Goal: Task Accomplishment & Management: Use online tool/utility

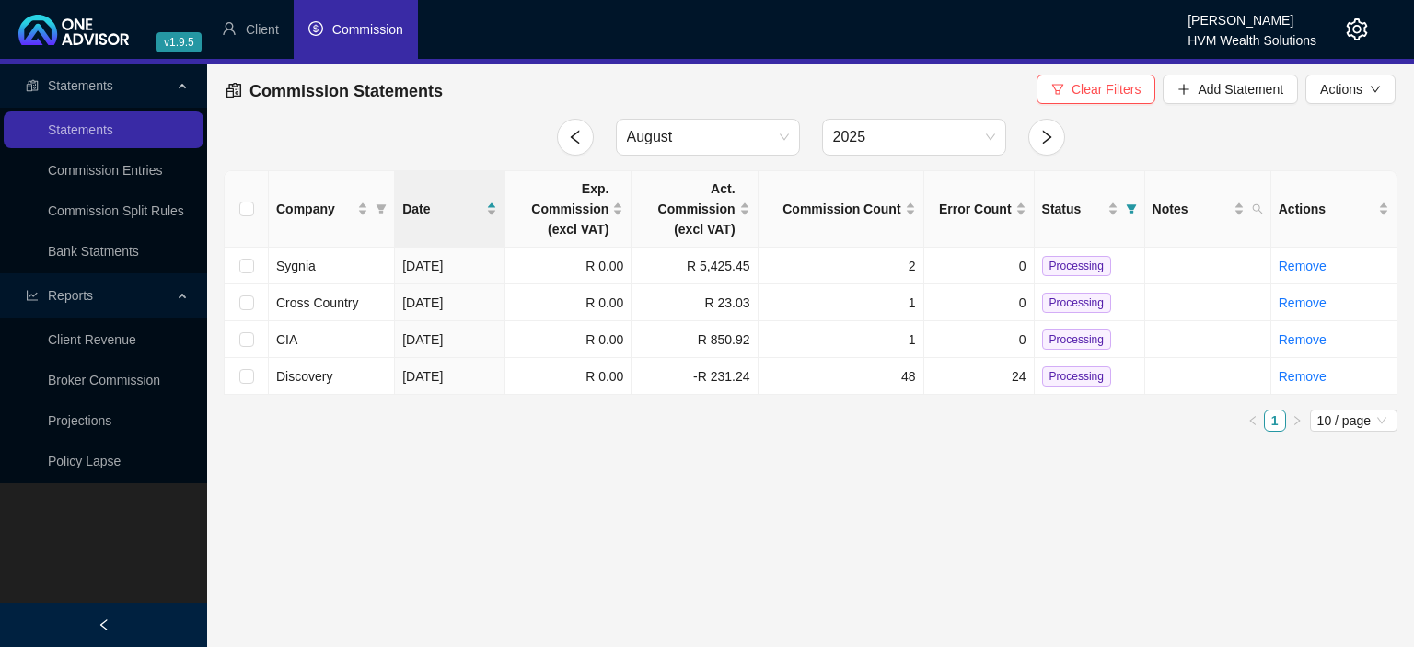
click at [1218, 91] on span "Add Statement" at bounding box center [1240, 89] width 86 height 20
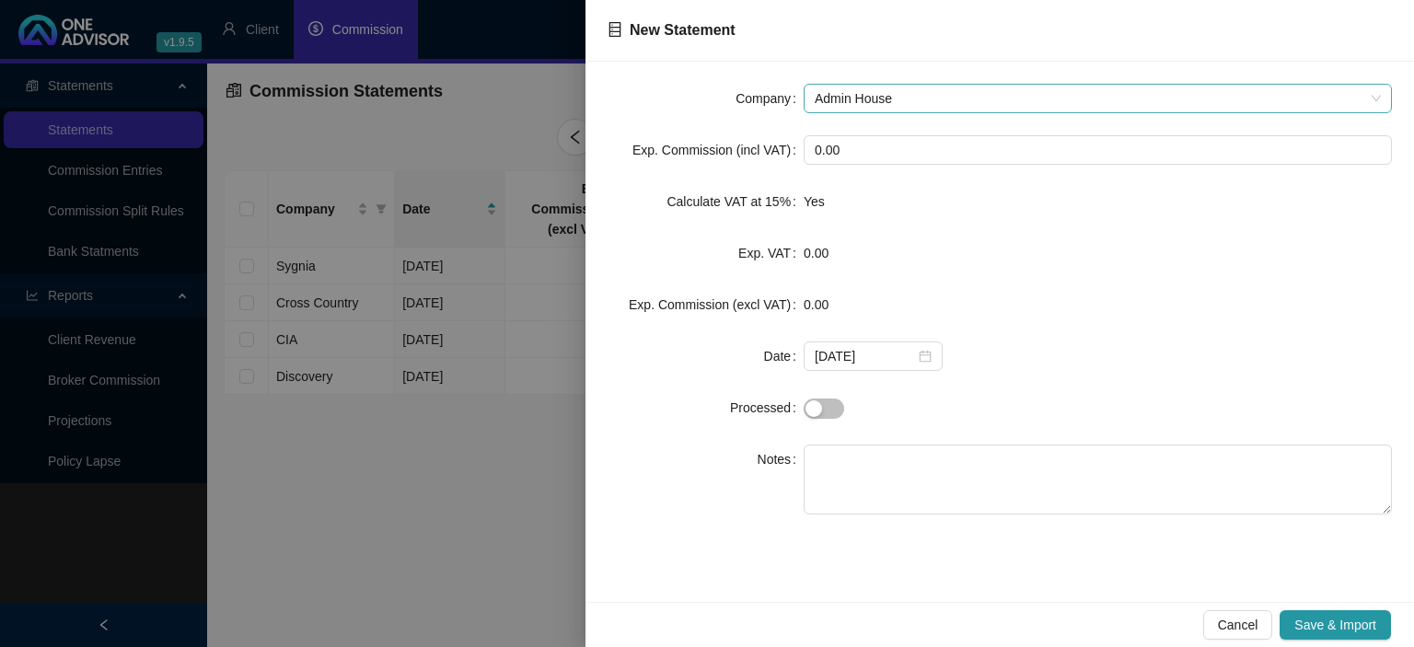
click at [916, 95] on span "Admin House" at bounding box center [1098, 99] width 566 height 28
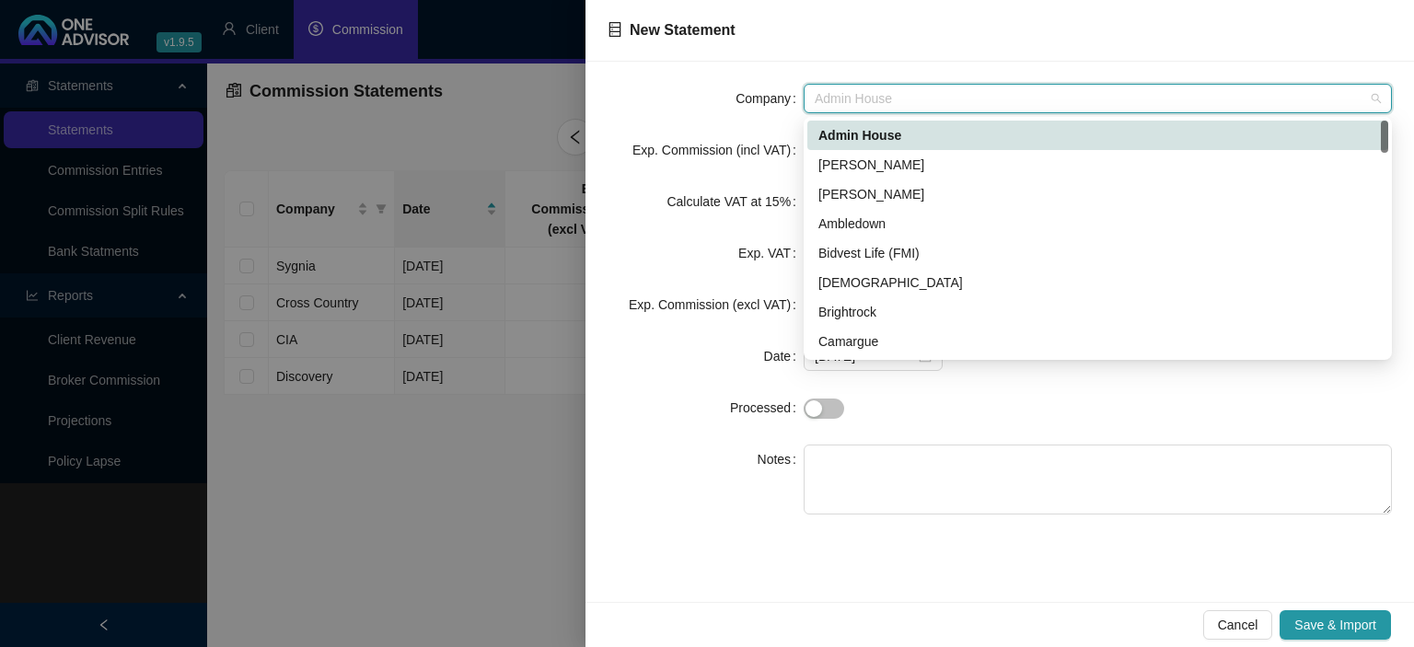
type input "m"
type input "on"
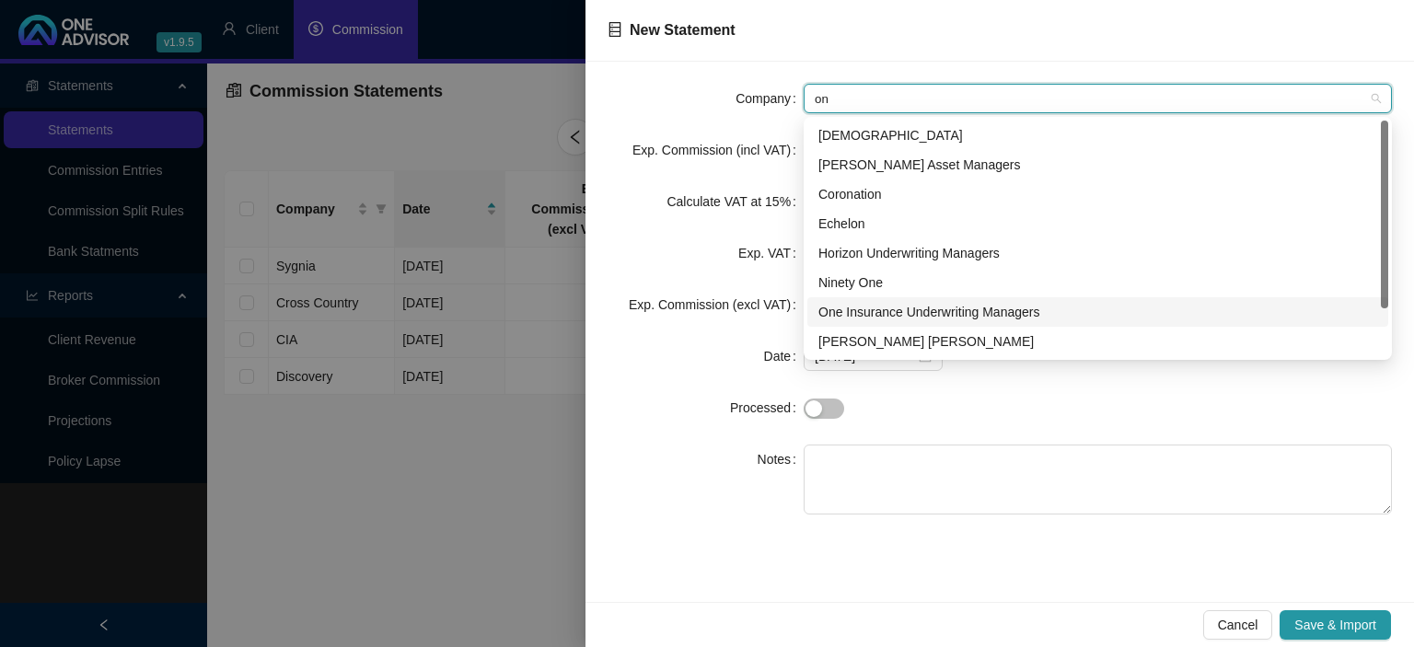
click at [885, 313] on div "One Insurance Underwriting Managers" at bounding box center [1097, 312] width 559 height 20
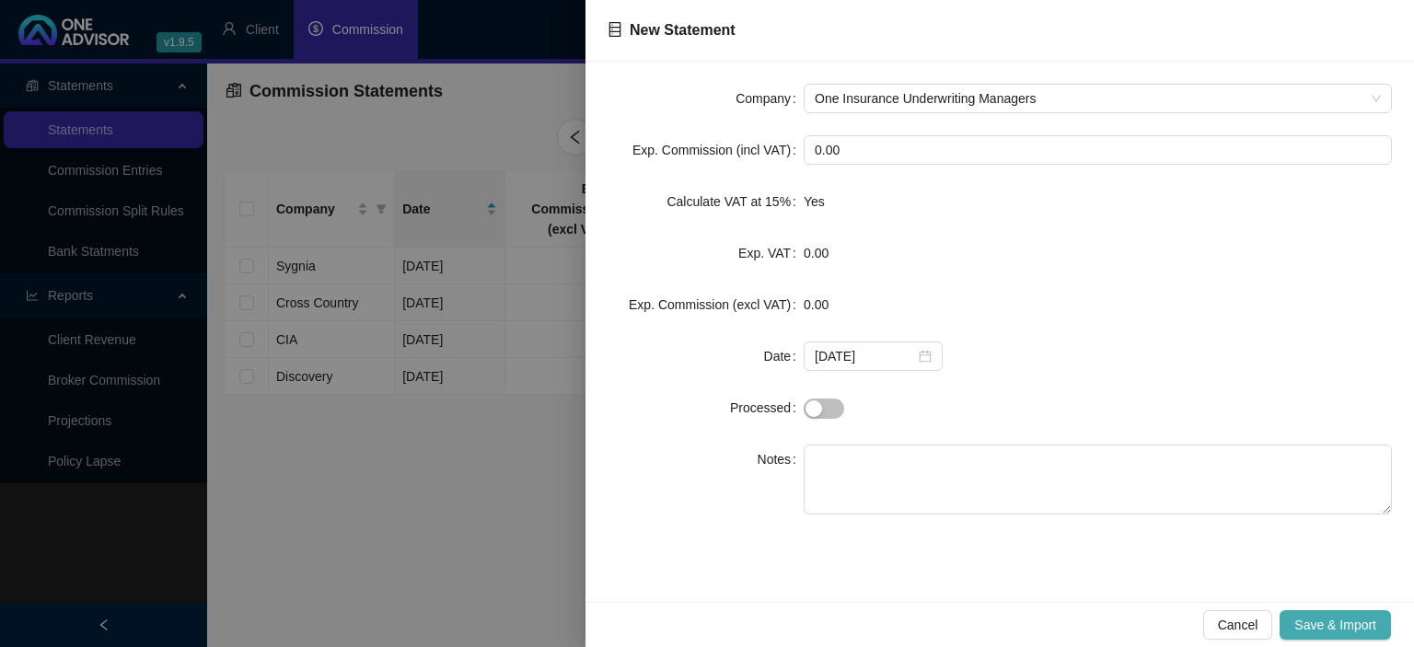
click at [1351, 624] on span "Save & Import" at bounding box center [1335, 625] width 82 height 20
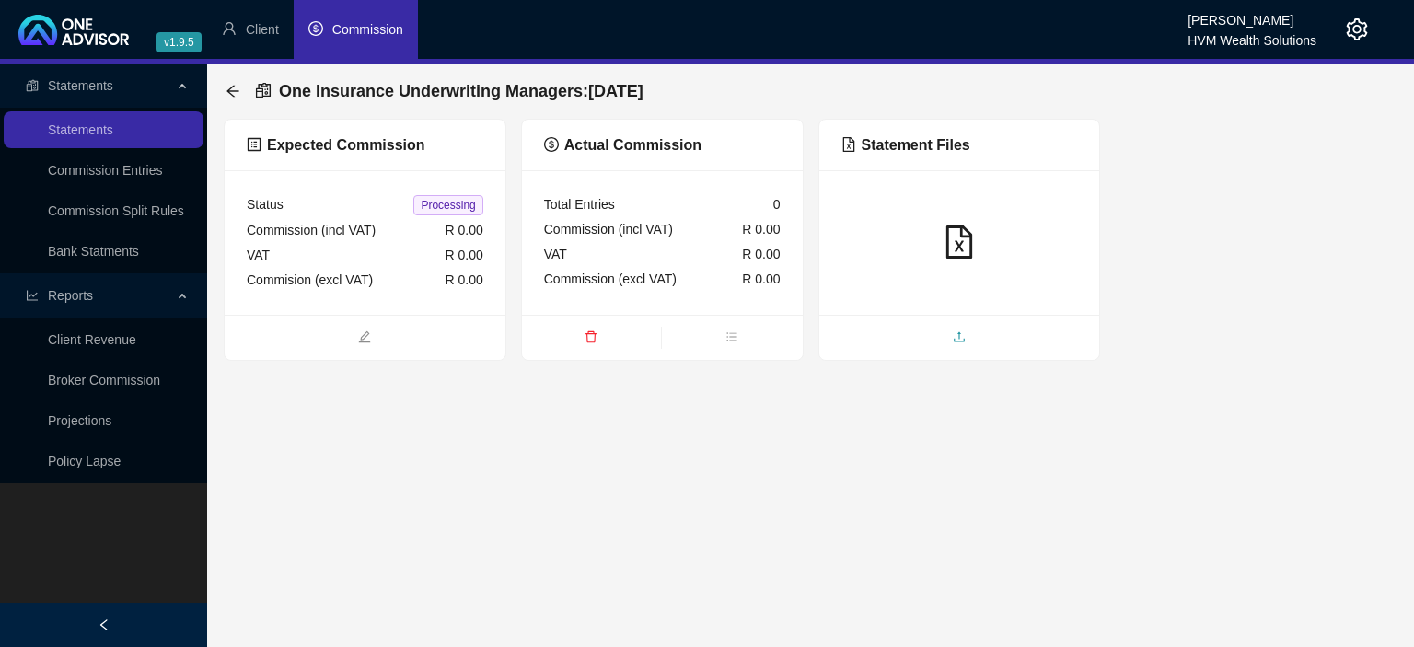
click at [883, 336] on span "upload" at bounding box center [959, 339] width 281 height 20
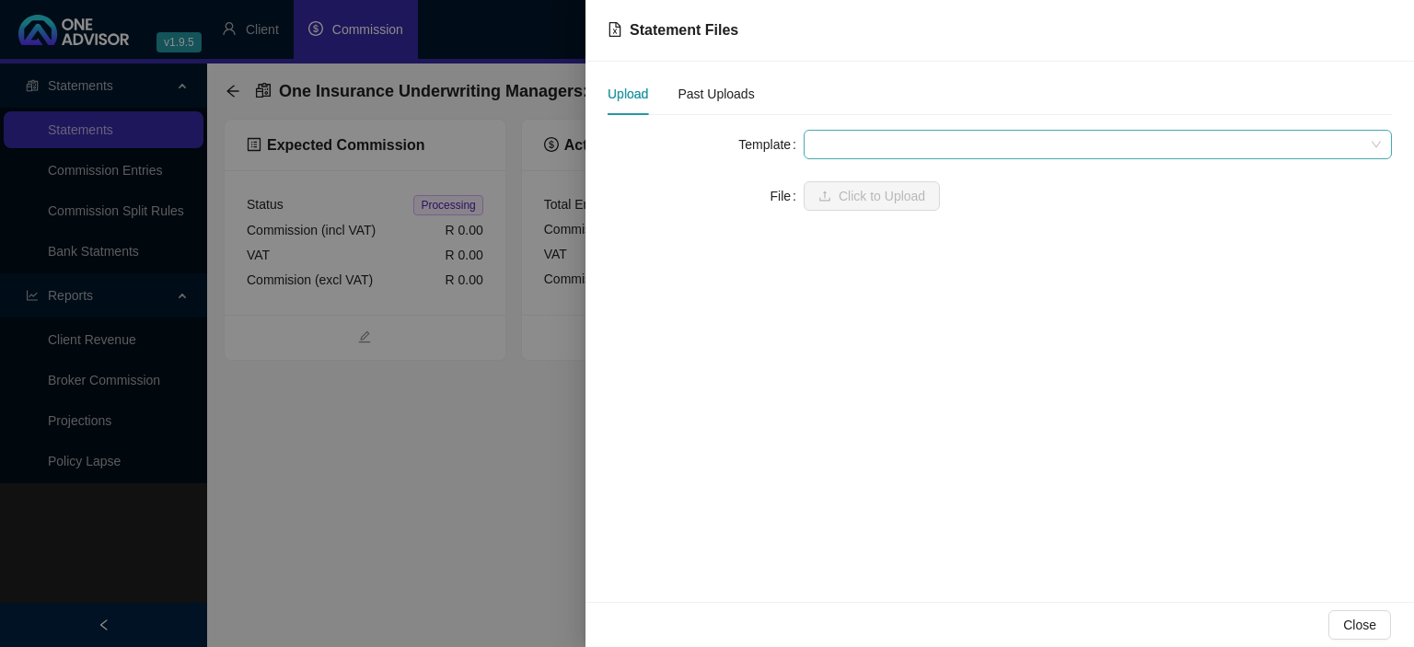
click at [840, 144] on span at bounding box center [1098, 145] width 566 height 28
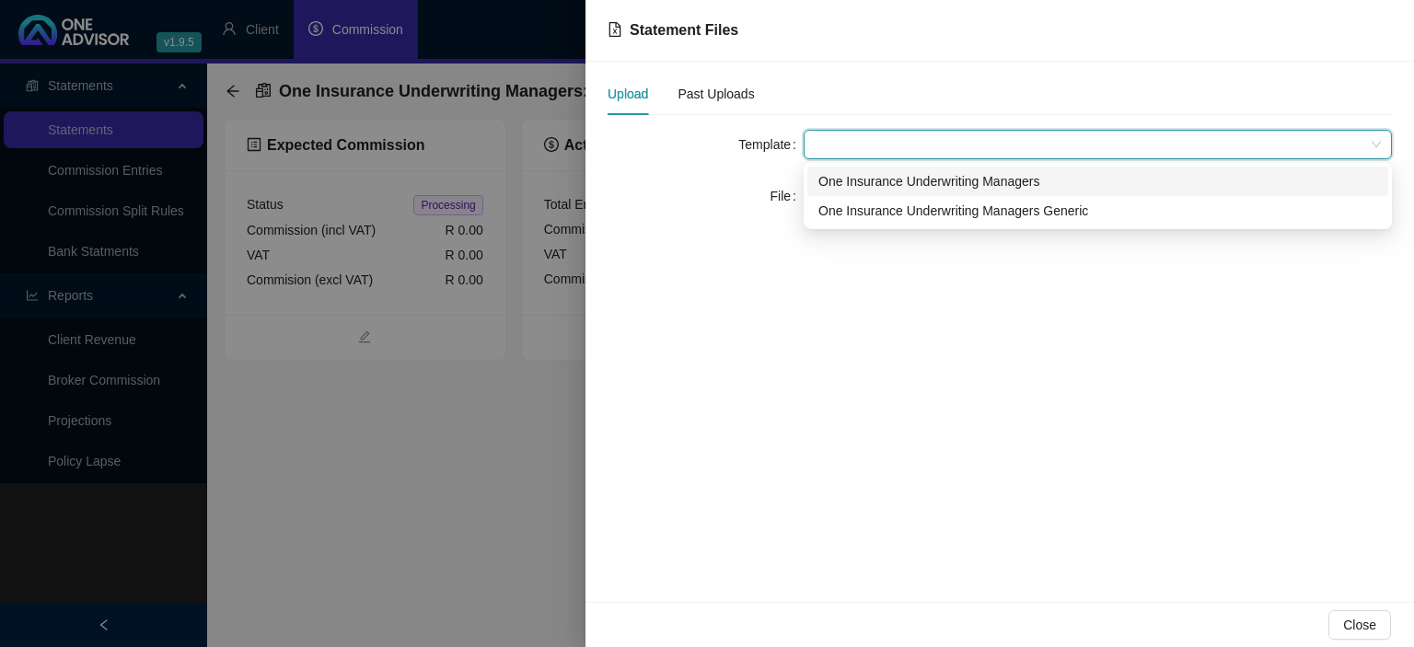
click at [841, 181] on div "One Insurance Underwriting Managers" at bounding box center [1097, 181] width 559 height 20
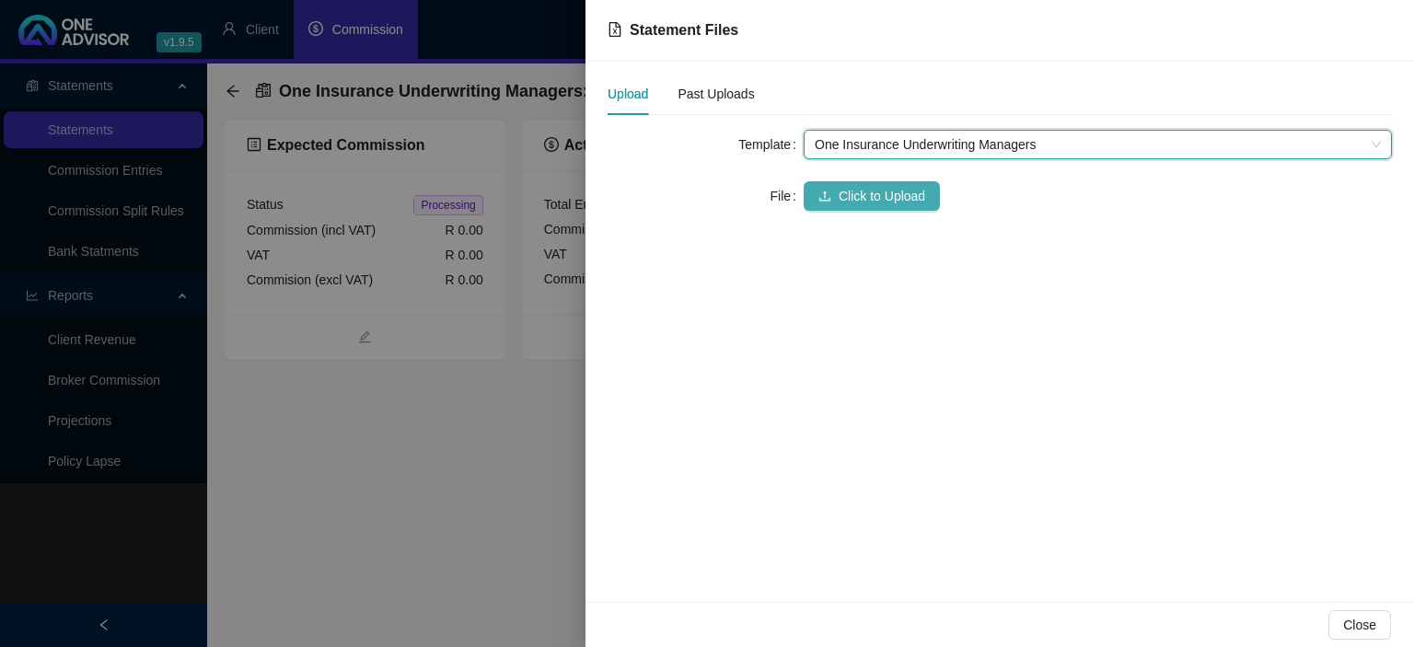
click at [832, 195] on button "Click to Upload" at bounding box center [871, 195] width 136 height 29
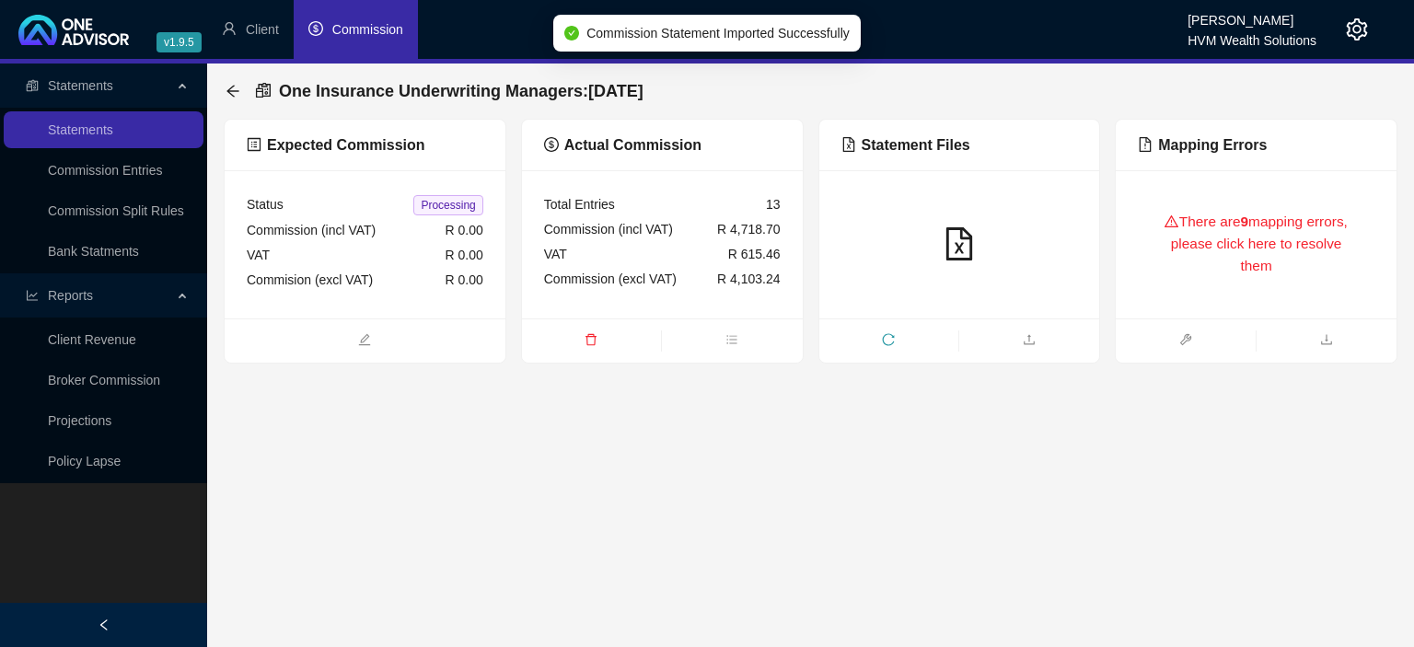
click at [1244, 299] on div "There are 9 mapping errors, please click here to resolve them" at bounding box center [1255, 244] width 281 height 148
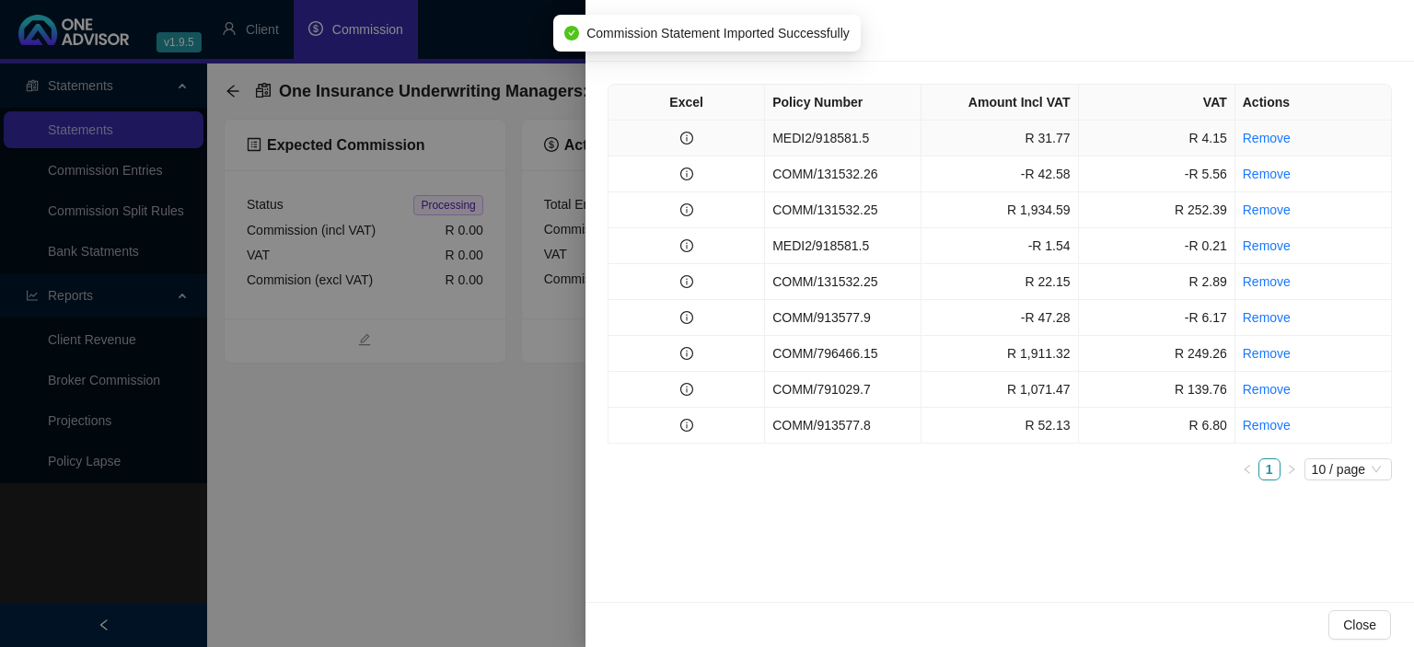
click at [898, 140] on td "MEDI2/918581.5" at bounding box center [843, 139] width 156 height 36
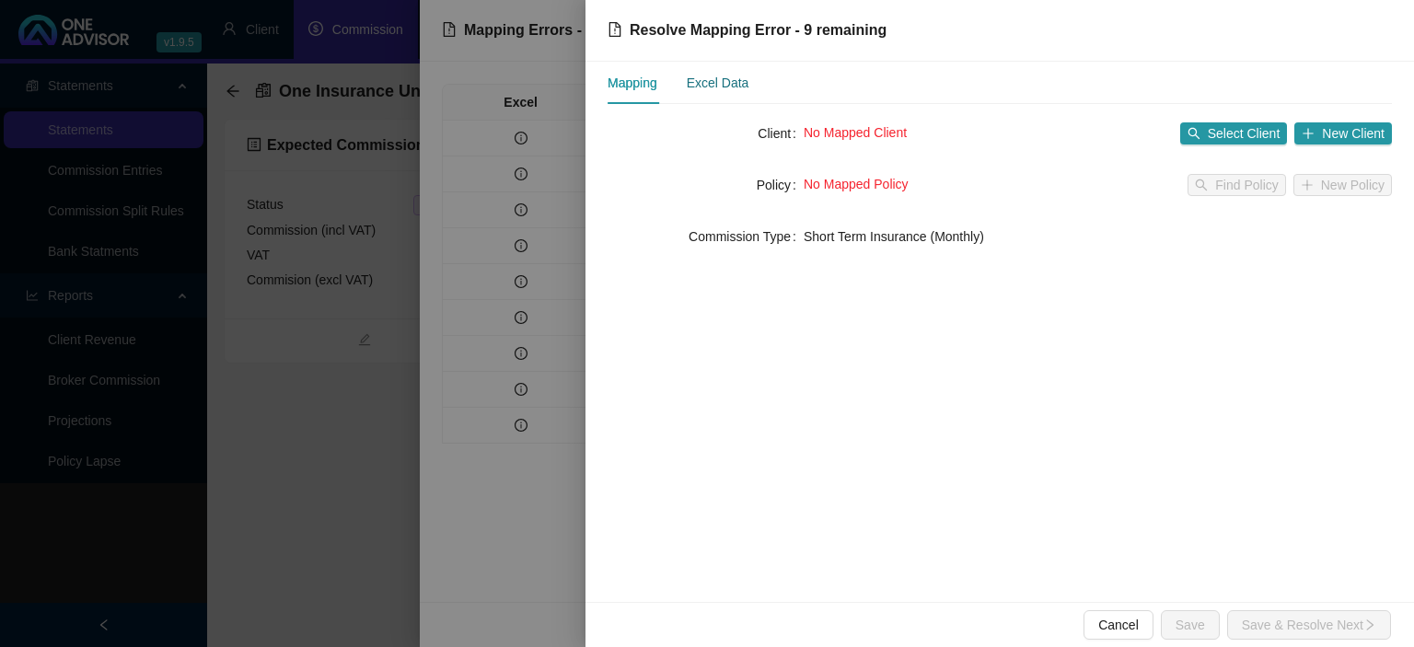
click at [715, 87] on div "Excel Data" at bounding box center [718, 83] width 63 height 20
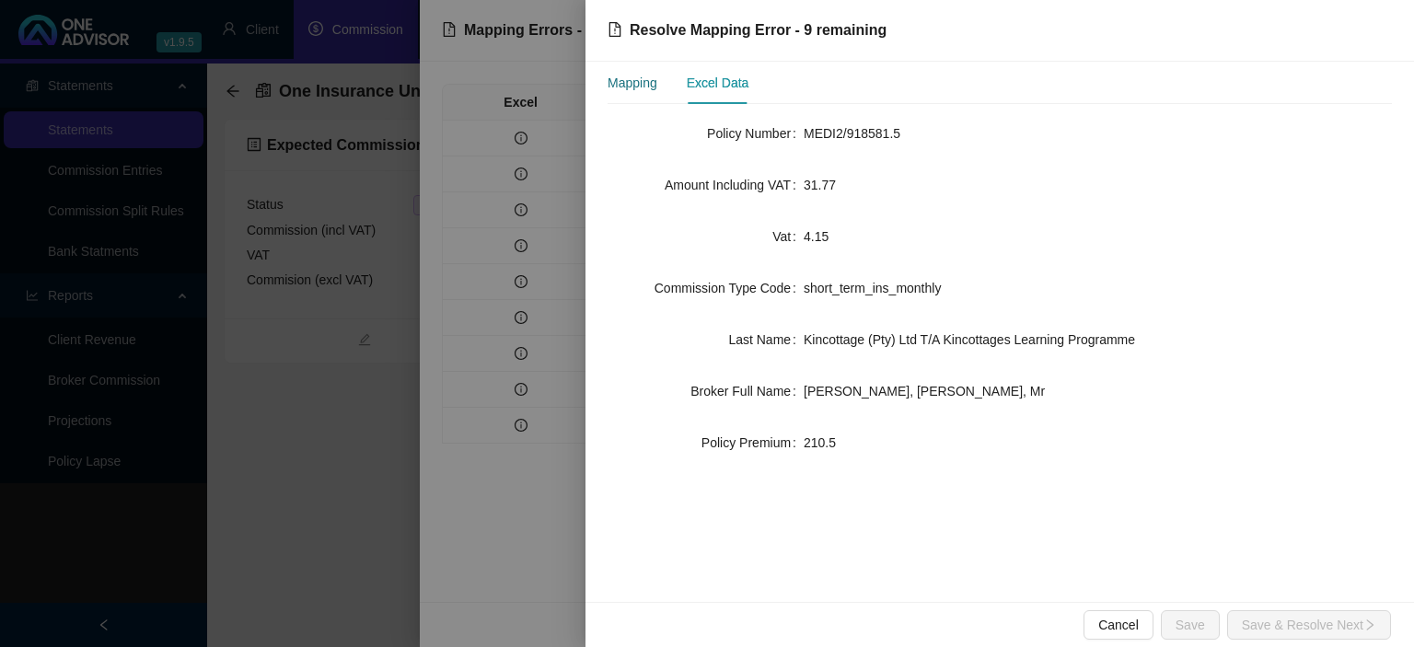
click at [646, 86] on div "Mapping" at bounding box center [632, 83] width 50 height 20
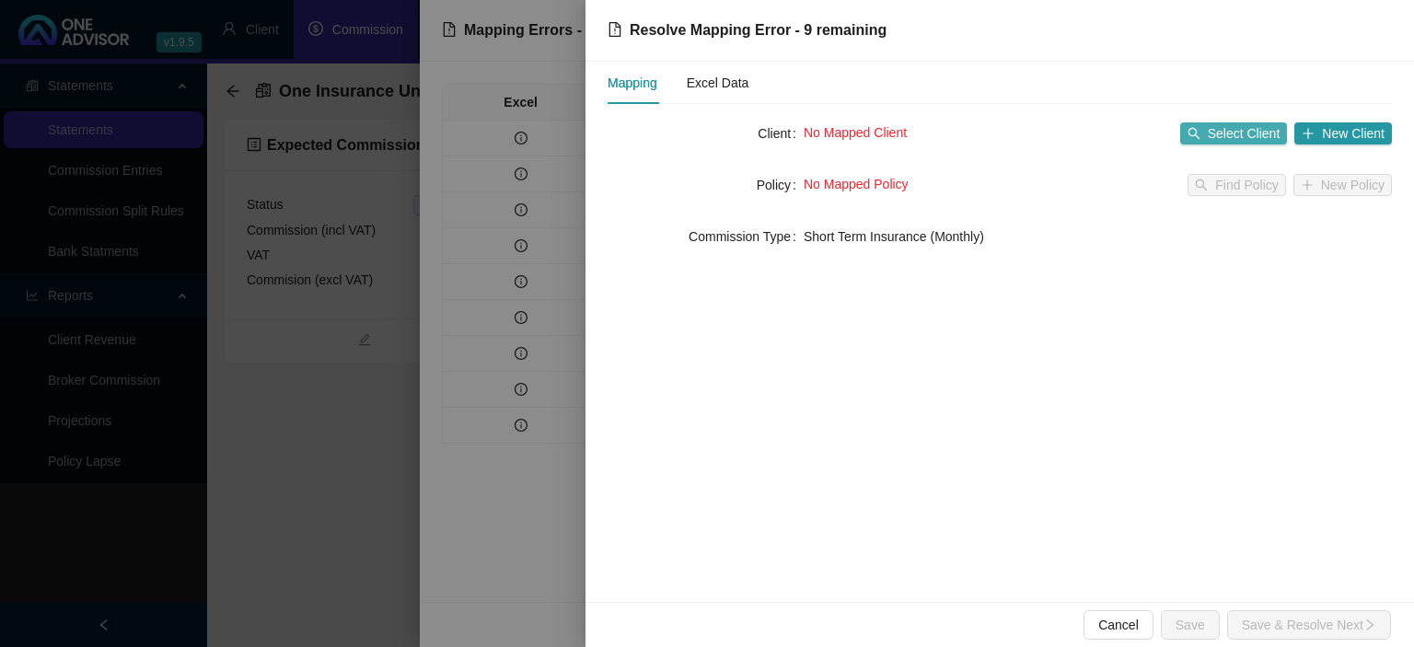
click at [1223, 134] on span "Select Client" at bounding box center [1244, 133] width 73 height 20
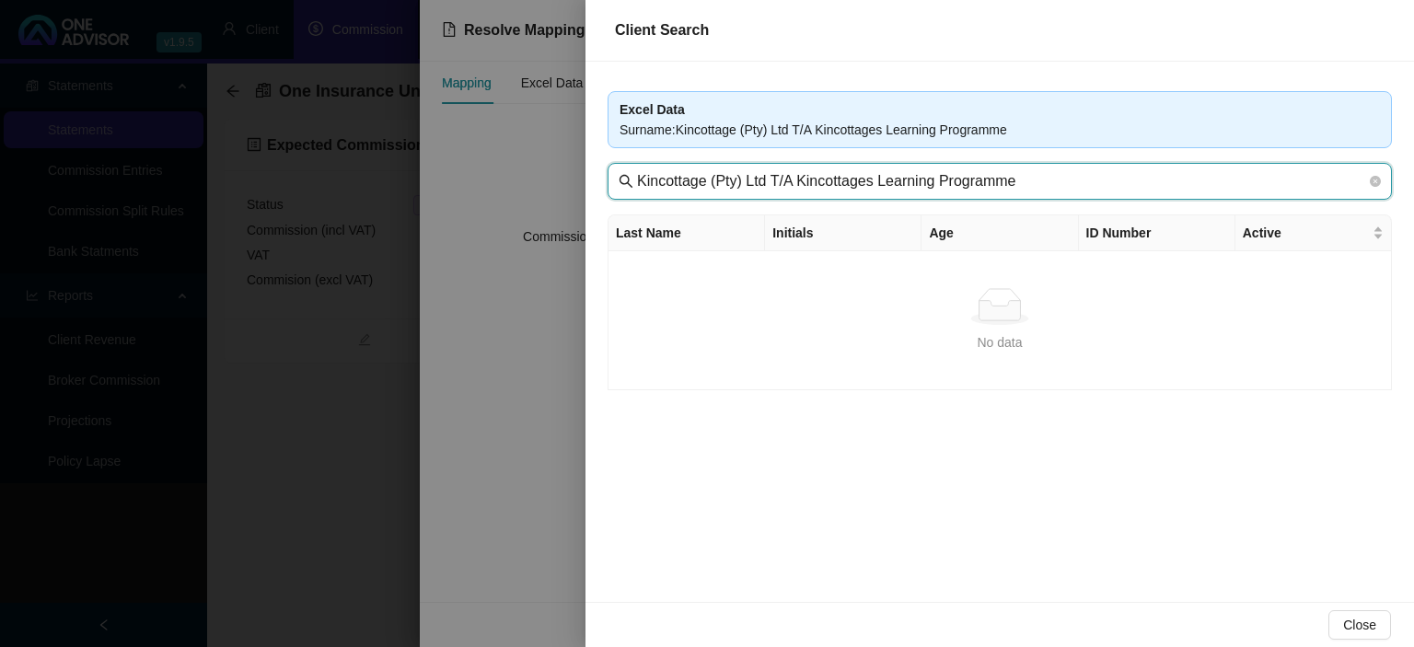
click at [819, 186] on input "Kincottage (Pty) Ltd T/A Kincottages Learning Programme" at bounding box center [1001, 181] width 729 height 22
drag, startPoint x: 708, startPoint y: 179, endPoint x: 1134, endPoint y: 191, distance: 426.3
click at [1134, 191] on input "Kincottage (Pty) Ltd T/A Kincottages Learning Programme" at bounding box center [1001, 181] width 729 height 22
type input "Kincottage"
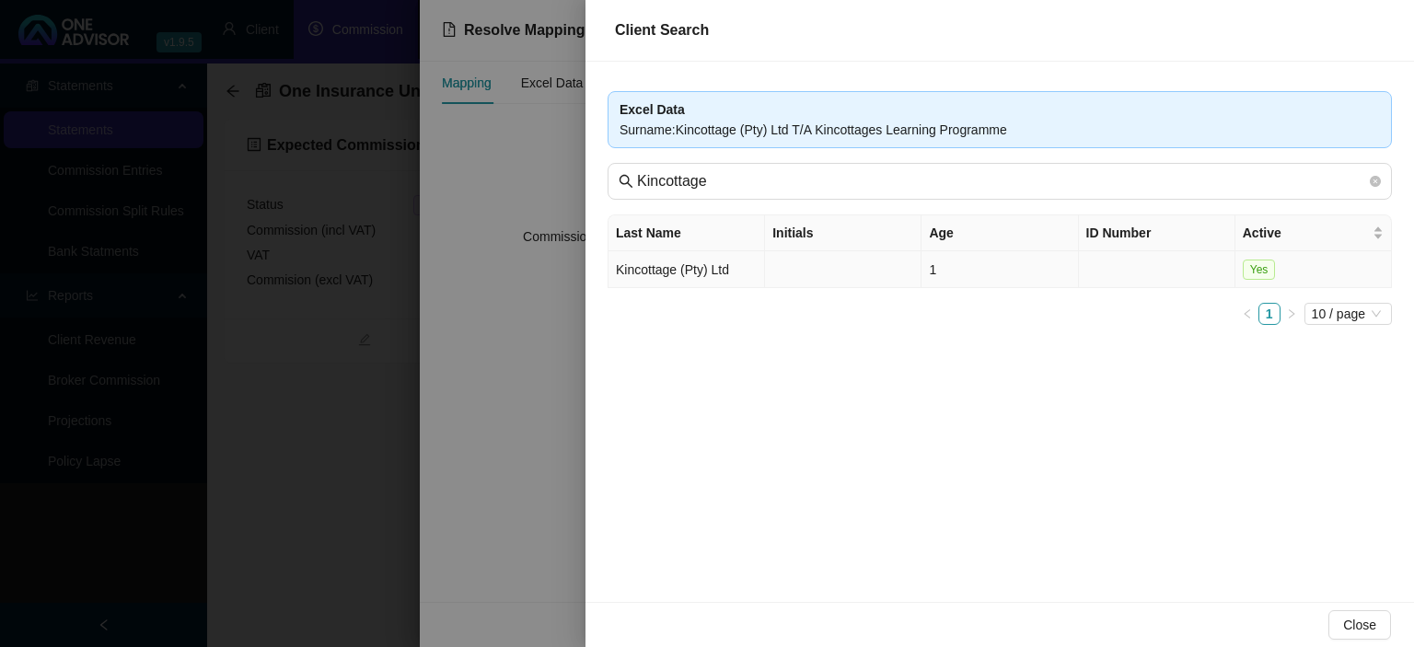
click at [799, 272] on td at bounding box center [843, 269] width 156 height 37
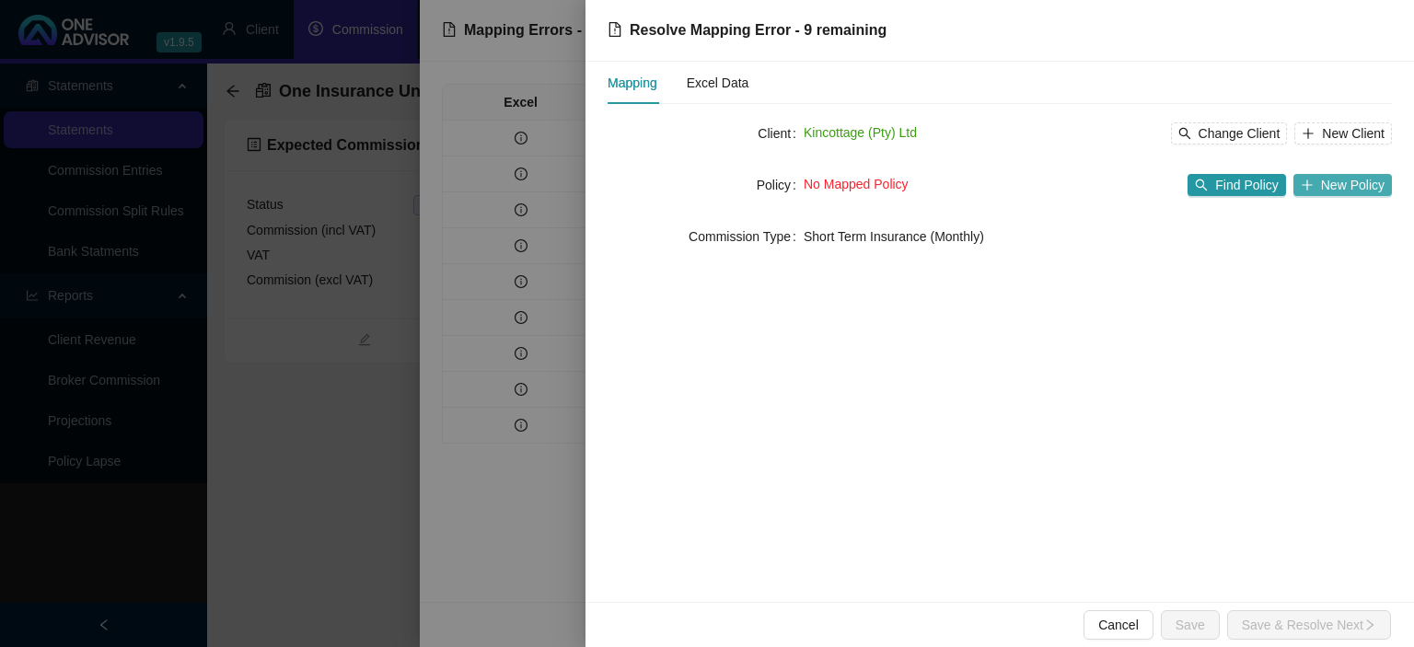
click at [1365, 182] on span "New Policy" at bounding box center [1353, 185] width 64 height 20
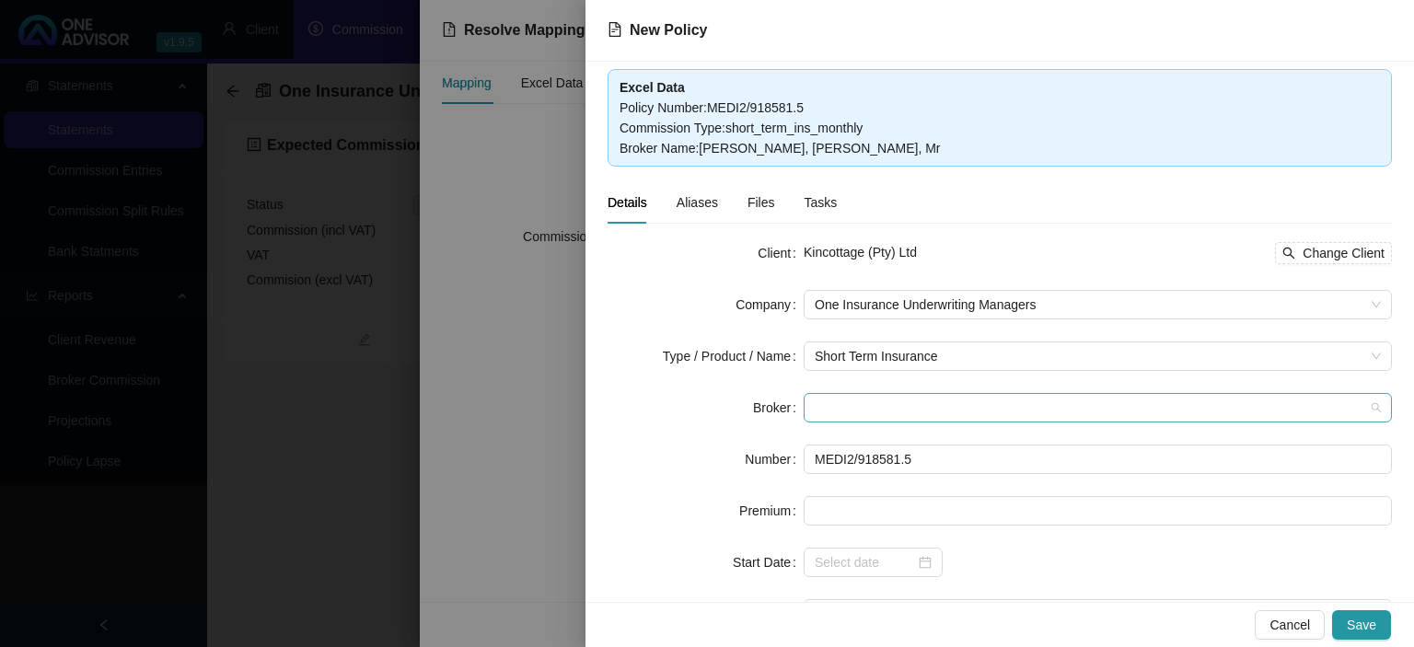
click at [850, 403] on span at bounding box center [1098, 408] width 566 height 28
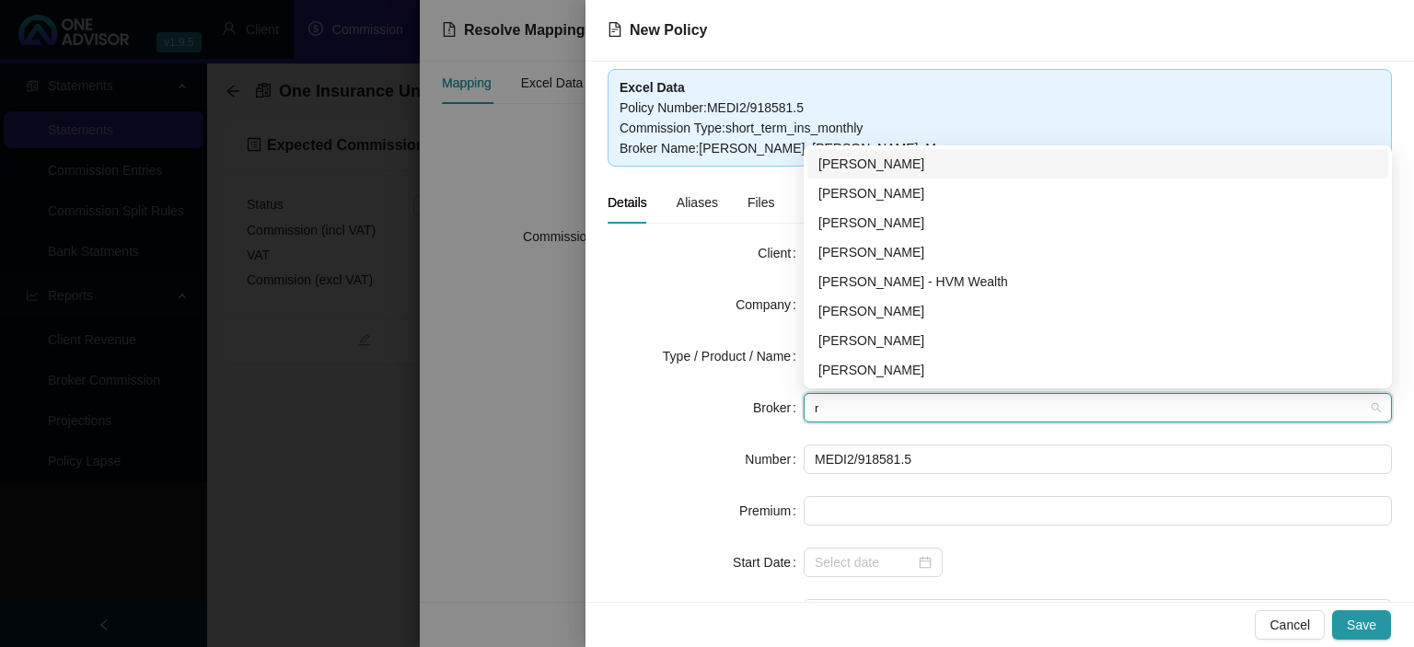
type input "re"
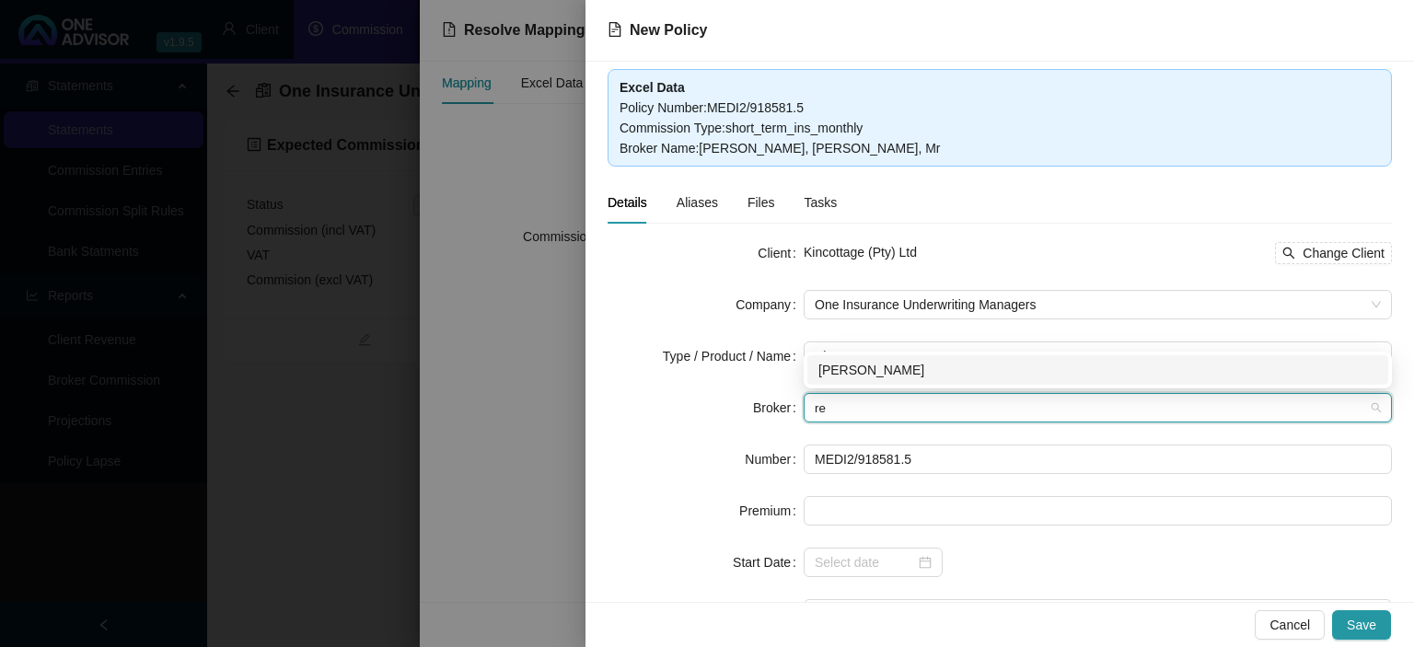
click at [853, 370] on div "[PERSON_NAME]" at bounding box center [1097, 370] width 559 height 20
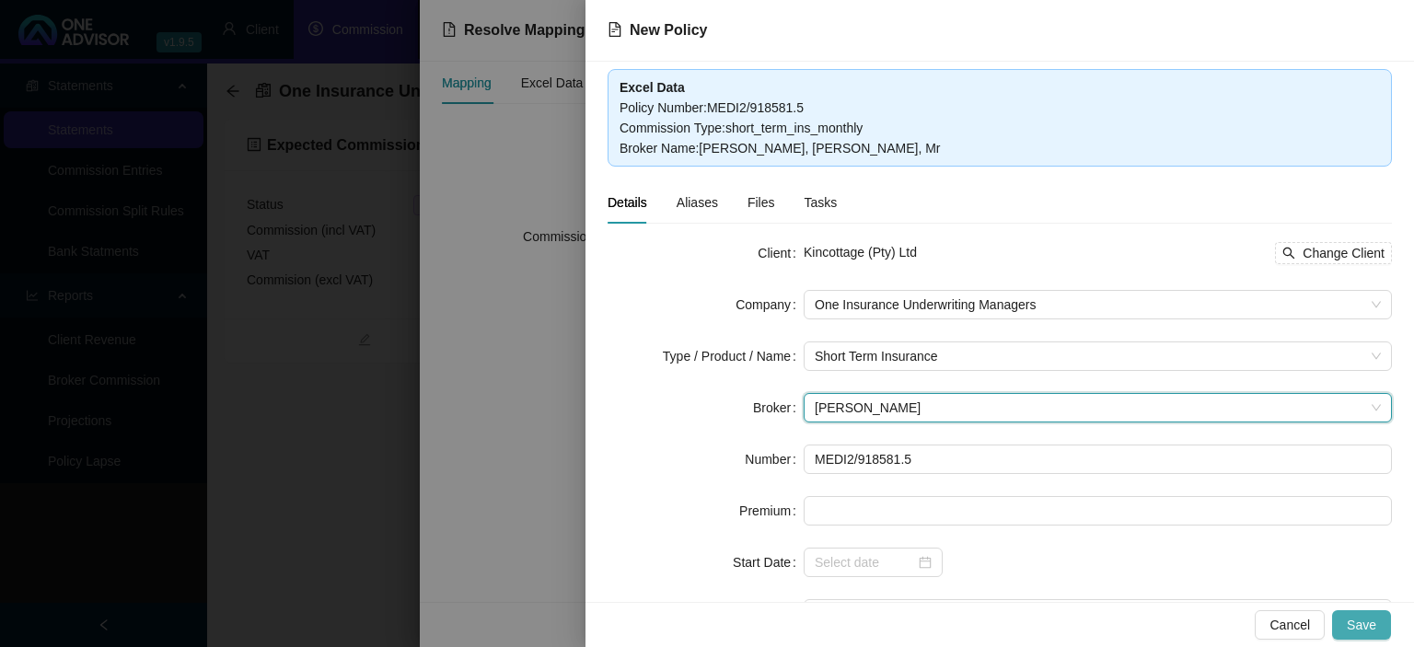
click at [1358, 614] on button "Save" at bounding box center [1361, 624] width 59 height 29
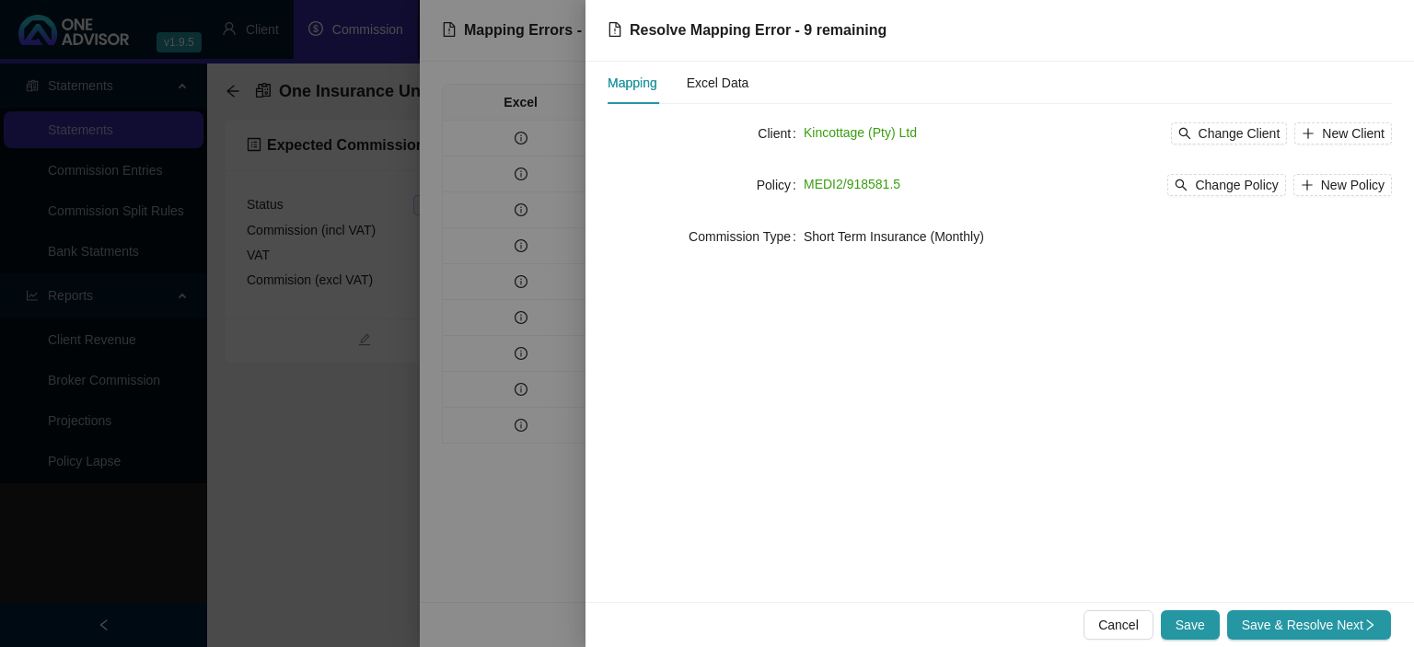
click at [1357, 617] on span "Save & Resolve Next" at bounding box center [1309, 625] width 134 height 20
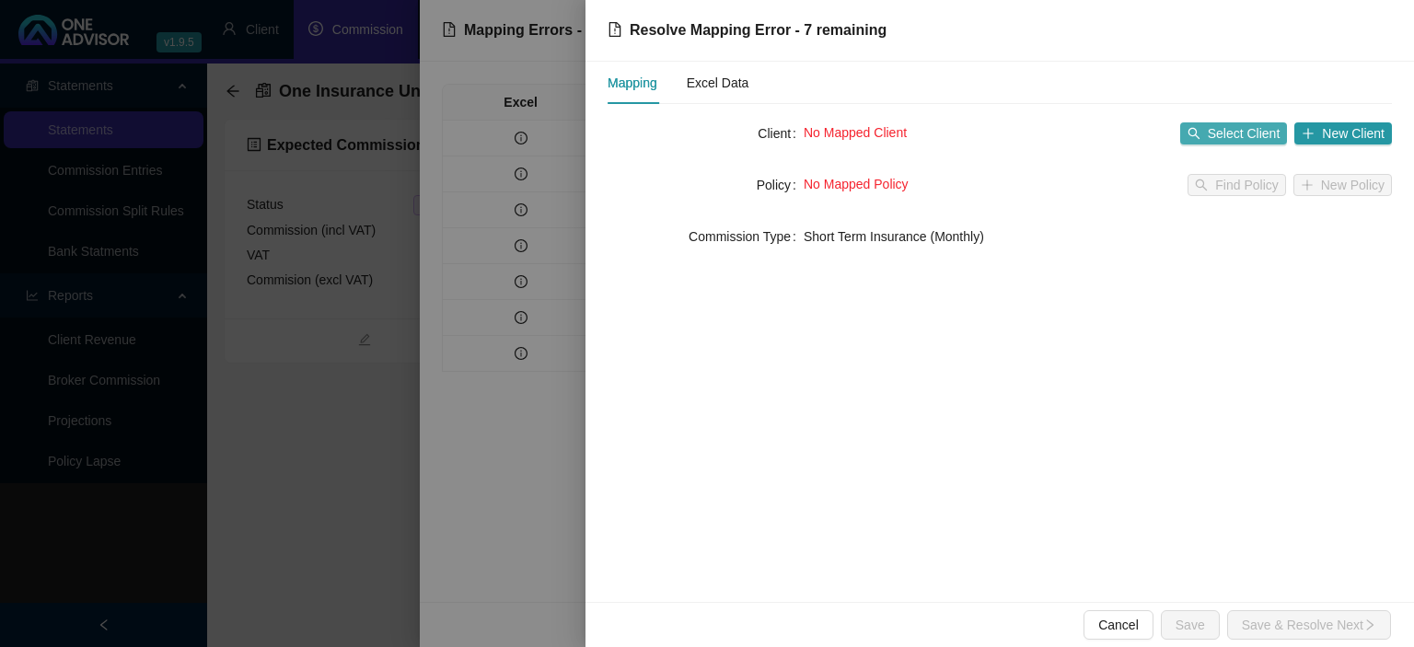
click at [1246, 135] on span "Select Client" at bounding box center [1244, 133] width 73 height 20
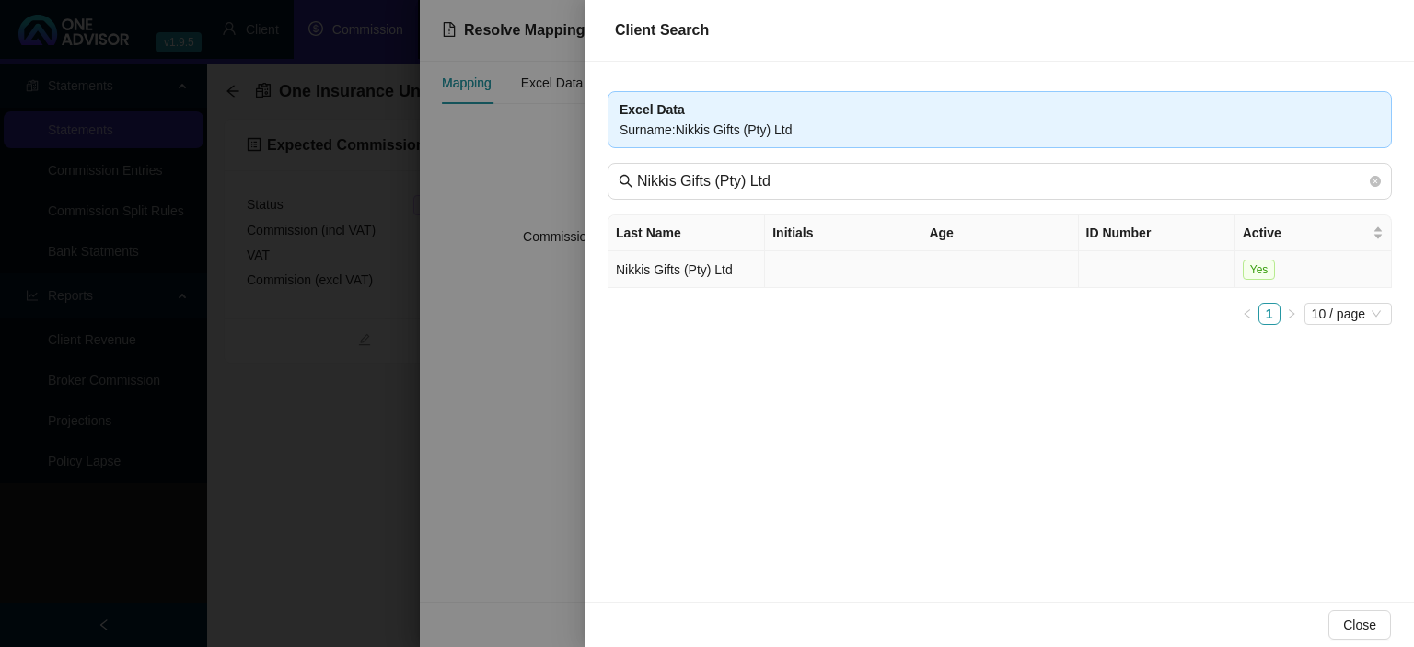
click at [754, 271] on td "Nikkis Gifts (Pty) Ltd" at bounding box center [686, 269] width 156 height 37
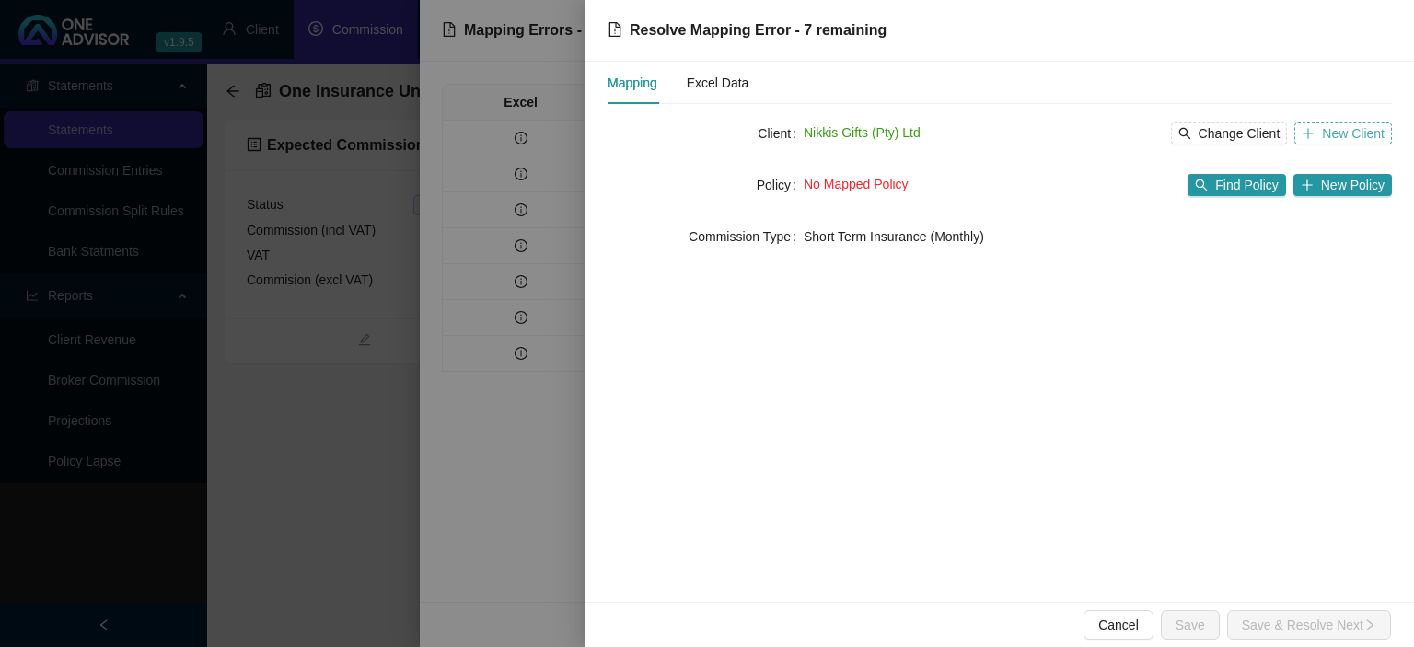
click at [1323, 138] on button "New Client" at bounding box center [1343, 133] width 98 height 22
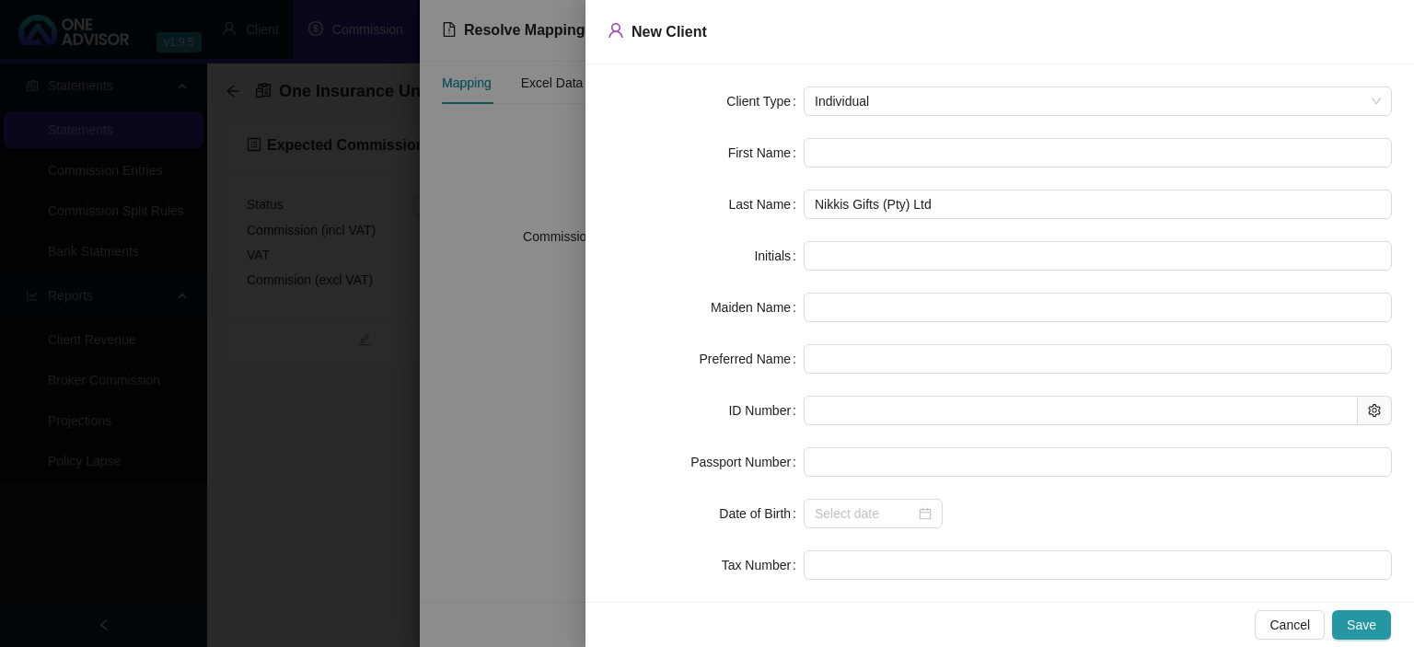
click at [577, 375] on div at bounding box center [707, 323] width 1414 height 647
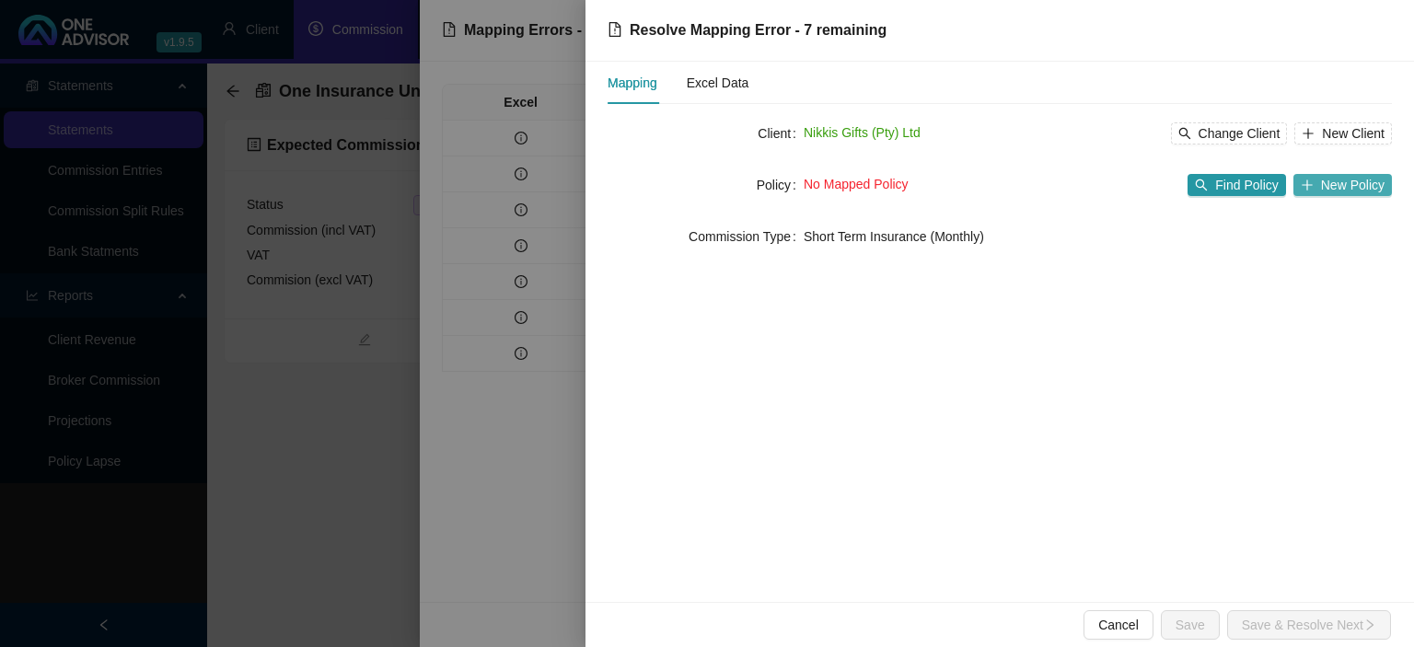
click at [1308, 192] on button "New Policy" at bounding box center [1342, 185] width 98 height 22
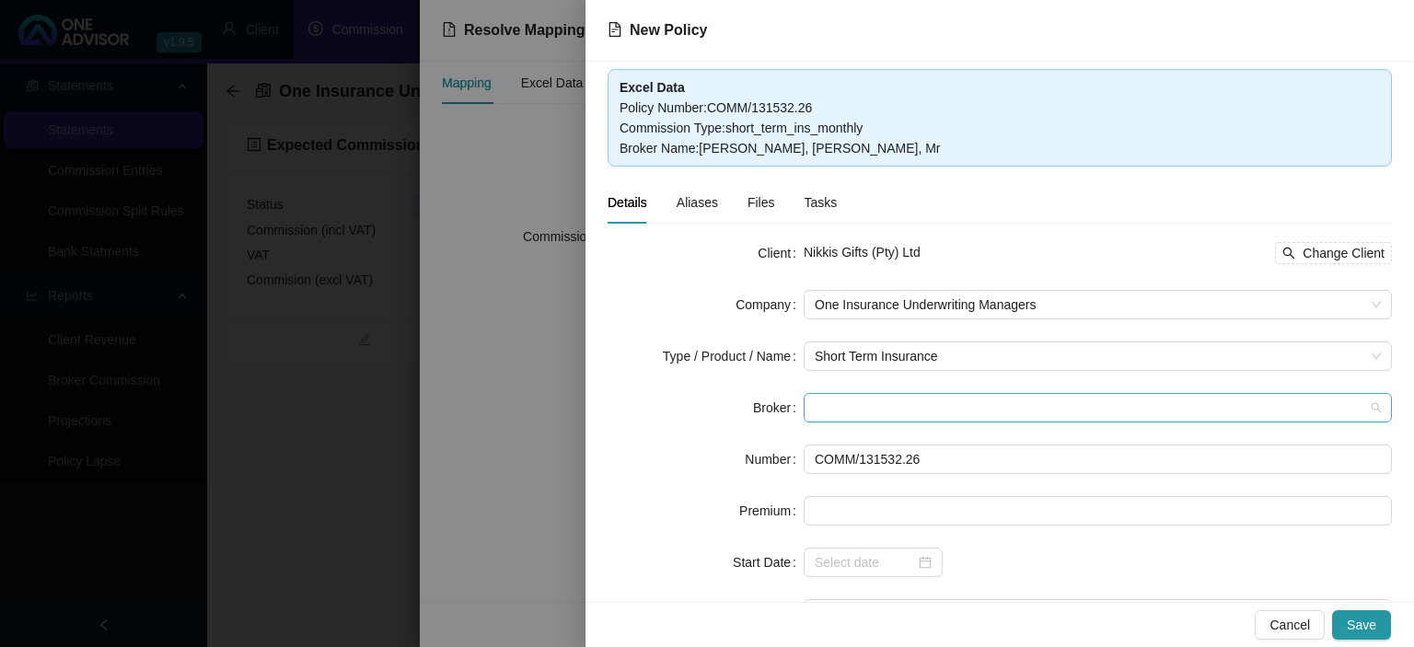
click at [821, 413] on span at bounding box center [1098, 408] width 566 height 28
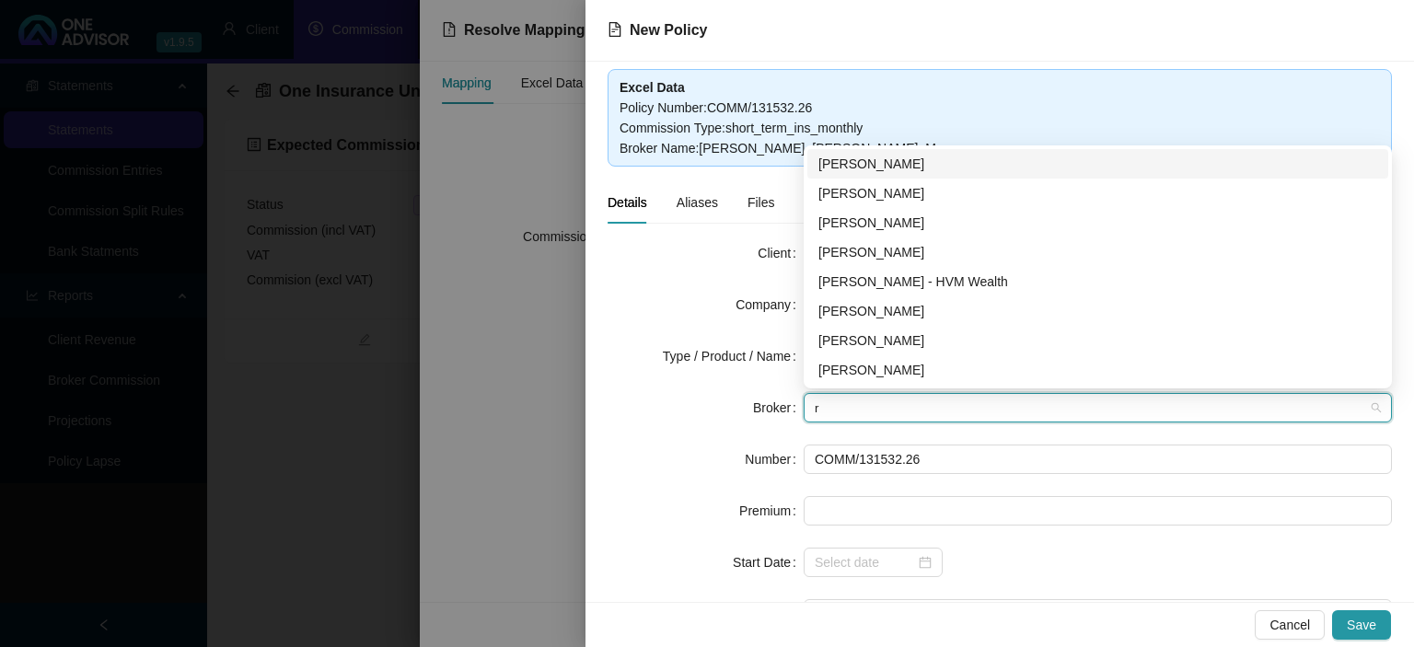
type input "re"
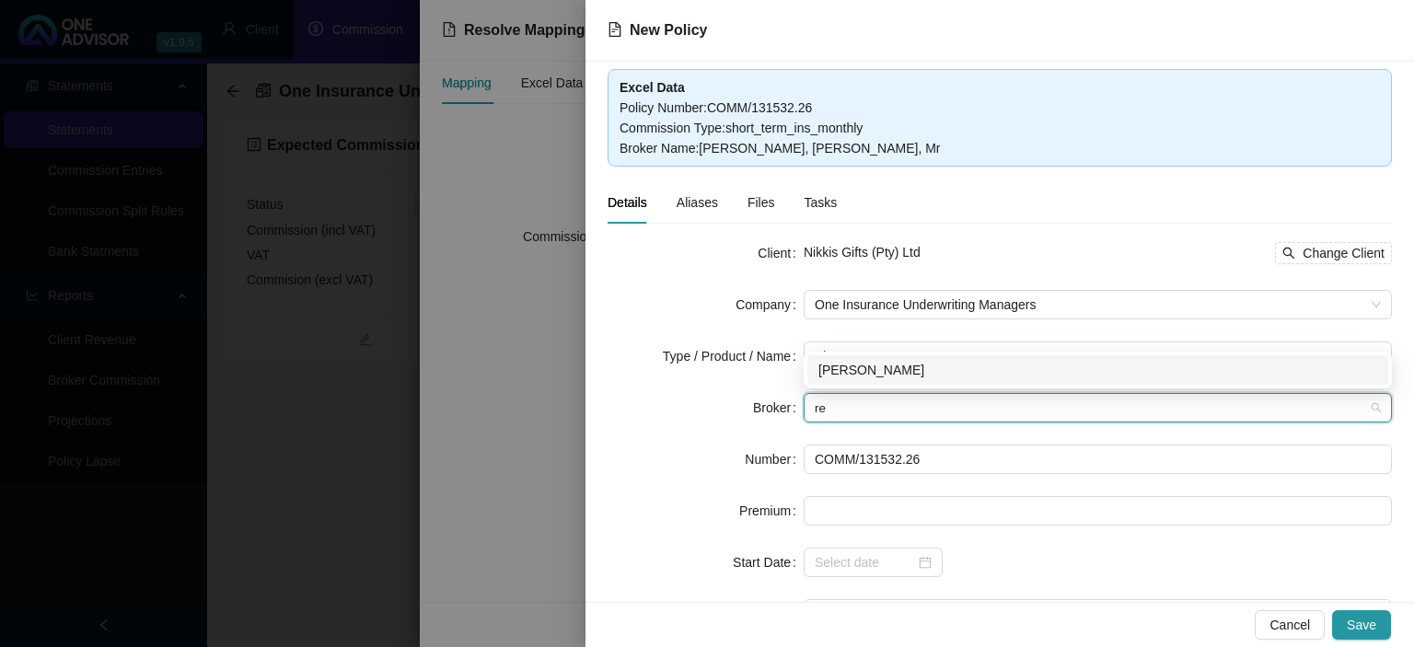
click at [850, 377] on div "[PERSON_NAME]" at bounding box center [1097, 370] width 559 height 20
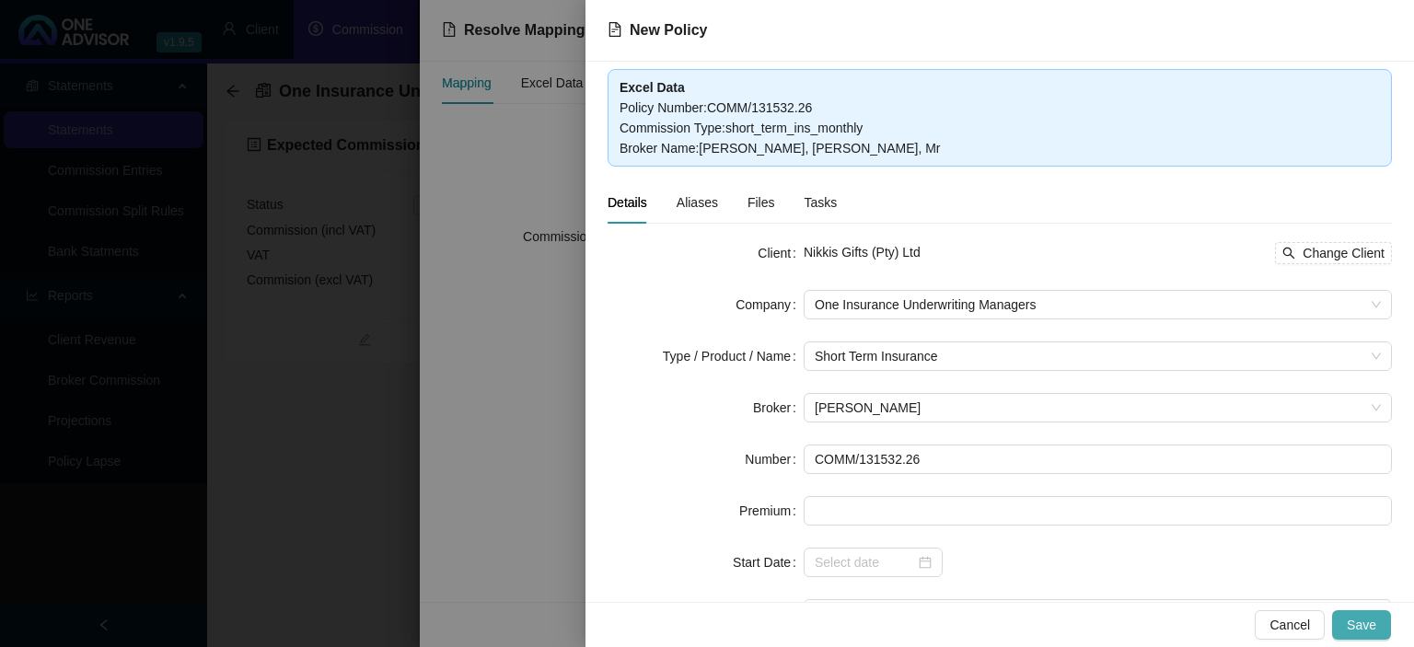
click at [1351, 620] on span "Save" at bounding box center [1361, 625] width 29 height 20
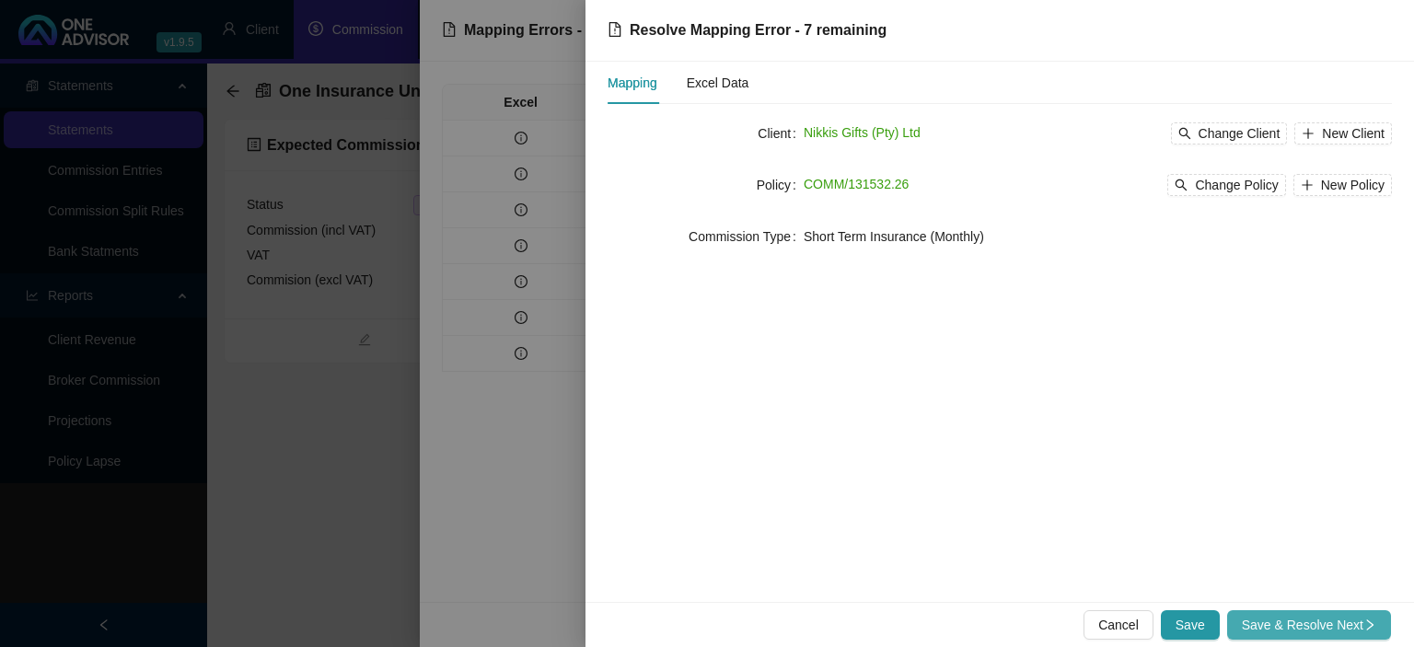
click at [1351, 618] on span "Save & Resolve Next" at bounding box center [1309, 625] width 134 height 20
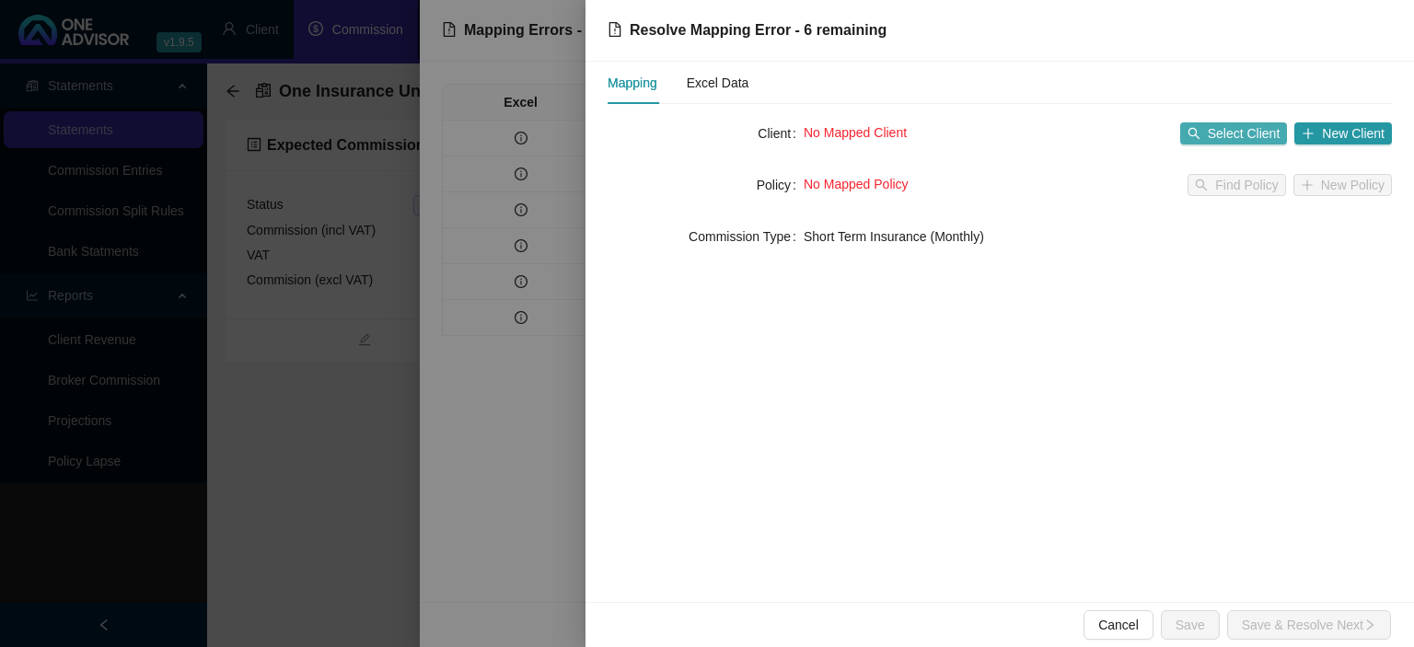
click at [1264, 136] on span "Select Client" at bounding box center [1244, 133] width 73 height 20
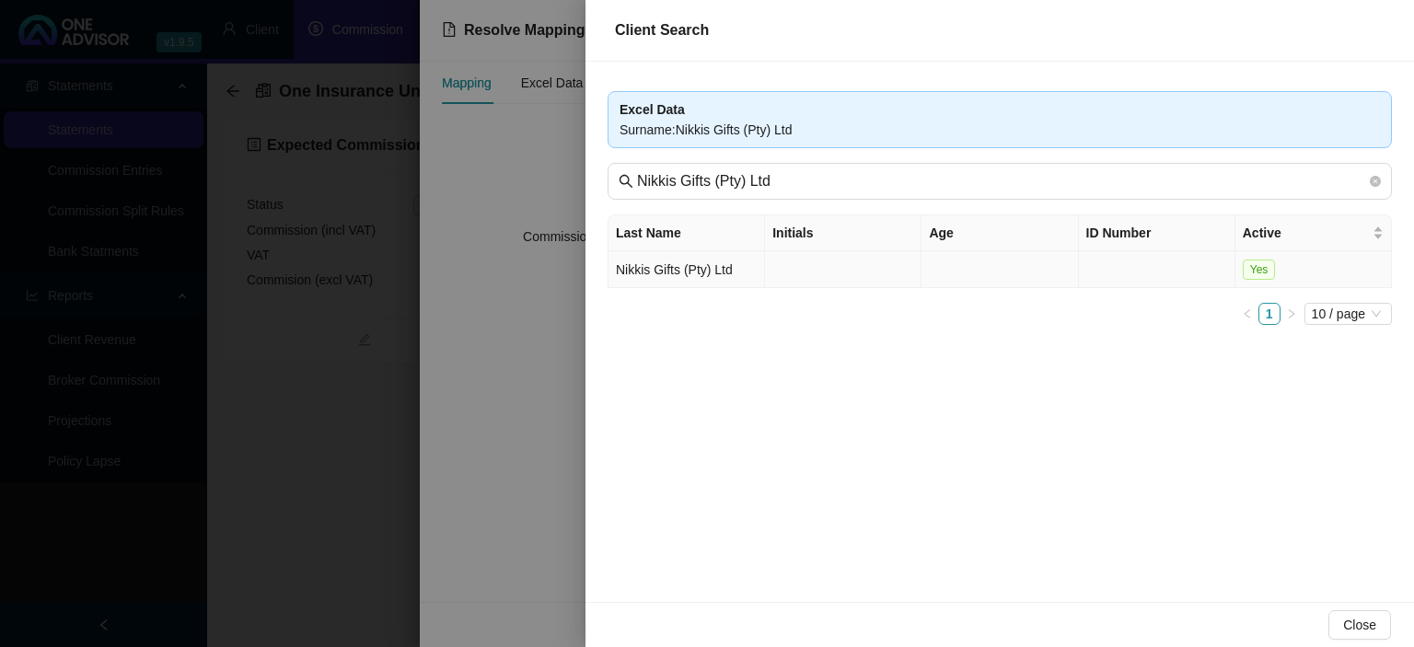
click at [782, 252] on td at bounding box center [843, 269] width 156 height 37
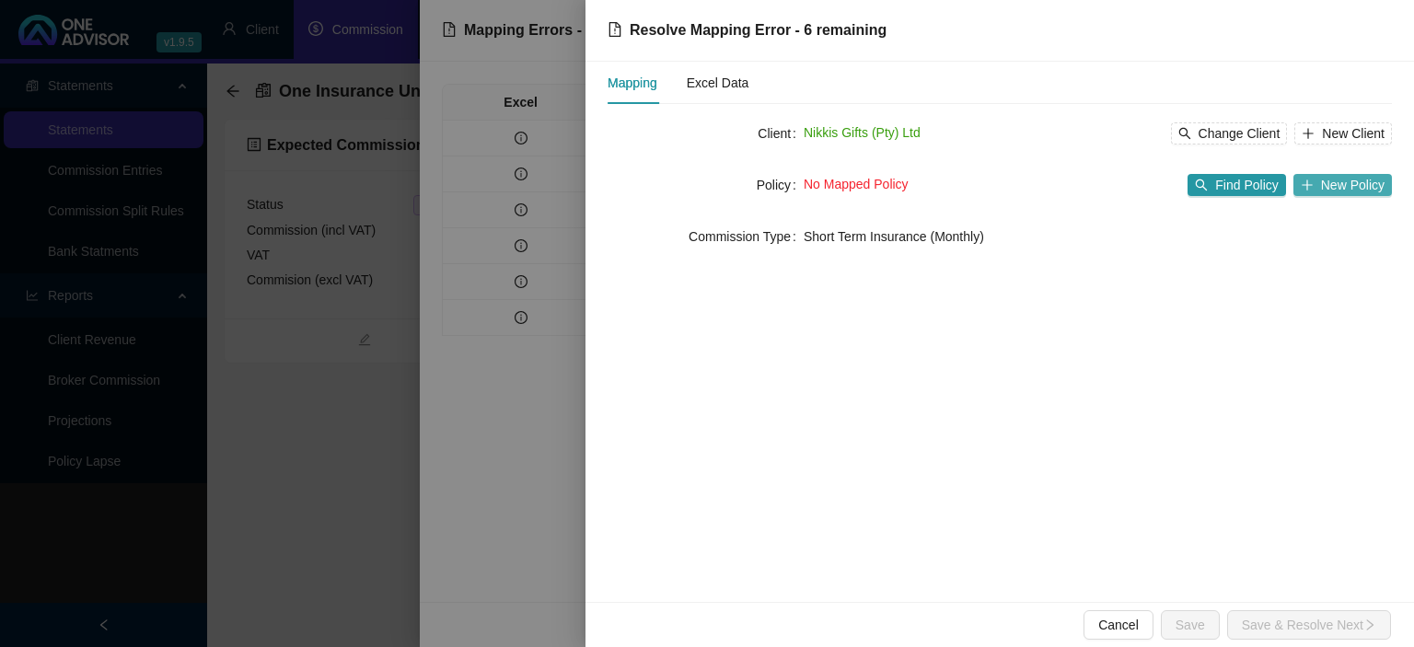
click at [1318, 185] on button "New Policy" at bounding box center [1342, 185] width 98 height 22
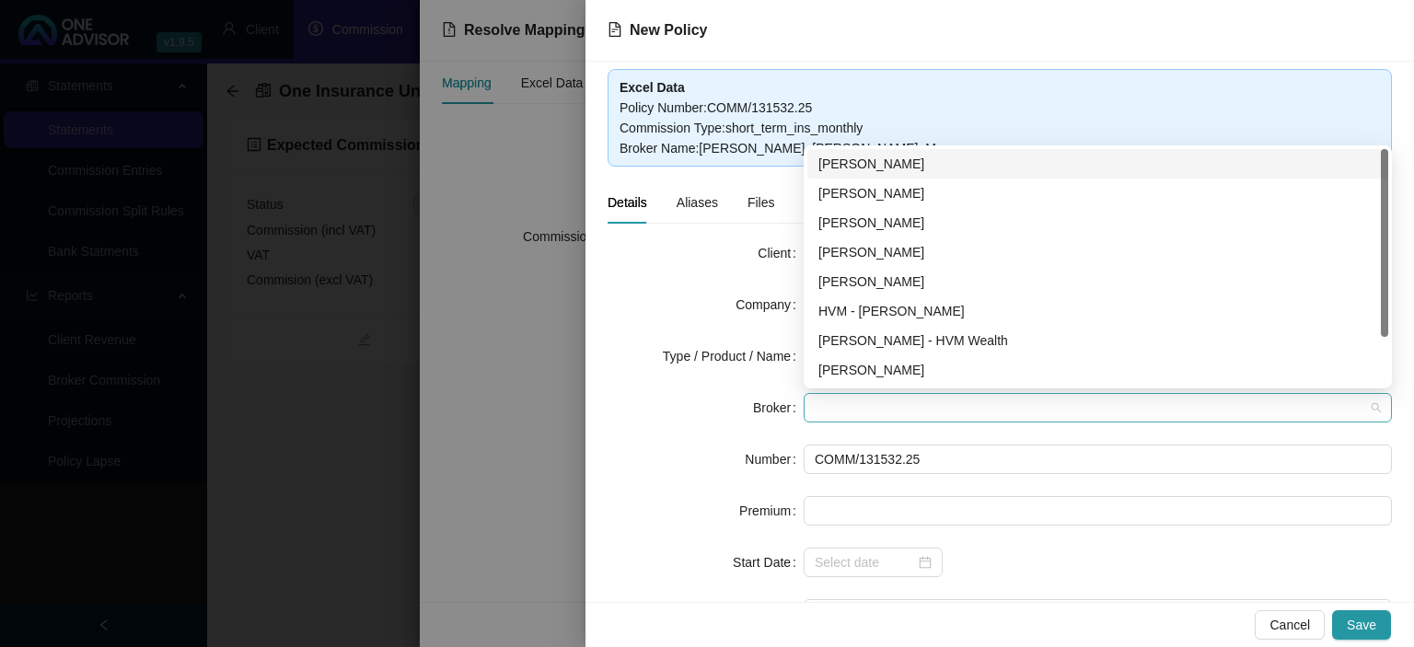
click at [817, 410] on span at bounding box center [1098, 408] width 566 height 28
type input "re"
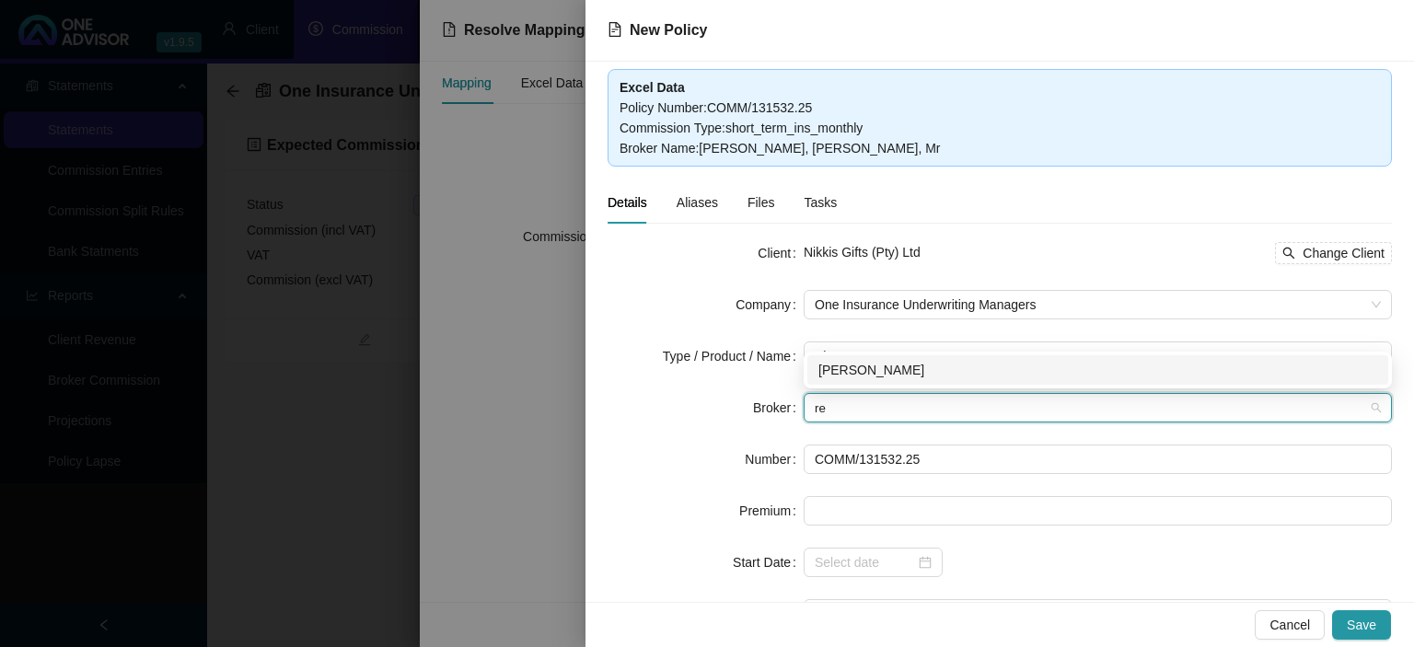
click at [850, 362] on div "[PERSON_NAME]" at bounding box center [1097, 370] width 559 height 20
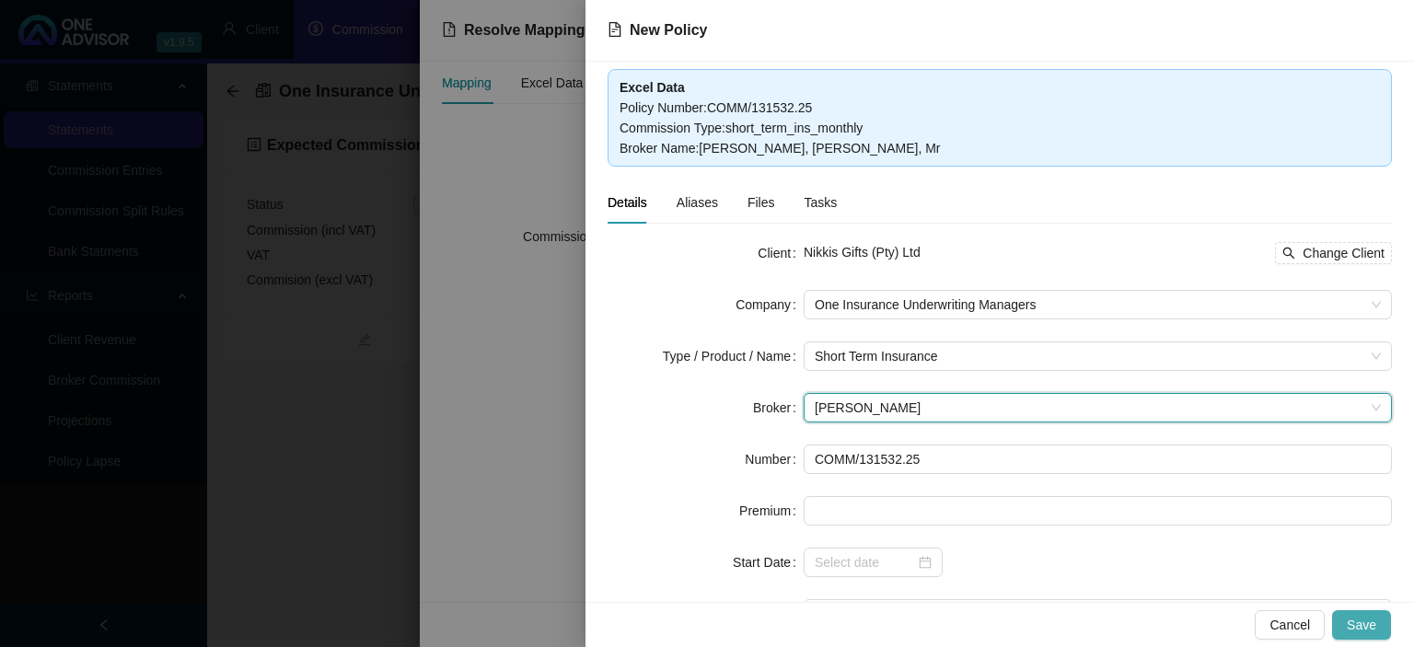
click at [1347, 624] on button "Save" at bounding box center [1361, 624] width 59 height 29
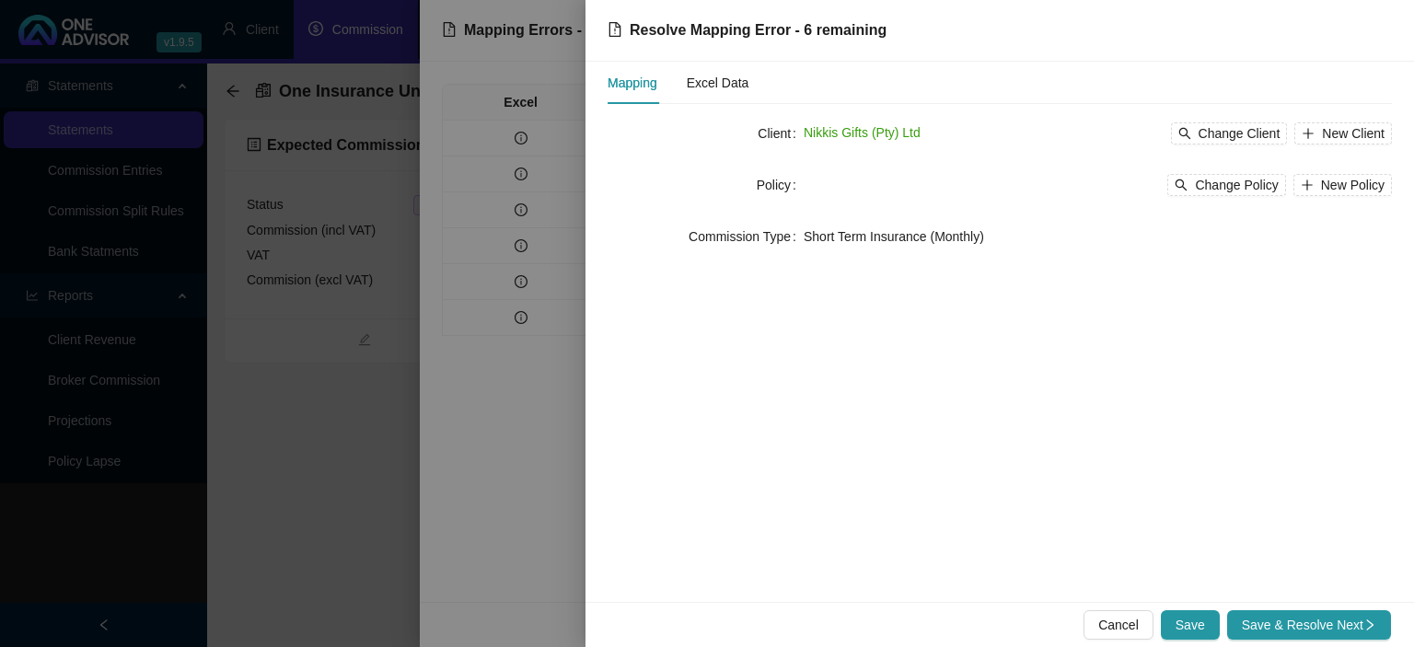
click at [1347, 624] on span "Save & Resolve Next" at bounding box center [1309, 625] width 134 height 20
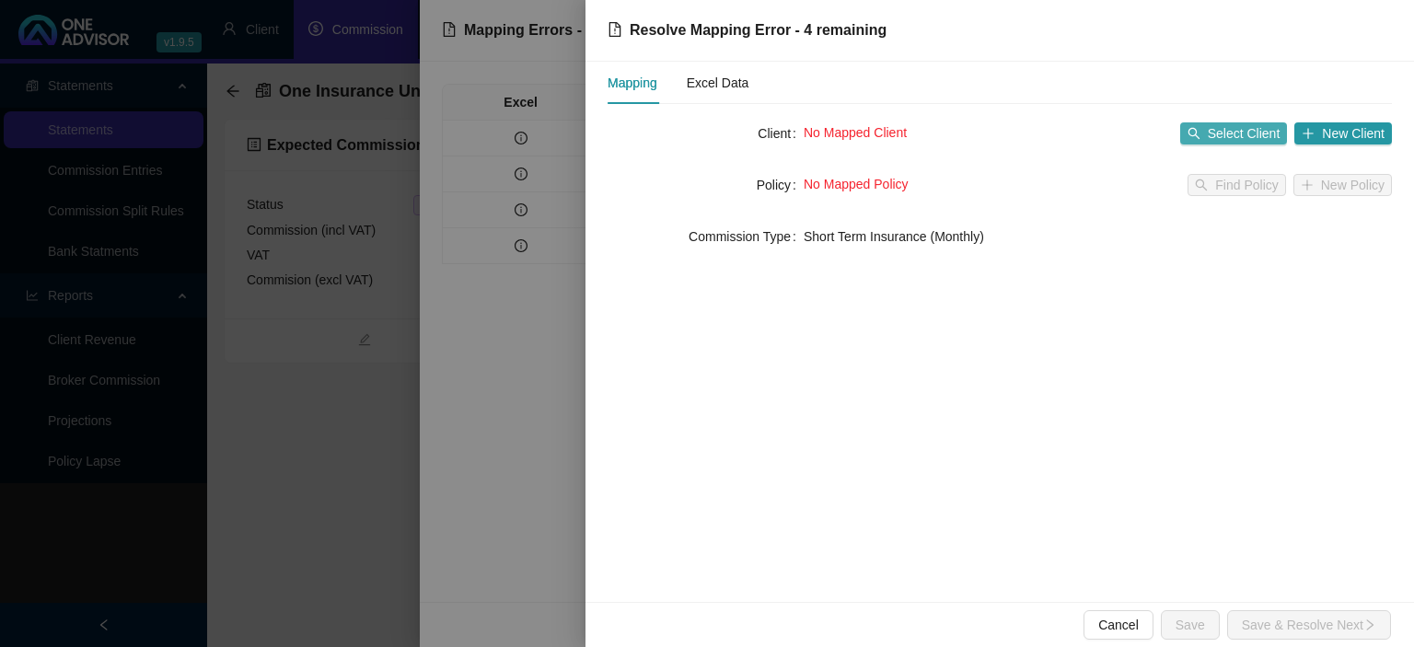
click at [1232, 142] on span "Select Client" at bounding box center [1244, 133] width 73 height 20
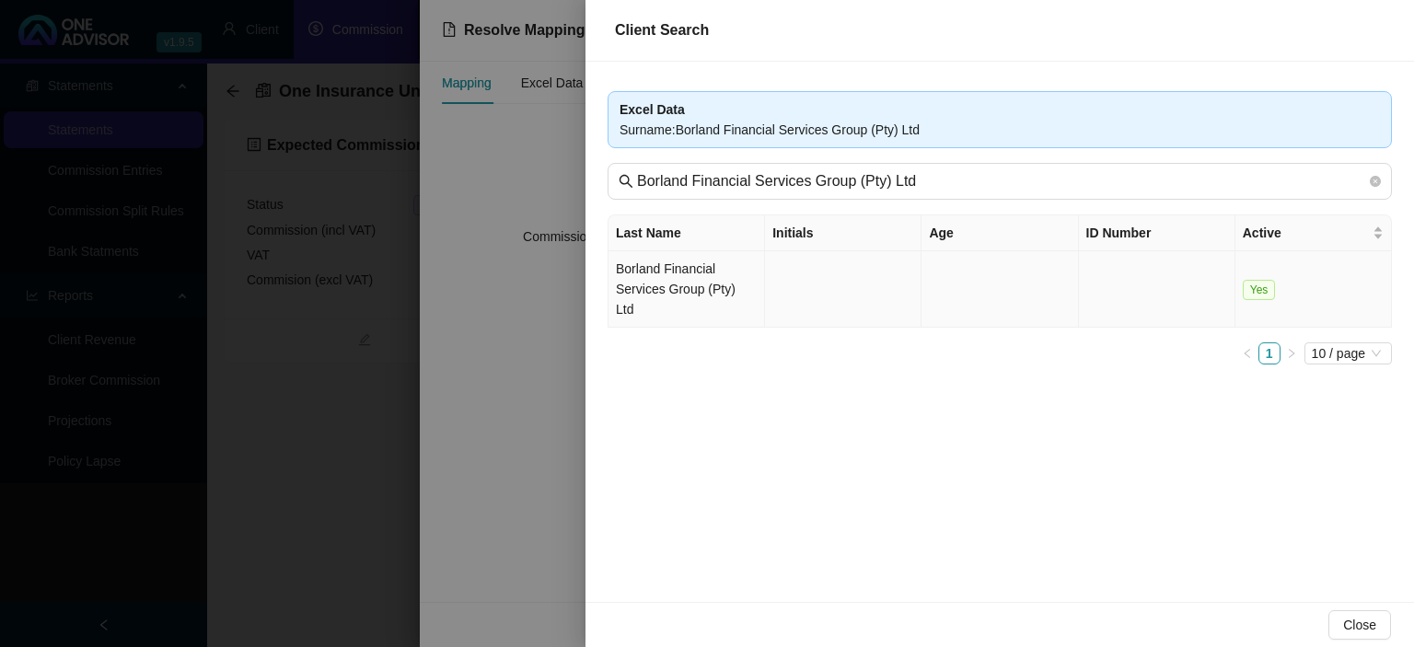
click at [690, 270] on td "Borland Financial Services Group (Pty) Ltd" at bounding box center [686, 289] width 156 height 76
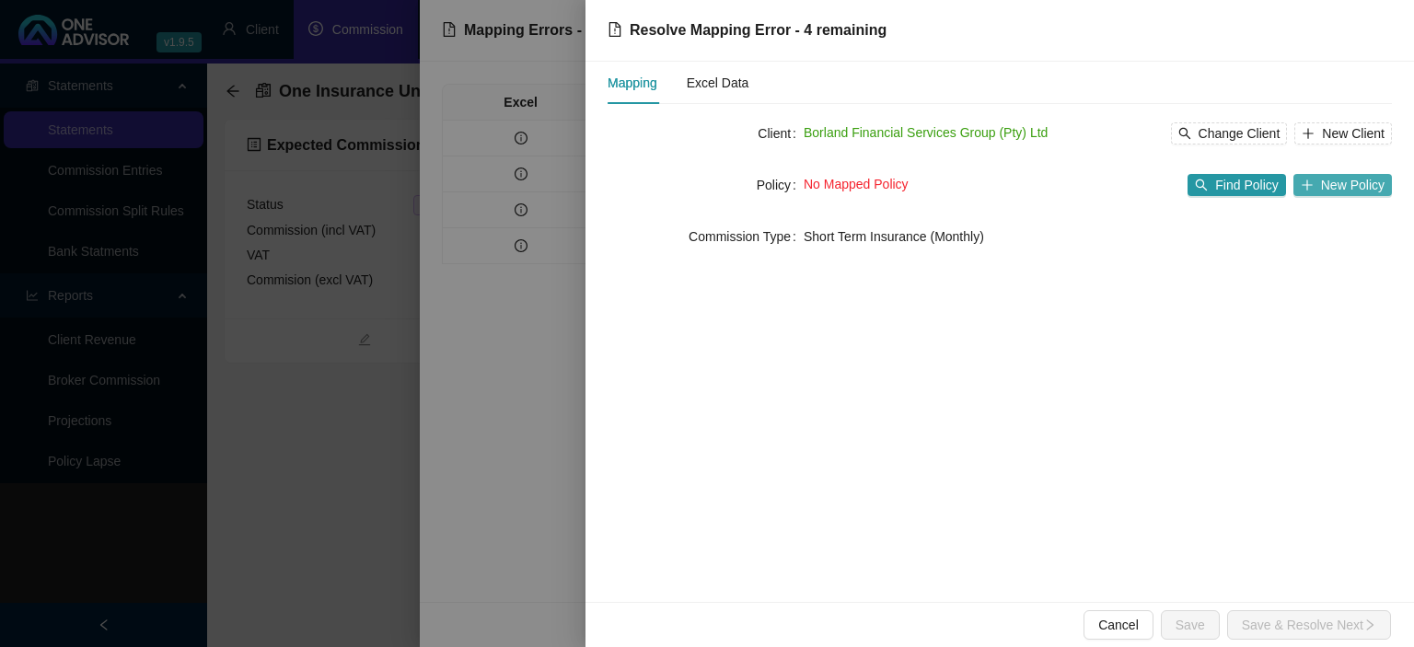
click at [1331, 191] on span "New Policy" at bounding box center [1353, 185] width 64 height 20
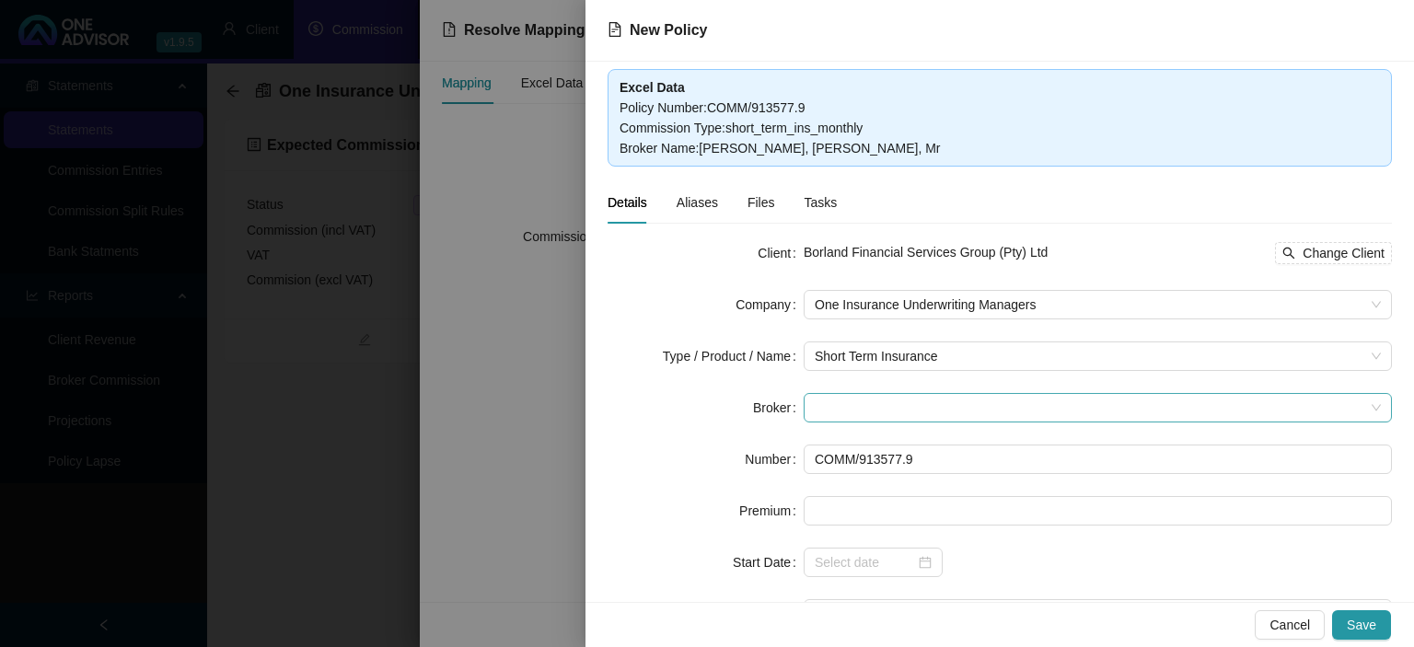
click at [835, 403] on span at bounding box center [1098, 408] width 566 height 28
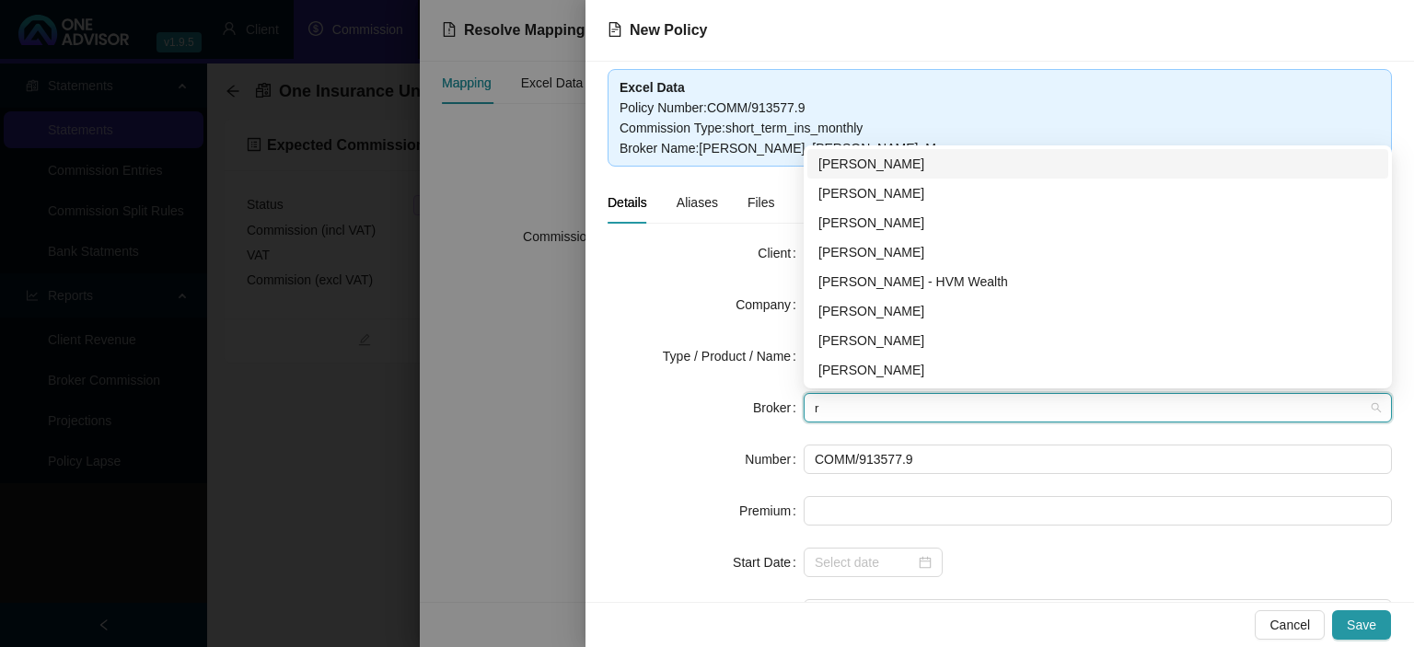
type input "re"
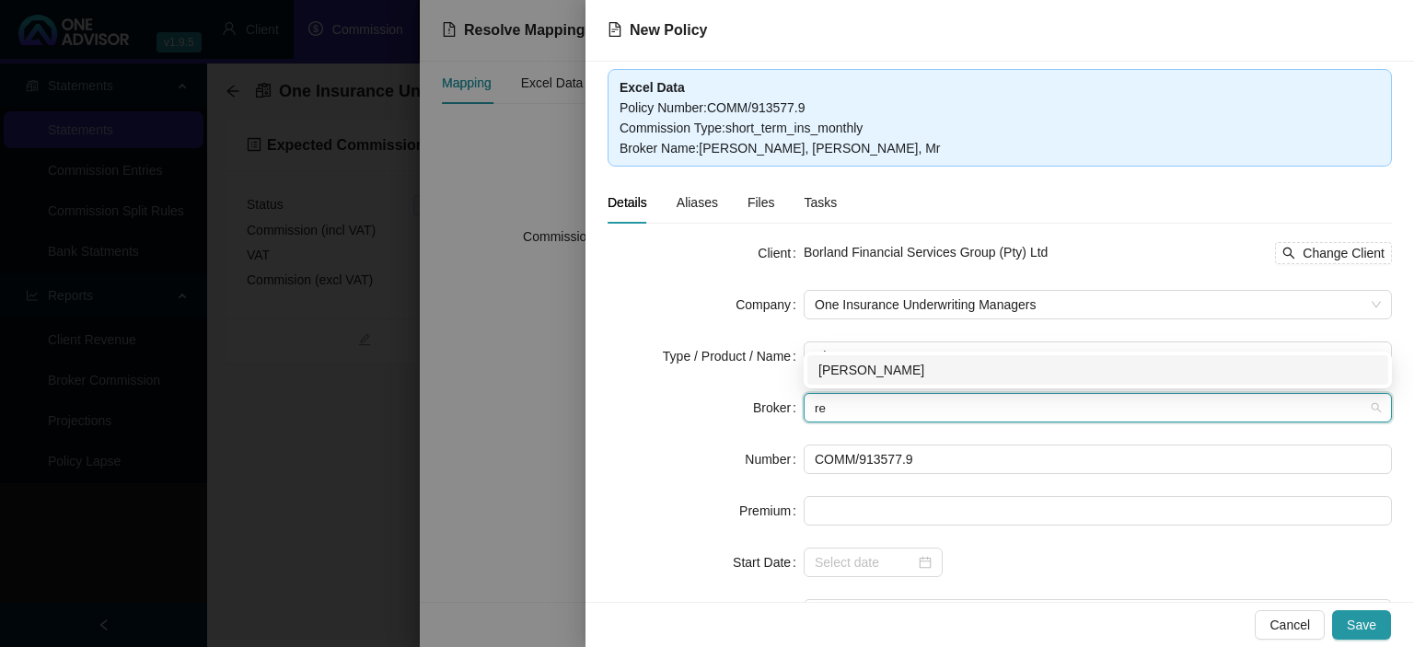
click at [854, 362] on div "[PERSON_NAME]" at bounding box center [1097, 370] width 559 height 20
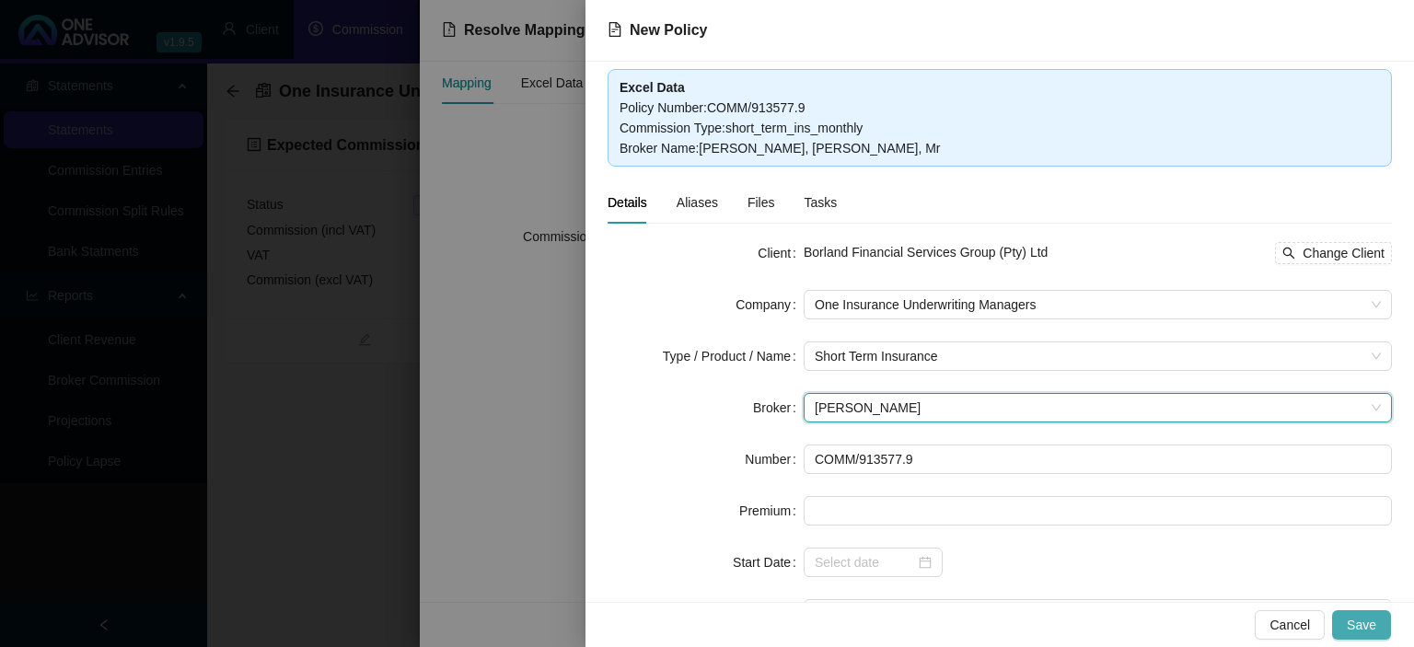
click at [1358, 622] on span "Save" at bounding box center [1361, 625] width 29 height 20
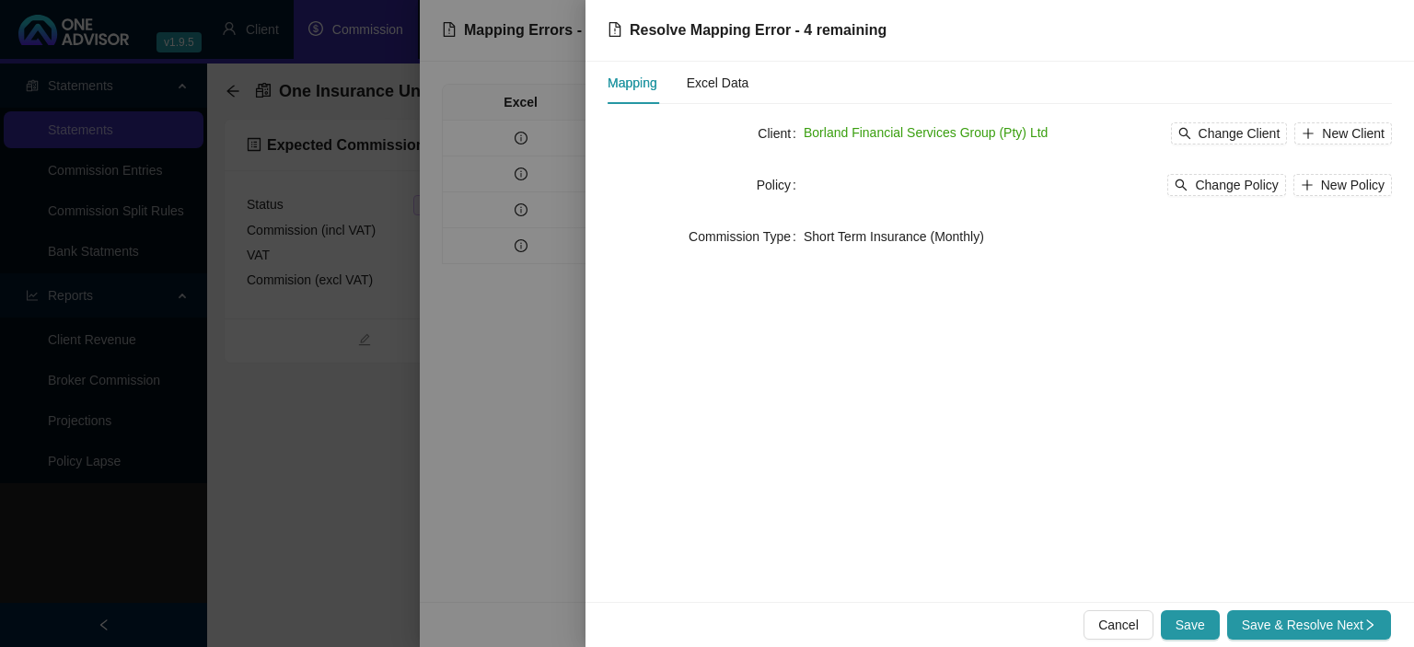
click at [1352, 620] on span "Save & Resolve Next" at bounding box center [1309, 625] width 134 height 20
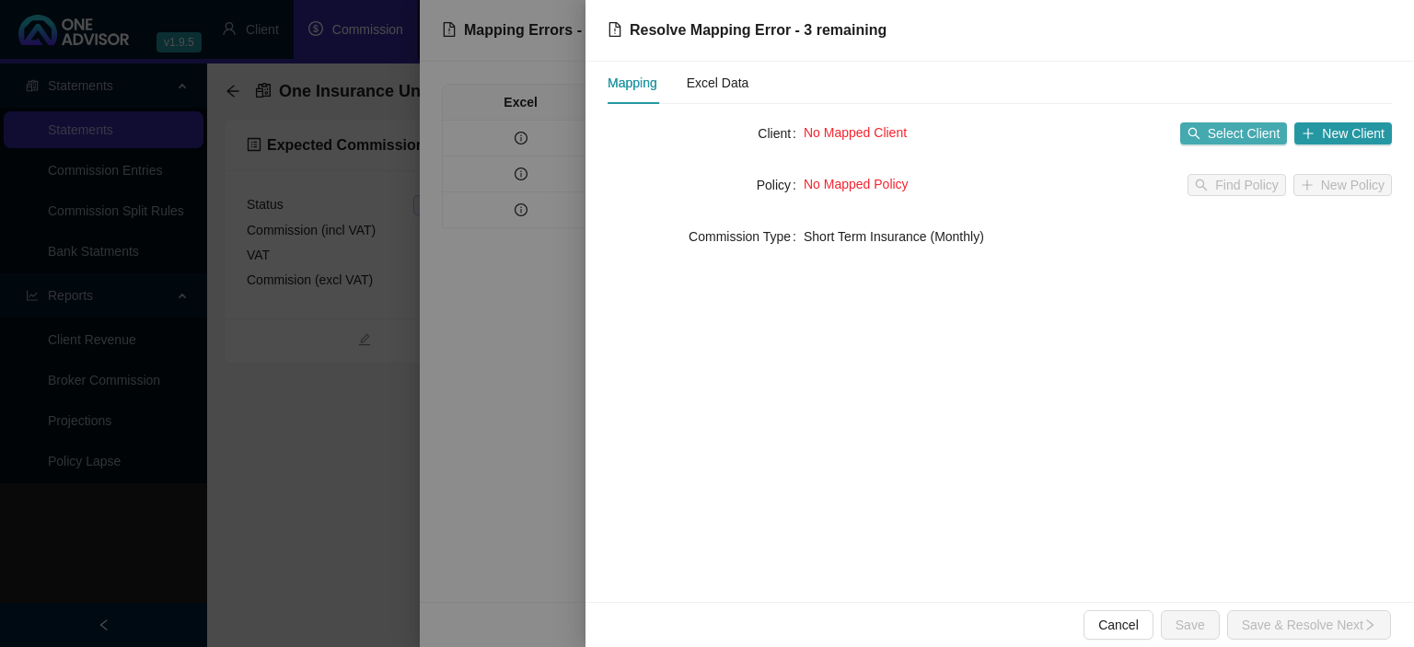
click at [1256, 133] on span "Select Client" at bounding box center [1244, 133] width 73 height 20
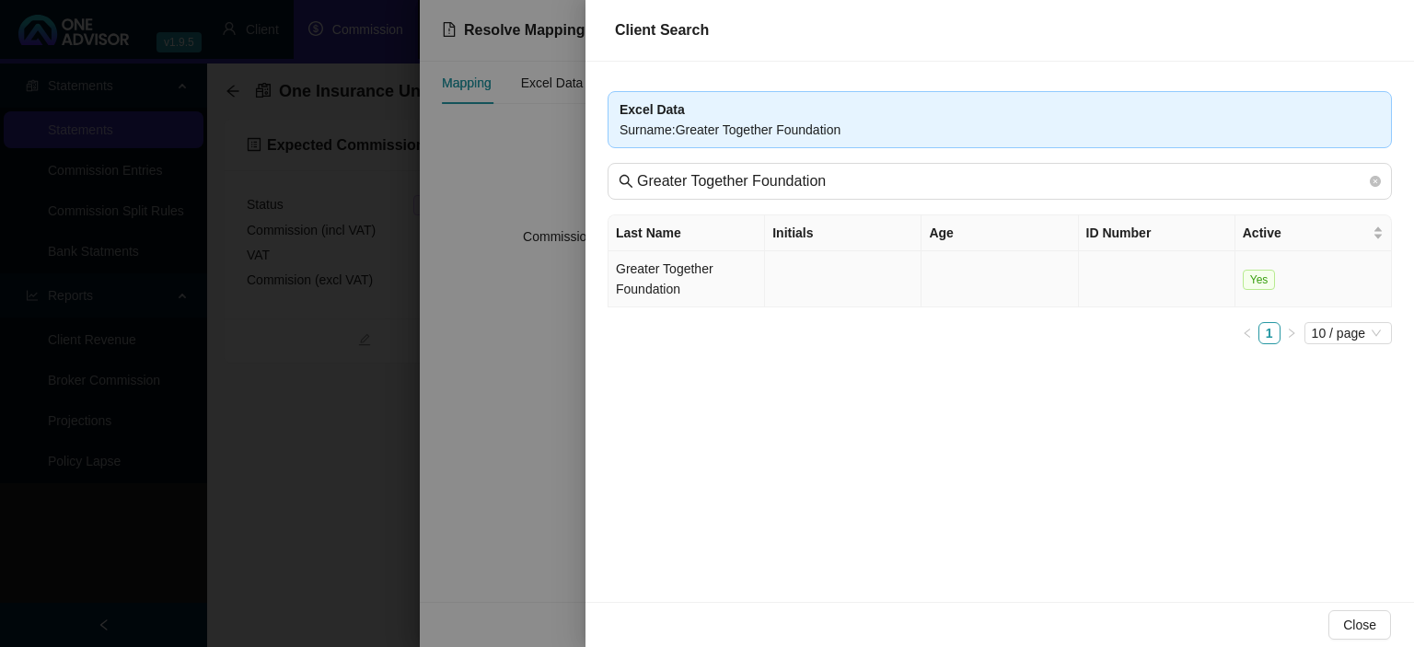
click at [710, 271] on td "Greater Together Foundation" at bounding box center [686, 279] width 156 height 56
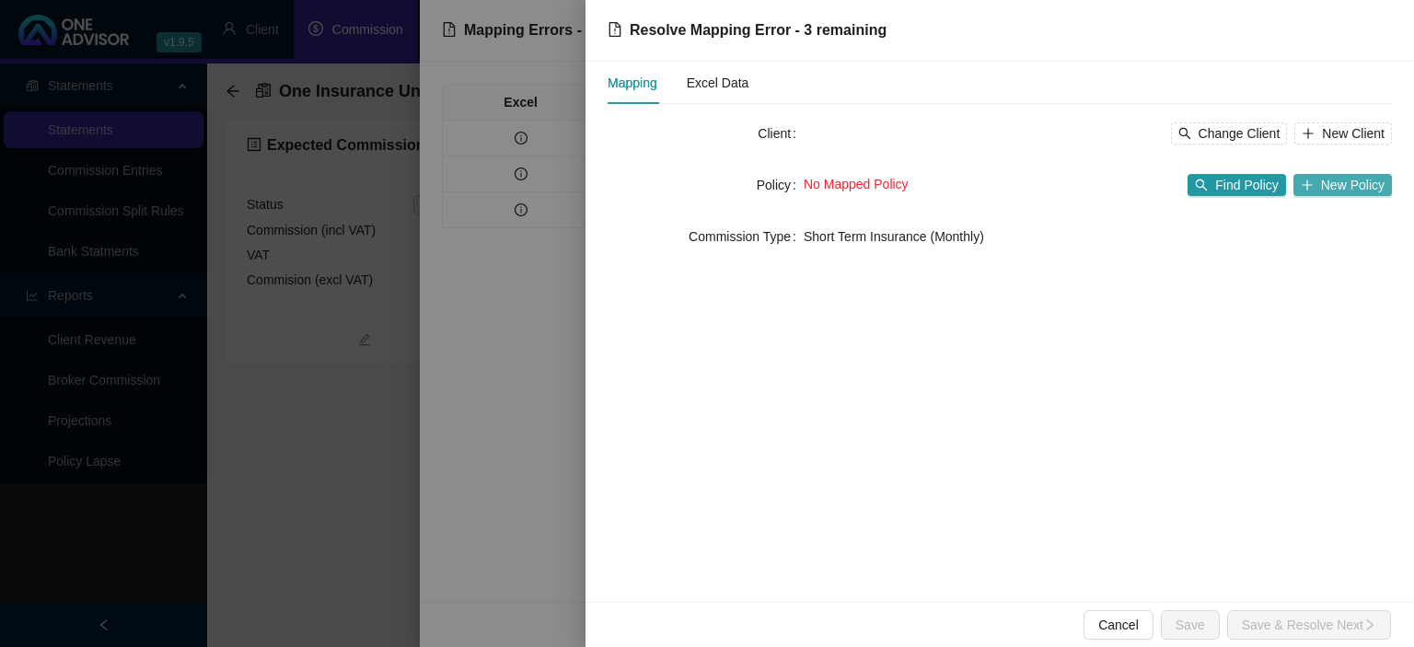
click at [1346, 182] on span "New Policy" at bounding box center [1353, 185] width 64 height 20
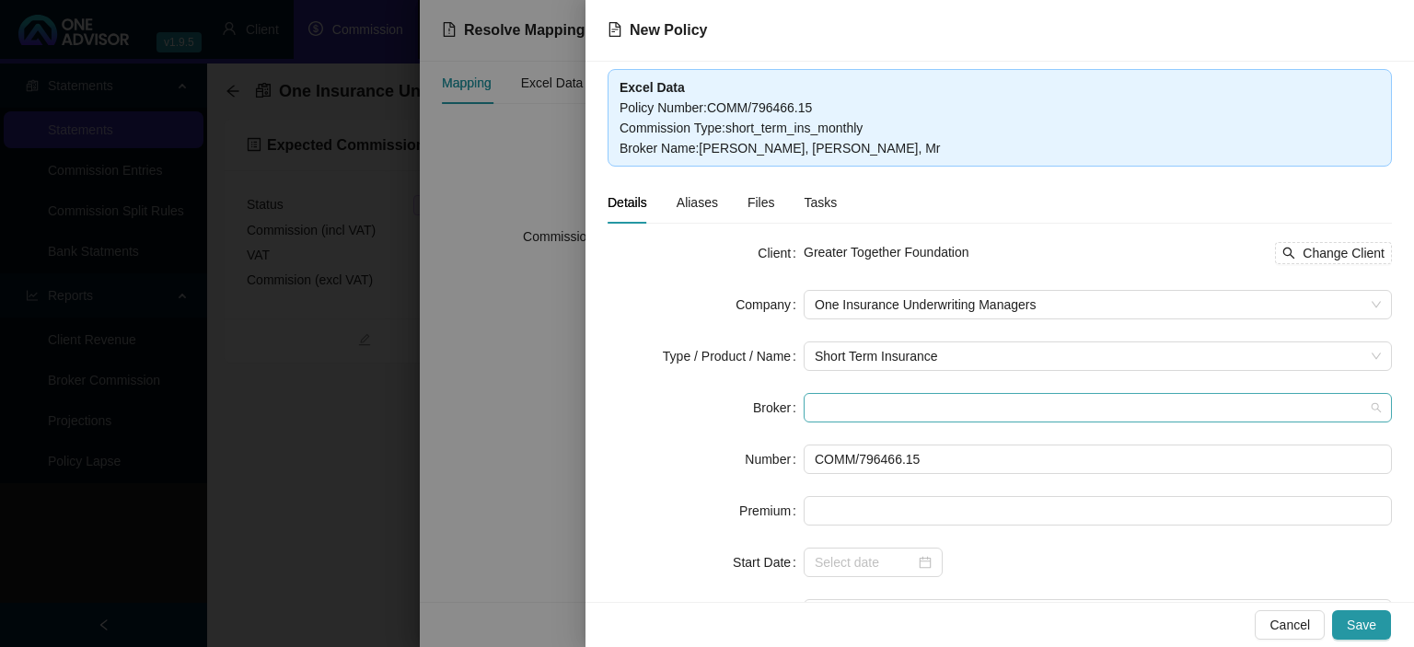
click at [822, 416] on span at bounding box center [1098, 408] width 566 height 28
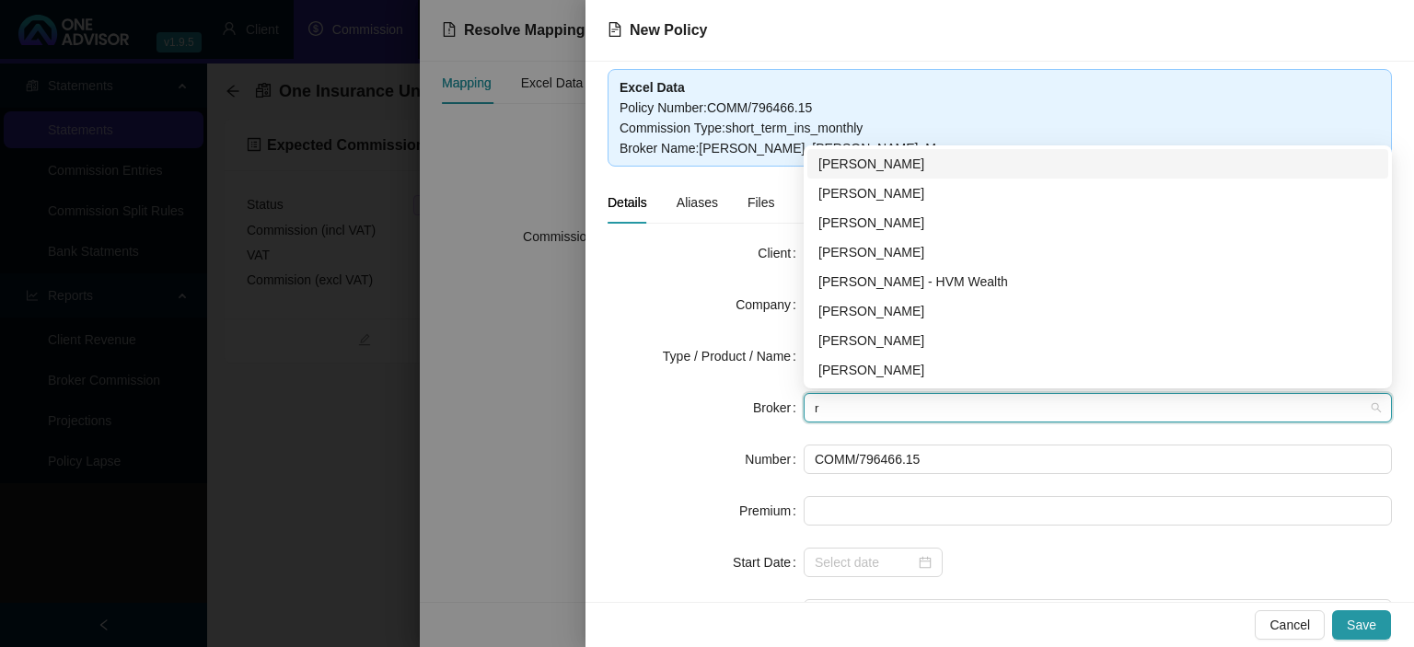
type input "re"
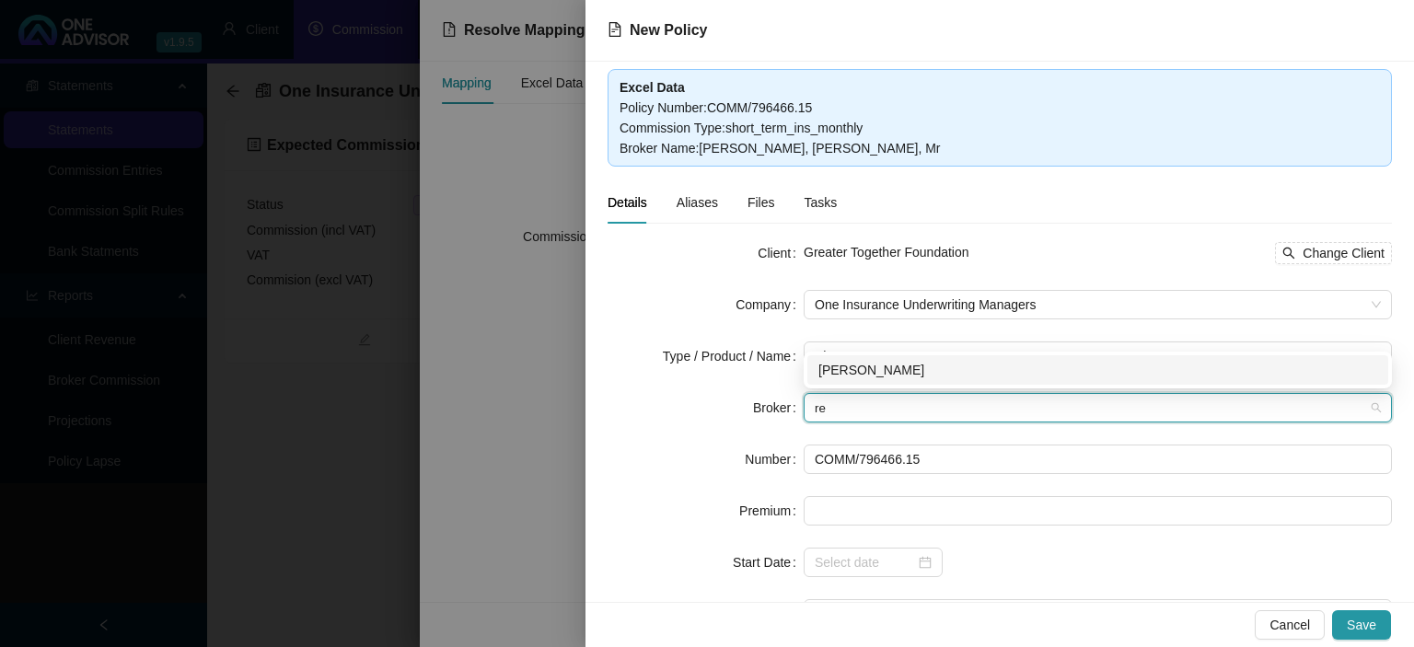
click at [861, 360] on div "[PERSON_NAME]" at bounding box center [1097, 369] width 581 height 29
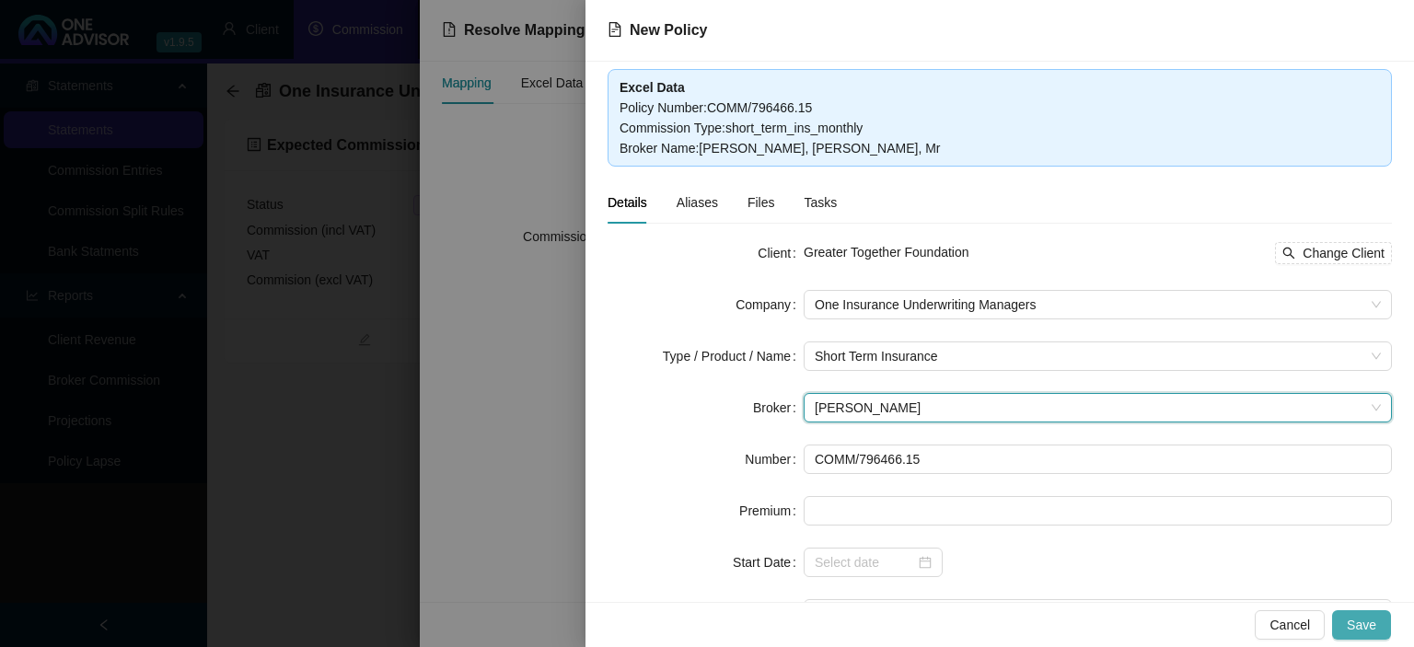
click at [1369, 621] on span "Save" at bounding box center [1361, 625] width 29 height 20
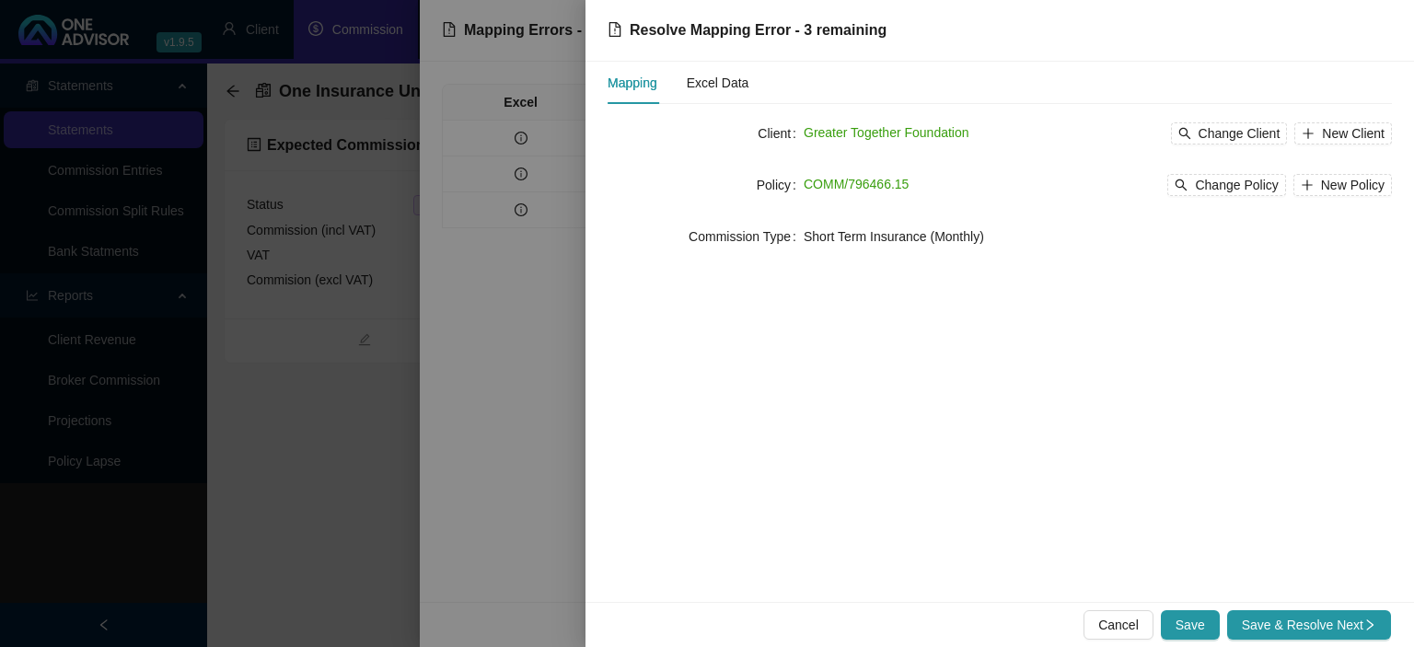
click at [1369, 620] on icon "right" at bounding box center [1369, 624] width 13 height 13
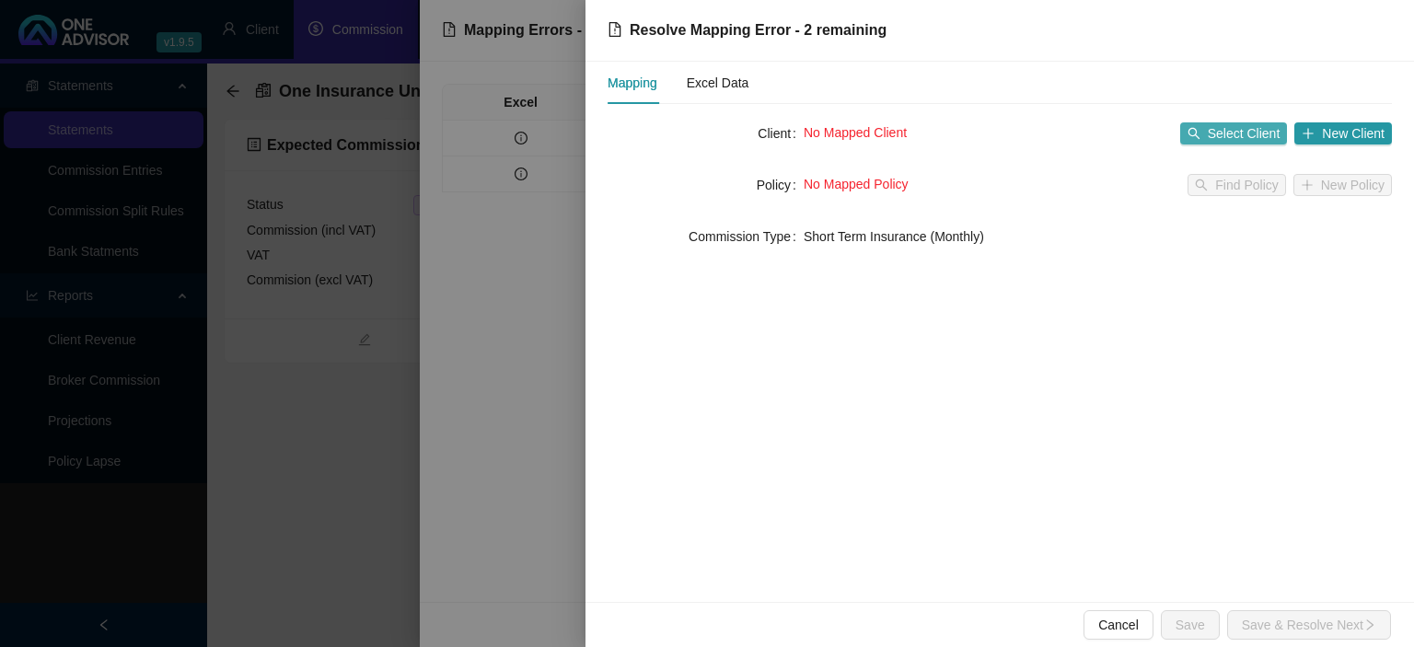
click at [1251, 127] on span "Select Client" at bounding box center [1244, 133] width 73 height 20
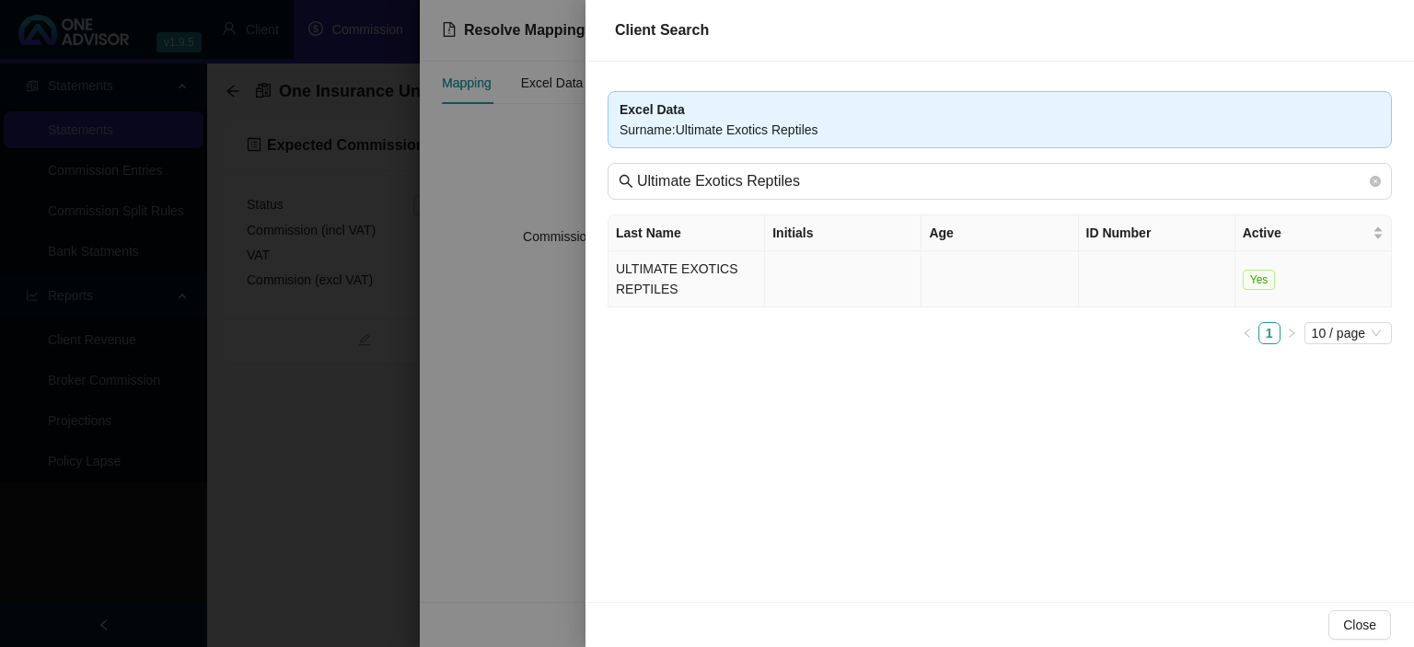
click at [686, 271] on td "ULTIMATE EXOTICS REPTILES" at bounding box center [686, 279] width 156 height 56
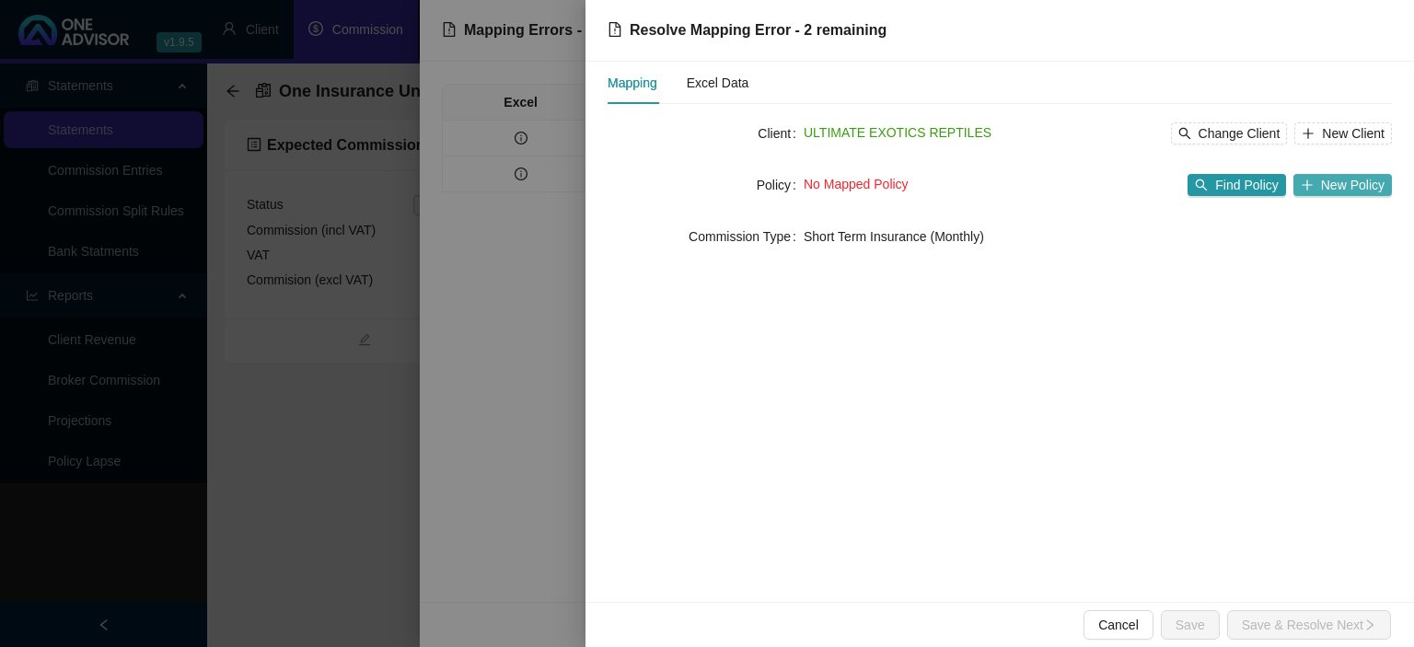
click at [1327, 177] on span "New Policy" at bounding box center [1353, 185] width 64 height 20
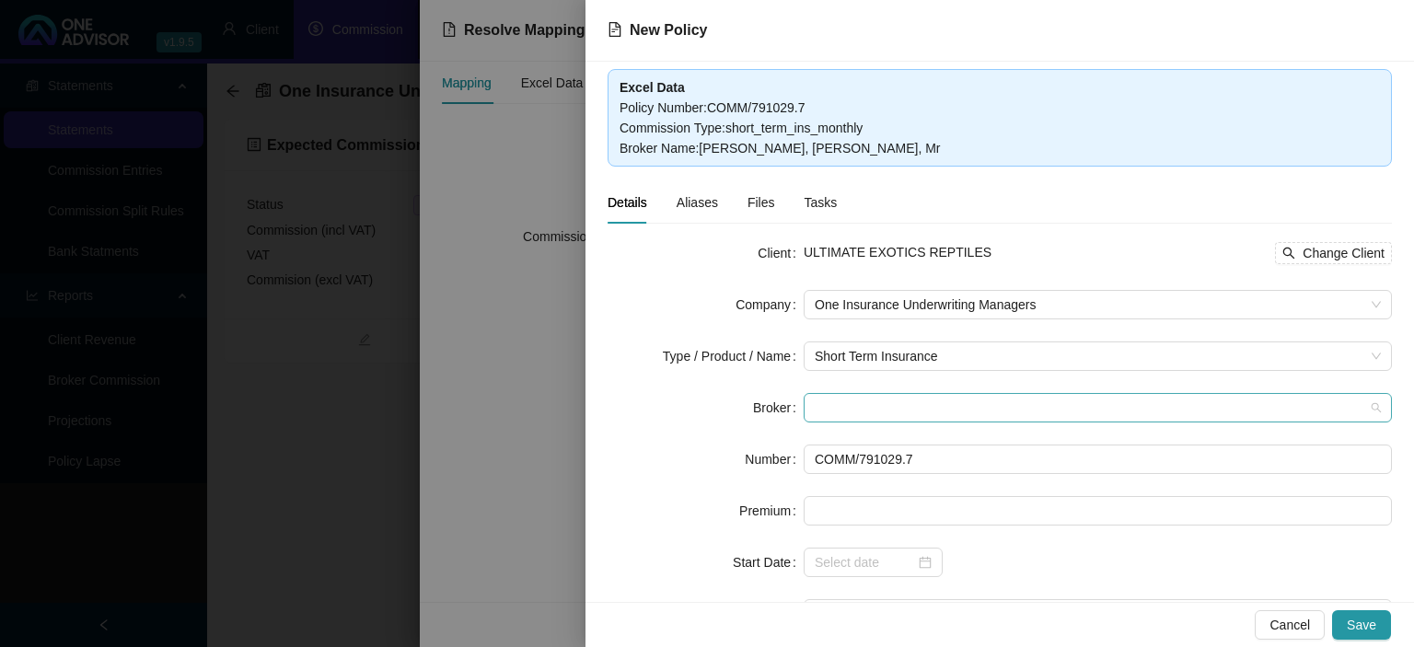
click at [825, 408] on span at bounding box center [1098, 408] width 566 height 28
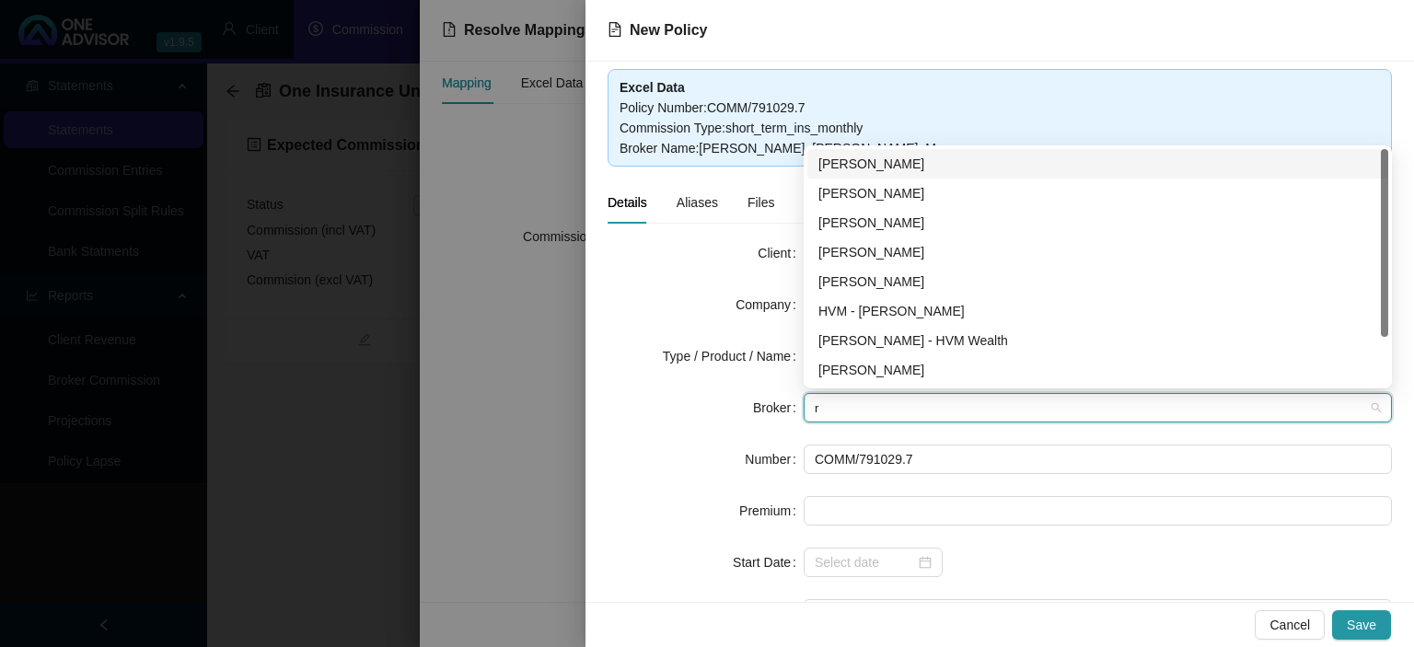
type input "re"
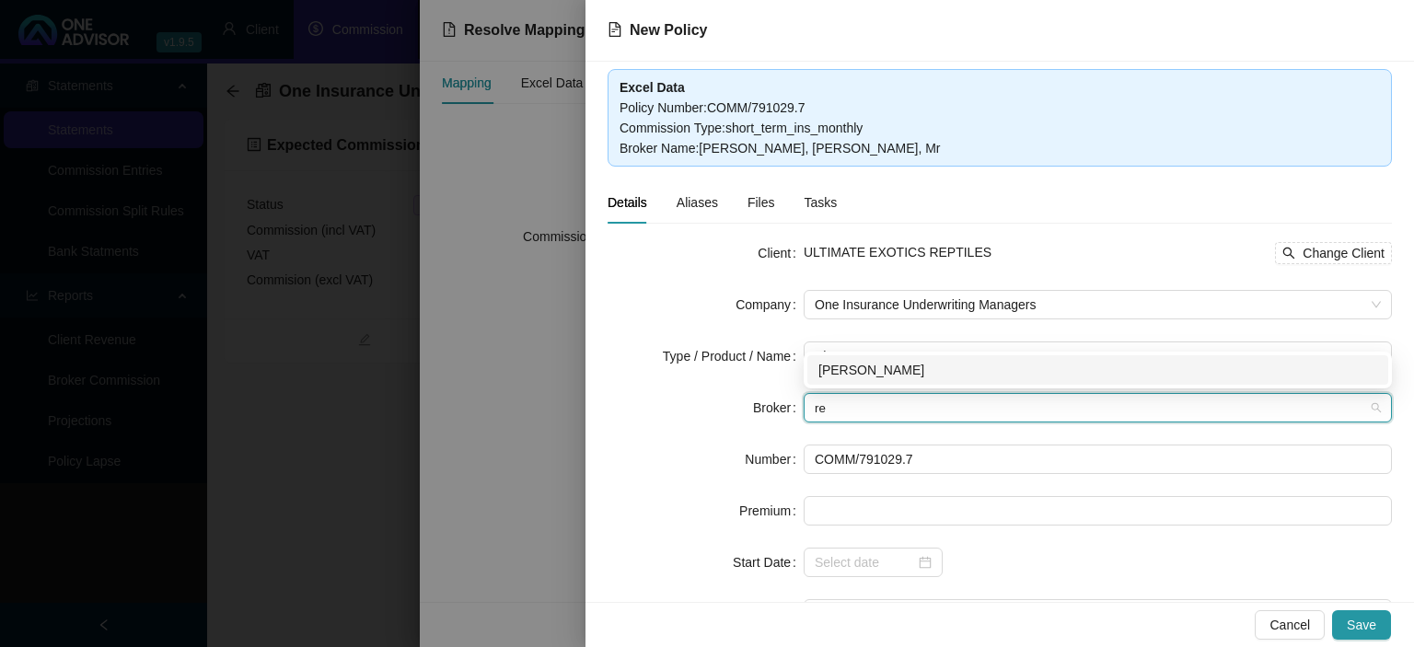
click at [843, 374] on div "[PERSON_NAME]" at bounding box center [1097, 370] width 559 height 20
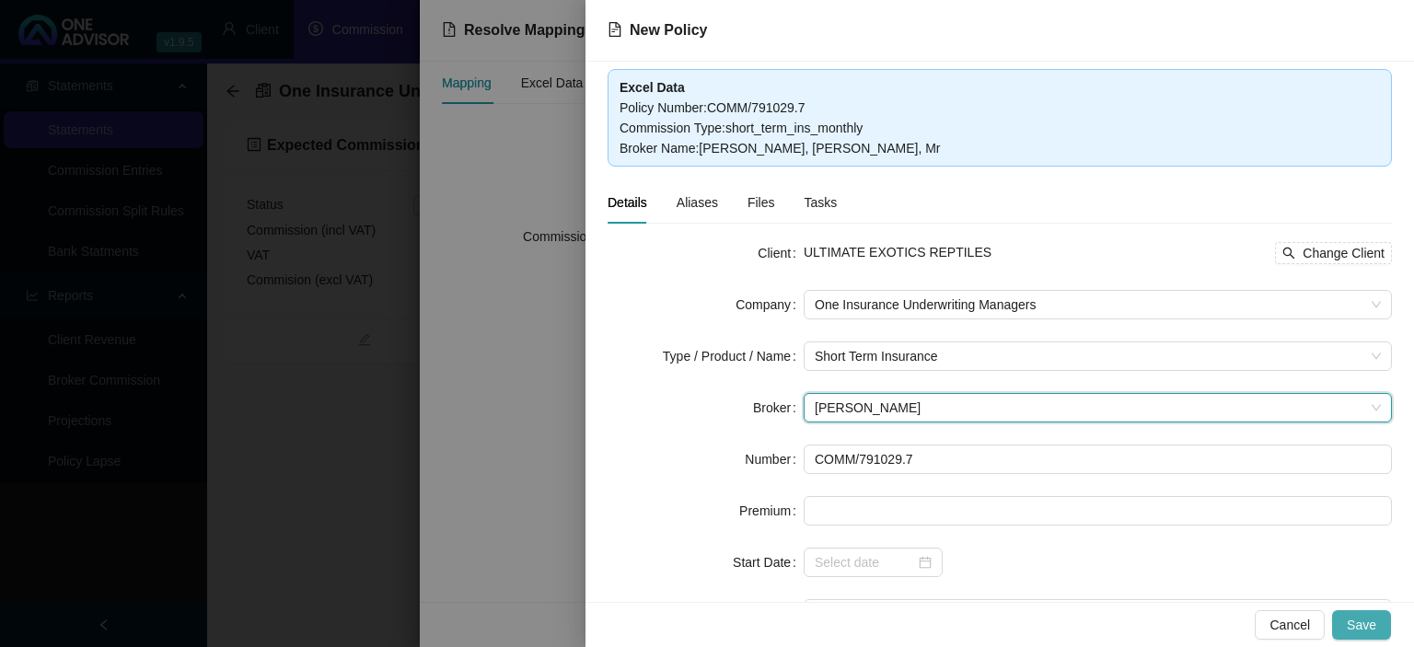
click at [1338, 615] on button "Save" at bounding box center [1361, 624] width 59 height 29
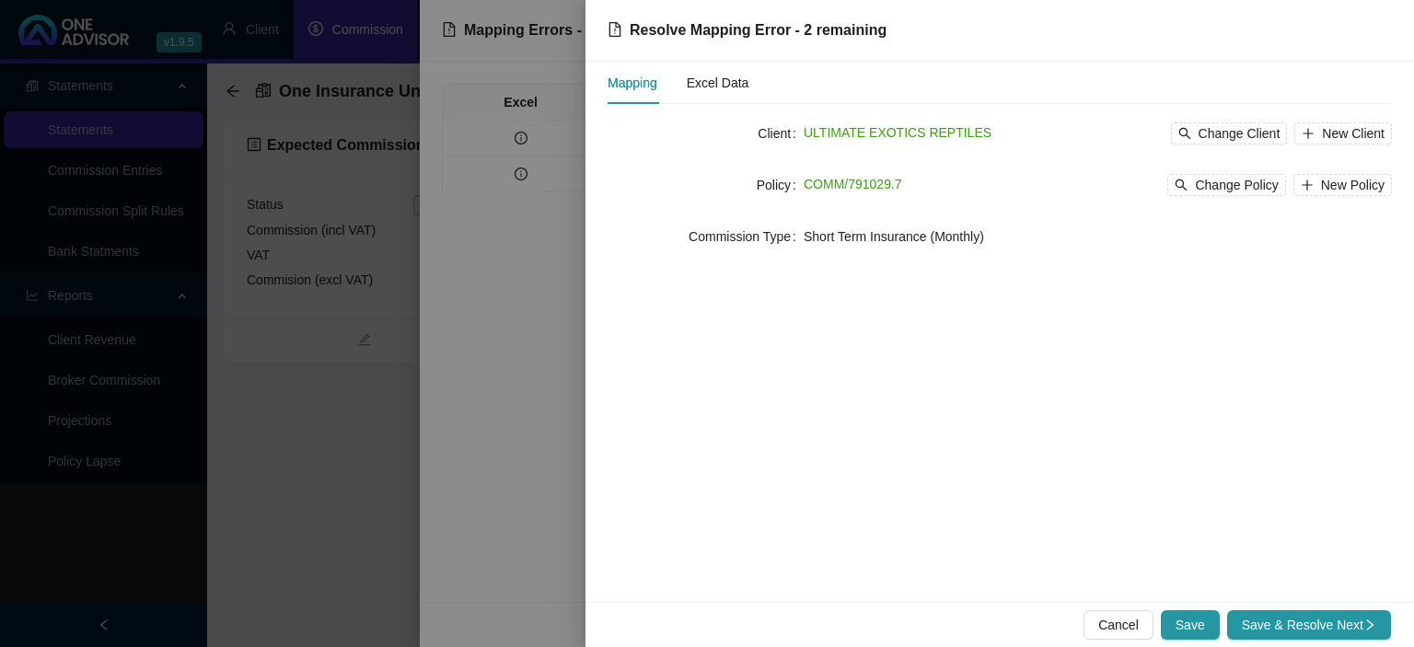
click at [1338, 615] on button "Save & Resolve Next" at bounding box center [1309, 624] width 164 height 29
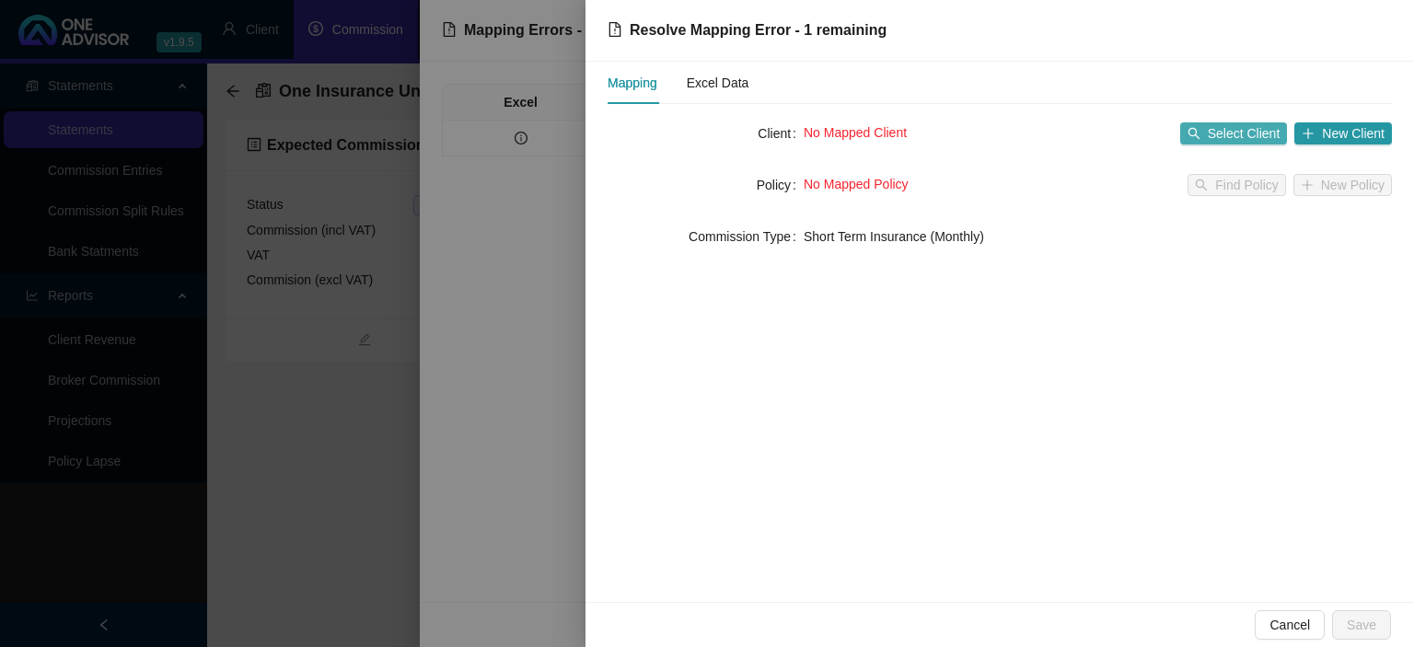
click at [1255, 137] on span "Select Client" at bounding box center [1244, 133] width 73 height 20
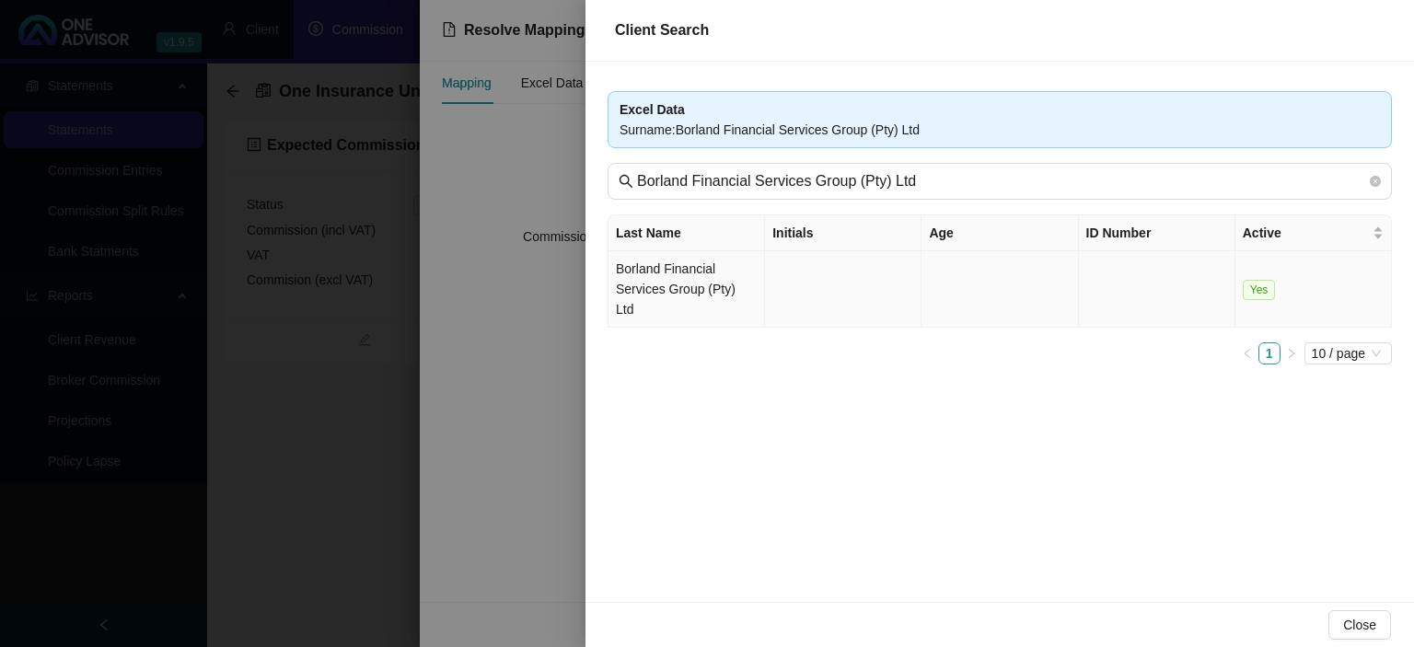
click at [746, 263] on td "Borland Financial Services Group (Pty) Ltd" at bounding box center [686, 289] width 156 height 76
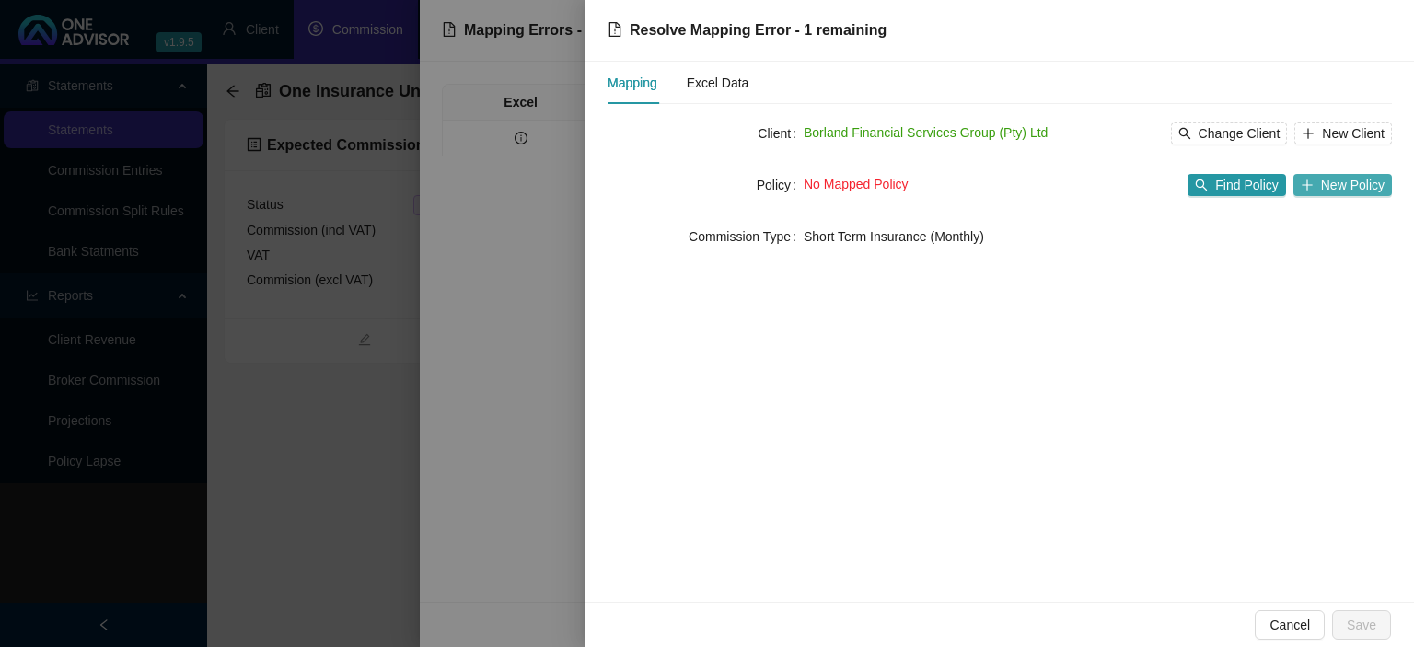
click at [1351, 191] on span "New Policy" at bounding box center [1353, 185] width 64 height 20
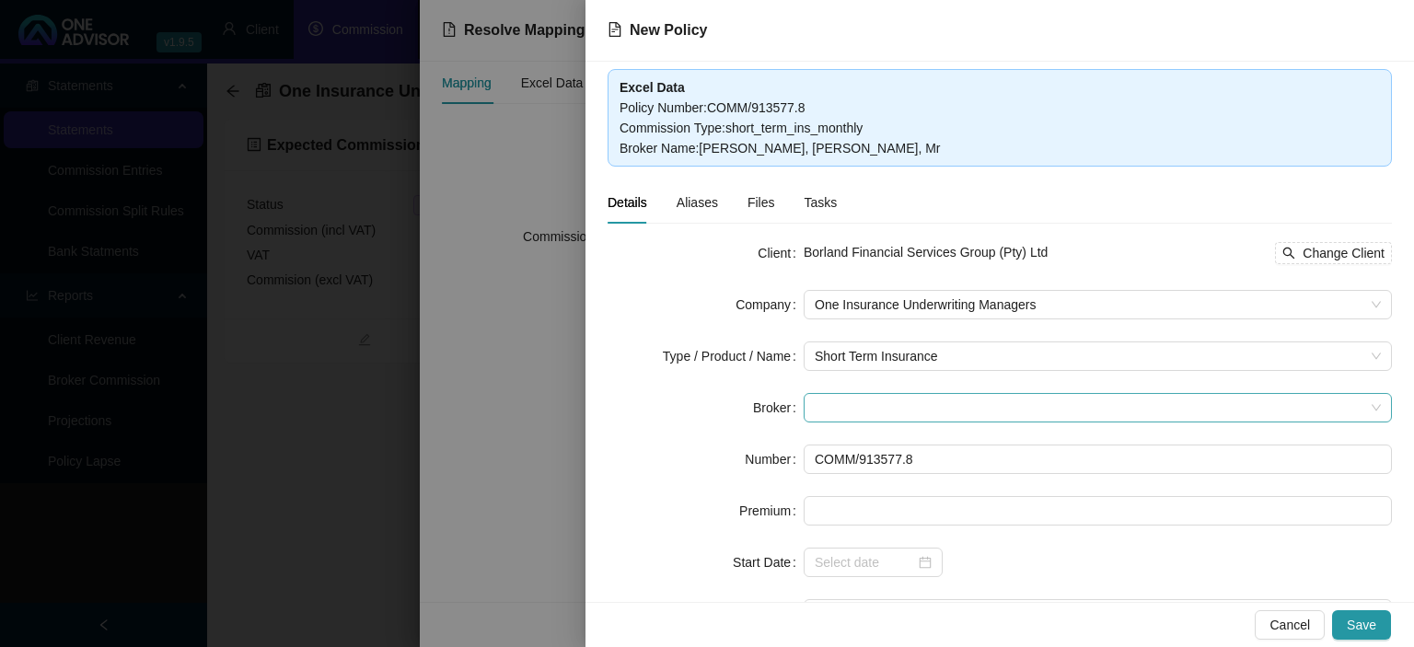
click at [871, 409] on span at bounding box center [1098, 408] width 566 height 28
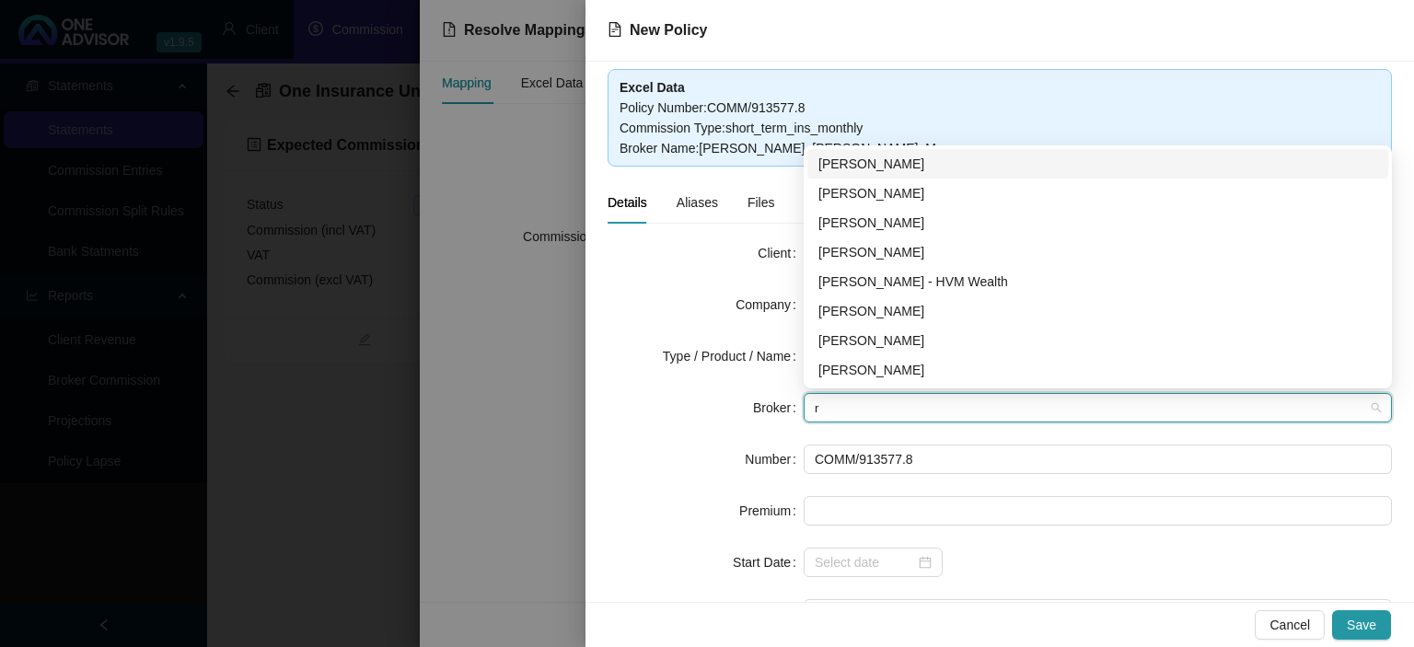
type input "re"
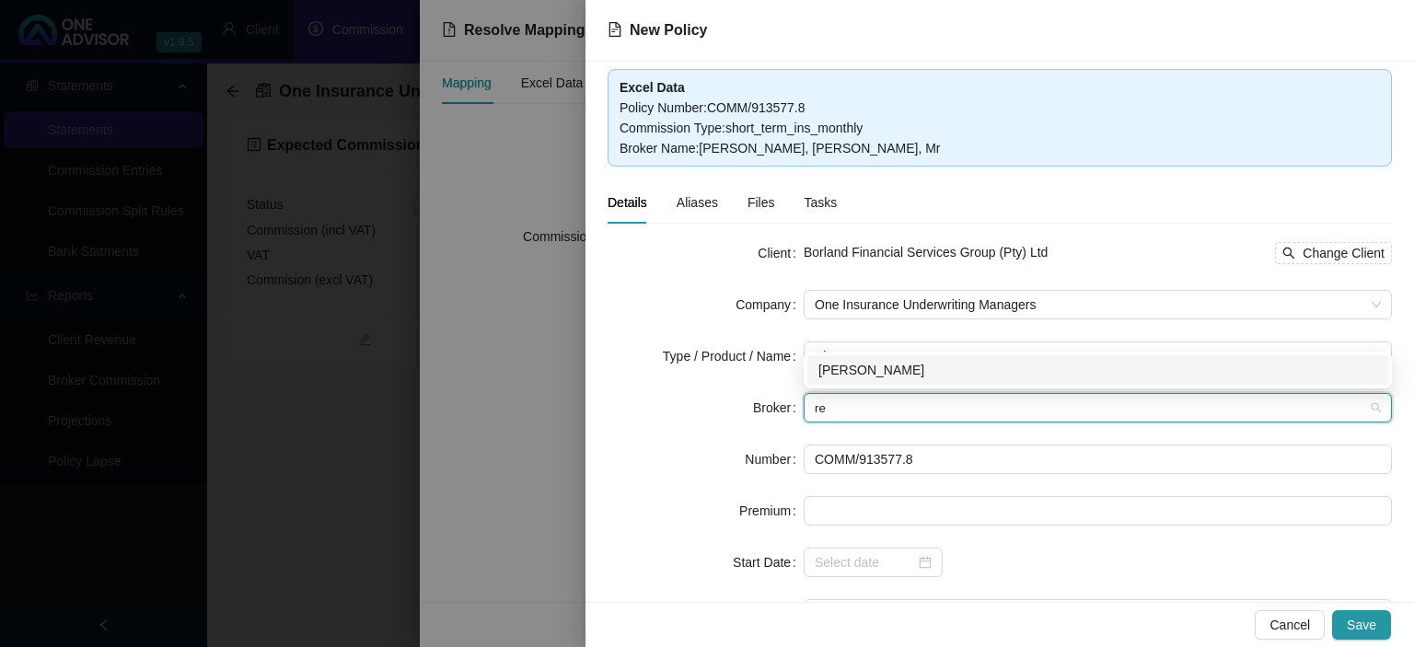
click at [860, 364] on div "[PERSON_NAME]" at bounding box center [1097, 370] width 559 height 20
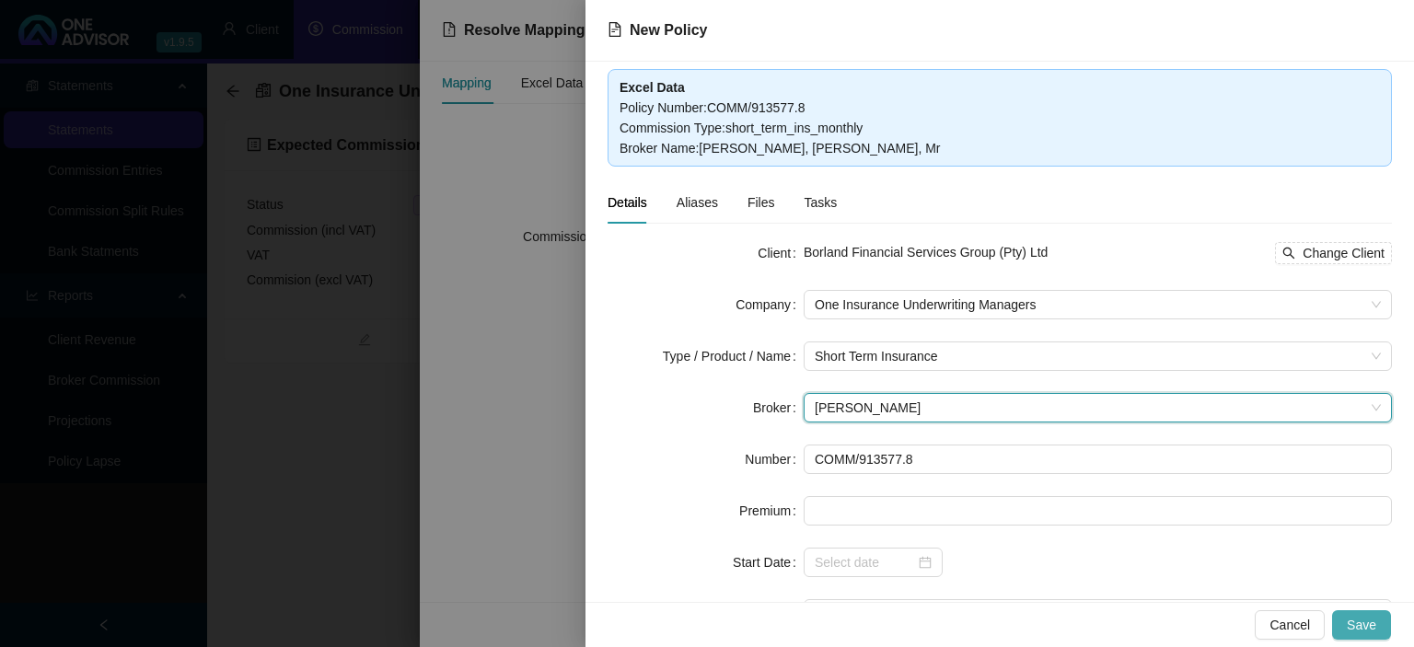
click at [1339, 627] on button "Save" at bounding box center [1361, 624] width 59 height 29
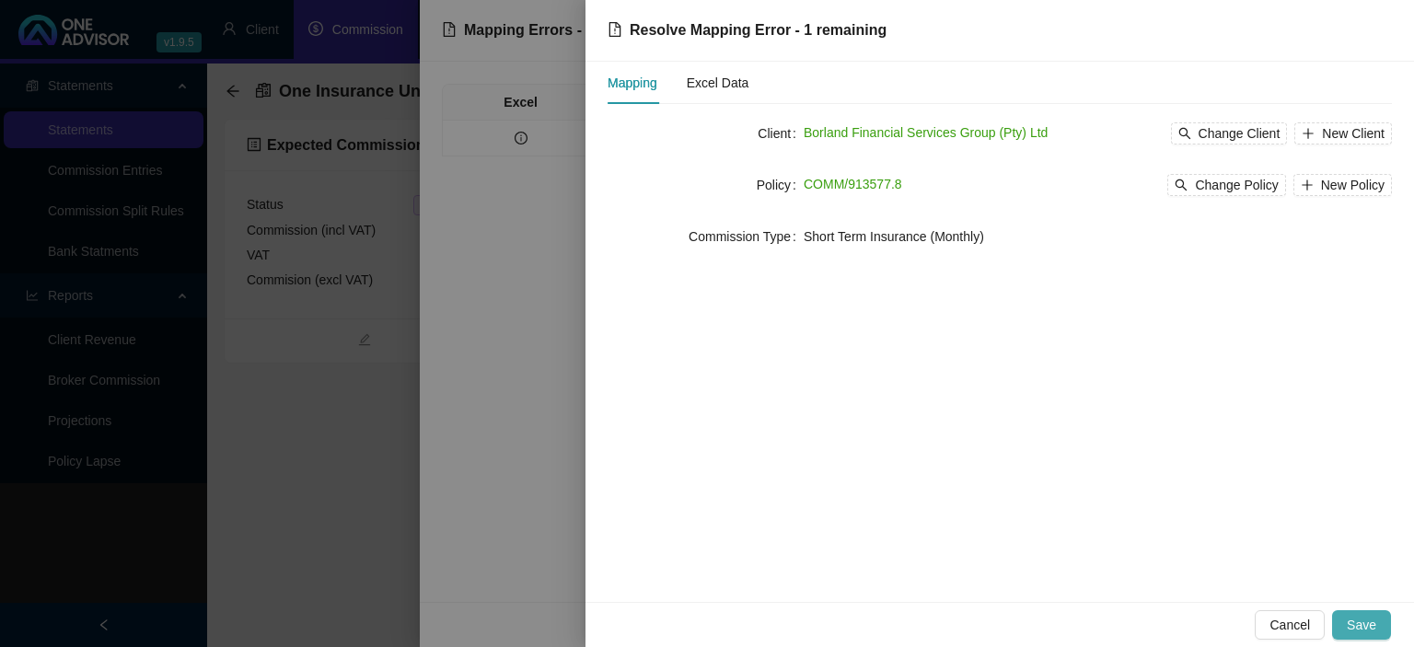
click at [1357, 619] on span "Save" at bounding box center [1361, 625] width 29 height 20
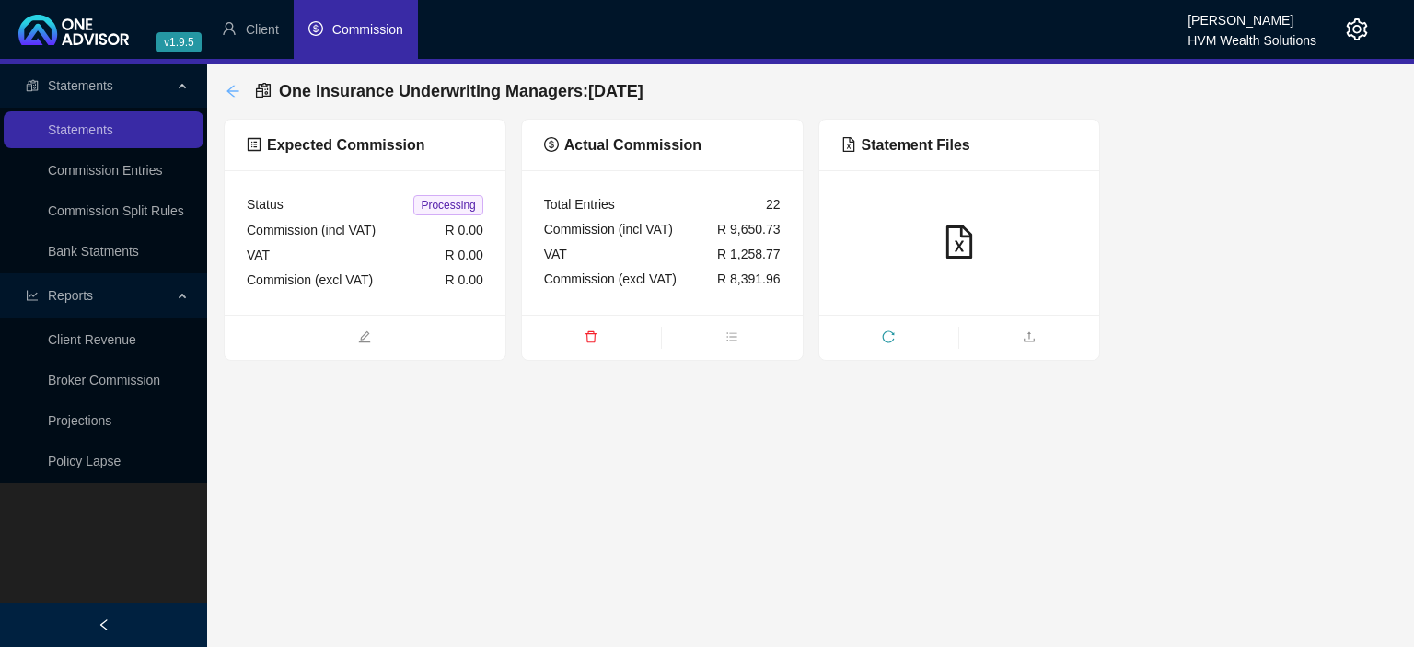
click at [237, 96] on icon "arrow-left" at bounding box center [232, 91] width 15 height 15
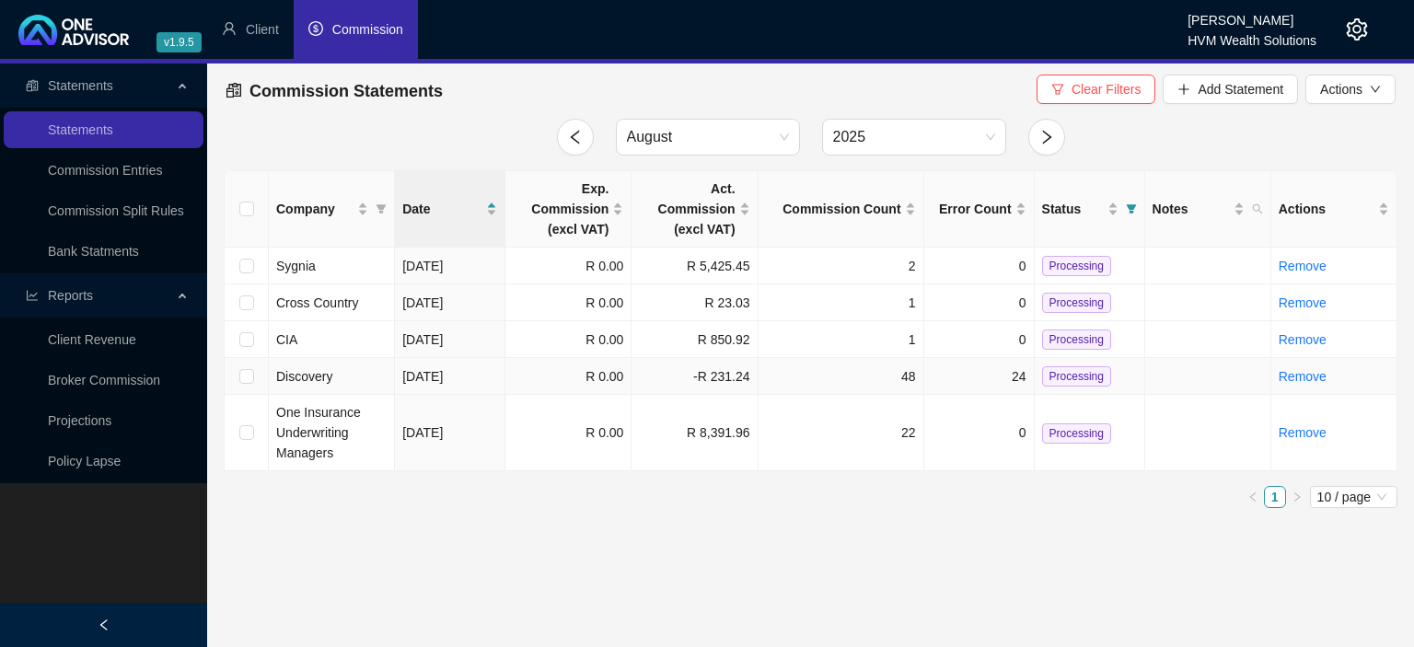
click at [760, 374] on td "48" at bounding box center [841, 376] width 166 height 37
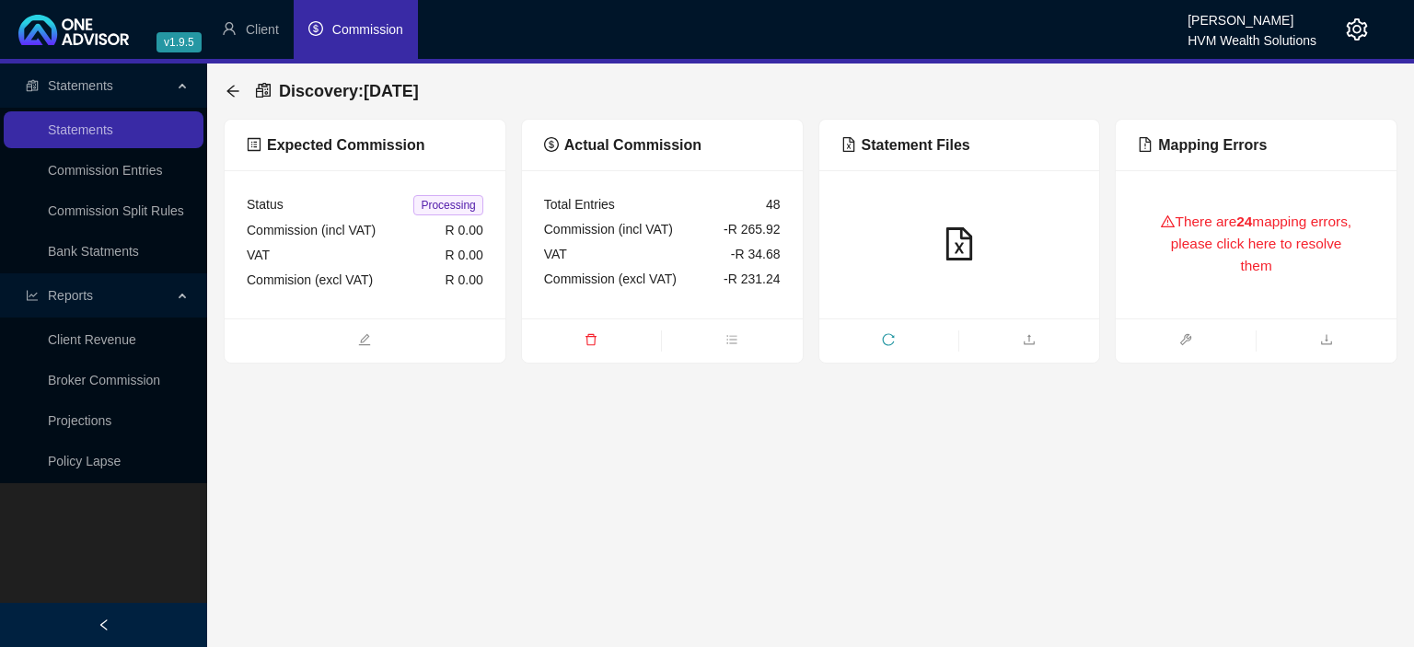
click at [1238, 230] on div "There are 24 mapping errors, please click here to resolve them" at bounding box center [1256, 244] width 237 height 104
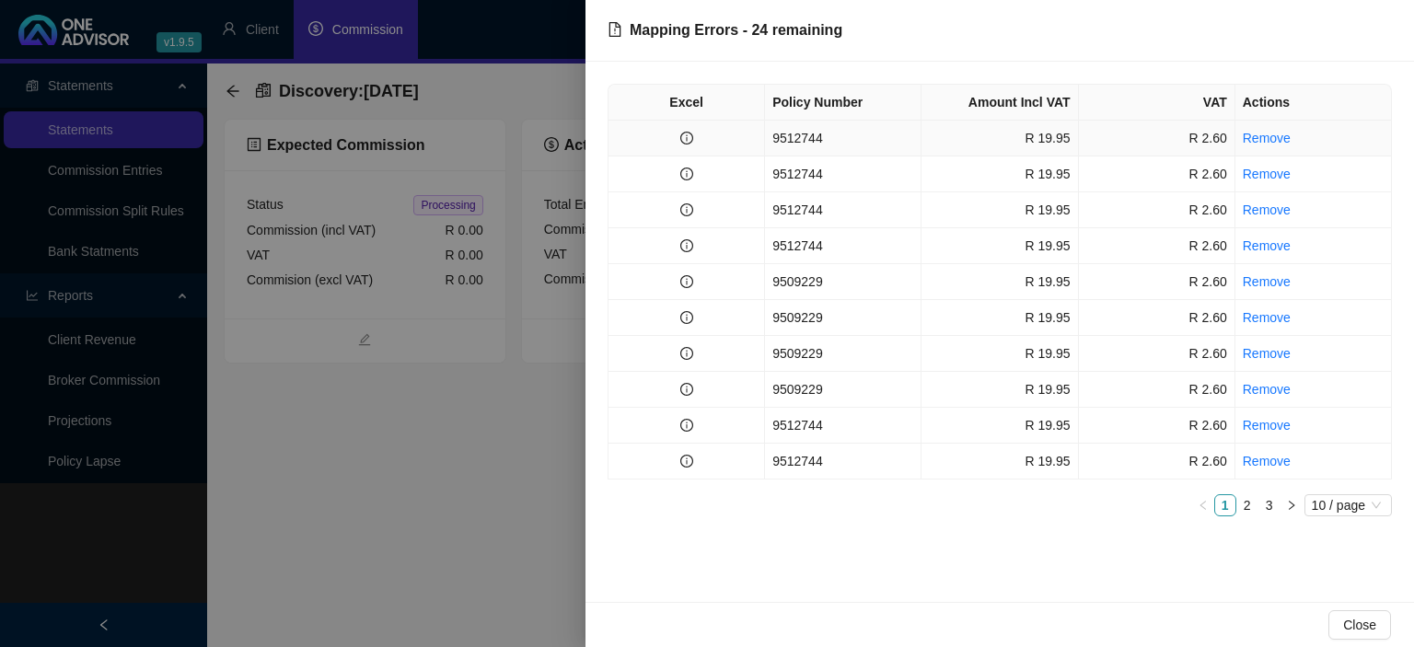
click at [887, 138] on td "9512744" at bounding box center [843, 139] width 156 height 36
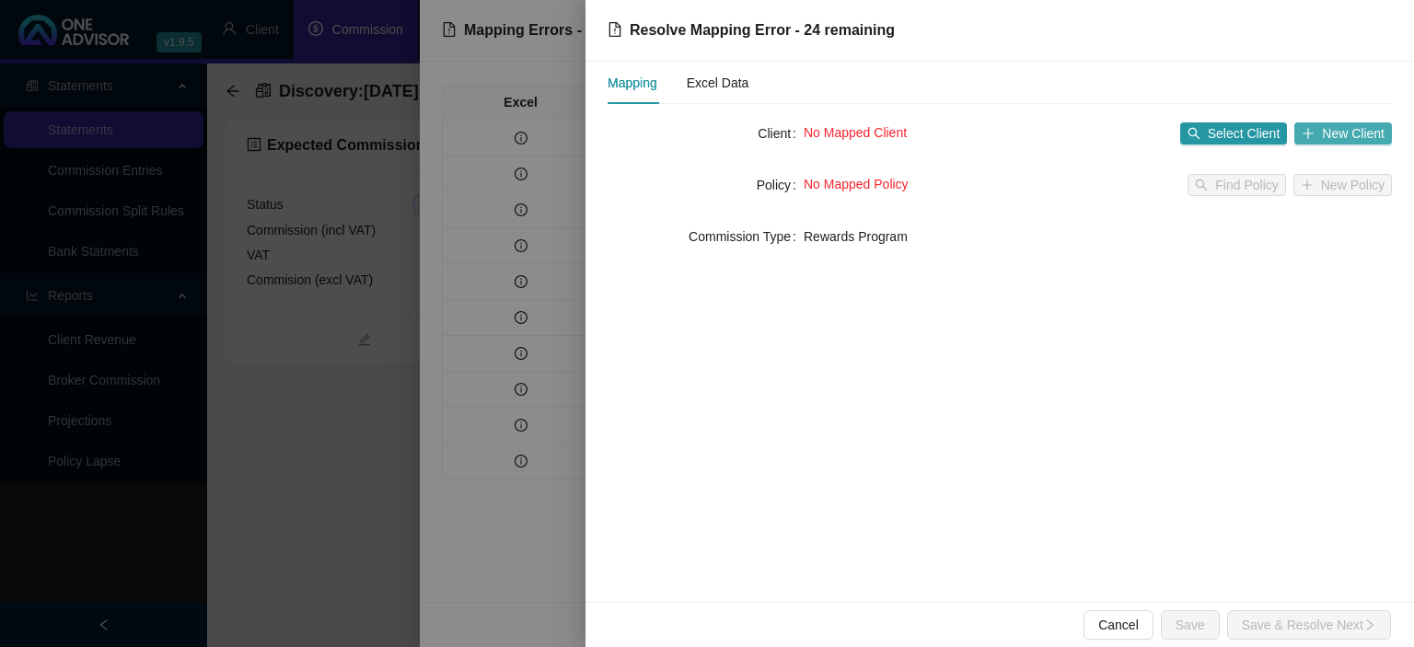
click at [1334, 132] on span "New Client" at bounding box center [1353, 133] width 63 height 20
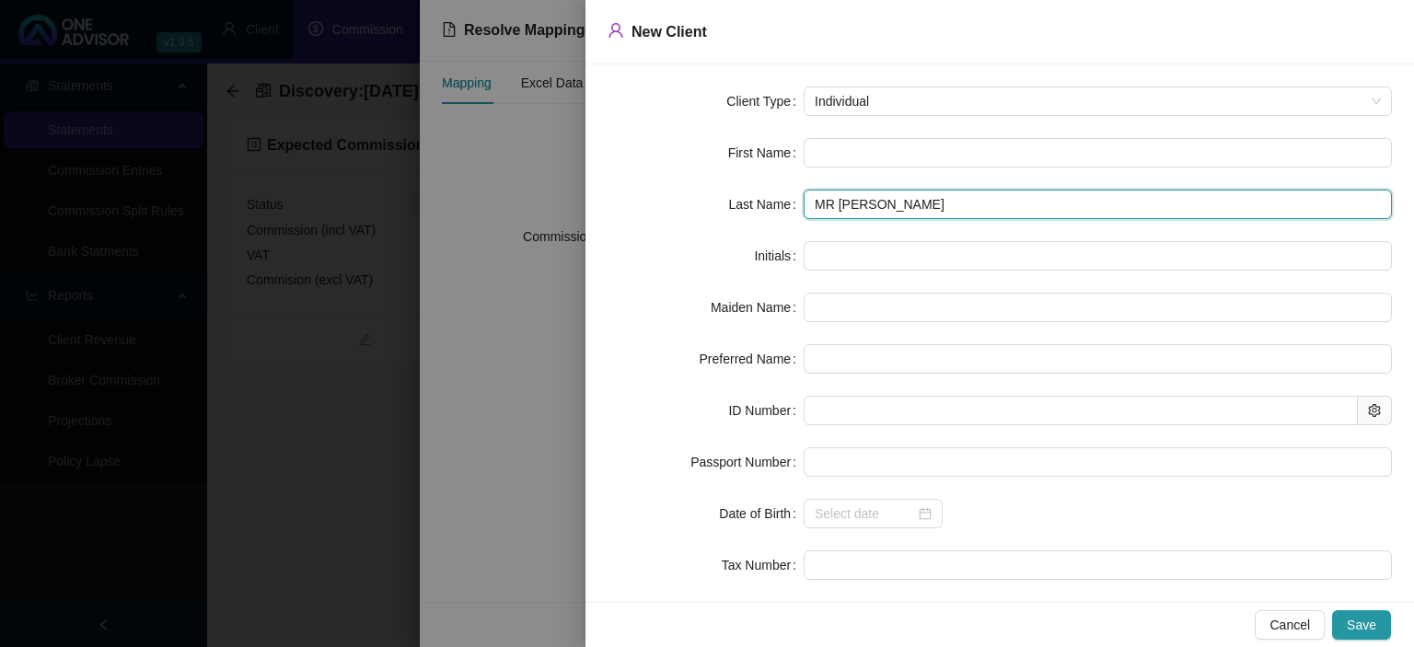
drag, startPoint x: 847, startPoint y: 201, endPoint x: 739, endPoint y: 204, distance: 107.7
click at [803, 204] on input "MR [PERSON_NAME]" at bounding box center [1097, 204] width 588 height 29
type input "MBATHA"
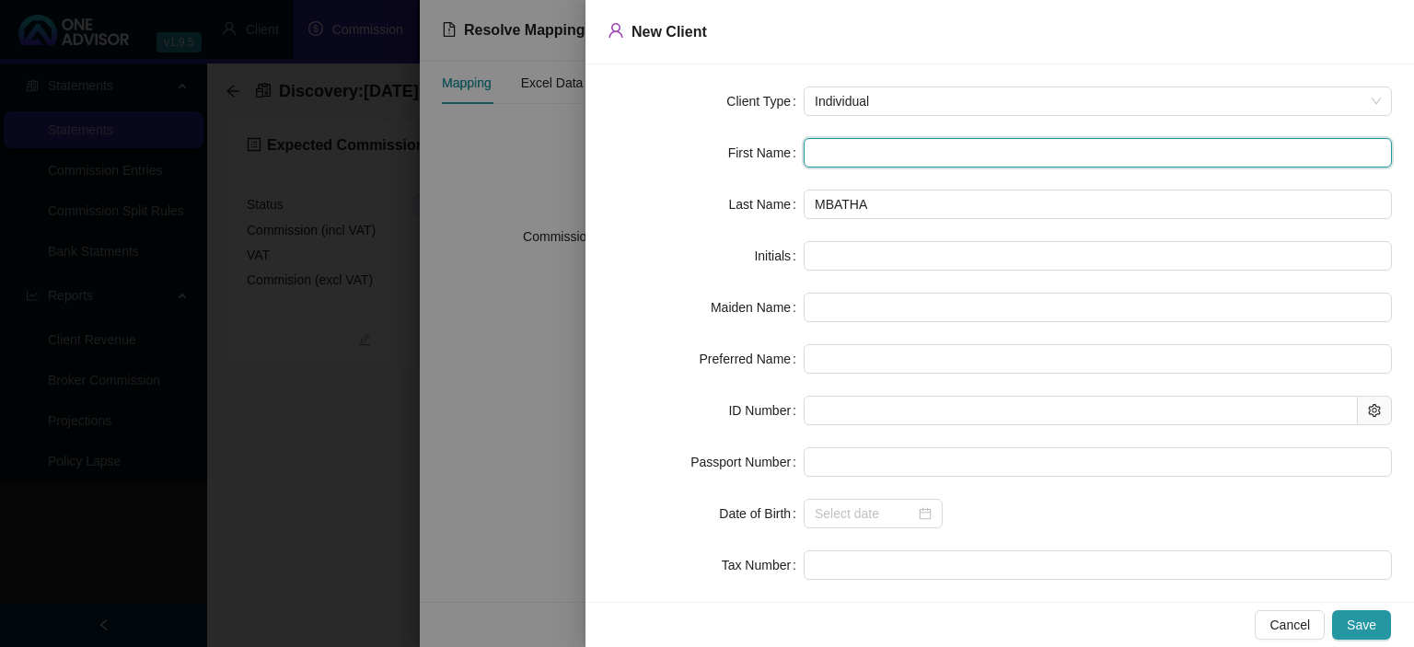
click at [841, 156] on input "text" at bounding box center [1097, 152] width 588 height 29
type input "Z"
type input "Ze"
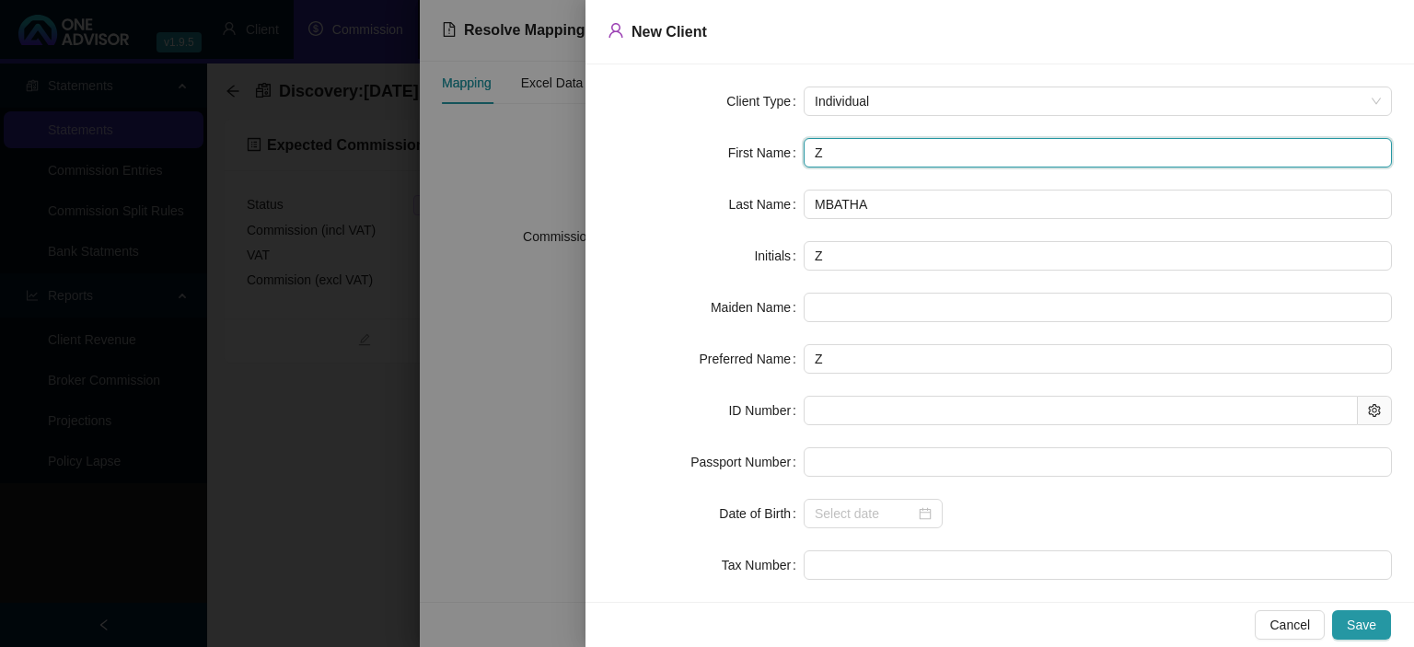
type input "Ze"
type input "Zet"
type input "Zeth"
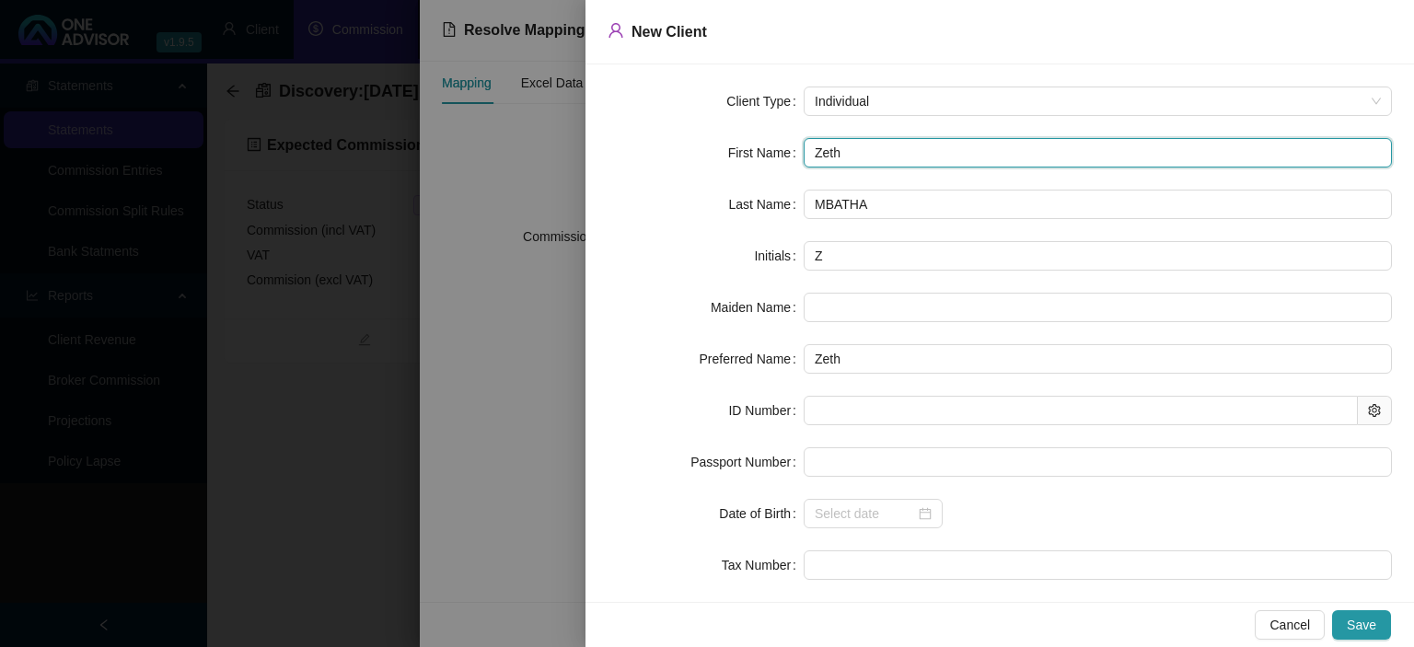
type input "Zethe"
type input "Zethem"
type input "Zethemb"
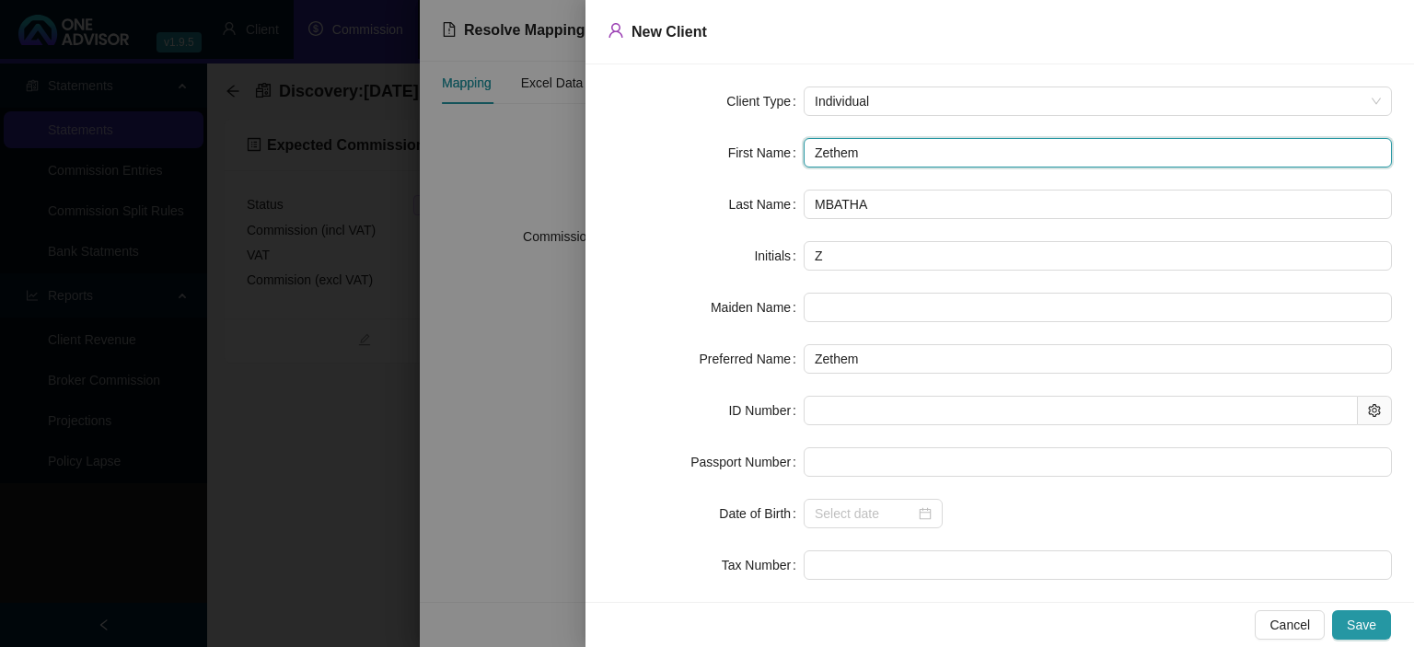
type input "Zethemb"
type input "Zethembe"
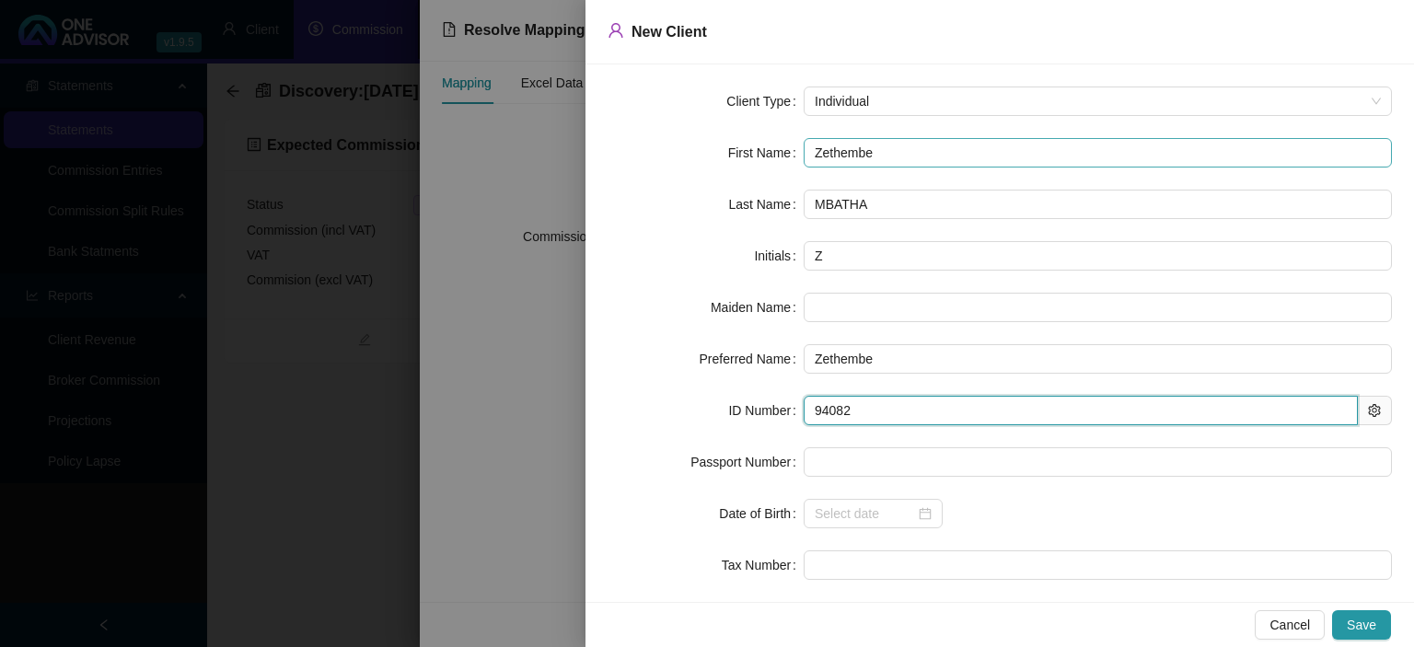
type input "940823"
type input "[DATE]"
type input "9408235701089"
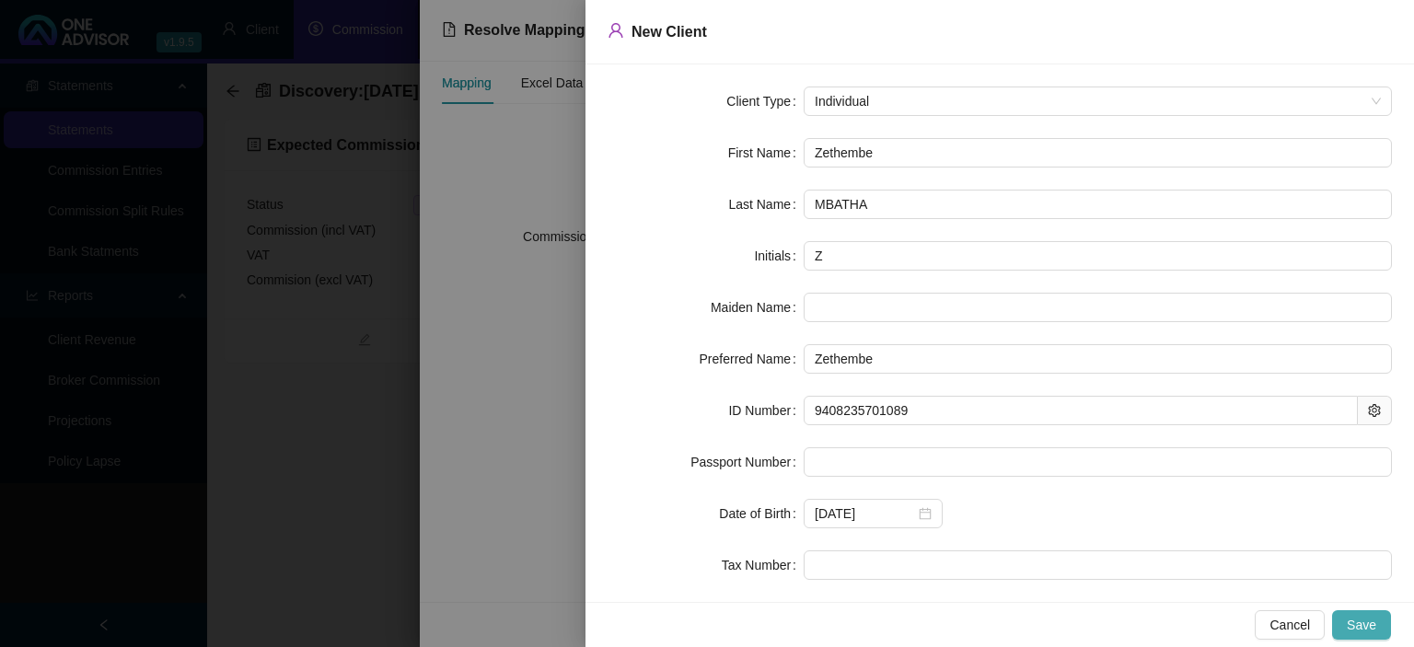
click at [1363, 617] on span "Save" at bounding box center [1361, 625] width 29 height 20
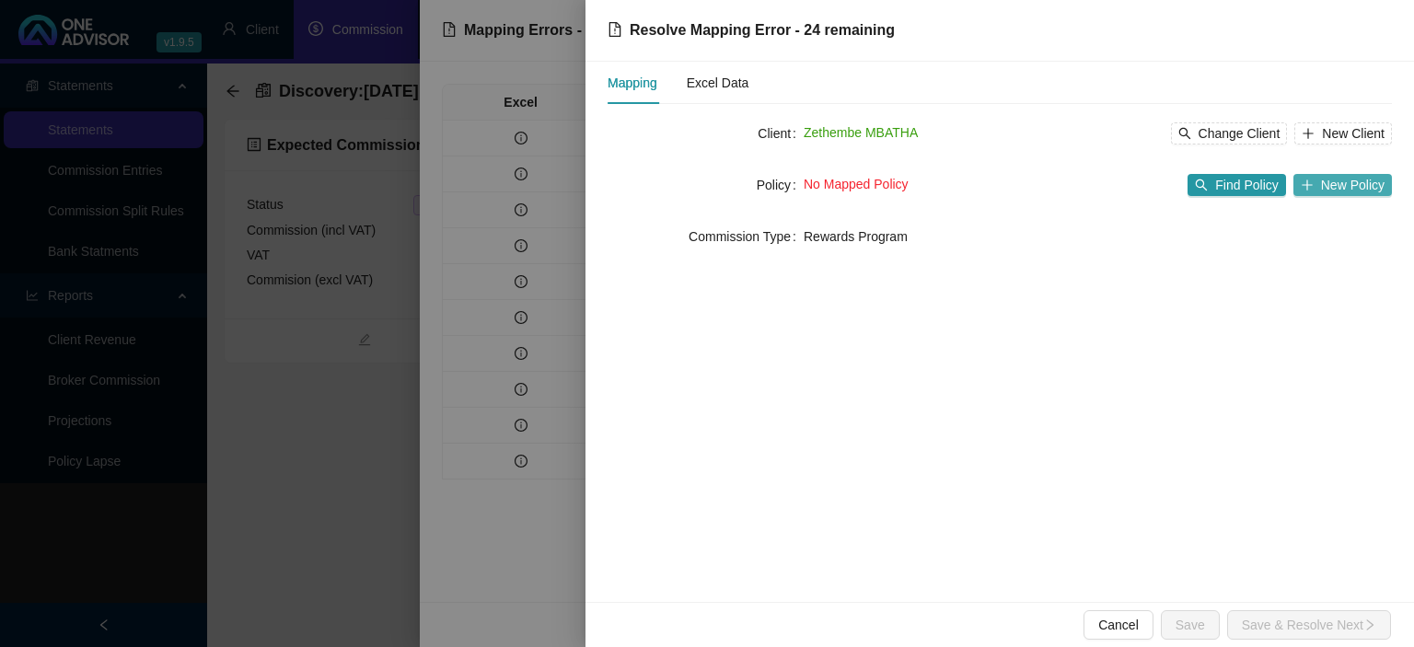
click at [1331, 186] on span "New Policy" at bounding box center [1353, 185] width 64 height 20
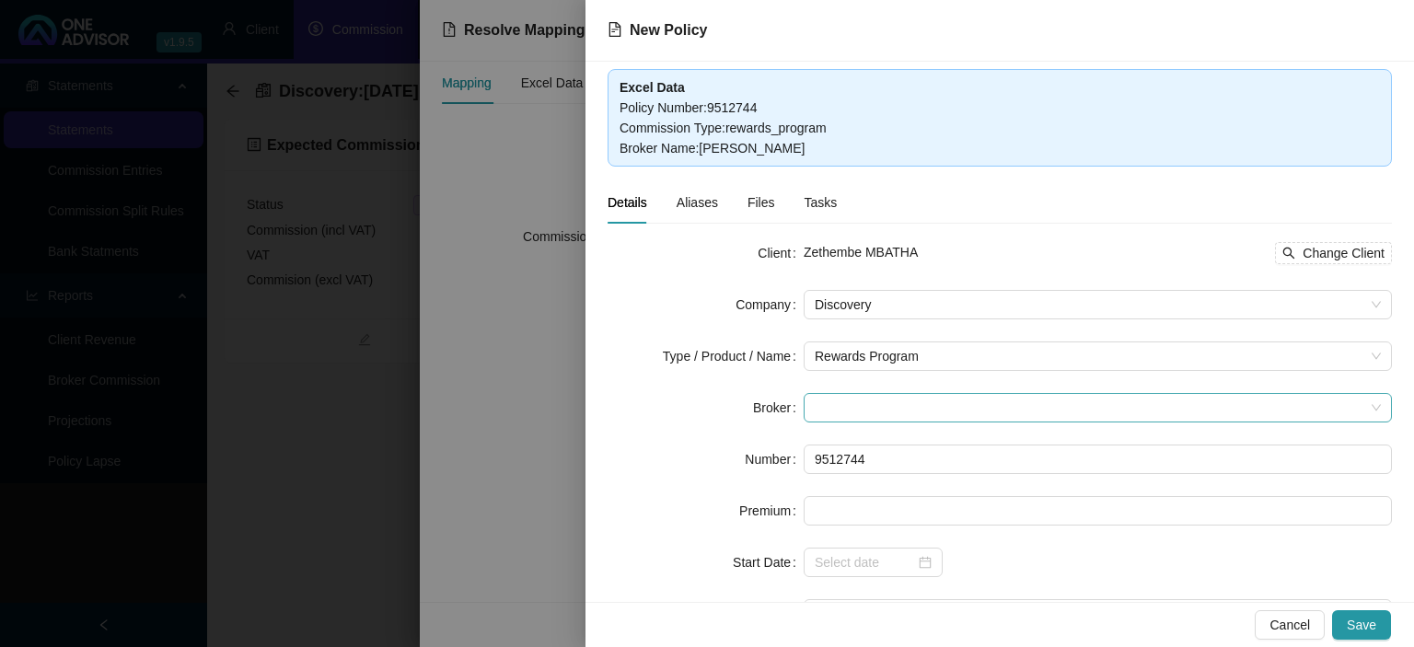
click at [830, 403] on span at bounding box center [1098, 408] width 566 height 28
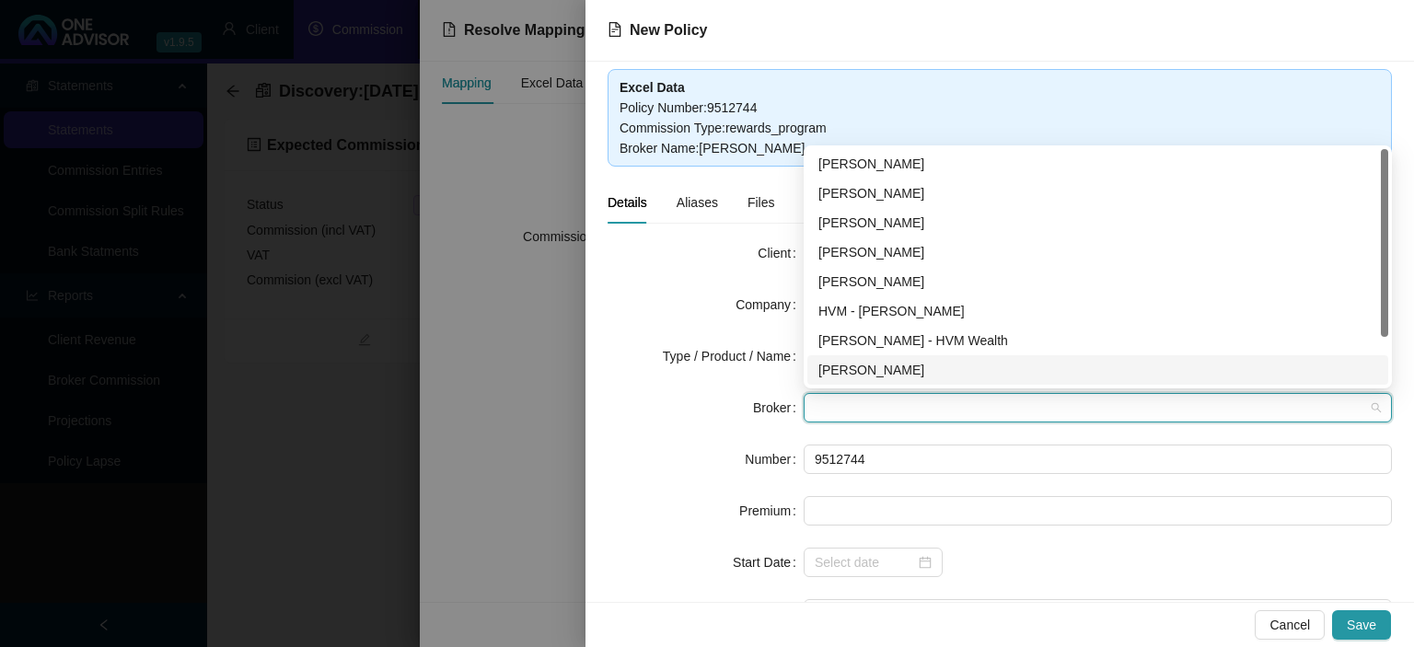
click at [839, 373] on div "[PERSON_NAME]" at bounding box center [1097, 370] width 559 height 20
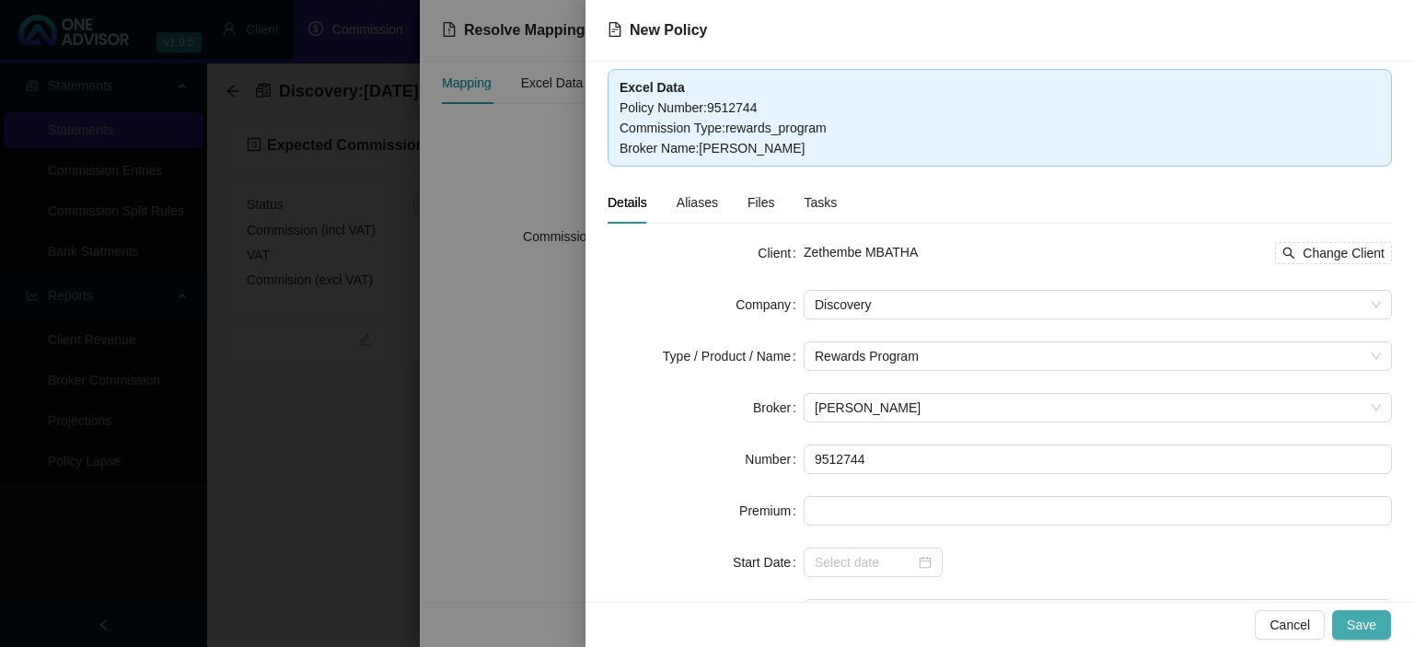
click at [1347, 620] on button "Save" at bounding box center [1361, 624] width 59 height 29
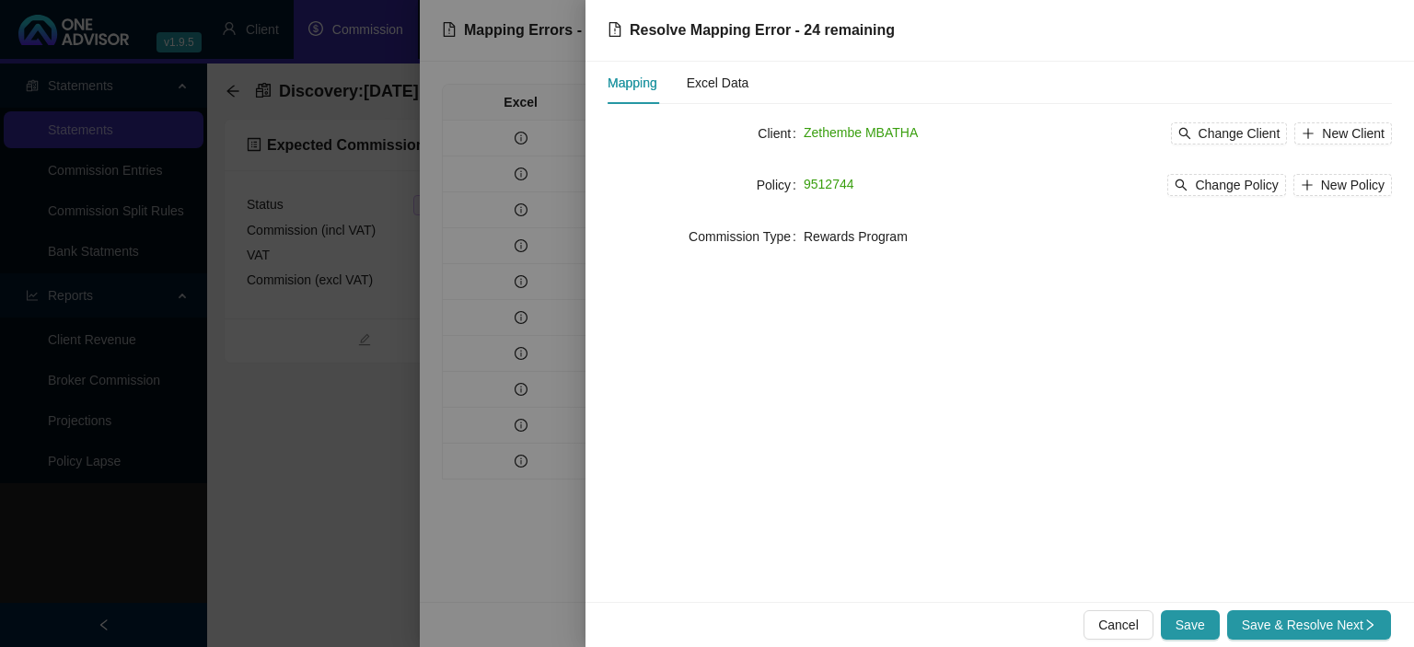
click at [1347, 620] on span "Save & Resolve Next" at bounding box center [1309, 625] width 134 height 20
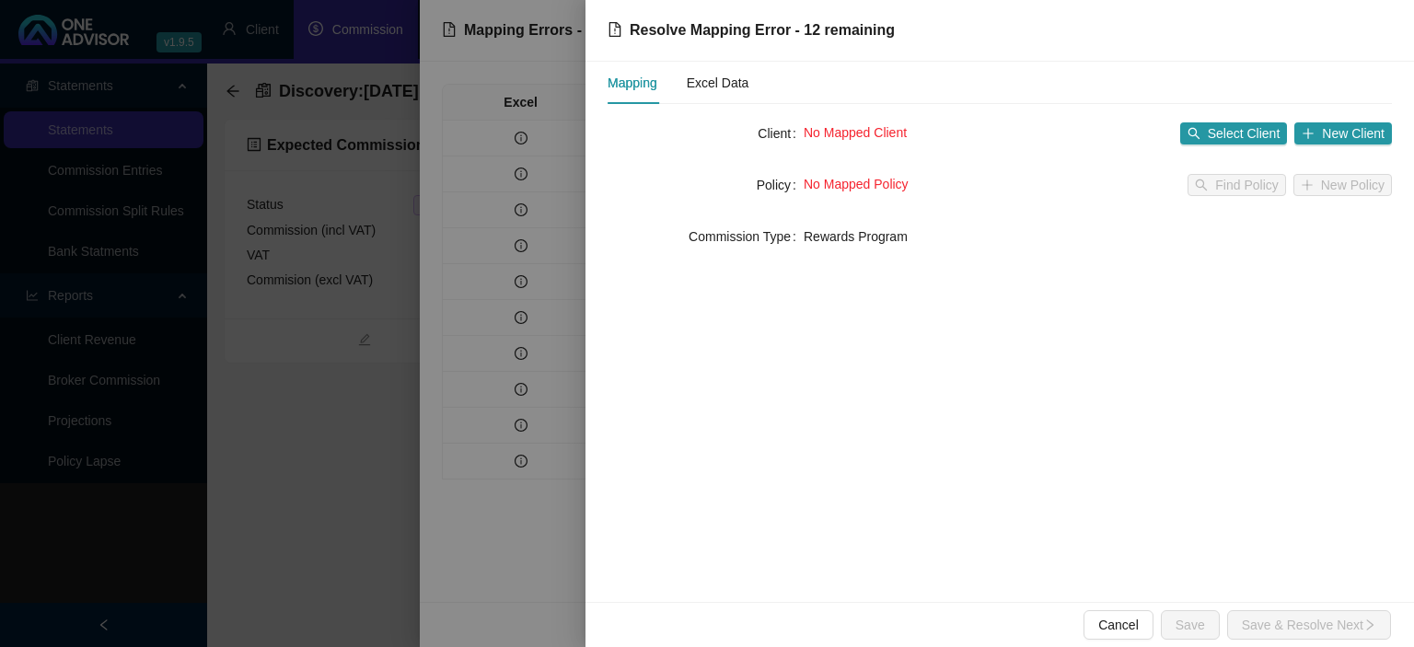
click at [1335, 145] on div "No Mapped Client Select Client New Client" at bounding box center [1097, 133] width 588 height 29
click at [1333, 138] on span "New Client" at bounding box center [1353, 133] width 63 height 20
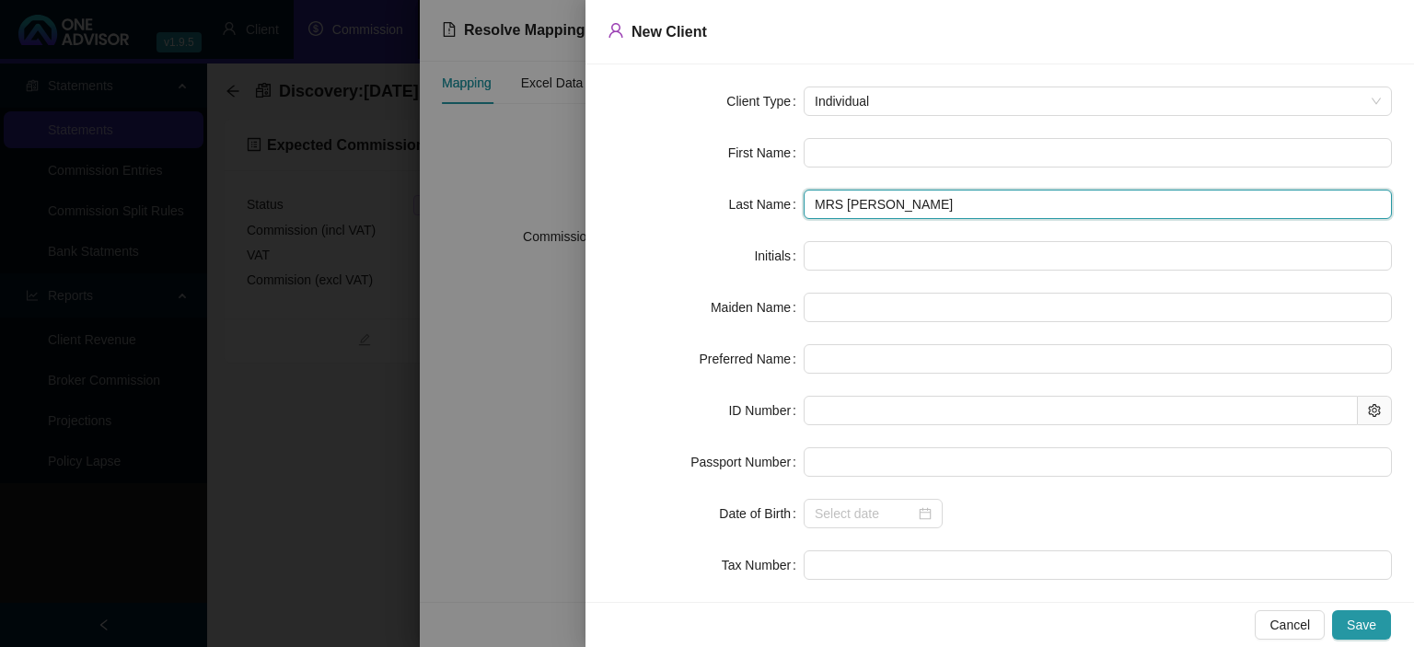
drag, startPoint x: 852, startPoint y: 204, endPoint x: 630, endPoint y: 199, distance: 221.9
click at [803, 199] on input "MRS [PERSON_NAME]" at bounding box center [1097, 204] width 588 height 29
type input "CHETTY"
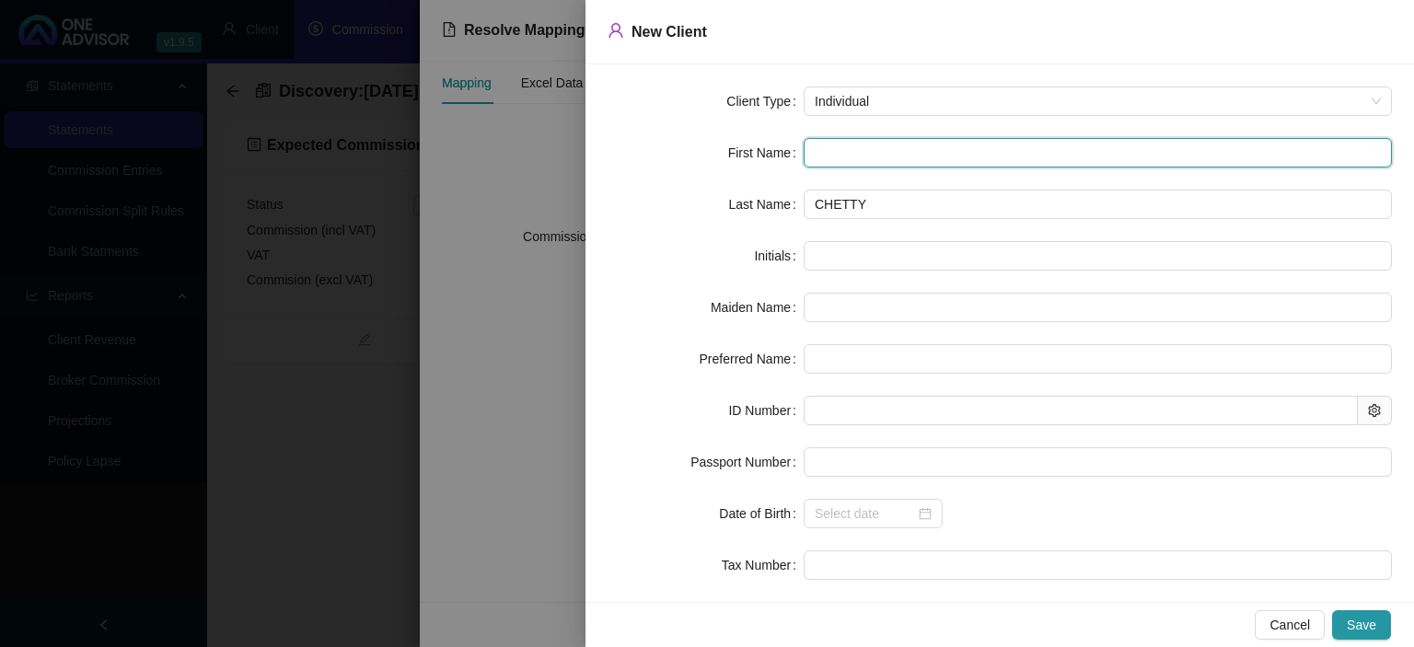
click at [843, 156] on input "text" at bounding box center [1097, 152] width 588 height 29
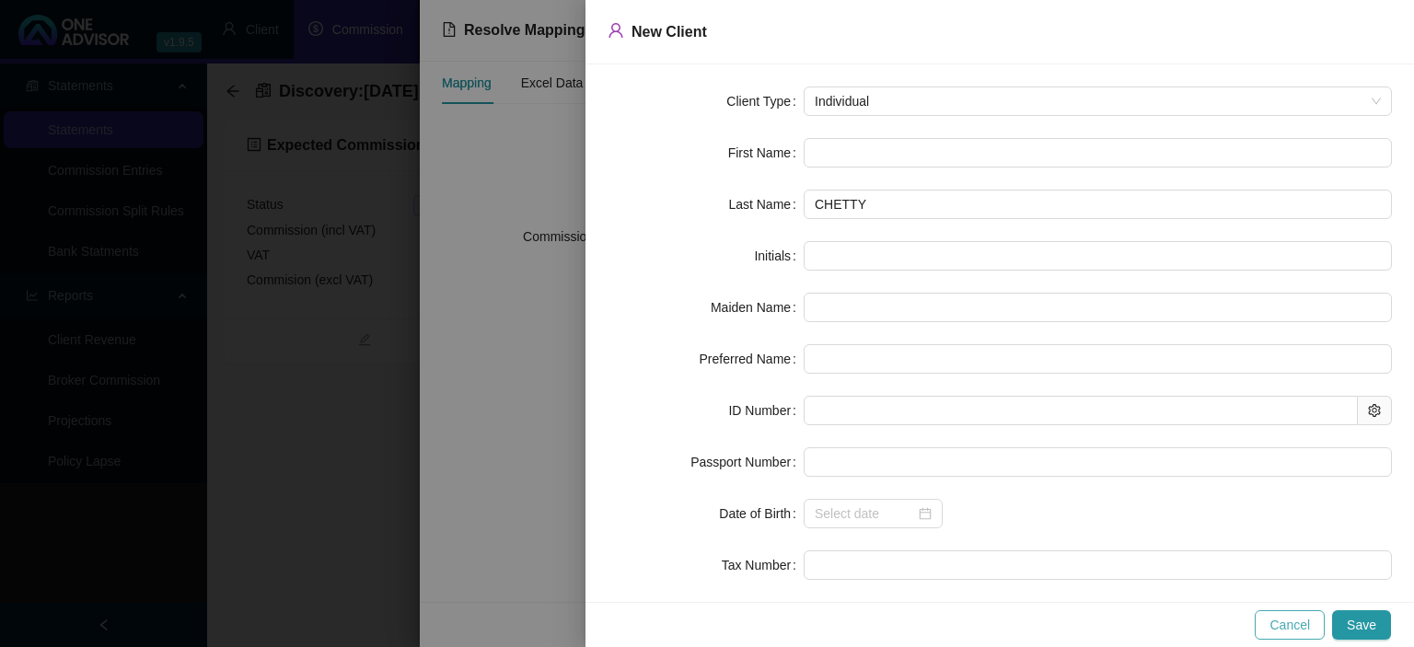
click at [1287, 621] on span "Cancel" at bounding box center [1289, 625] width 40 height 20
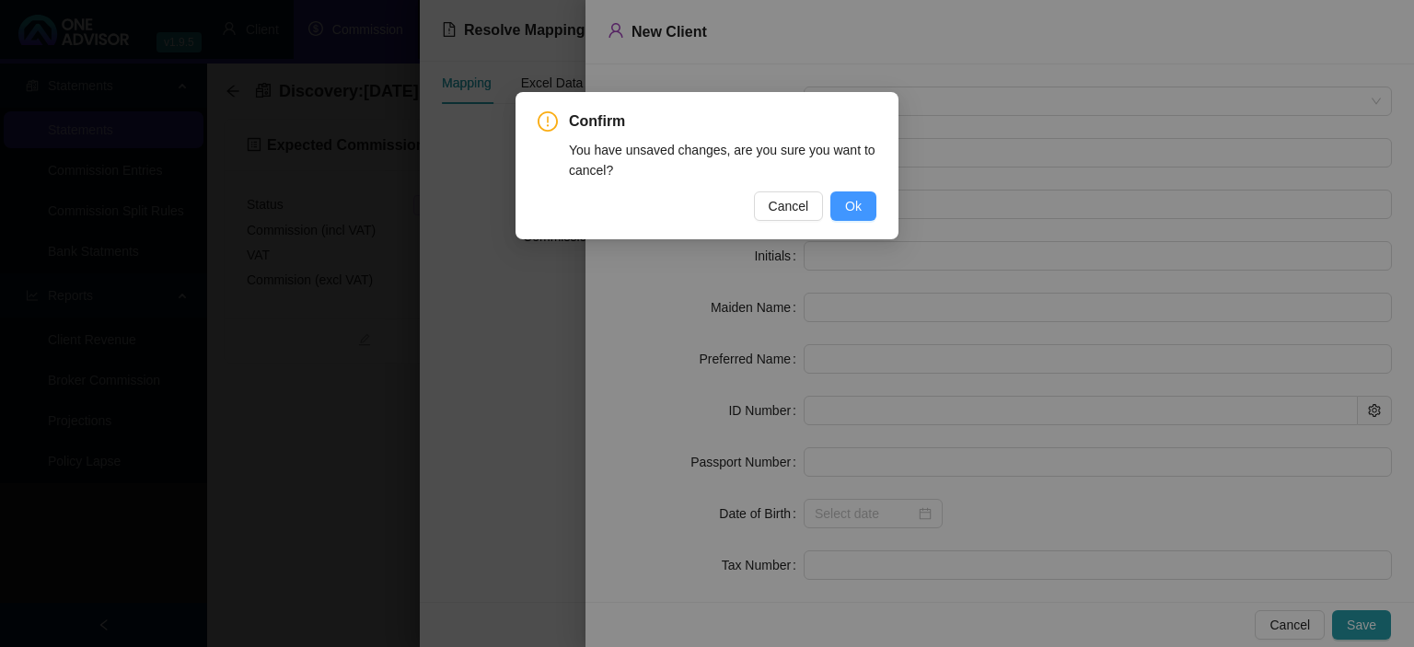
click at [834, 205] on button "Ok" at bounding box center [853, 205] width 46 height 29
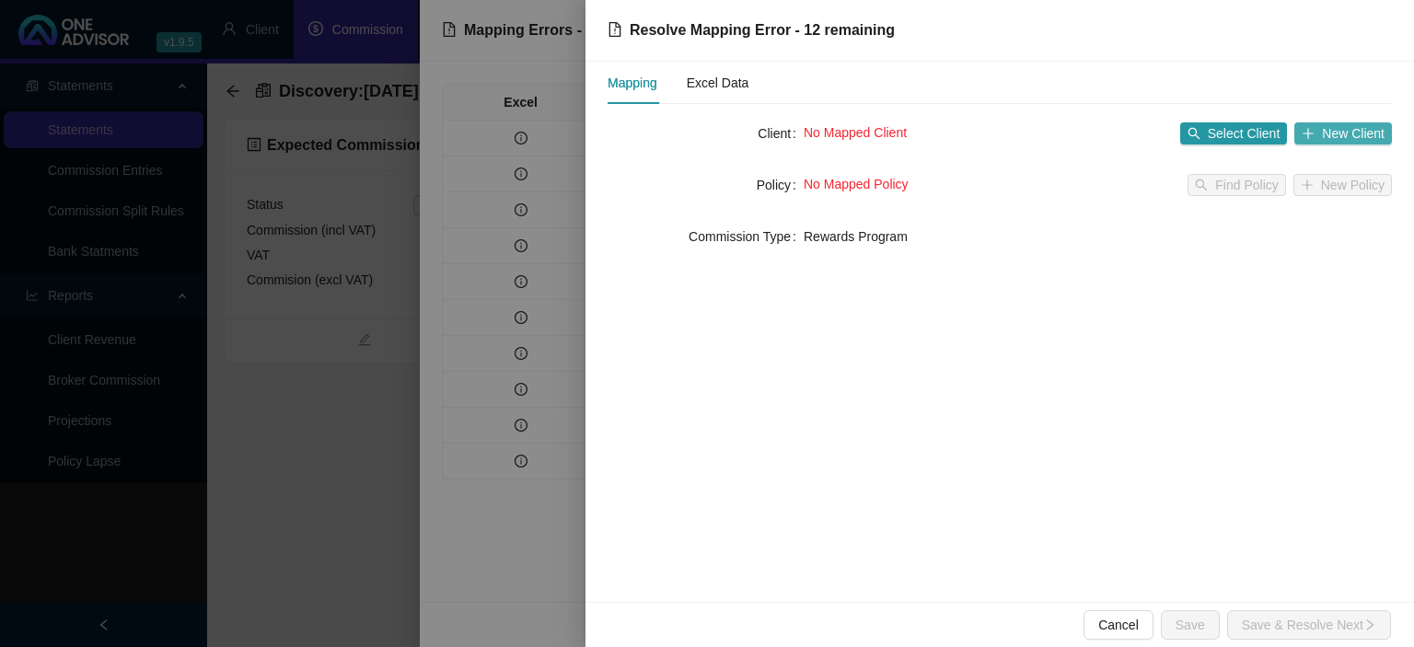
click at [1314, 138] on icon "plus" at bounding box center [1307, 133] width 13 height 13
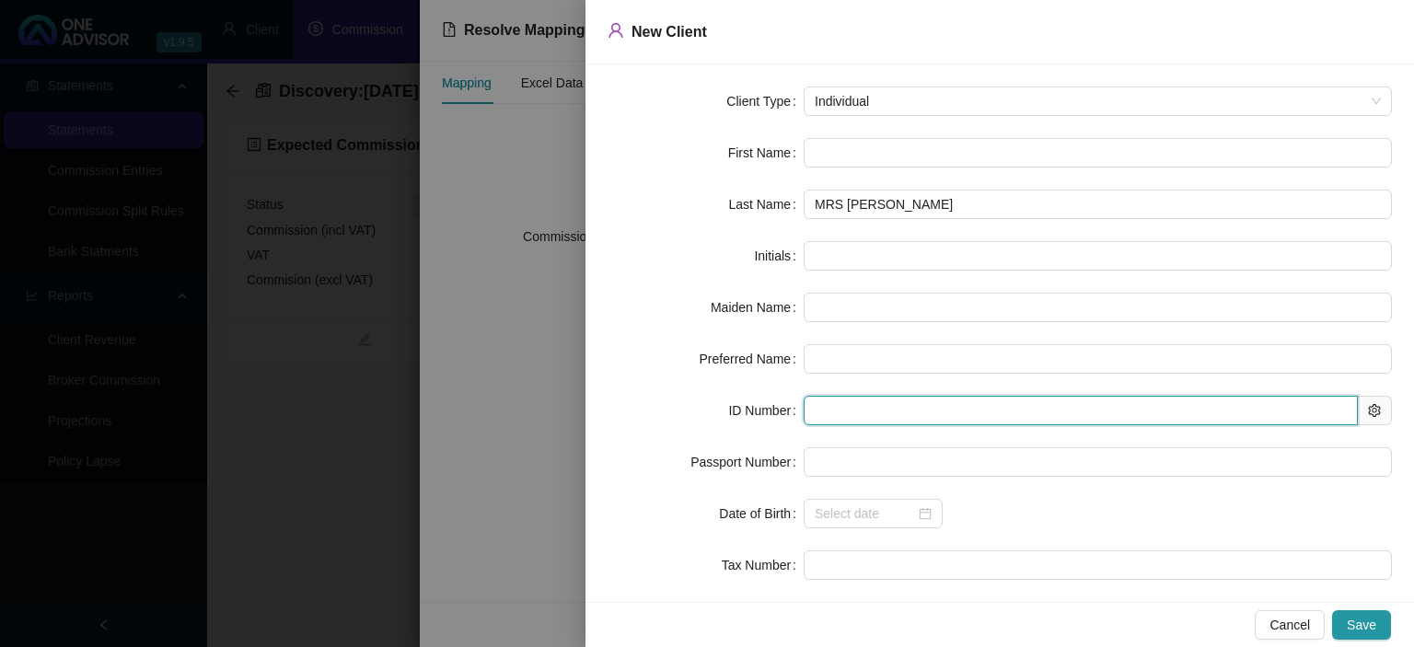
click at [834, 420] on input "text" at bounding box center [1080, 410] width 554 height 29
paste input "8202270188083"
type input "8202270188083"
type input "[DATE]"
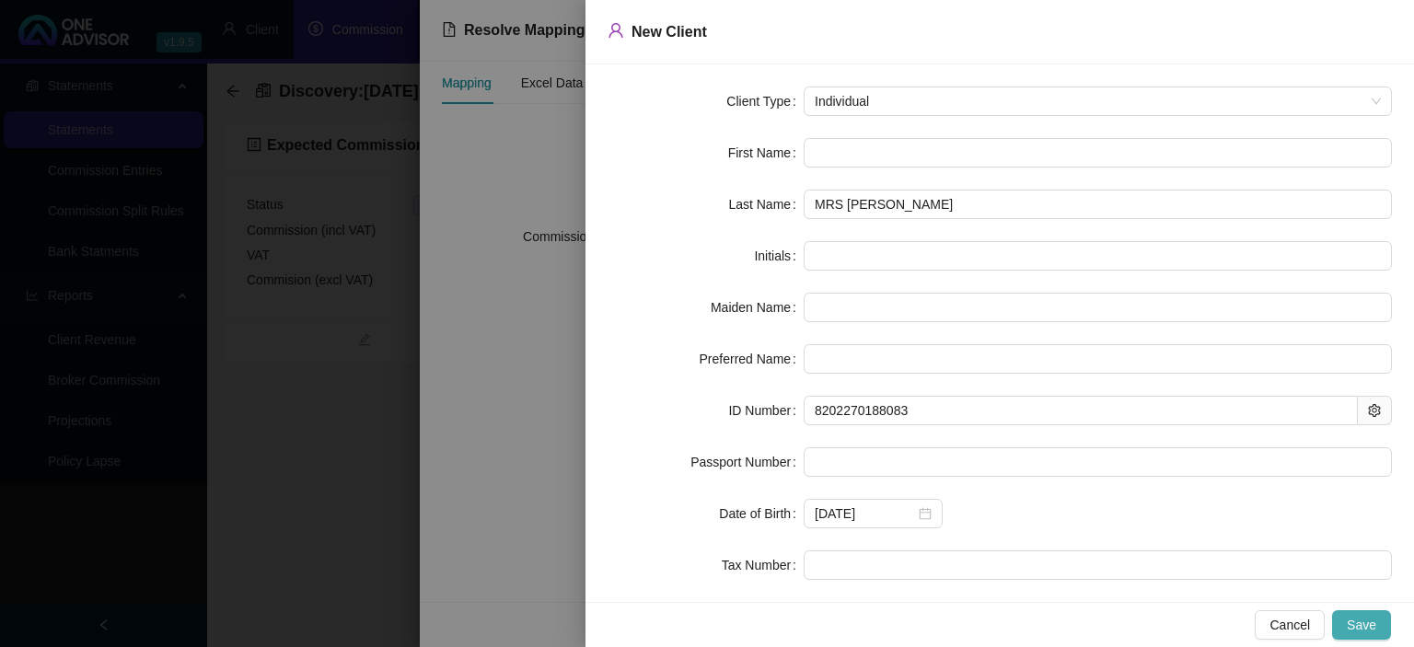
click at [1372, 613] on button "Save" at bounding box center [1361, 624] width 59 height 29
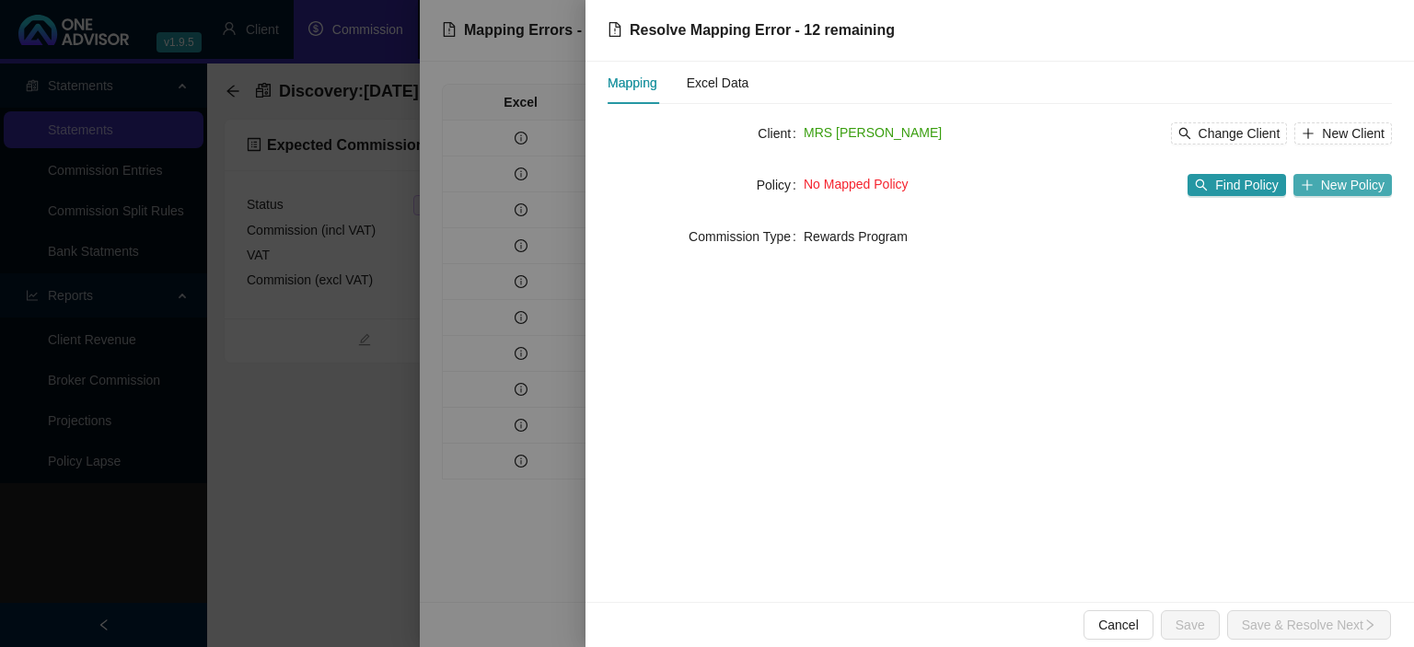
click at [1320, 185] on button "New Policy" at bounding box center [1342, 185] width 98 height 22
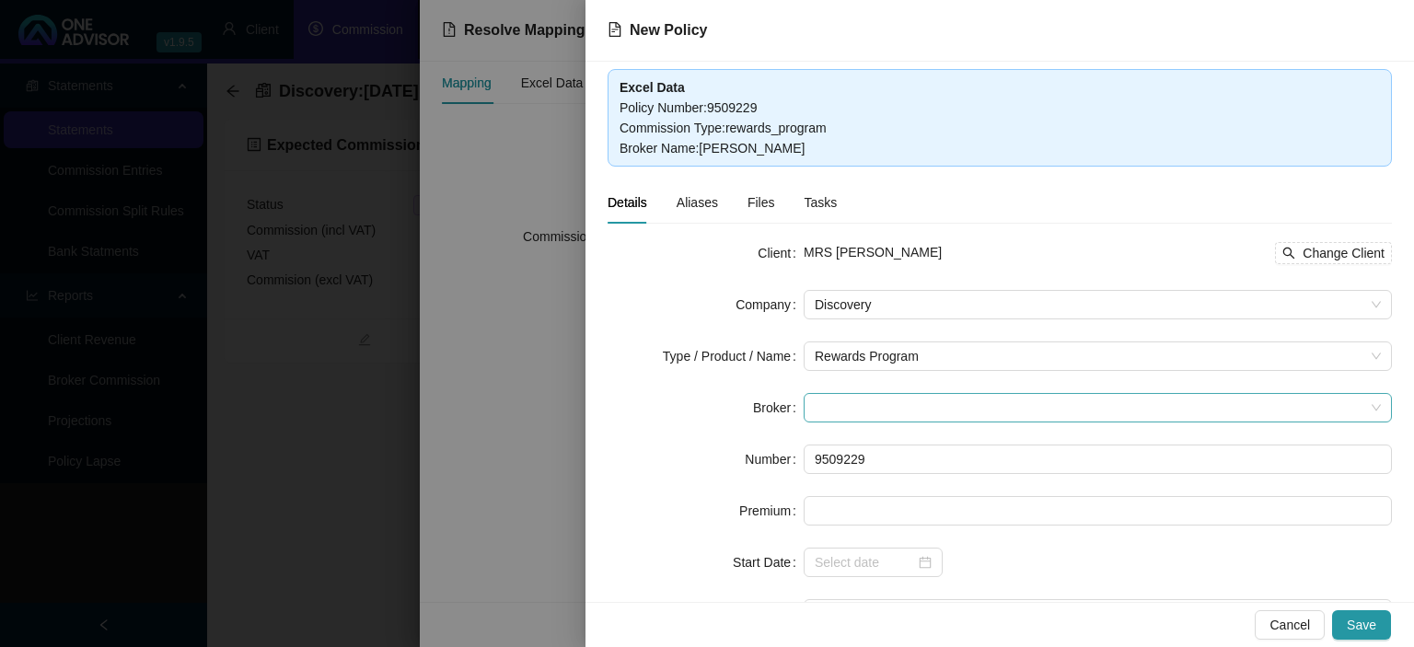
click at [862, 407] on span at bounding box center [1098, 408] width 566 height 28
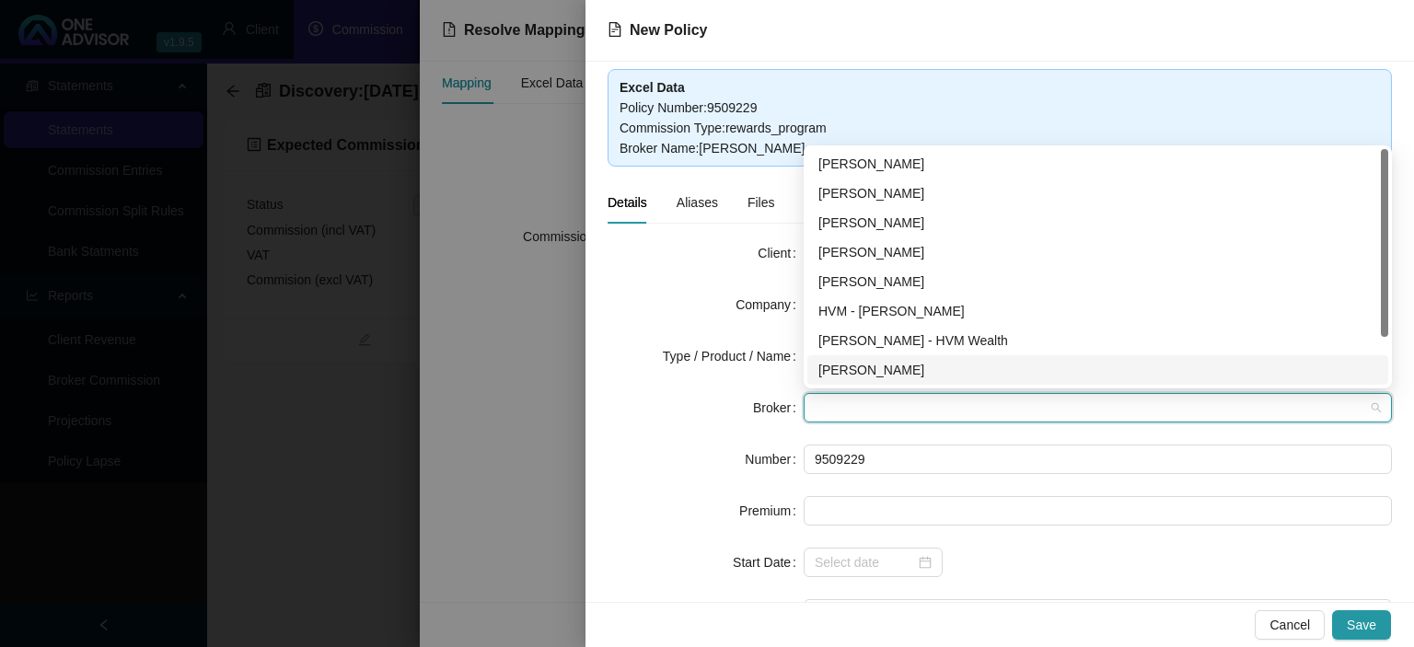
click at [851, 369] on div "[PERSON_NAME]" at bounding box center [1097, 370] width 559 height 20
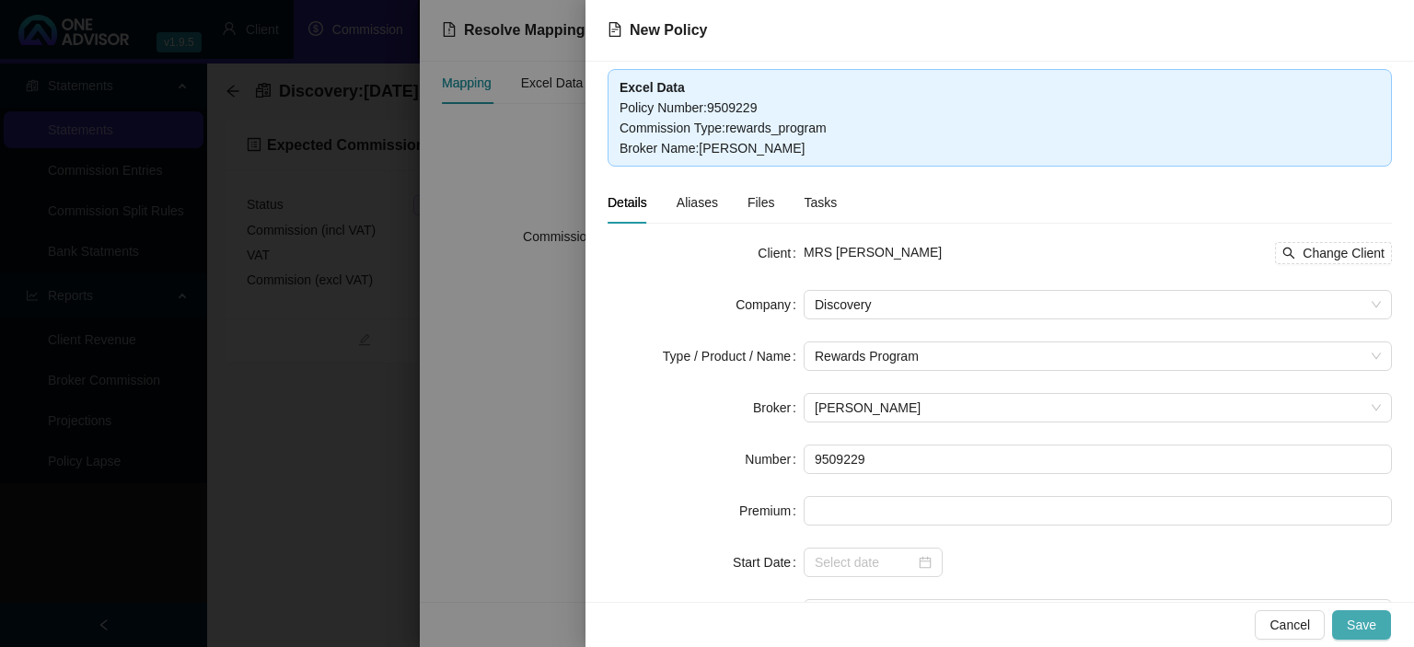
click at [1360, 622] on span "Save" at bounding box center [1361, 625] width 29 height 20
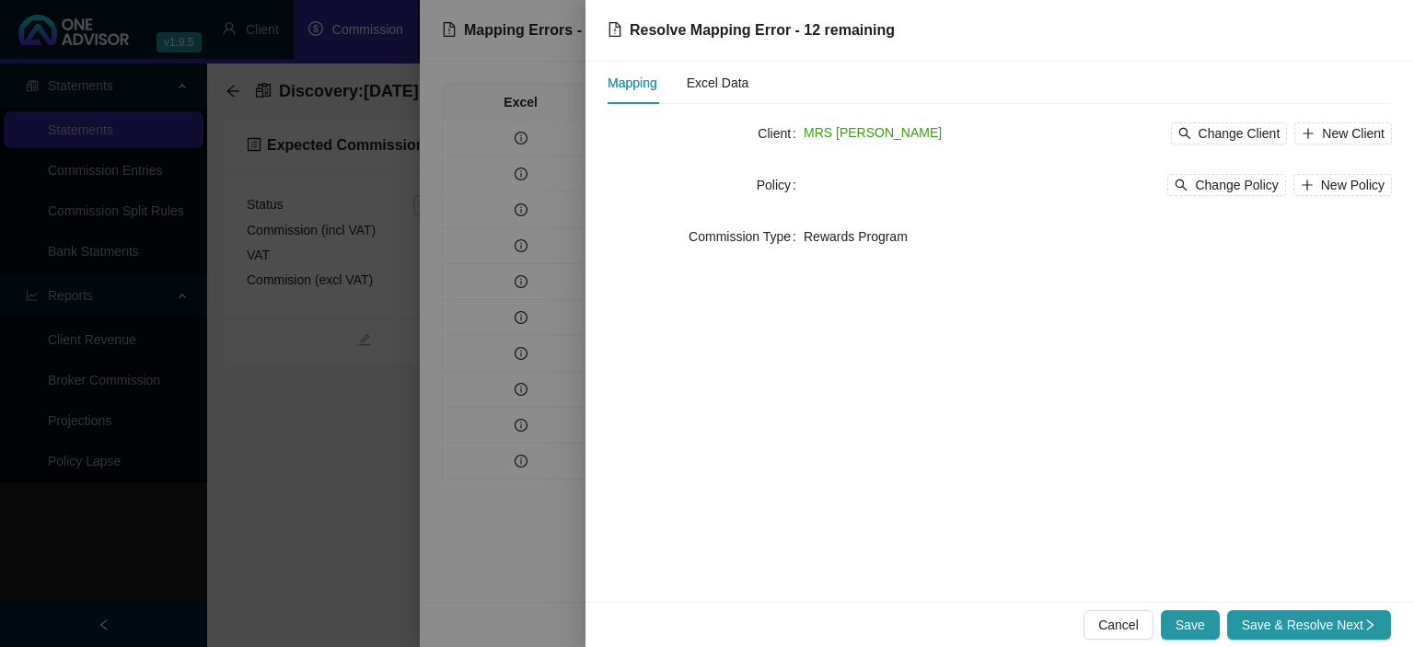
click at [1360, 622] on span "Save & Resolve Next" at bounding box center [1309, 625] width 134 height 20
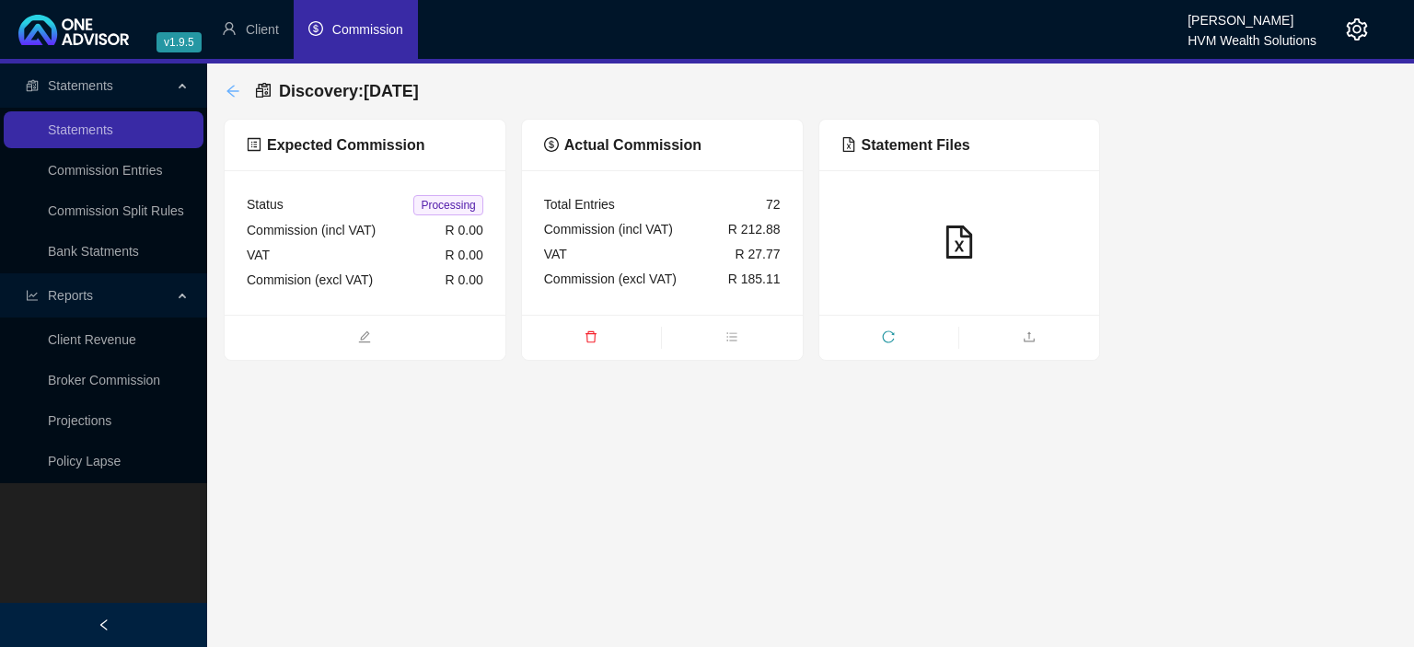
click at [226, 92] on icon "arrow-left" at bounding box center [232, 91] width 15 height 15
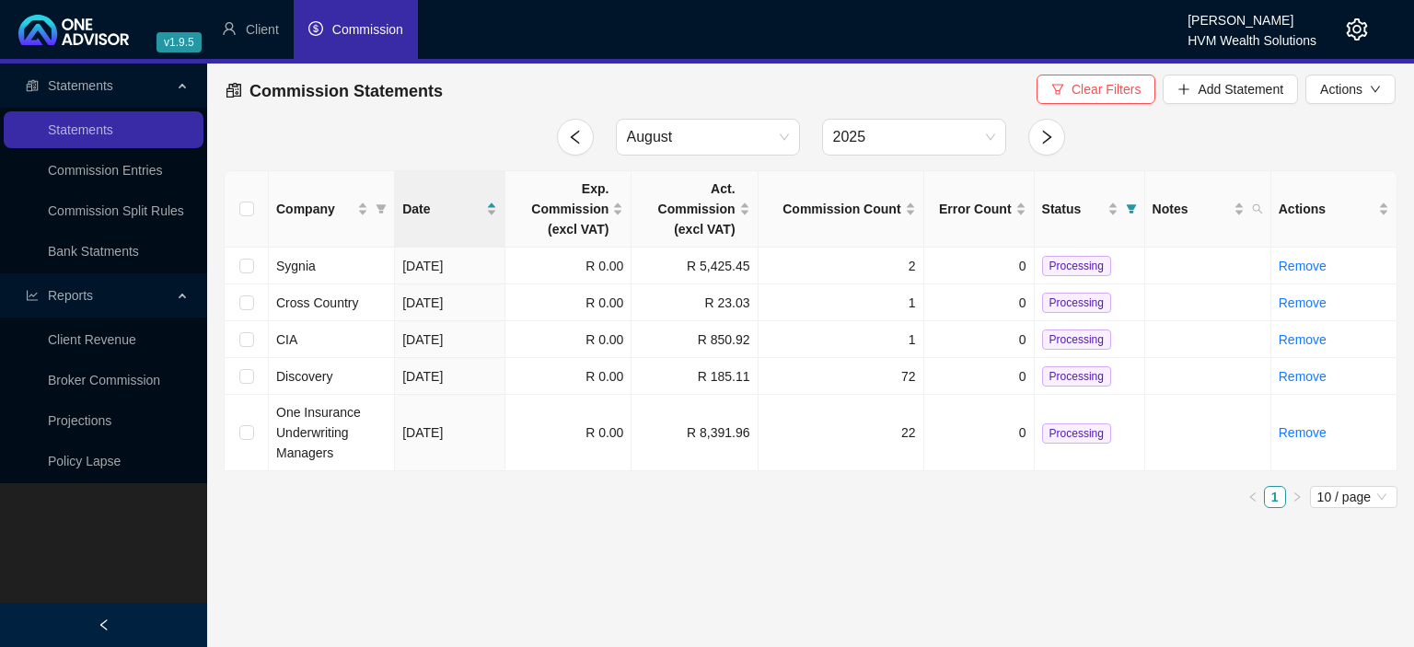
click at [1364, 25] on icon "setting" at bounding box center [1357, 29] width 22 height 22
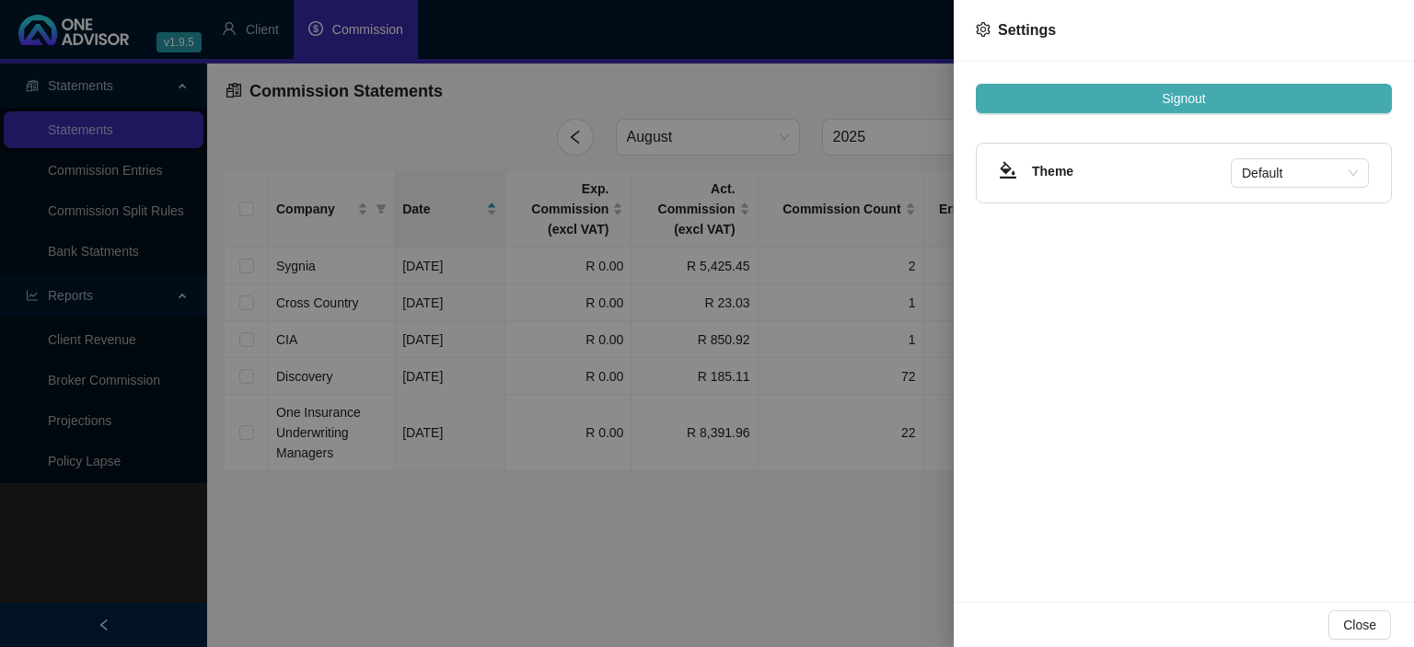
click at [1133, 105] on button "Signout" at bounding box center [1184, 98] width 416 height 29
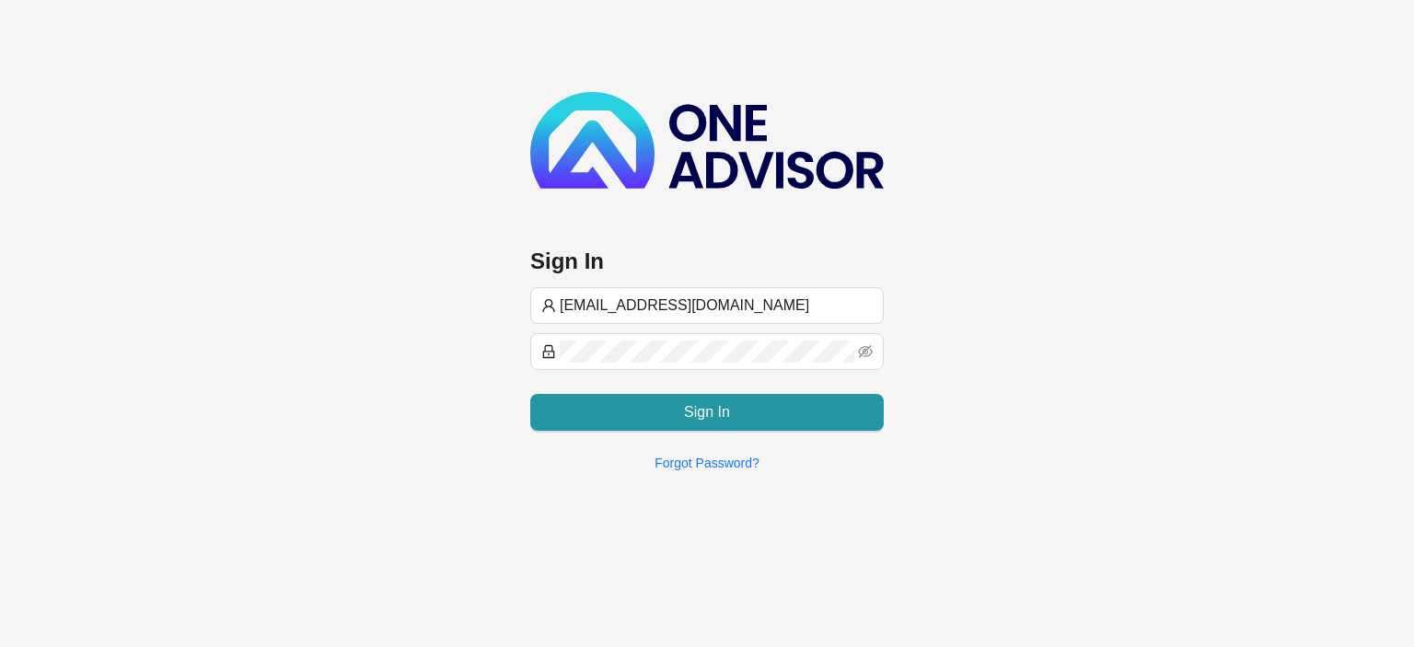
type input "[EMAIL_ADDRESS][DOMAIN_NAME]"
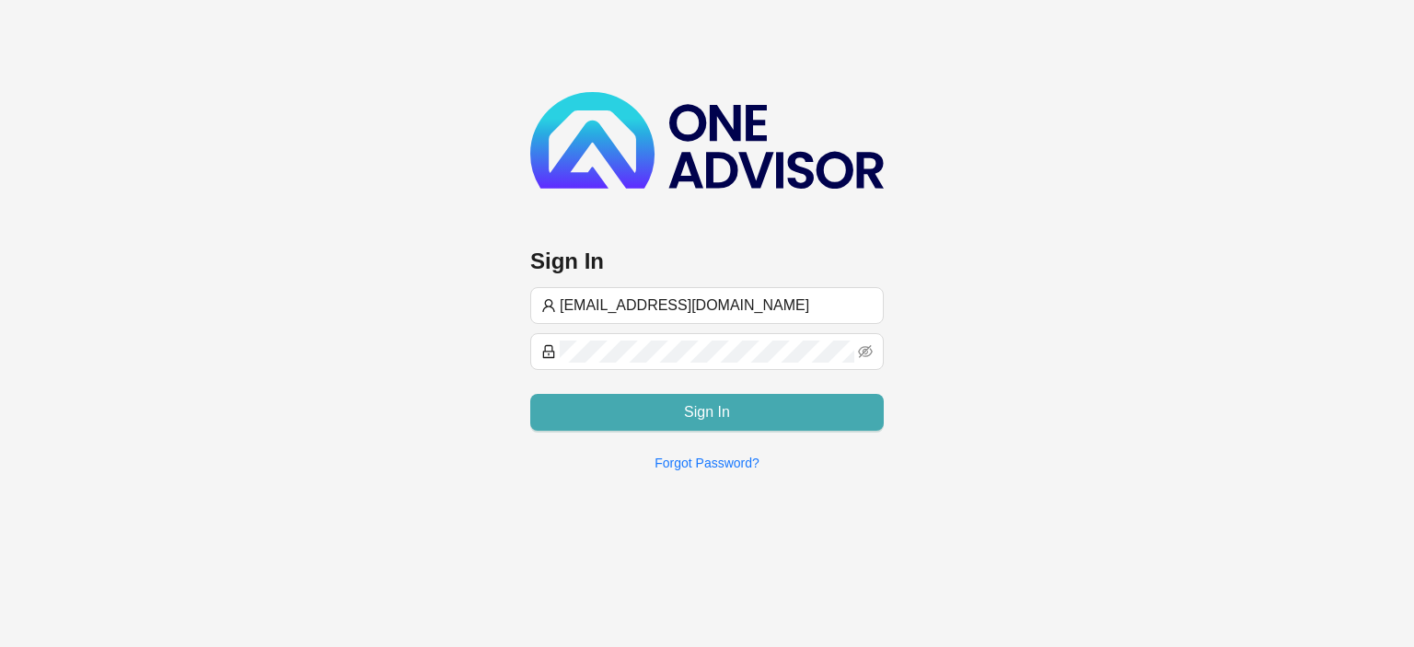
click at [576, 407] on button "Sign In" at bounding box center [706, 412] width 353 height 37
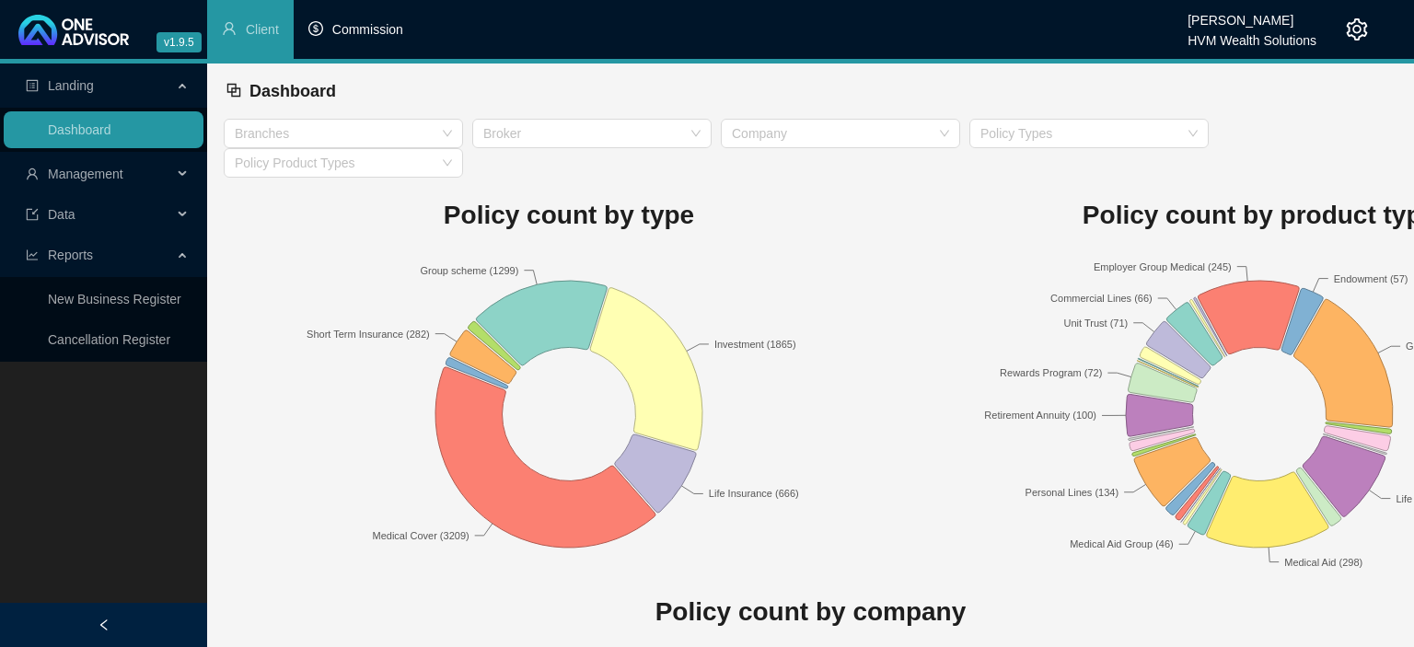
click at [363, 37] on span "Commission" at bounding box center [367, 29] width 71 height 15
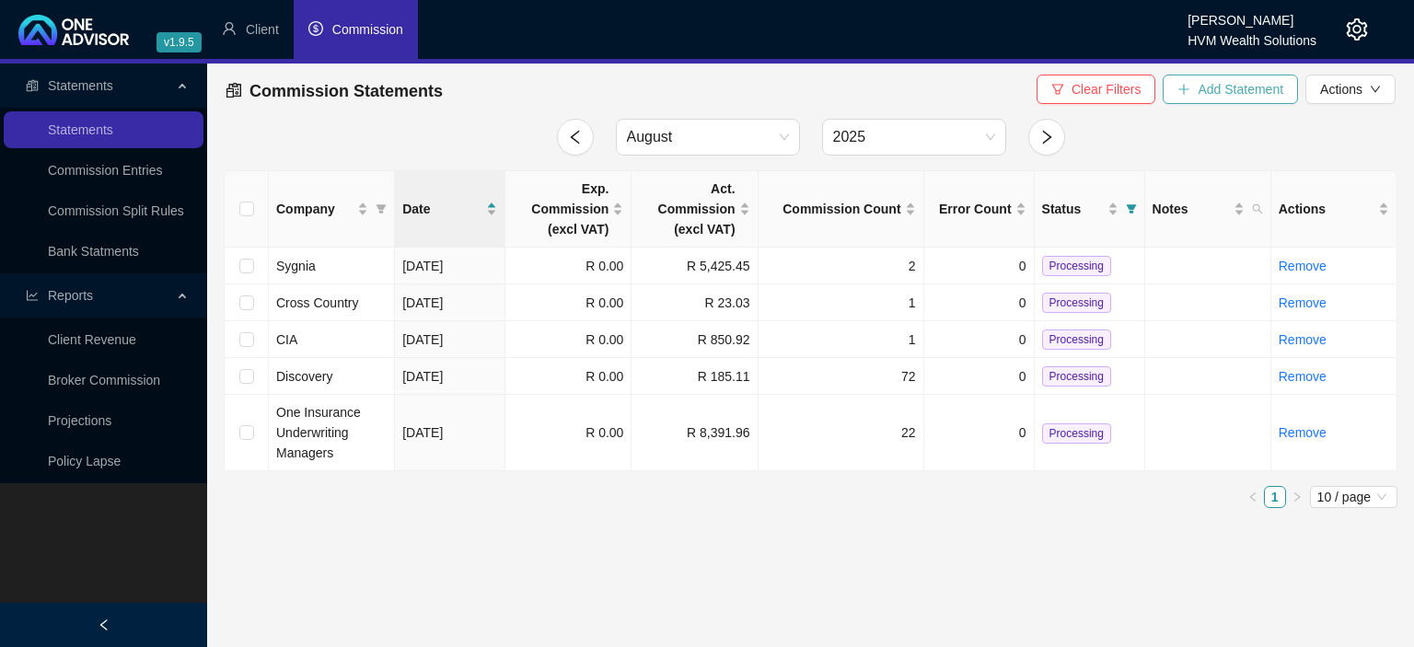
click at [1199, 98] on span "Add Statement" at bounding box center [1240, 89] width 86 height 20
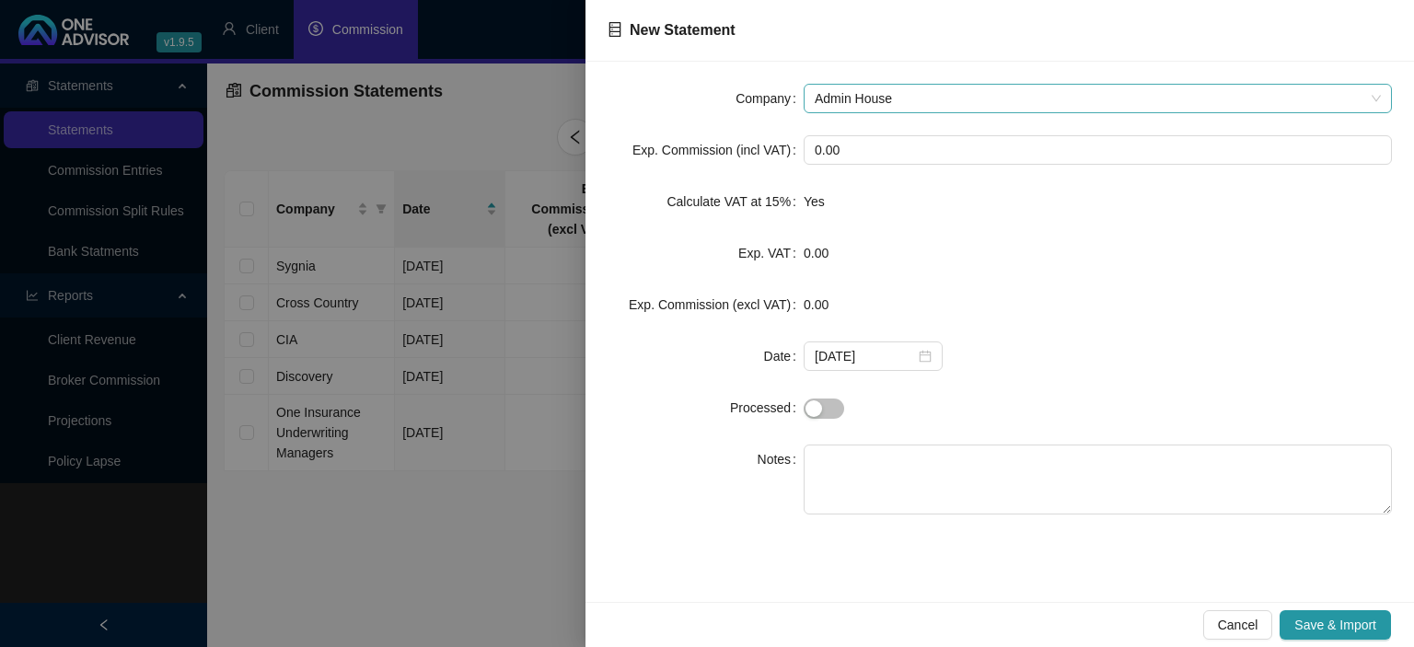
click at [894, 101] on span "Admin House" at bounding box center [1098, 99] width 566 height 28
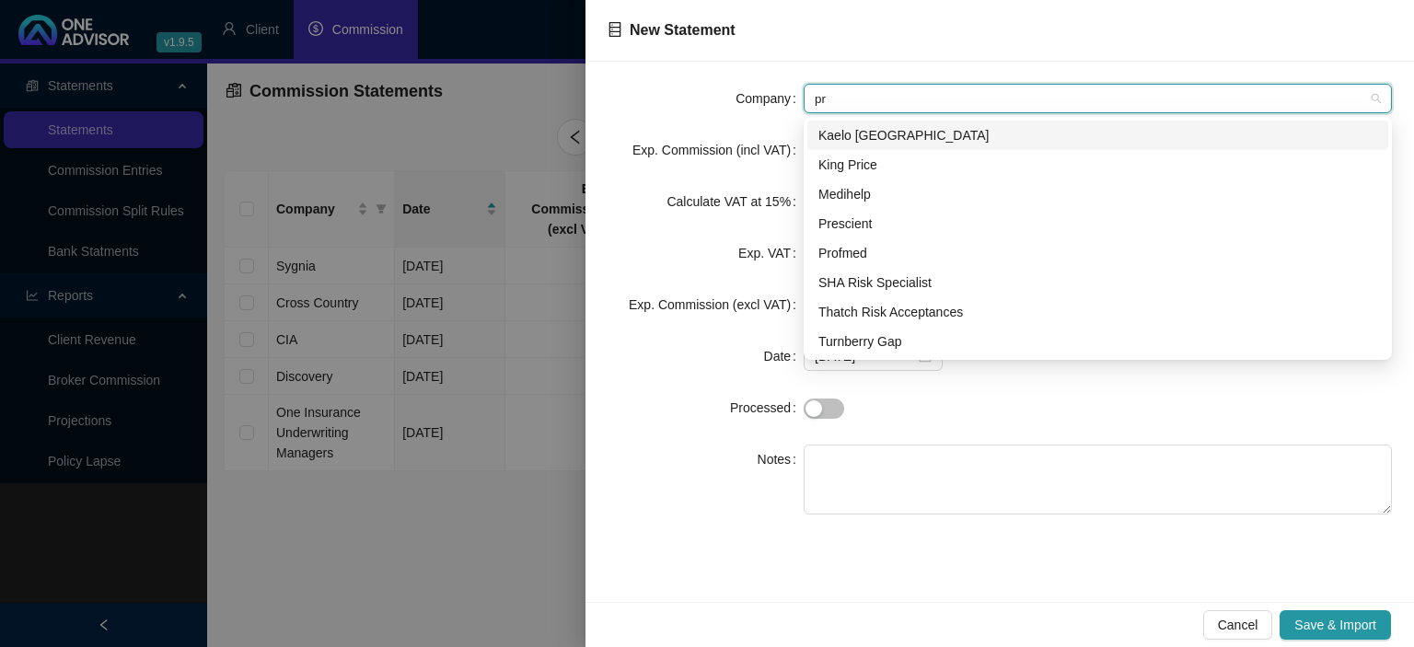
type input "pre"
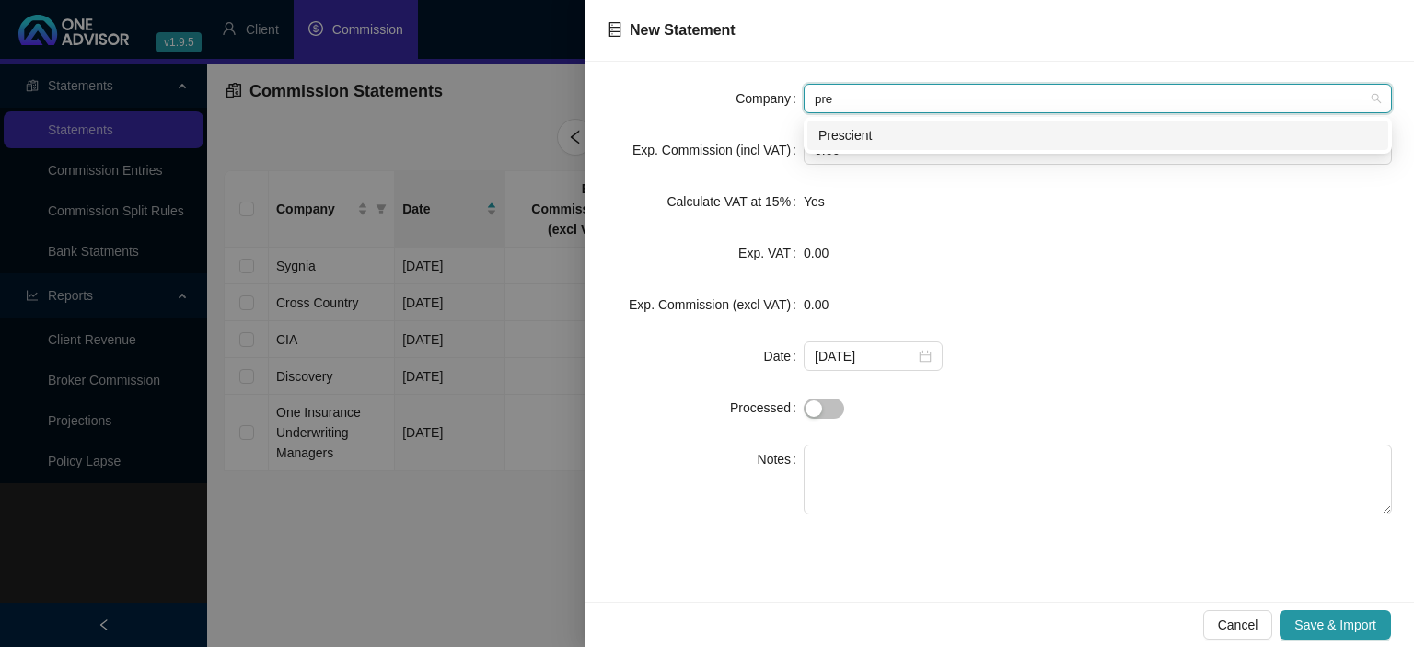
click at [867, 141] on div "Prescient" at bounding box center [1097, 135] width 559 height 20
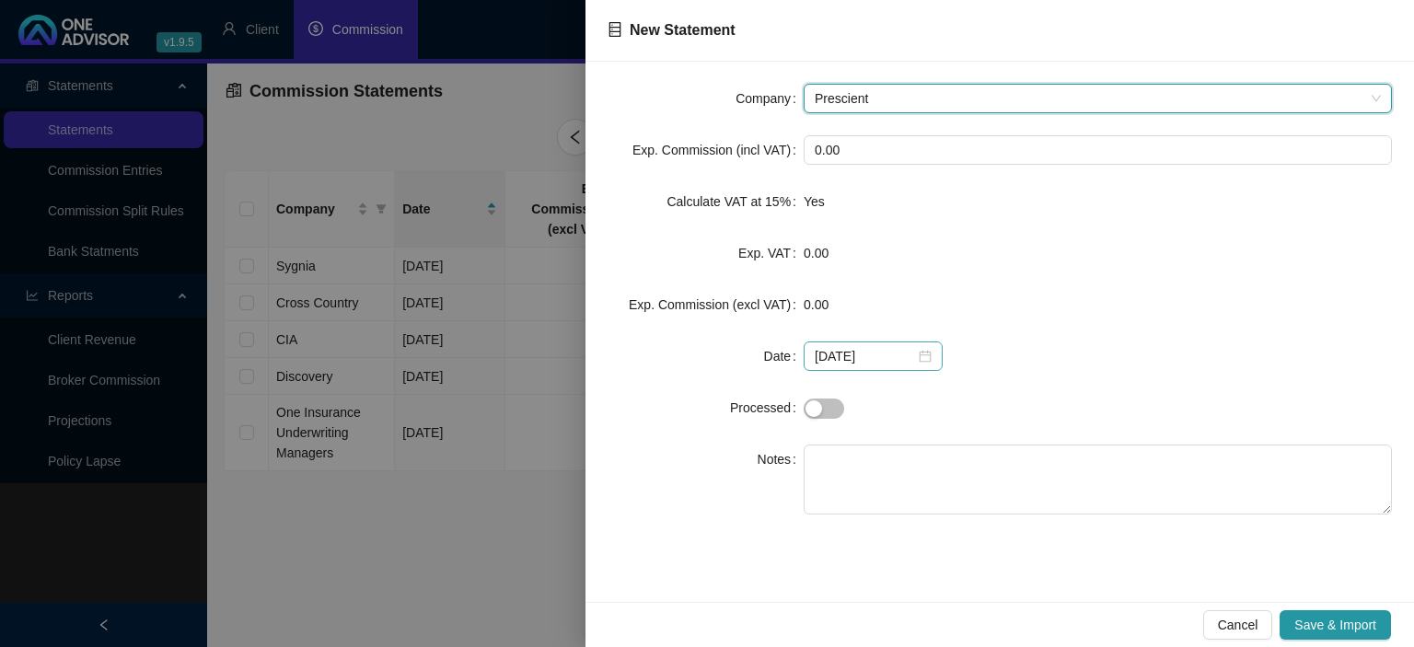
click at [917, 352] on div "[DATE]" at bounding box center [873, 356] width 117 height 20
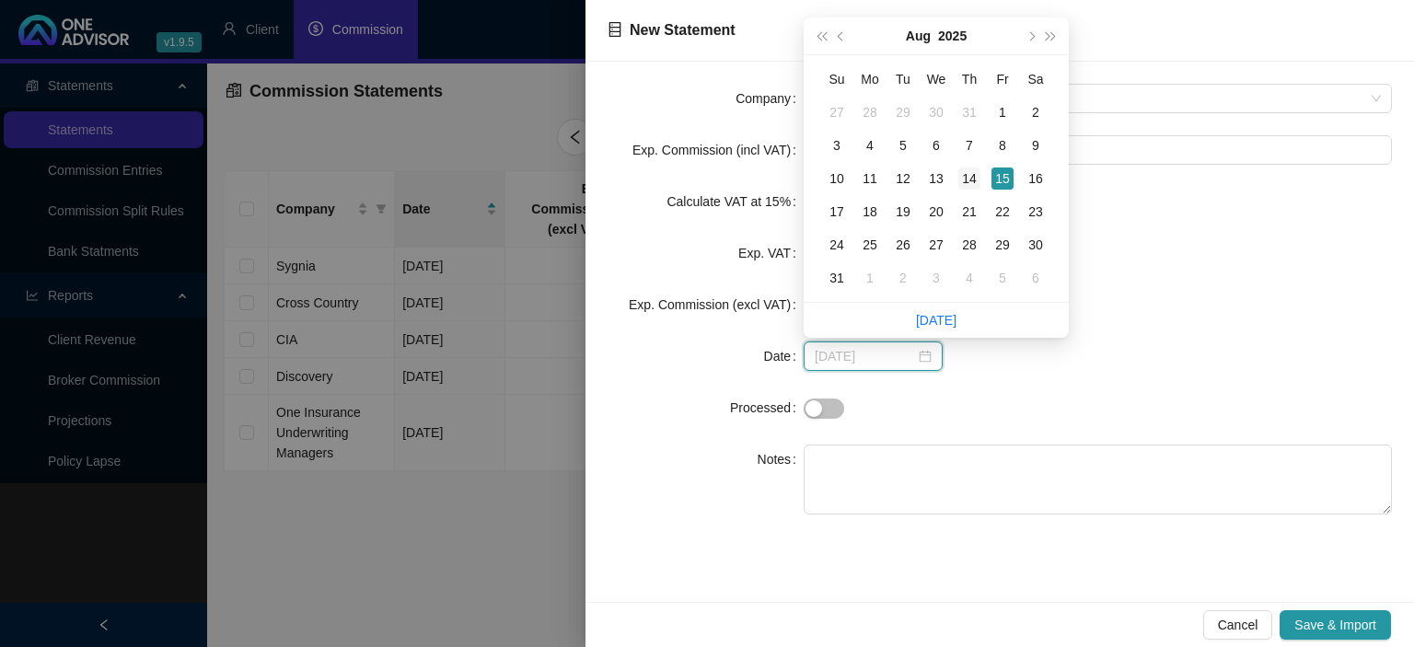
type input "[DATE]"
click at [961, 175] on div "14" at bounding box center [969, 179] width 22 height 22
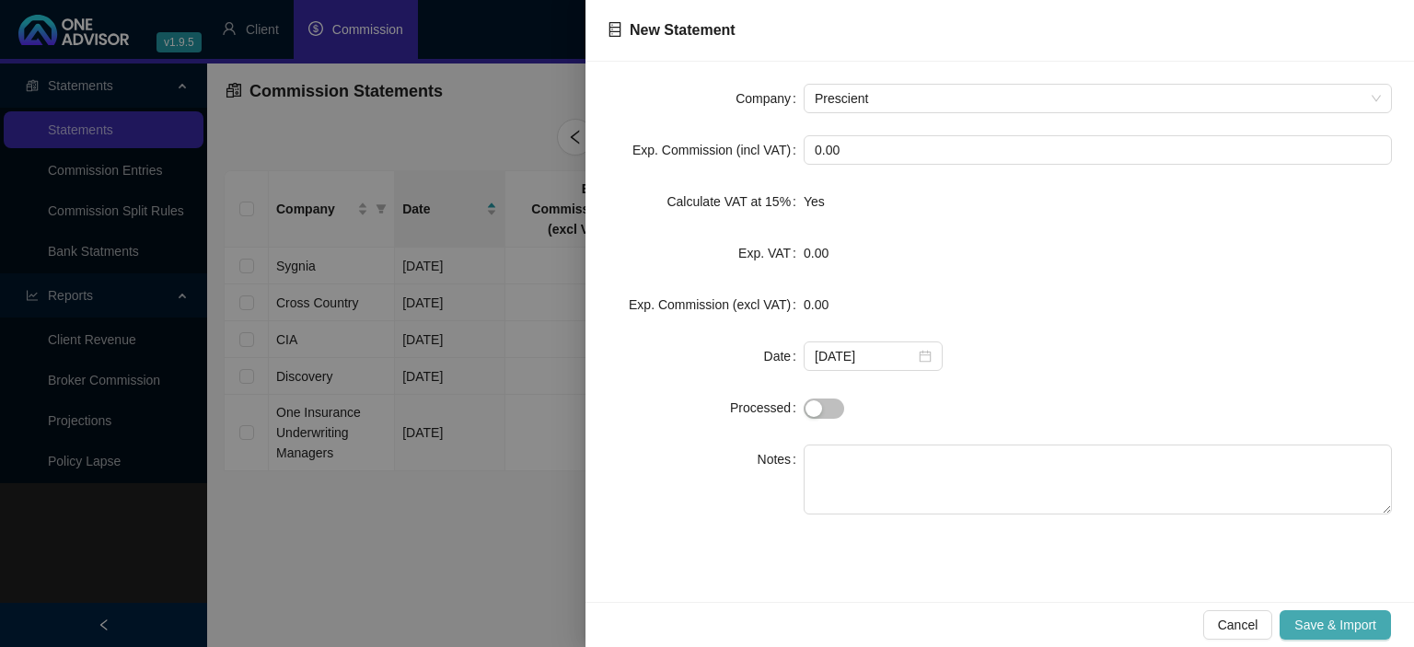
click at [1290, 623] on button "Save & Import" at bounding box center [1334, 624] width 111 height 29
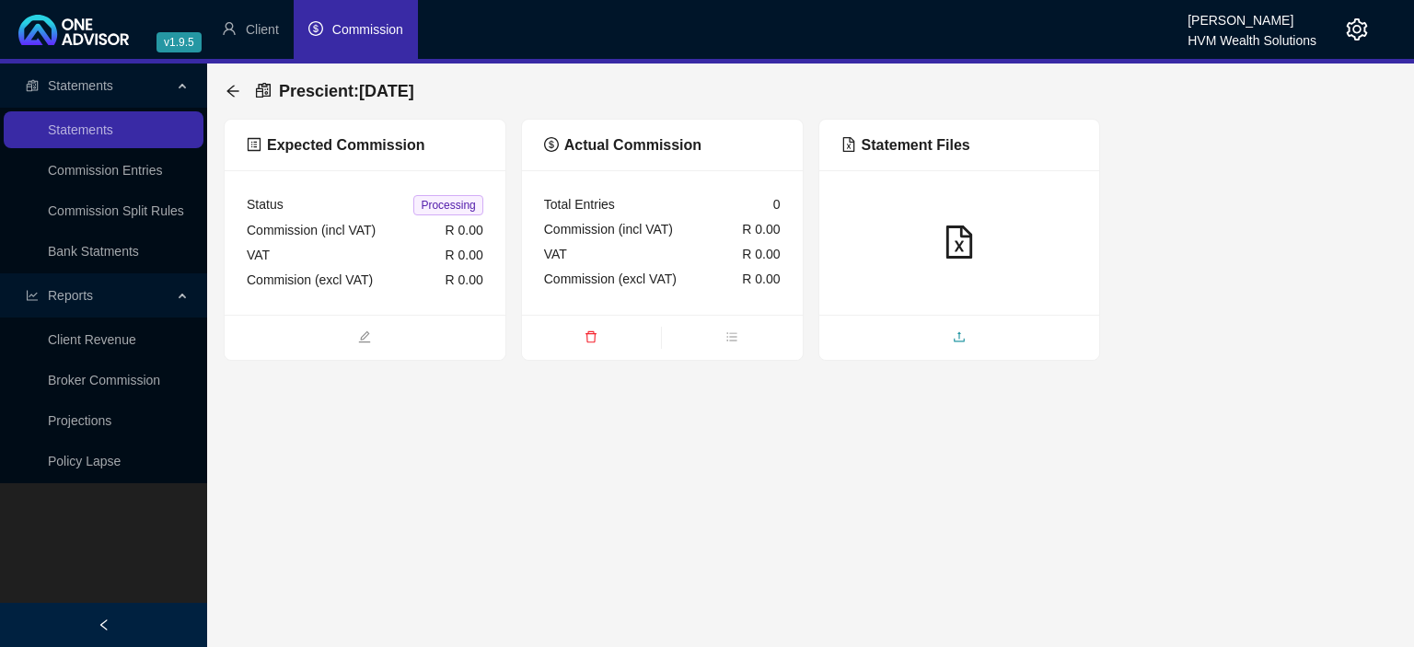
click at [971, 334] on span "upload" at bounding box center [959, 339] width 281 height 20
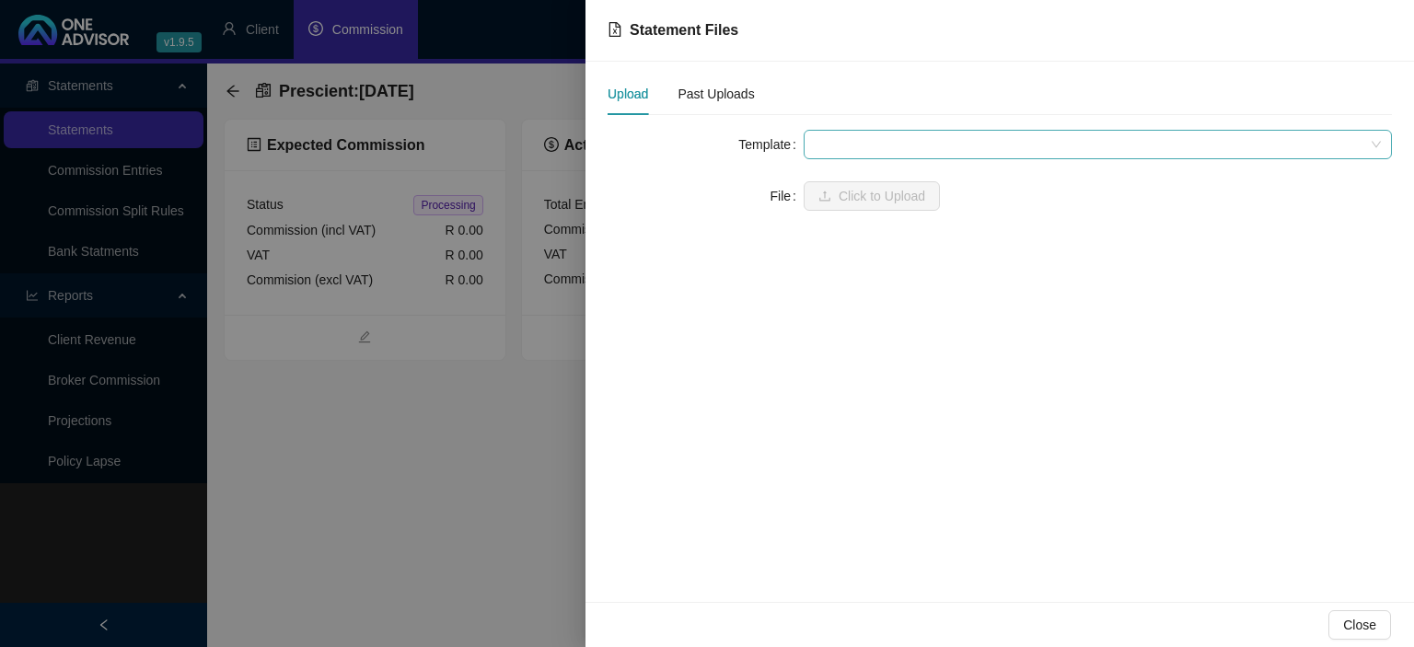
click at [874, 151] on span at bounding box center [1098, 145] width 566 height 28
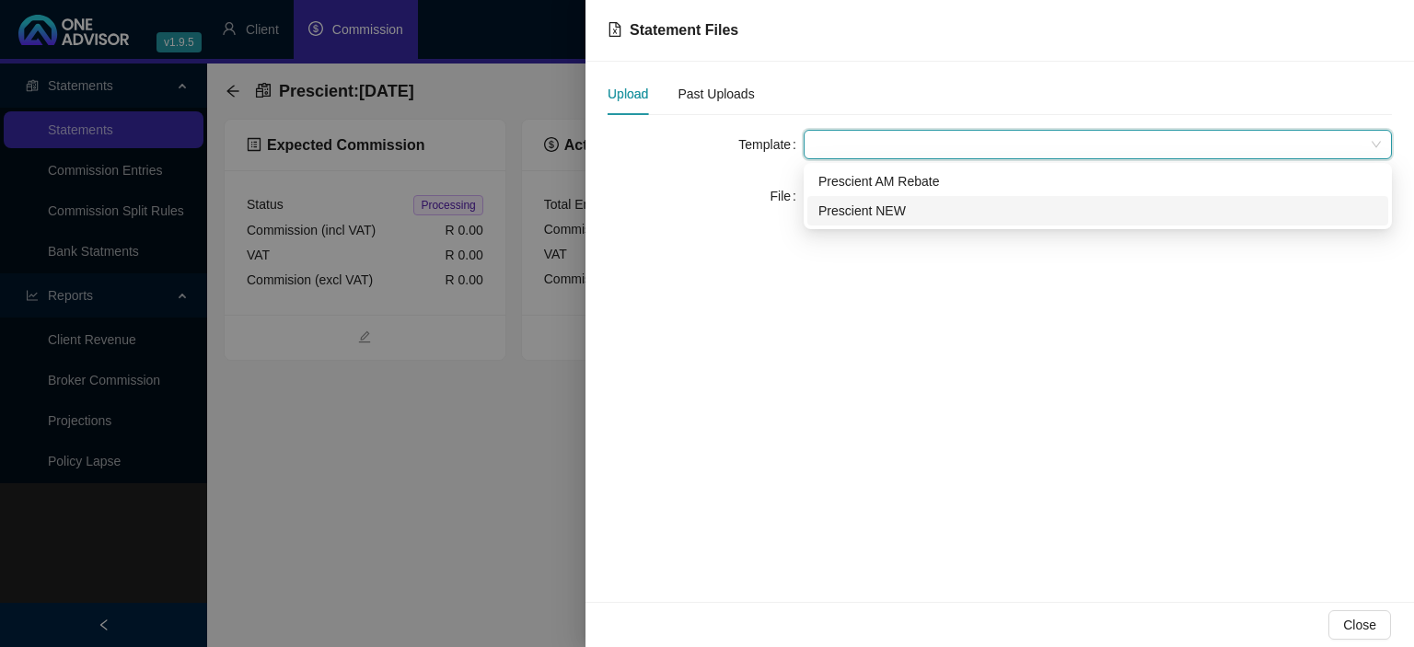
click at [871, 211] on div "Prescient NEW" at bounding box center [1097, 211] width 559 height 20
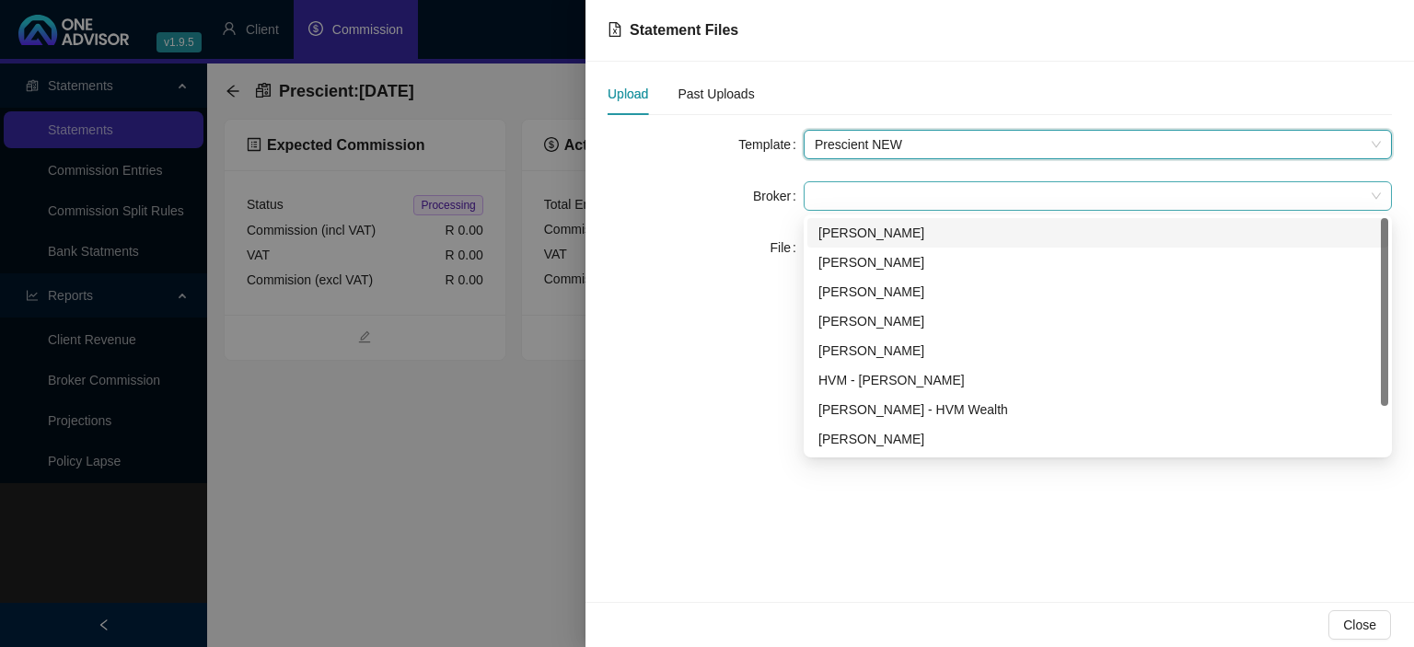
click at [870, 208] on span at bounding box center [1098, 196] width 566 height 28
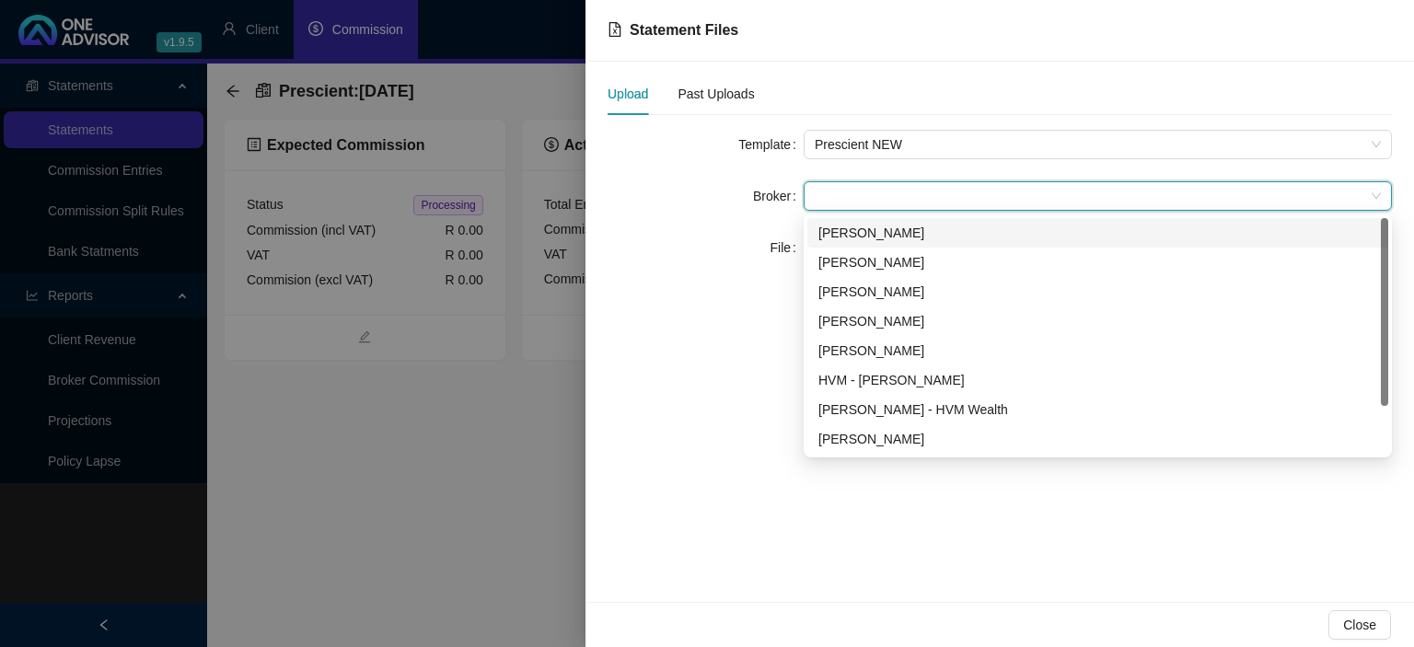
click at [860, 234] on div "[PERSON_NAME]" at bounding box center [1097, 233] width 559 height 20
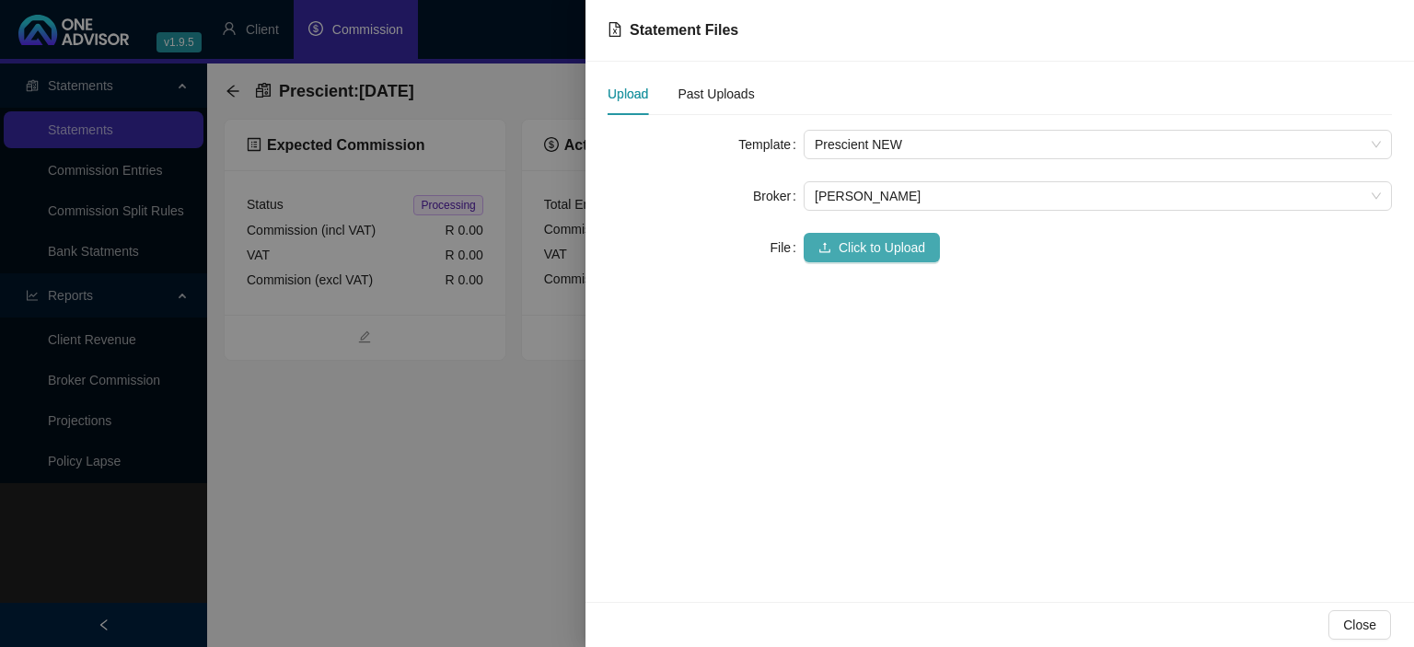
click at [860, 241] on span "Click to Upload" at bounding box center [881, 247] width 87 height 20
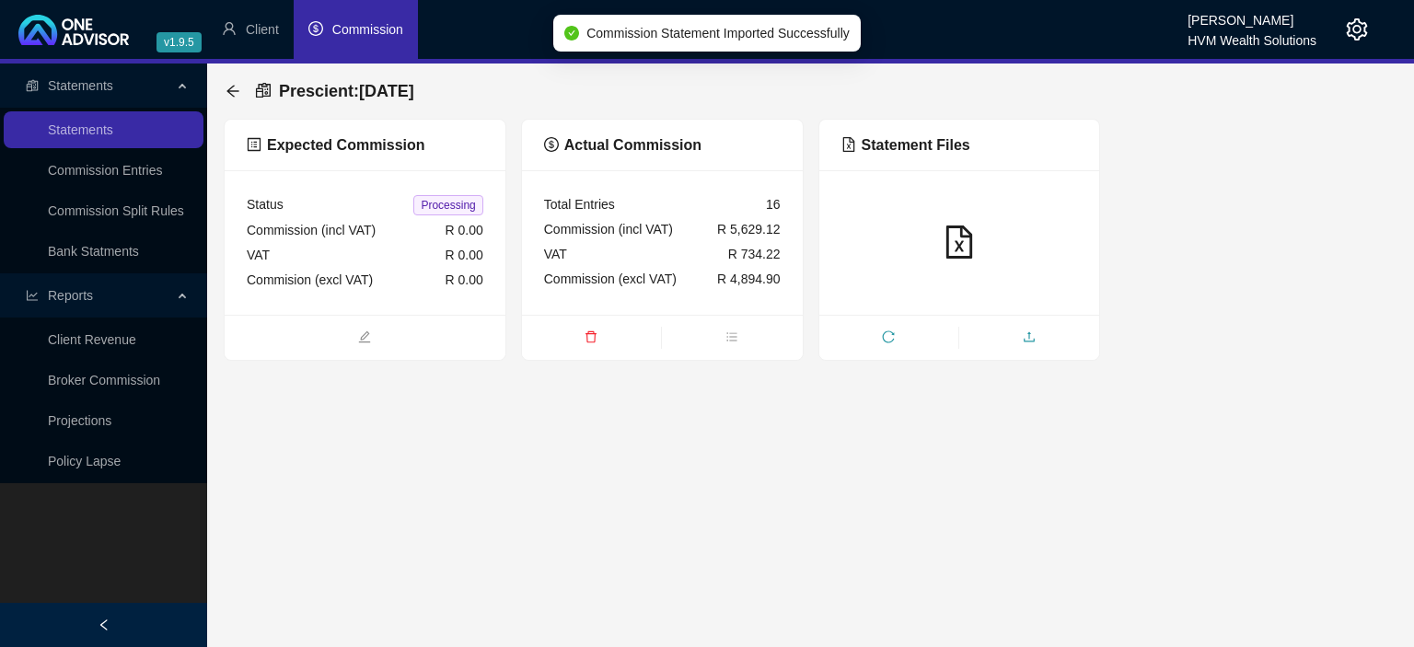
click at [1054, 334] on span "upload" at bounding box center [1029, 339] width 140 height 20
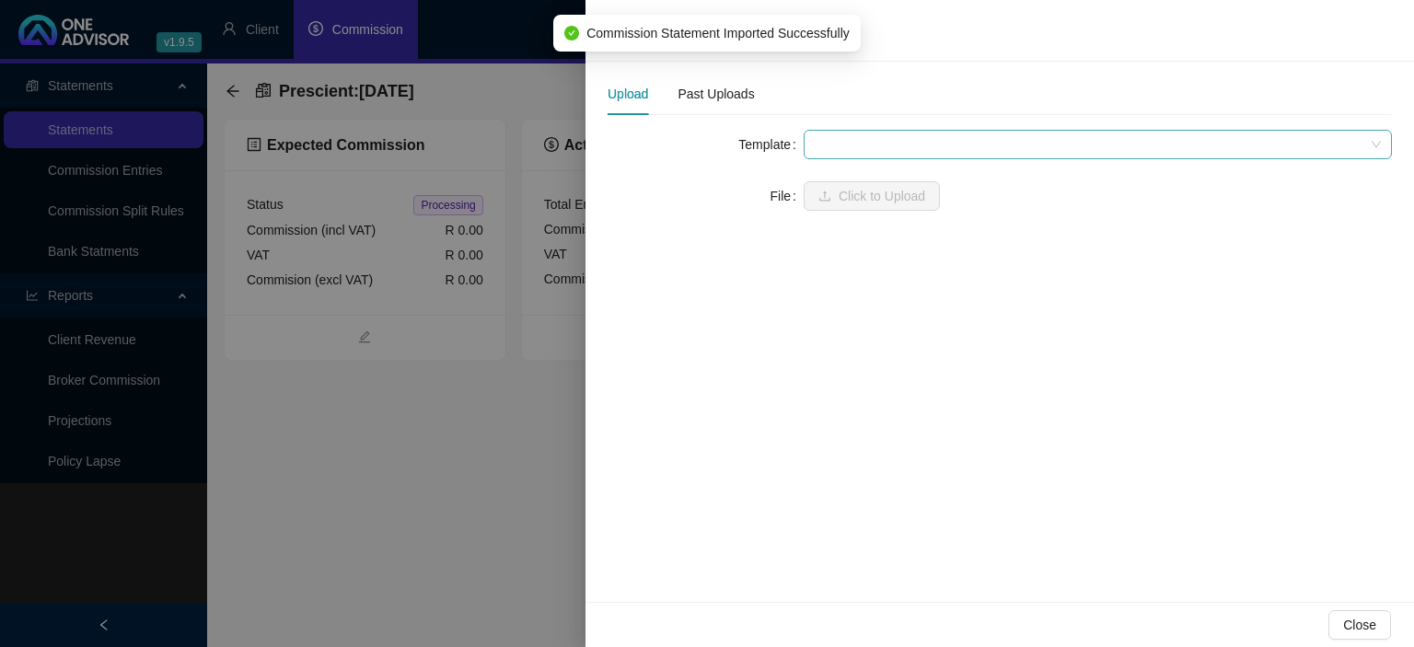
click at [882, 142] on span at bounding box center [1098, 145] width 566 height 28
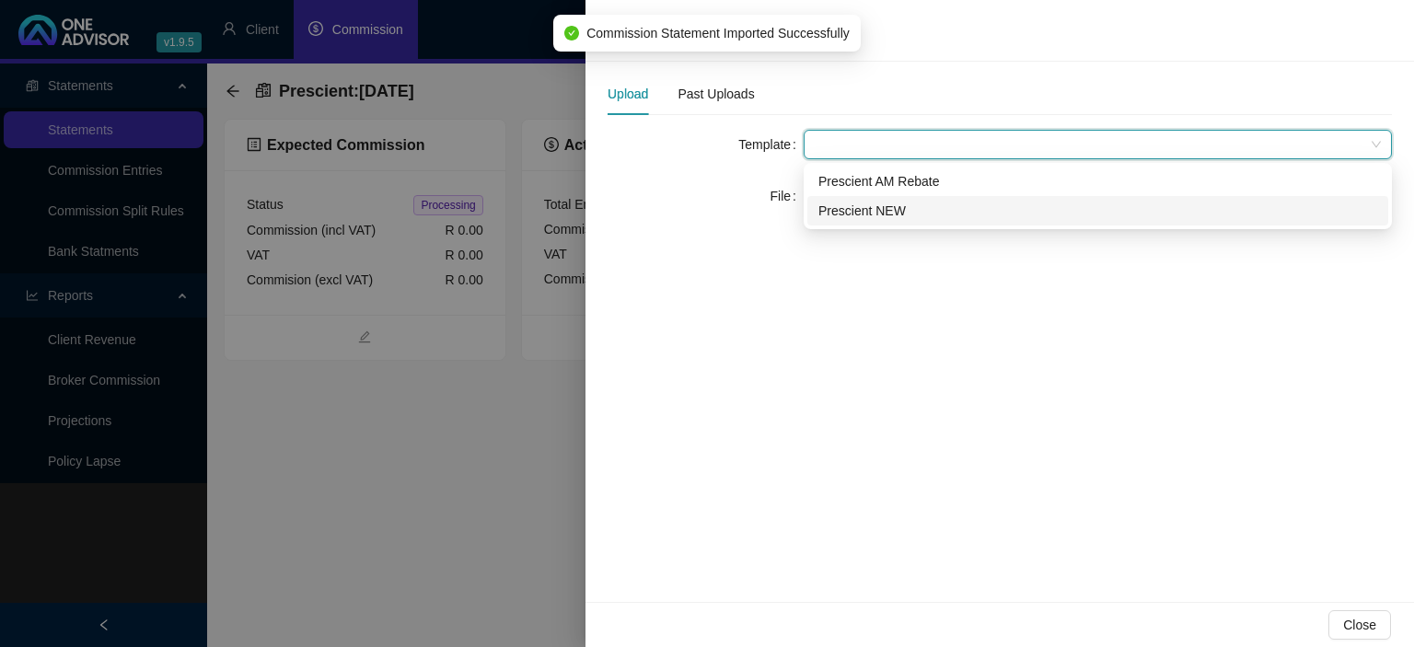
click at [866, 204] on div "Prescient NEW" at bounding box center [1097, 211] width 559 height 20
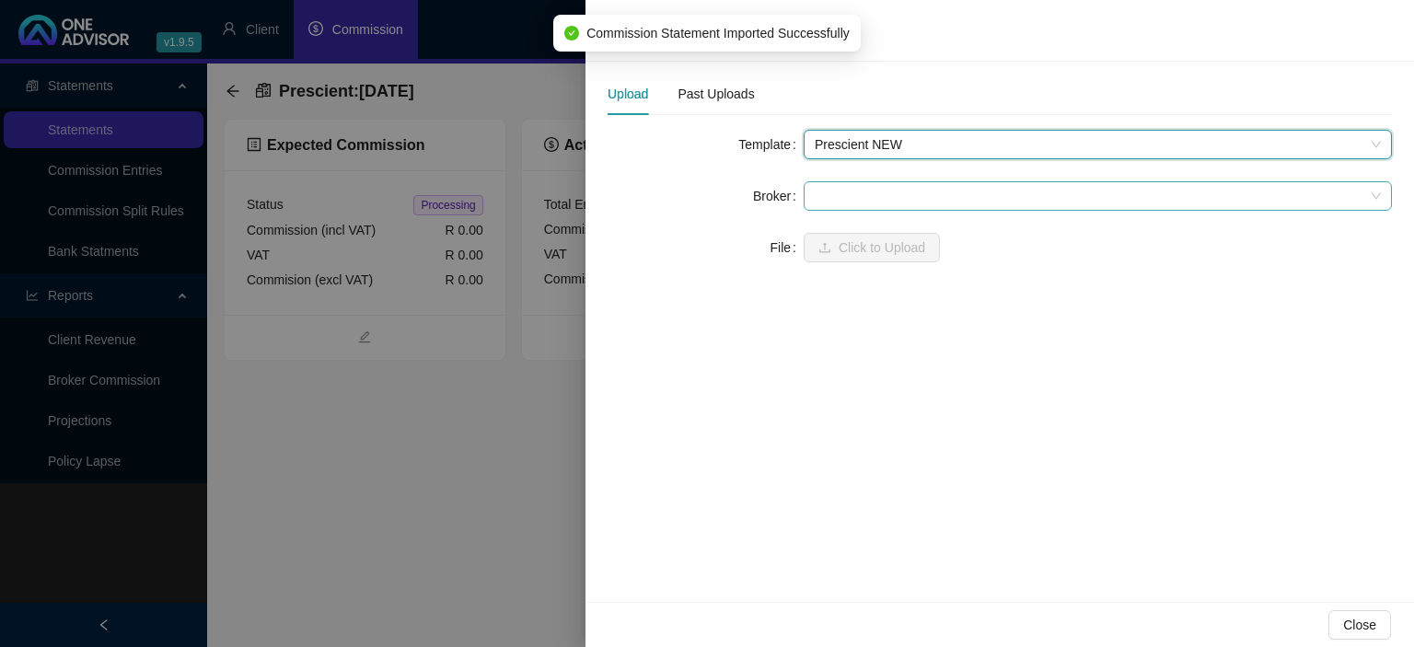
click at [851, 193] on span at bounding box center [1098, 196] width 566 height 28
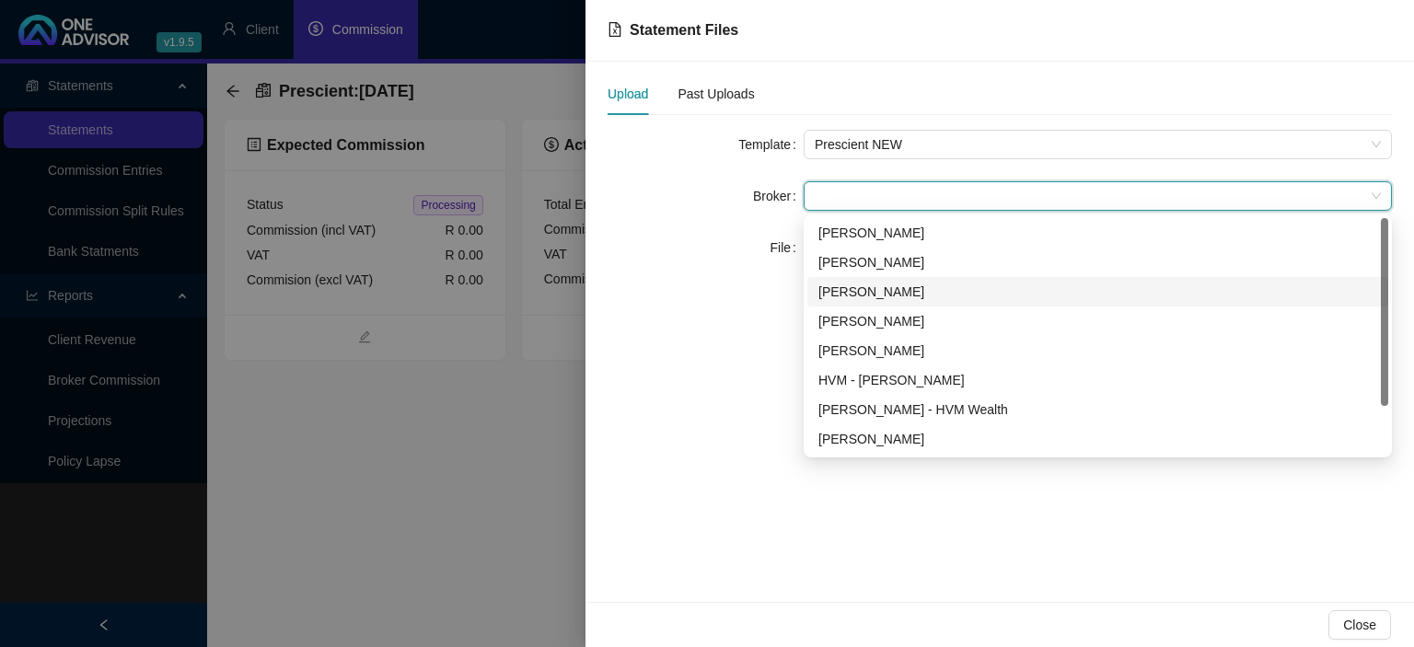
click at [847, 289] on div "[PERSON_NAME]" at bounding box center [1097, 292] width 559 height 20
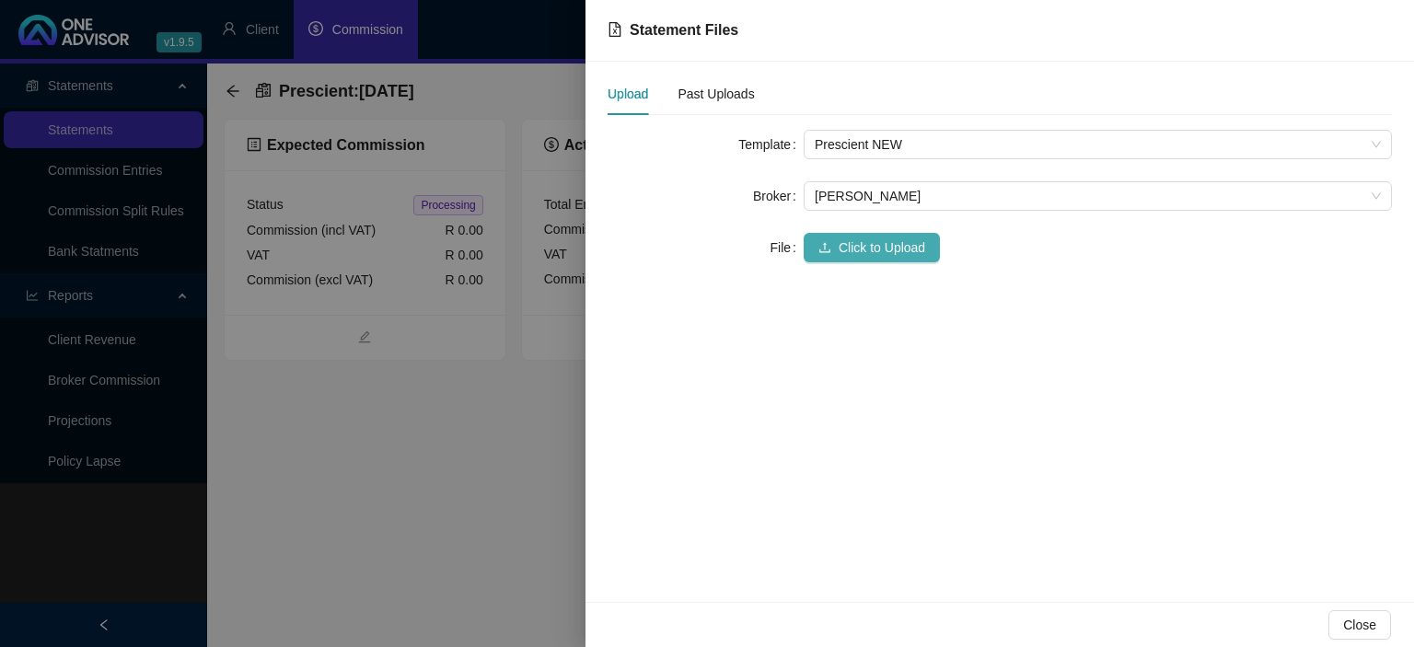
click at [844, 260] on button "Click to Upload" at bounding box center [871, 247] width 136 height 29
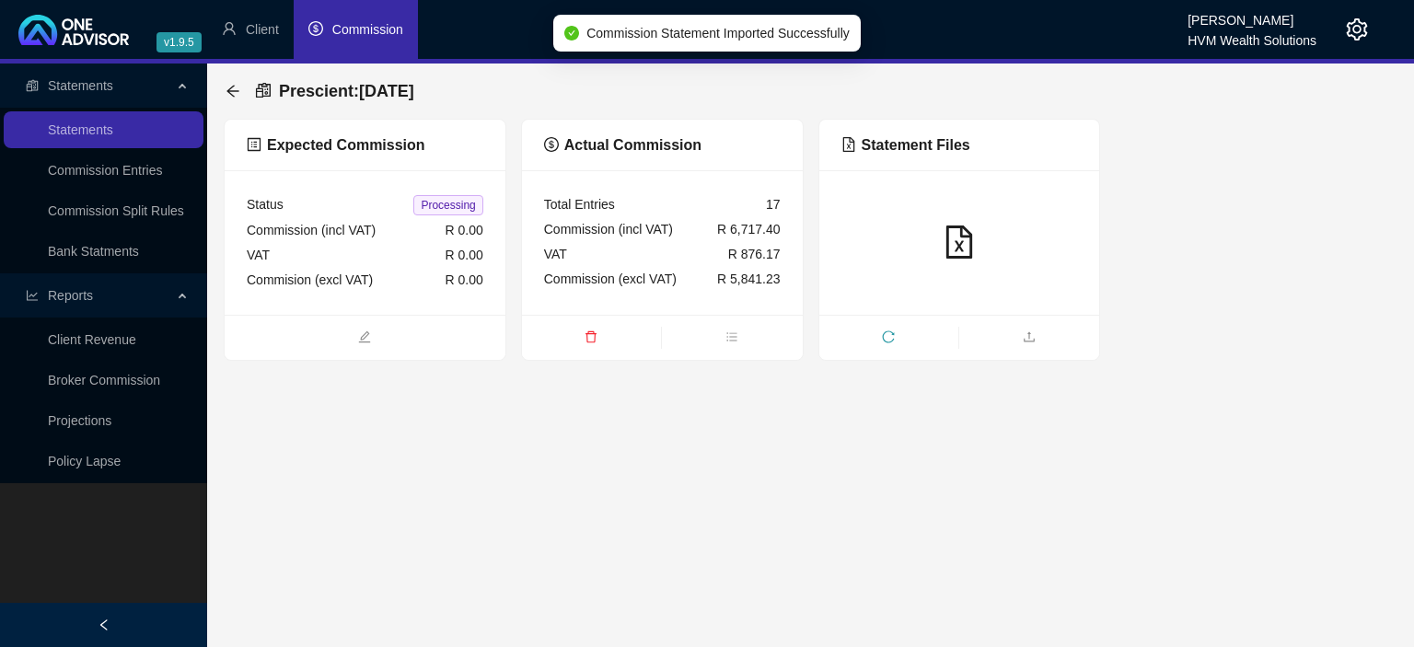
click at [953, 315] on div at bounding box center [959, 242] width 281 height 144
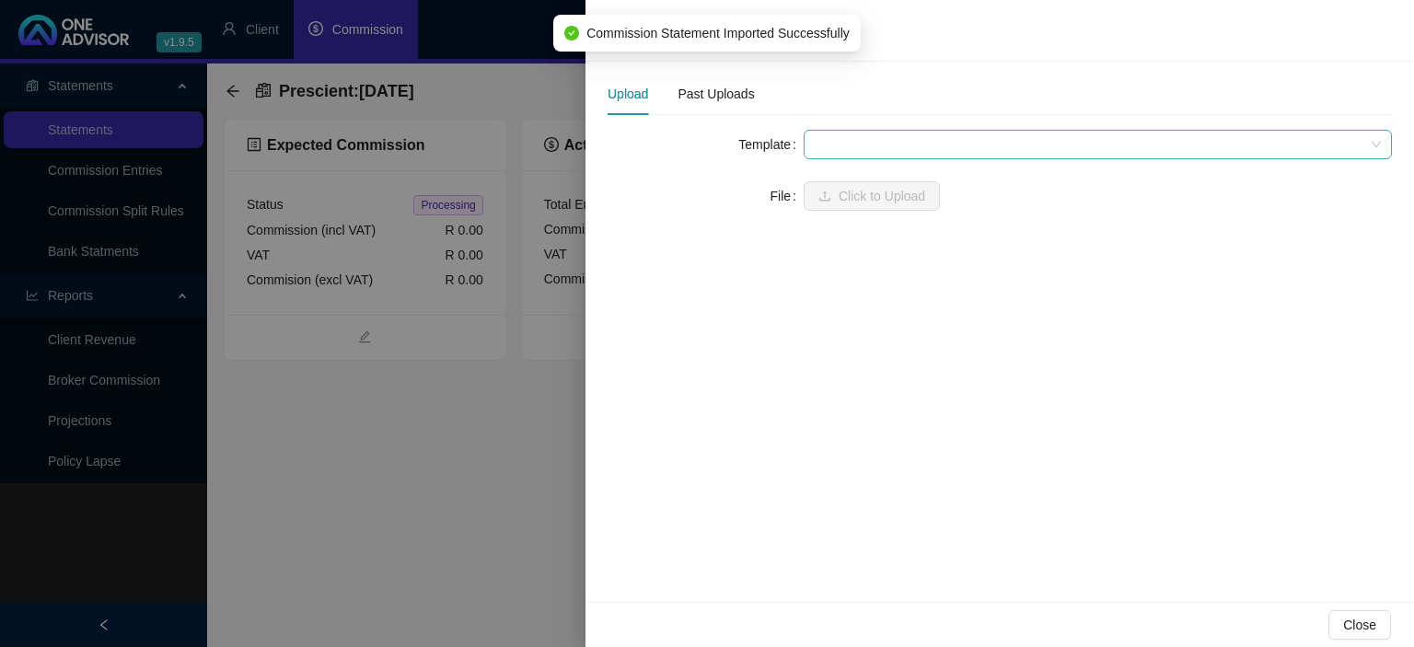
click at [896, 138] on span at bounding box center [1098, 145] width 566 height 28
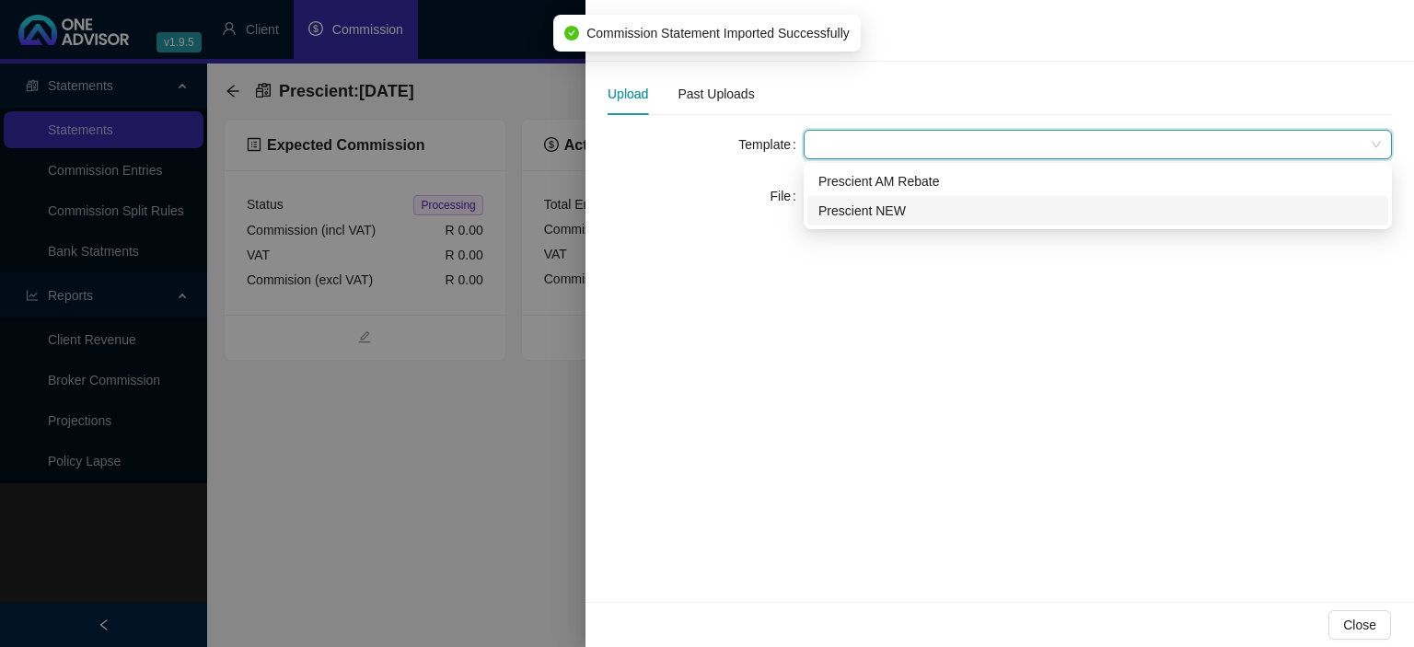
click at [874, 215] on div "Prescient NEW" at bounding box center [1097, 211] width 559 height 20
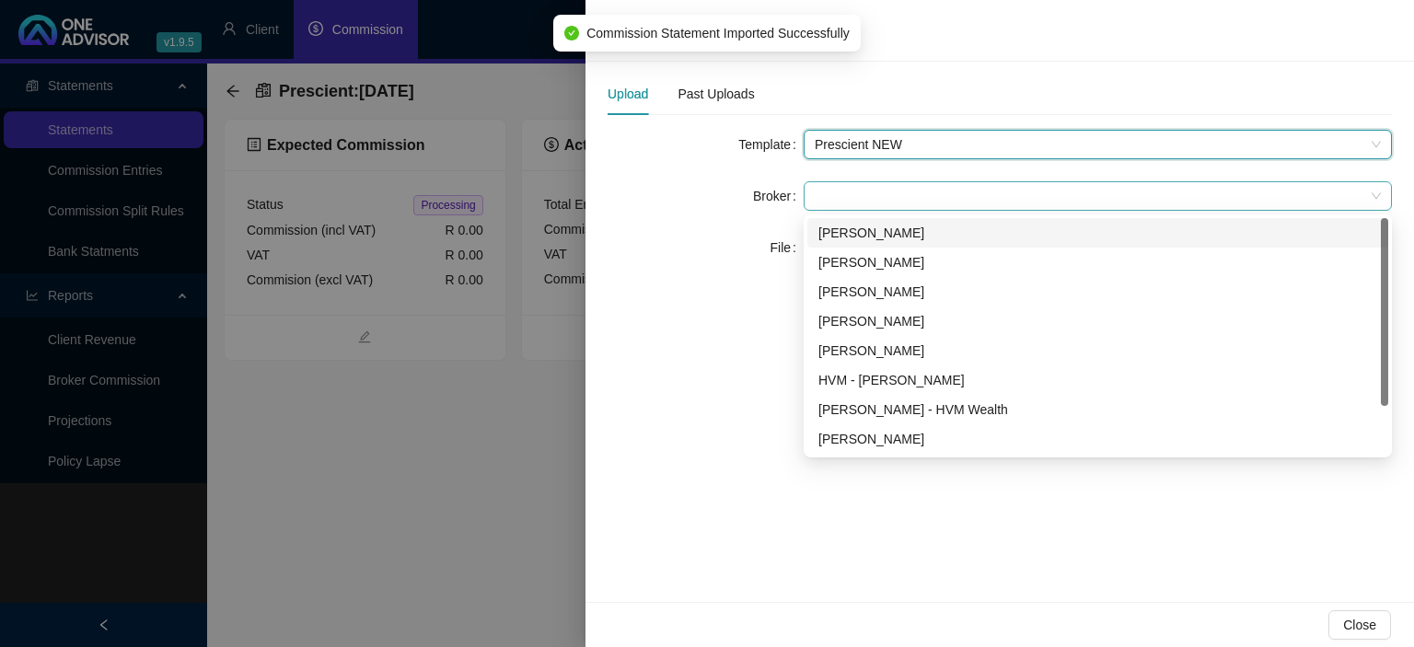
click at [860, 204] on span at bounding box center [1098, 196] width 566 height 28
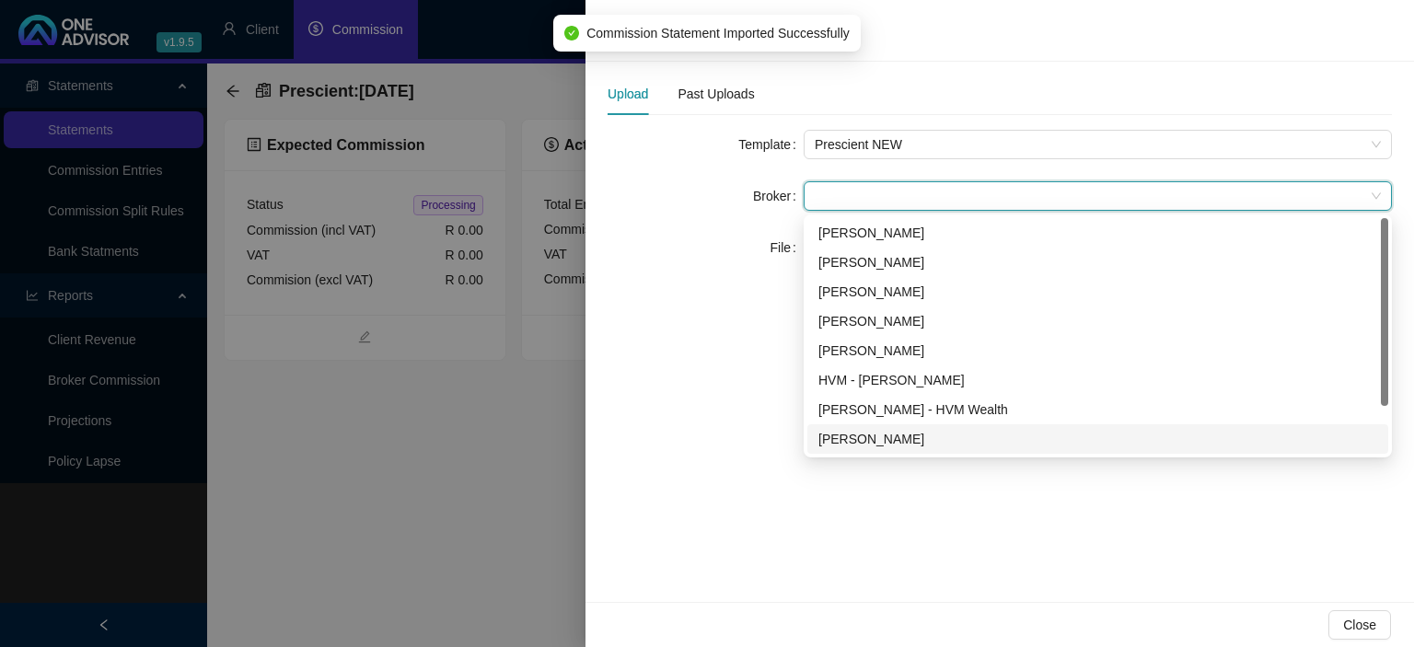
click at [848, 436] on div "[PERSON_NAME]" at bounding box center [1097, 439] width 559 height 20
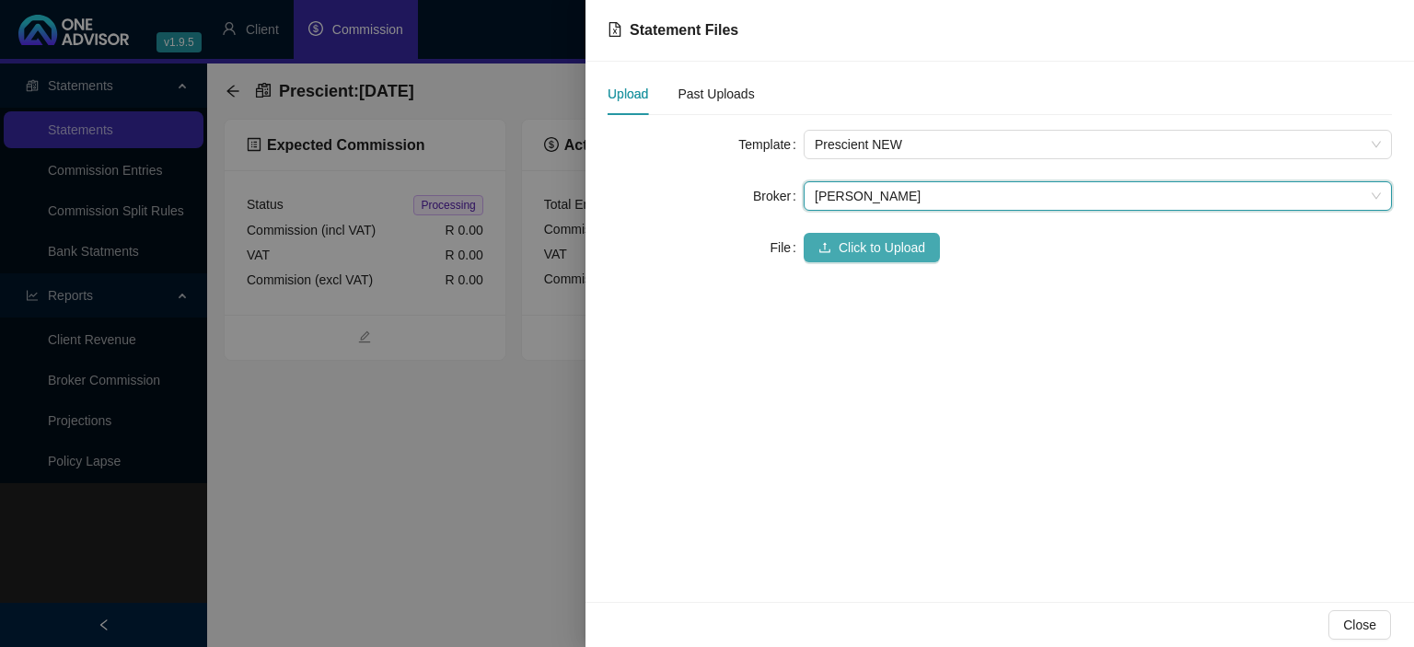
click at [845, 246] on span "Click to Upload" at bounding box center [881, 247] width 87 height 20
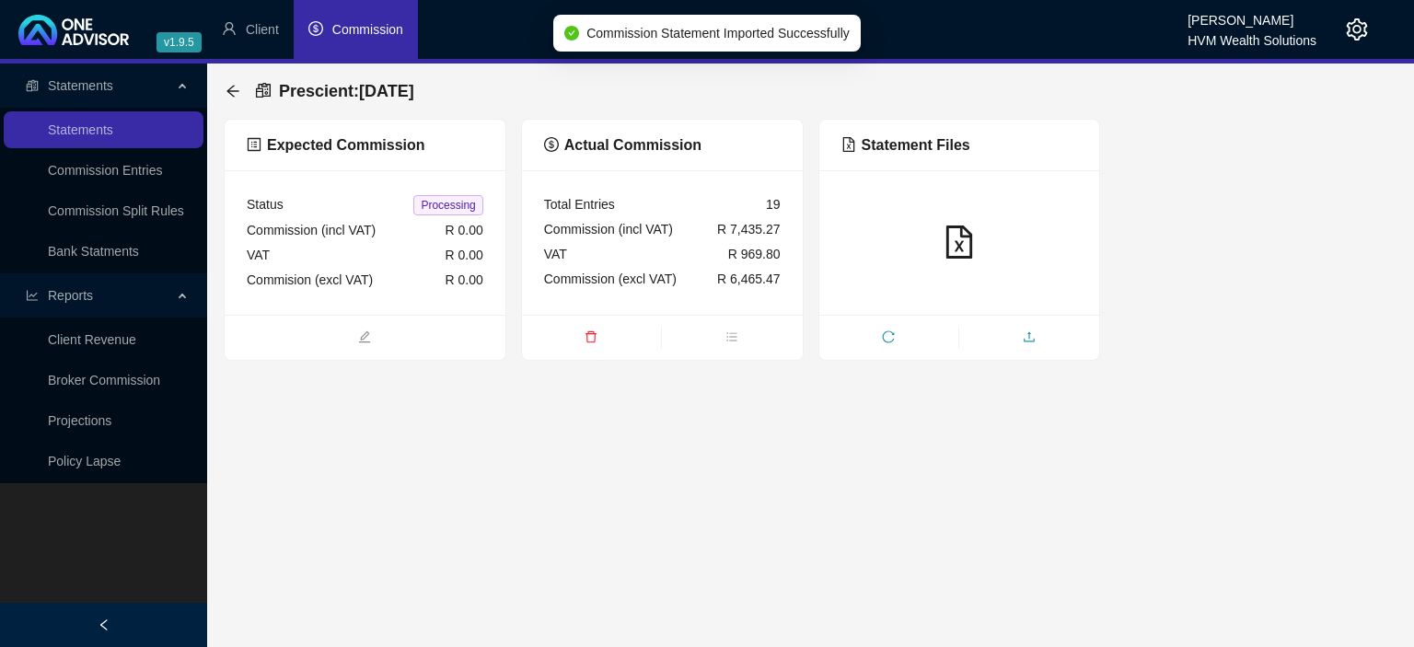
click at [1024, 340] on icon "upload" at bounding box center [1028, 336] width 11 height 10
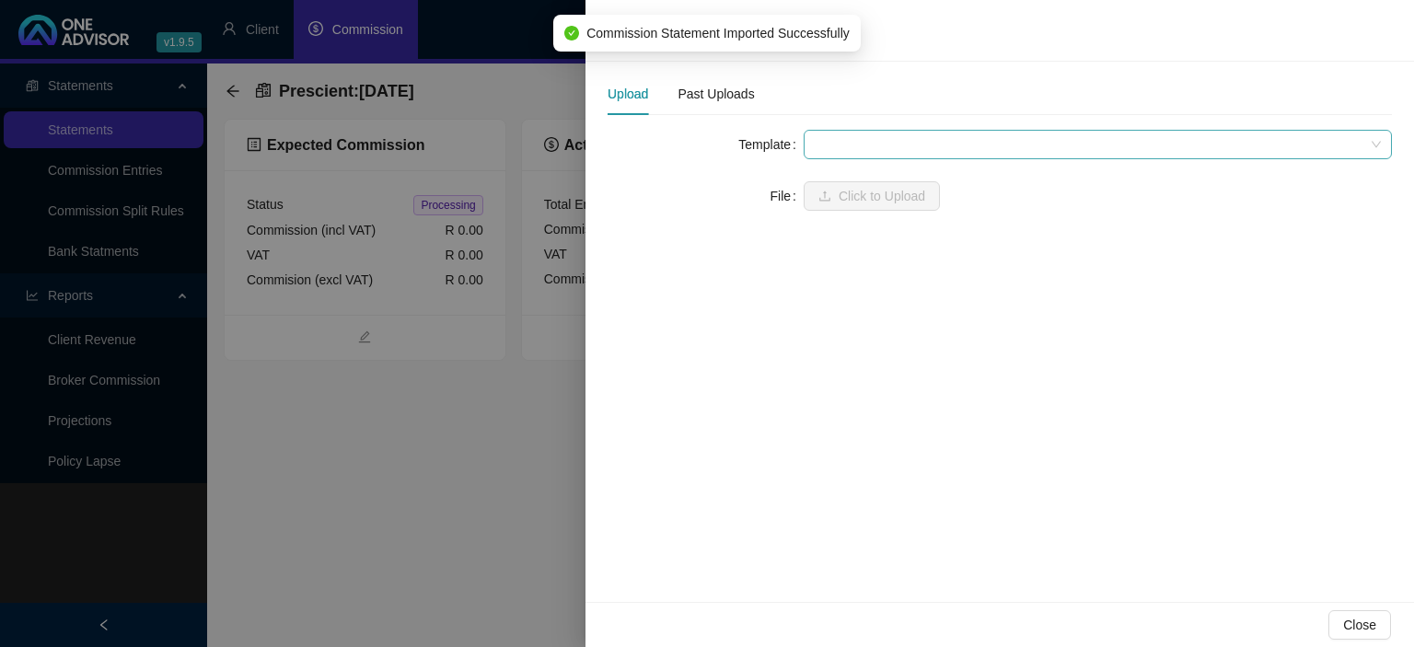
click at [819, 142] on span at bounding box center [1098, 145] width 566 height 28
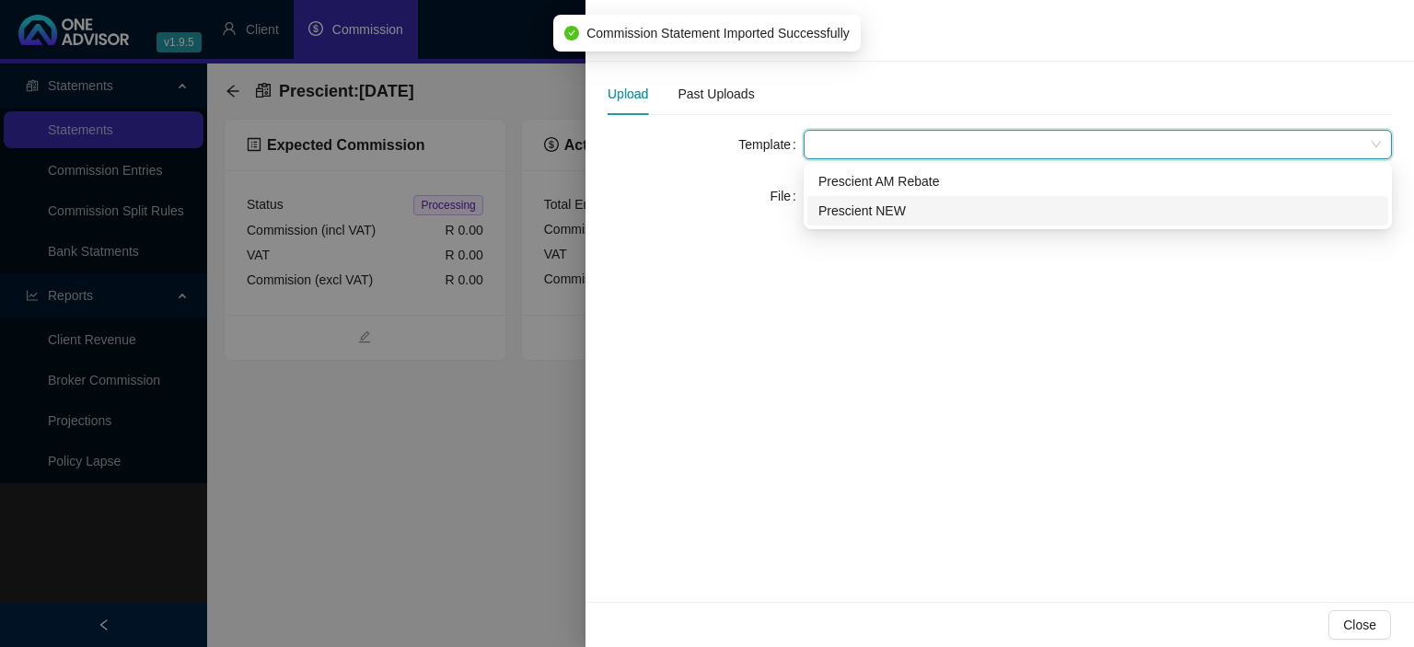
click at [845, 213] on div "Prescient NEW" at bounding box center [1097, 211] width 559 height 20
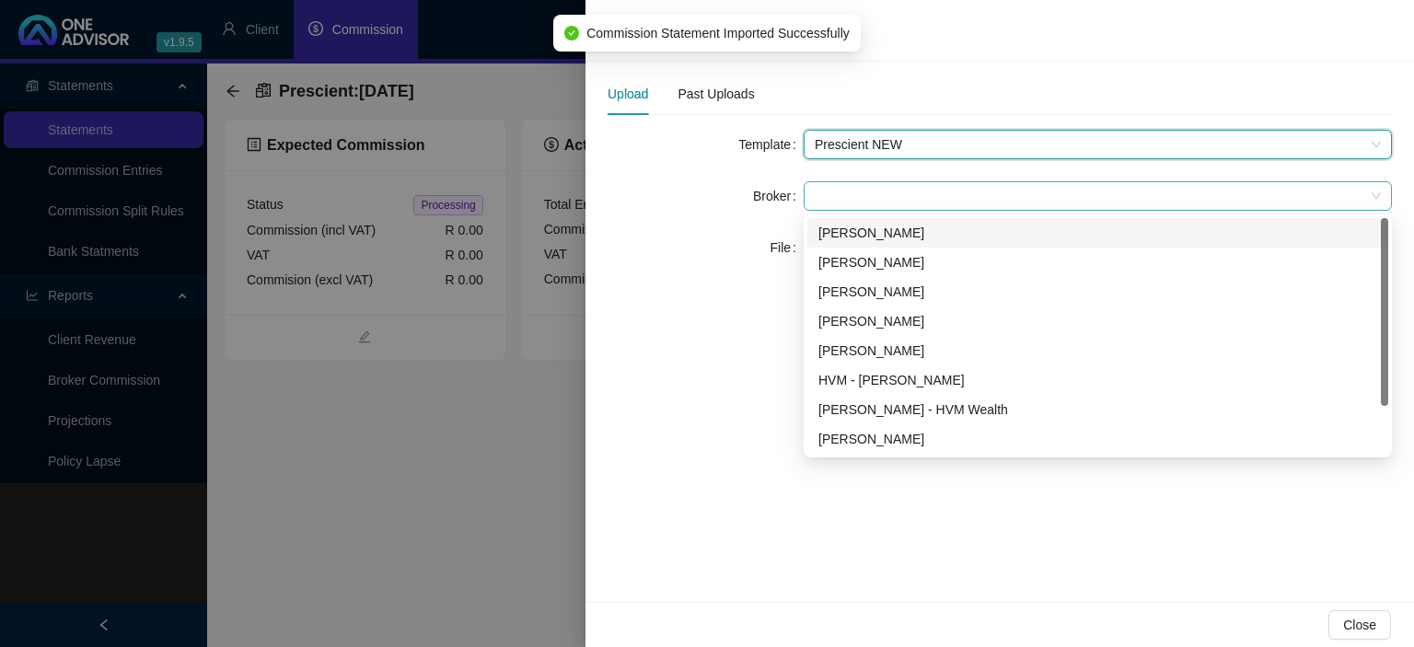
click at [837, 192] on span at bounding box center [1098, 196] width 566 height 28
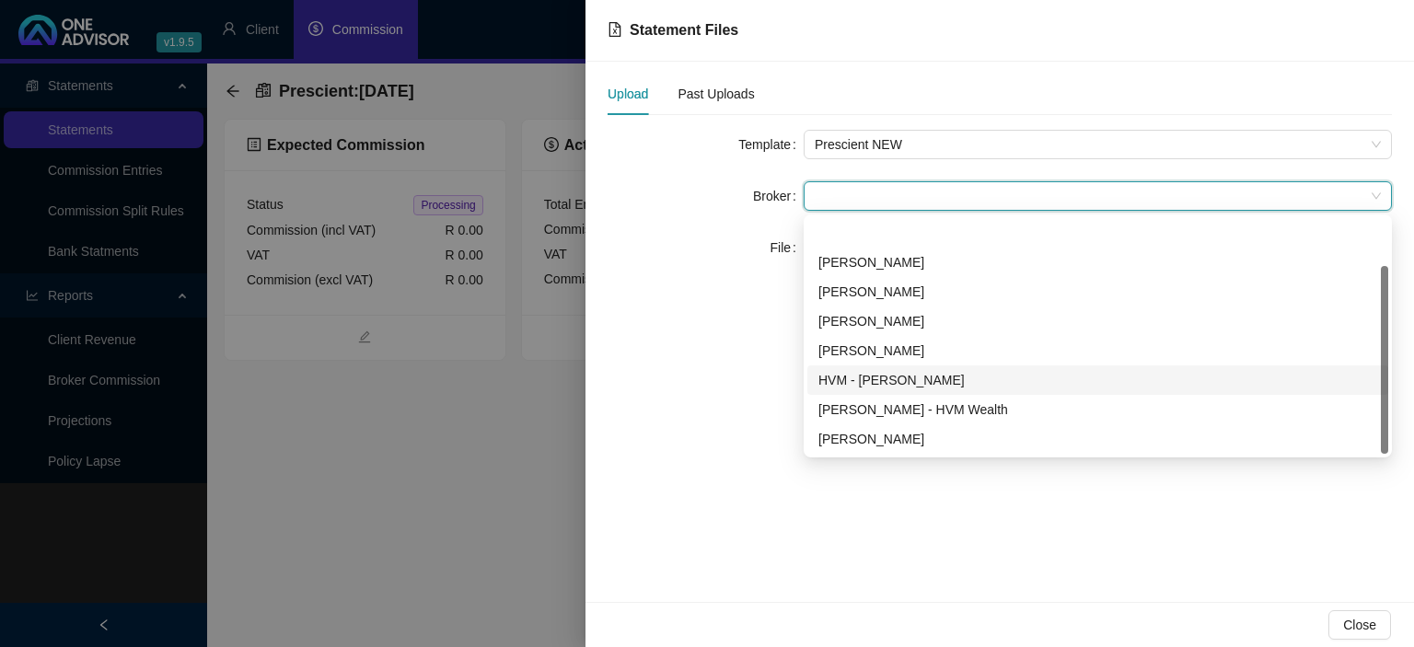
scroll to position [59, 0]
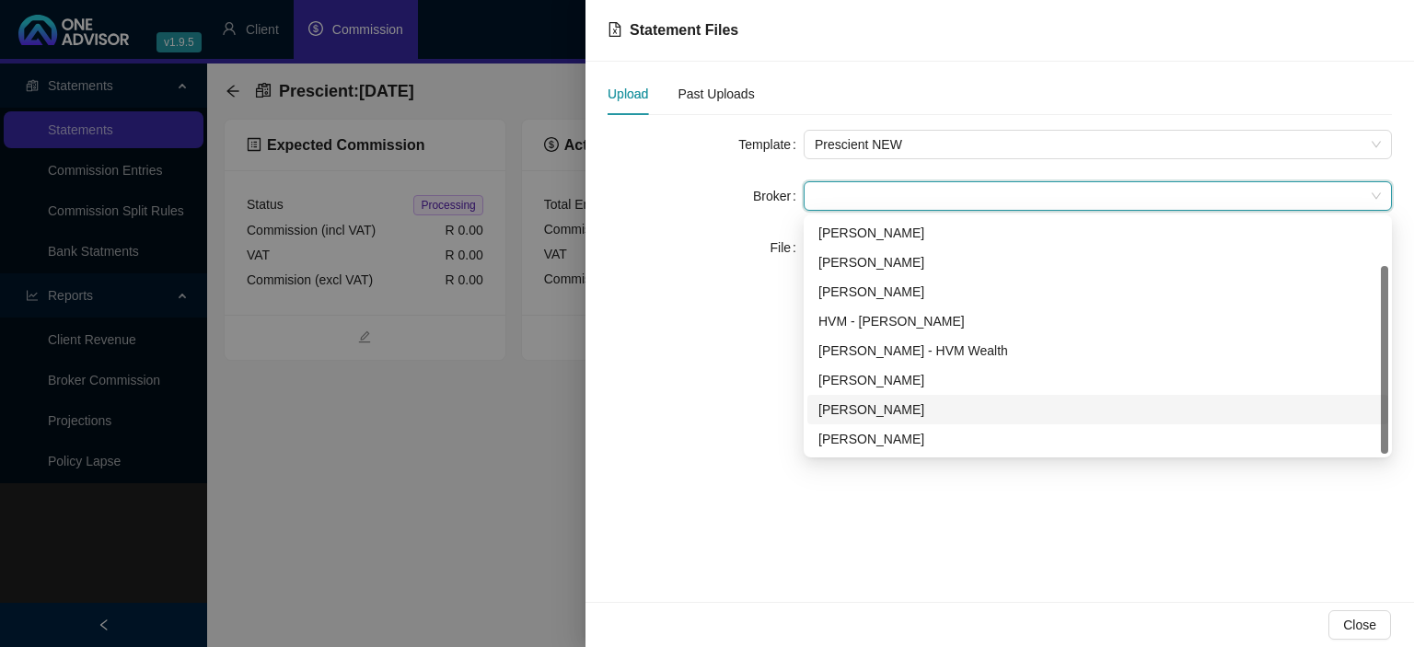
click at [860, 405] on div "[PERSON_NAME]" at bounding box center [1097, 409] width 559 height 20
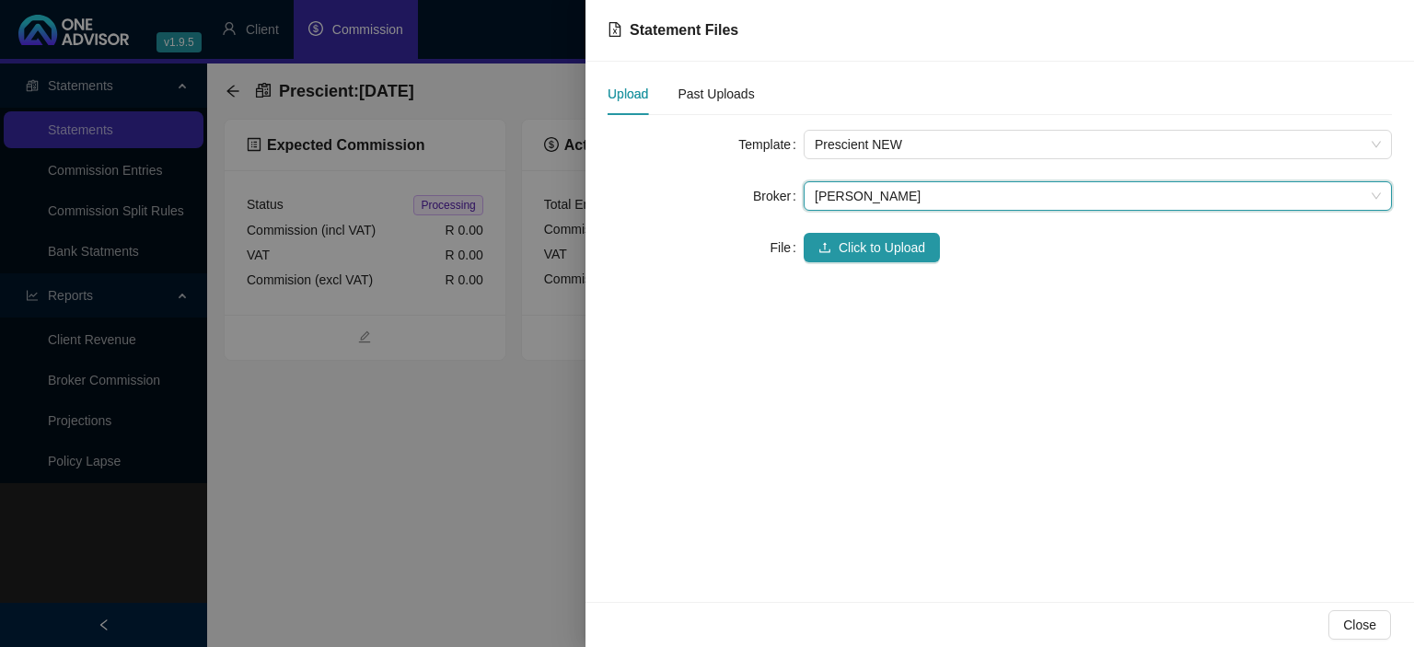
click at [856, 228] on form "Template Prescient NEW Broker Carla Roodt Carla Roodt File Click to Upload" at bounding box center [999, 196] width 784 height 133
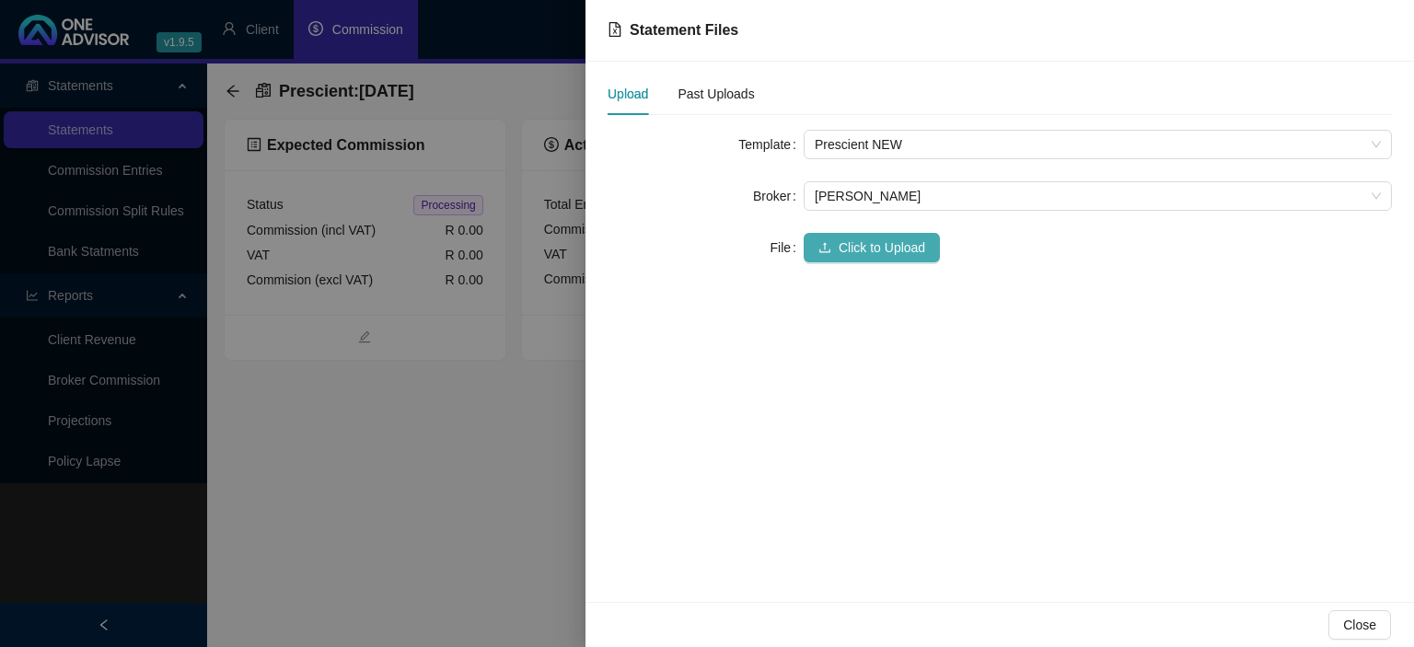
click at [852, 242] on span "Click to Upload" at bounding box center [881, 247] width 87 height 20
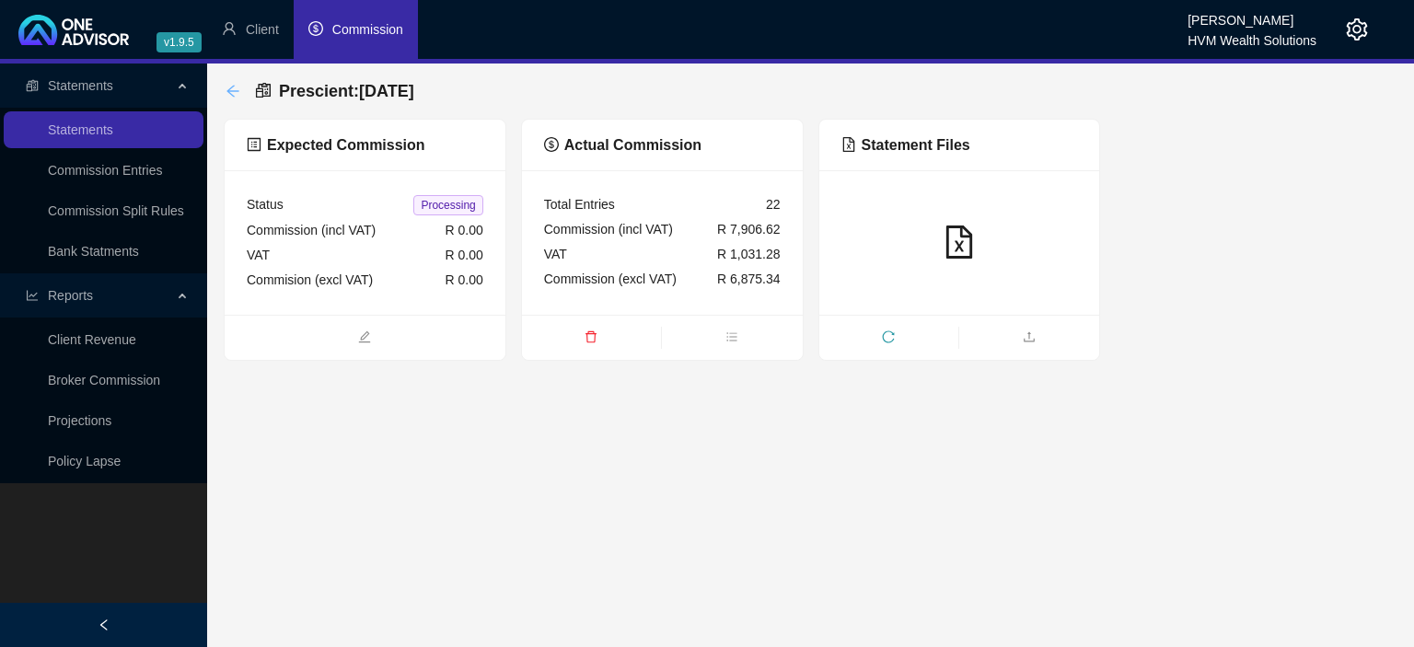
click at [236, 91] on icon "arrow-left" at bounding box center [232, 91] width 12 height 12
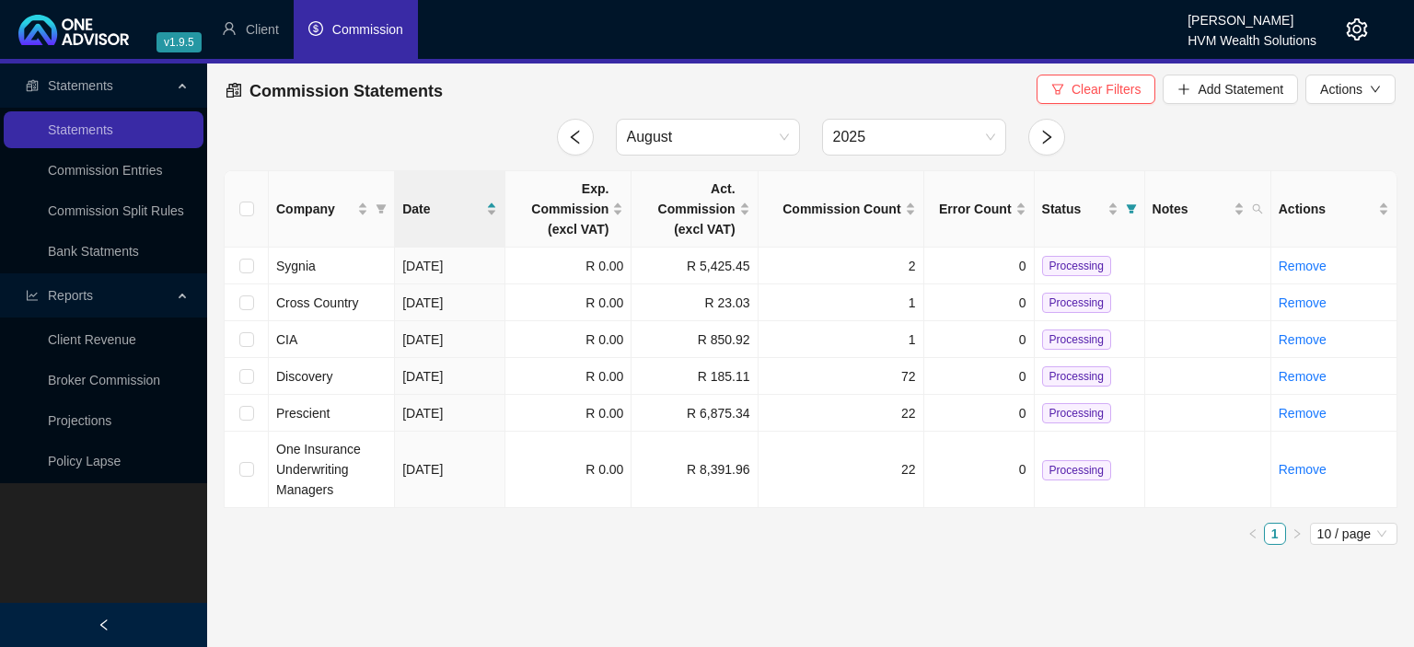
click at [1351, 31] on icon "setting" at bounding box center [1357, 29] width 22 height 22
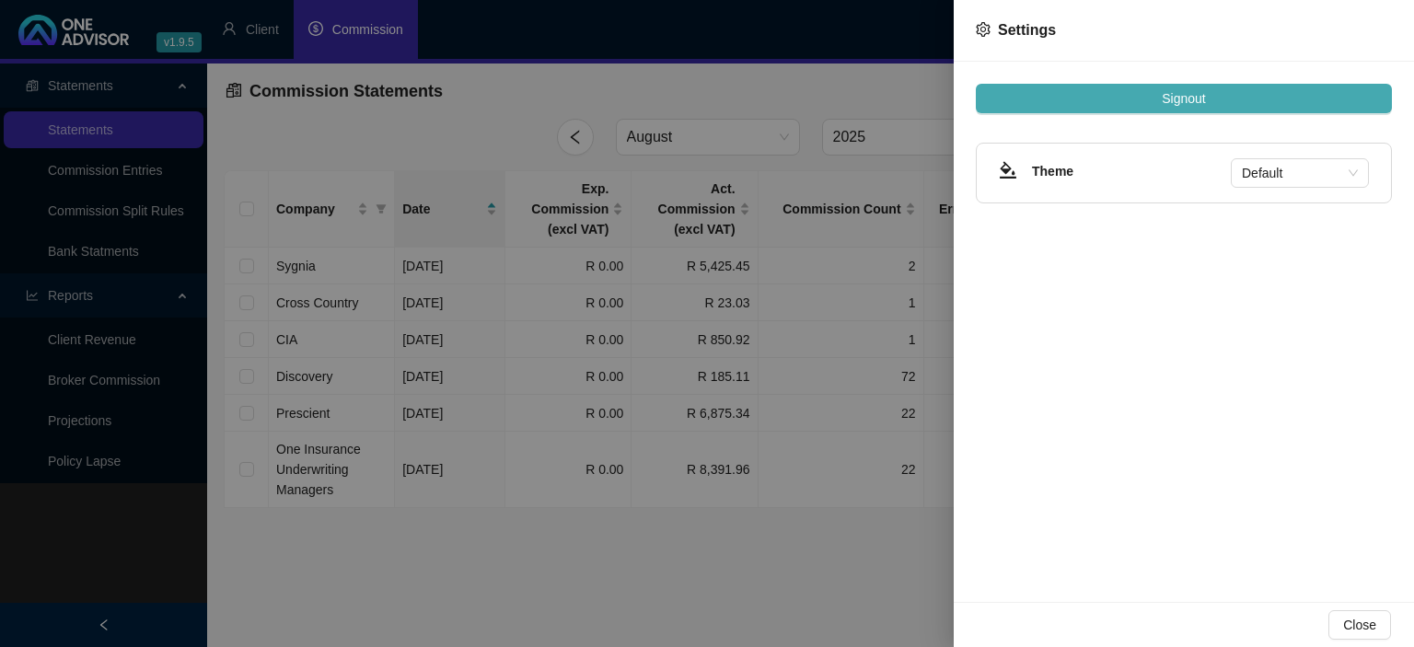
click at [1197, 94] on span "Signout" at bounding box center [1183, 98] width 43 height 20
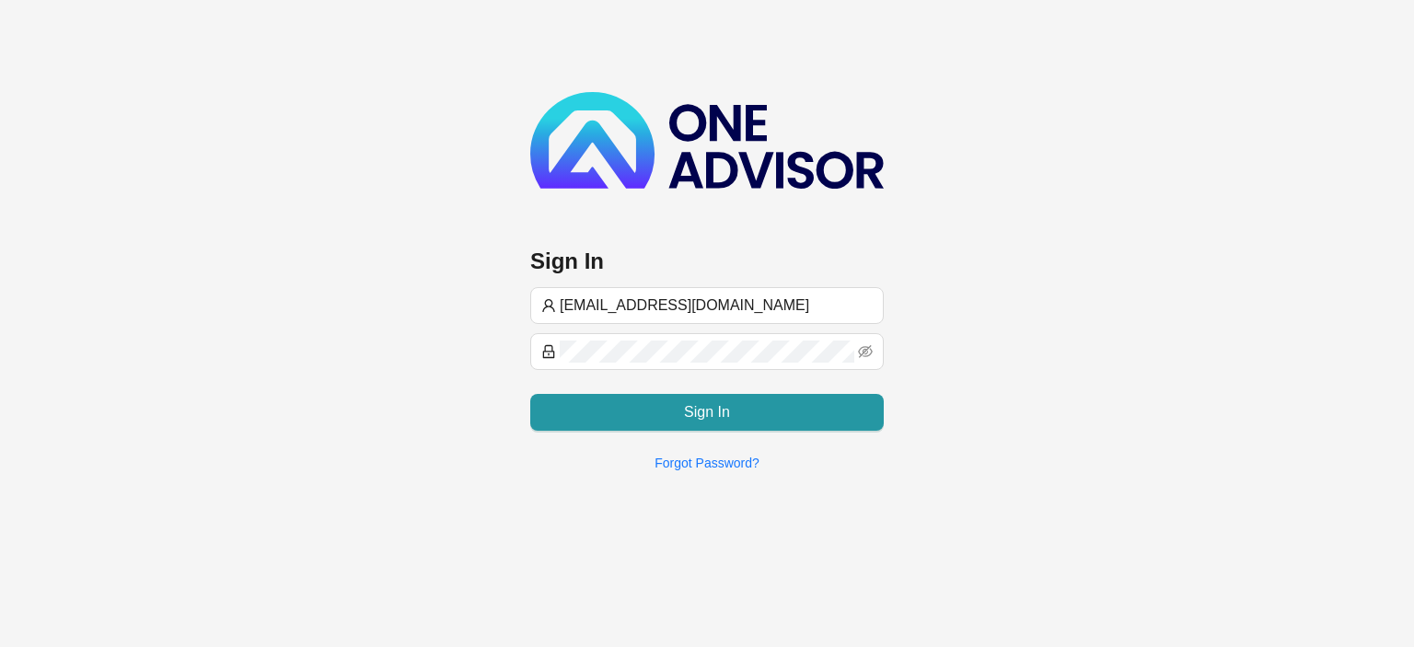
type input "[EMAIL_ADDRESS][DOMAIN_NAME]"
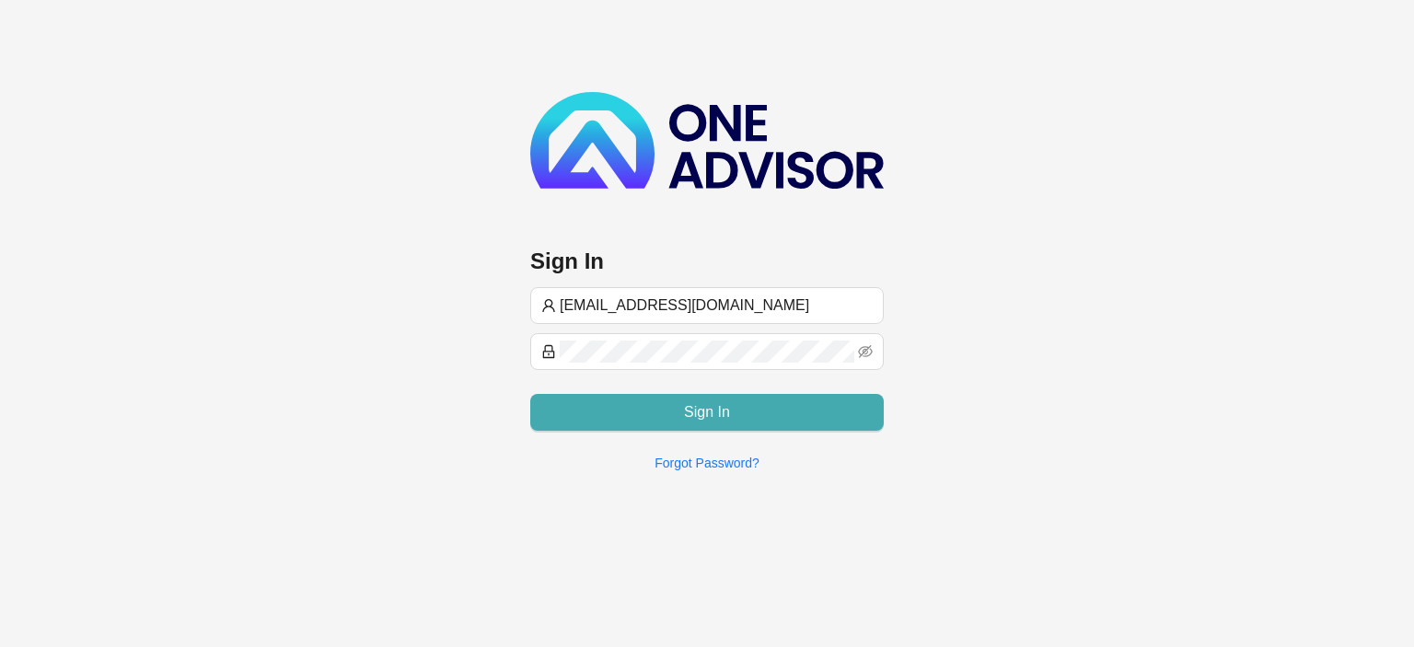
click at [608, 404] on button "Sign In" at bounding box center [706, 412] width 353 height 37
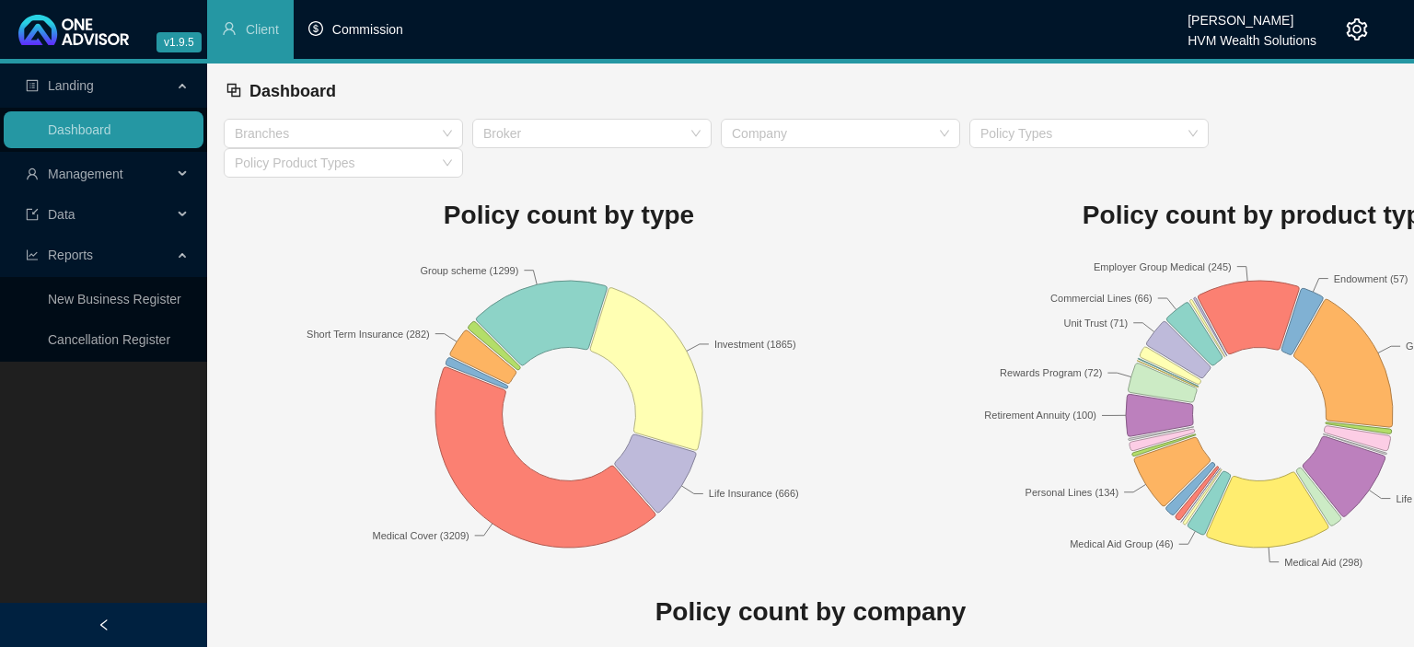
click at [396, 25] on span "Commission" at bounding box center [367, 29] width 71 height 15
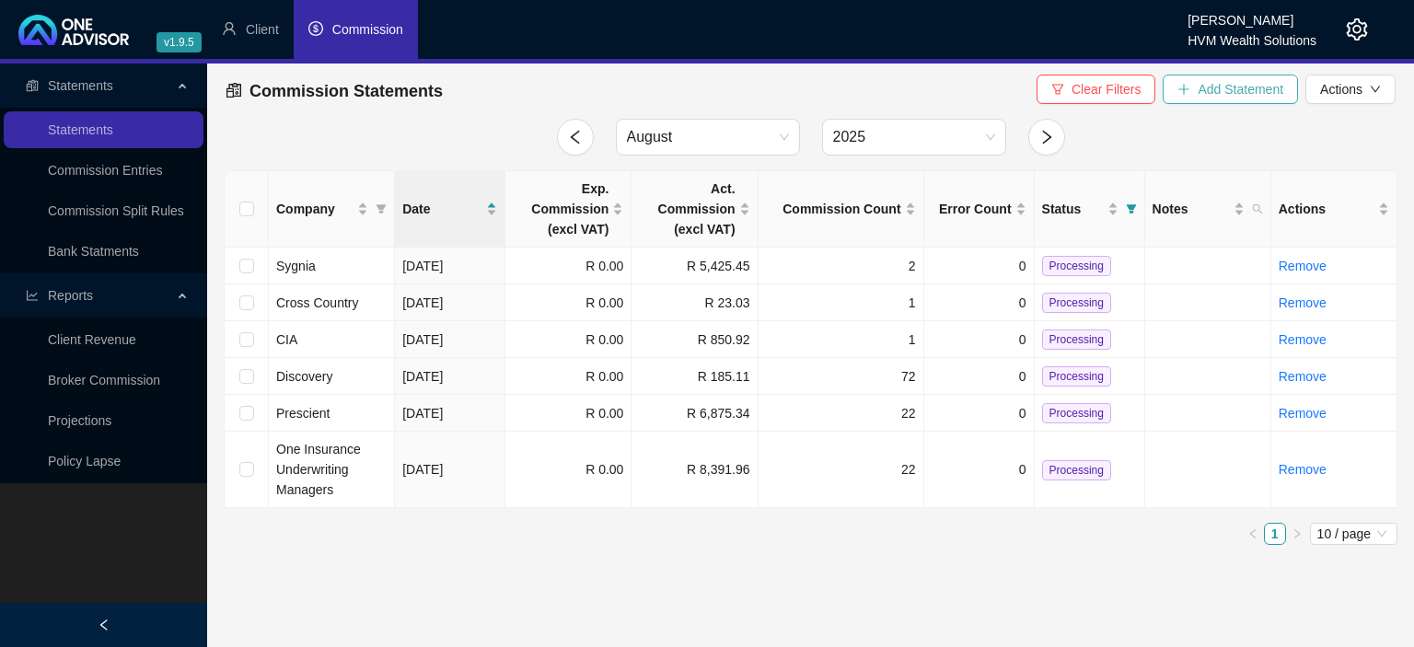
click at [1198, 87] on button "Add Statement" at bounding box center [1229, 89] width 135 height 29
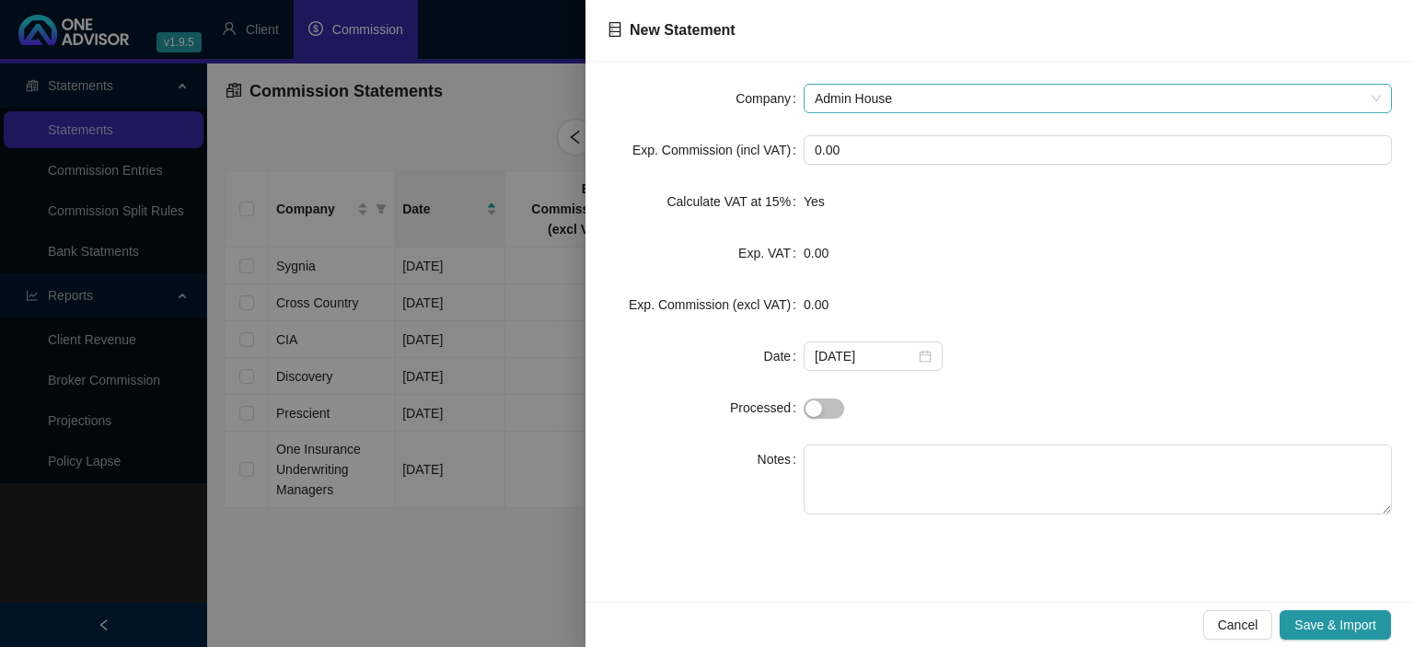
click at [884, 105] on span "Admin House" at bounding box center [1098, 99] width 566 height 28
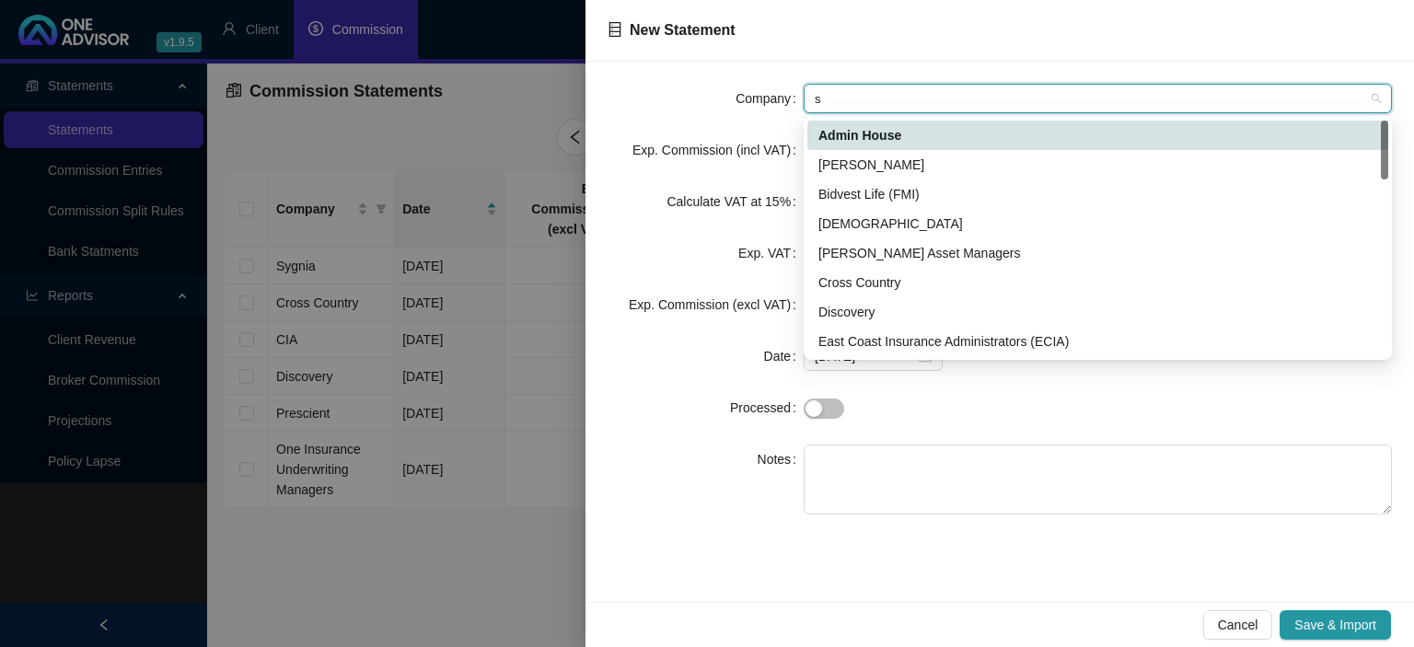
type input "sy"
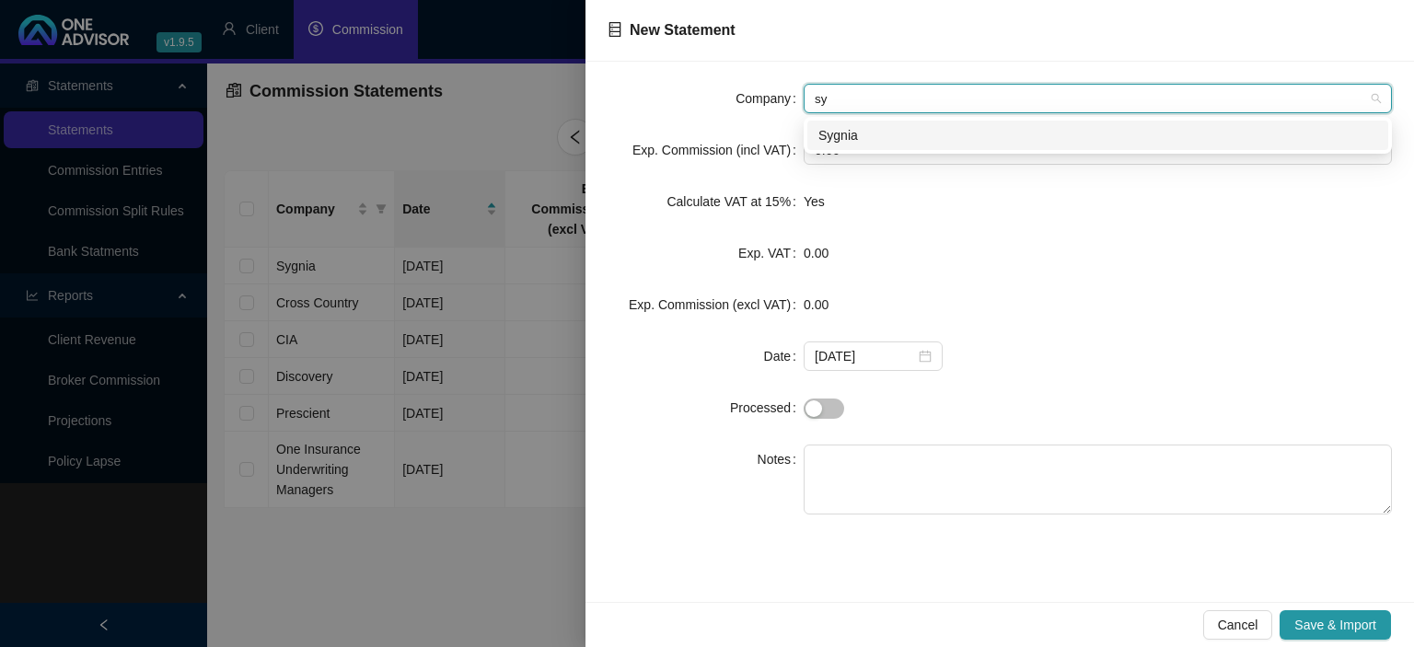
click at [857, 133] on div "Sygnia" at bounding box center [1097, 135] width 559 height 20
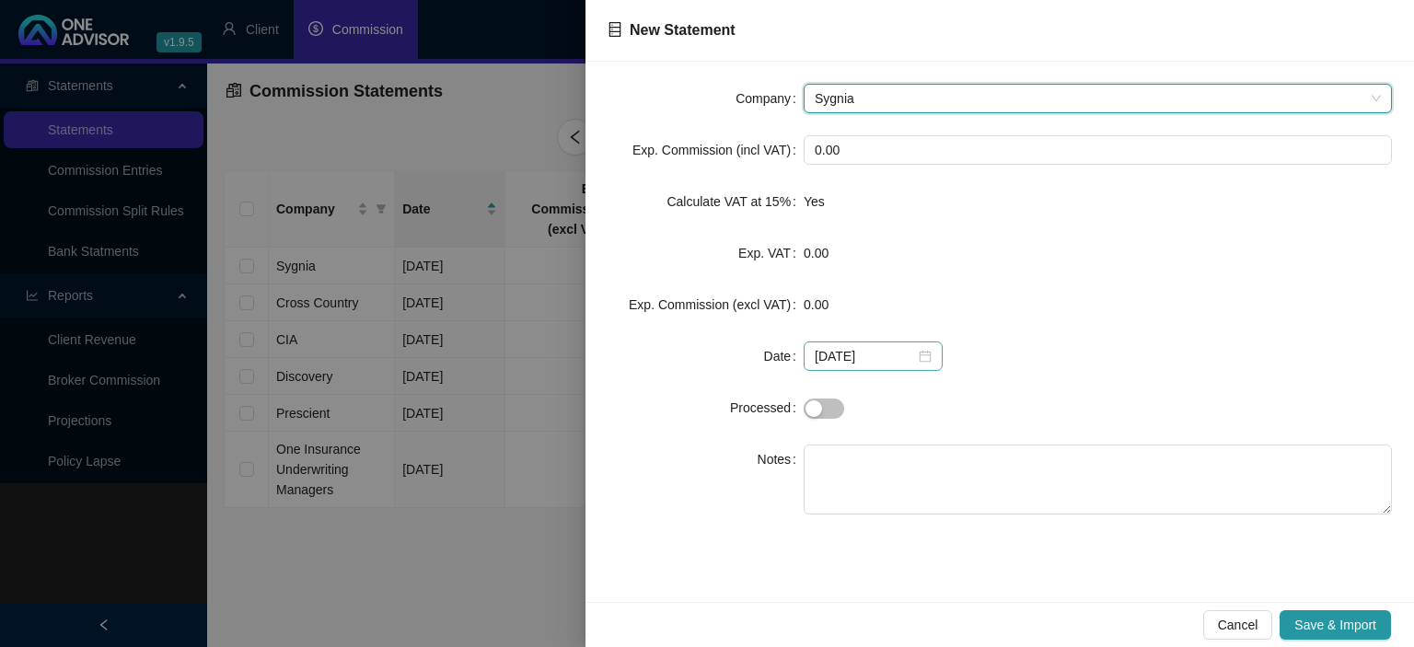
click at [912, 359] on div "[DATE]" at bounding box center [873, 356] width 117 height 20
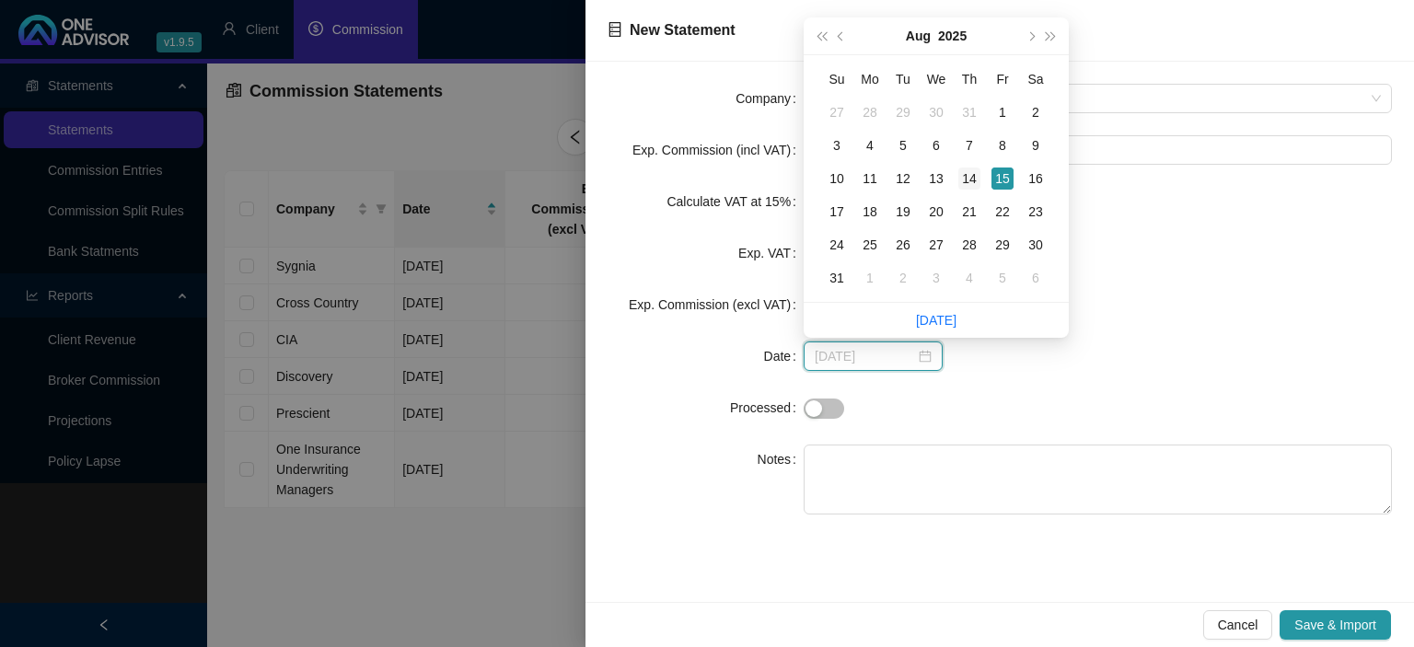
type input "[DATE]"
click at [964, 179] on div "14" at bounding box center [969, 179] width 22 height 22
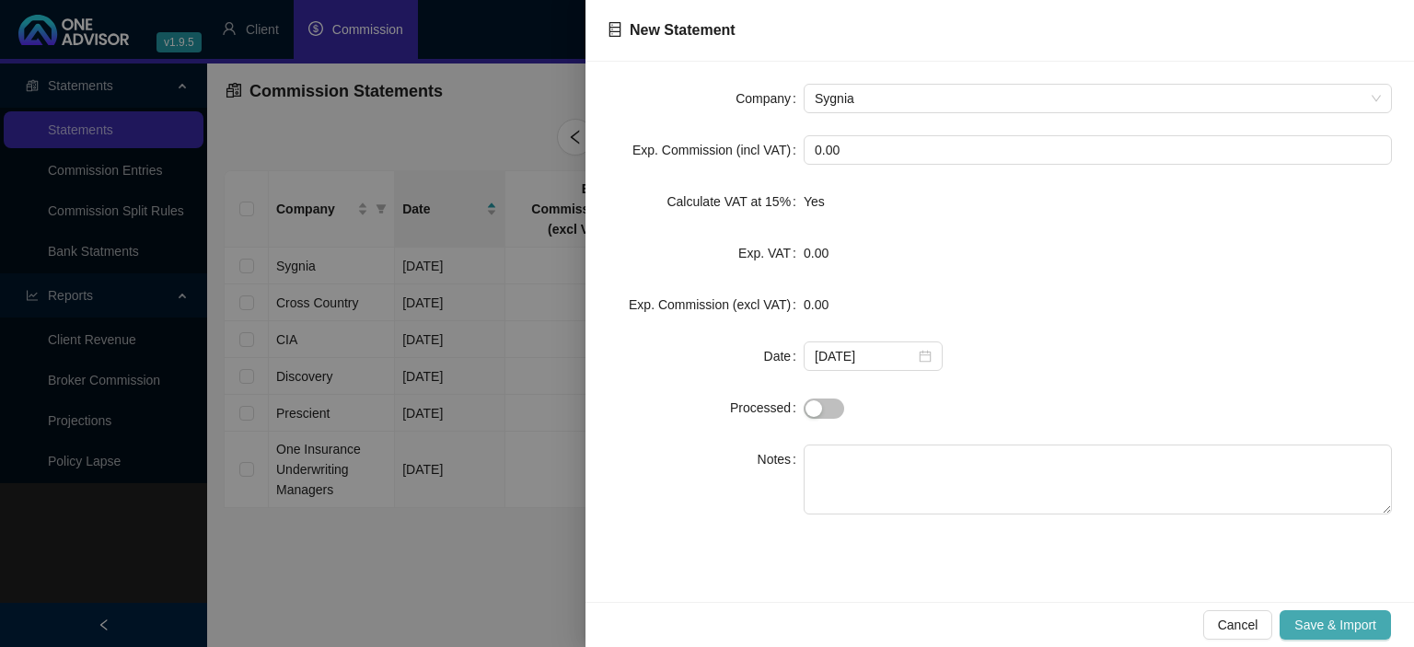
click at [1298, 614] on button "Save & Import" at bounding box center [1334, 624] width 111 height 29
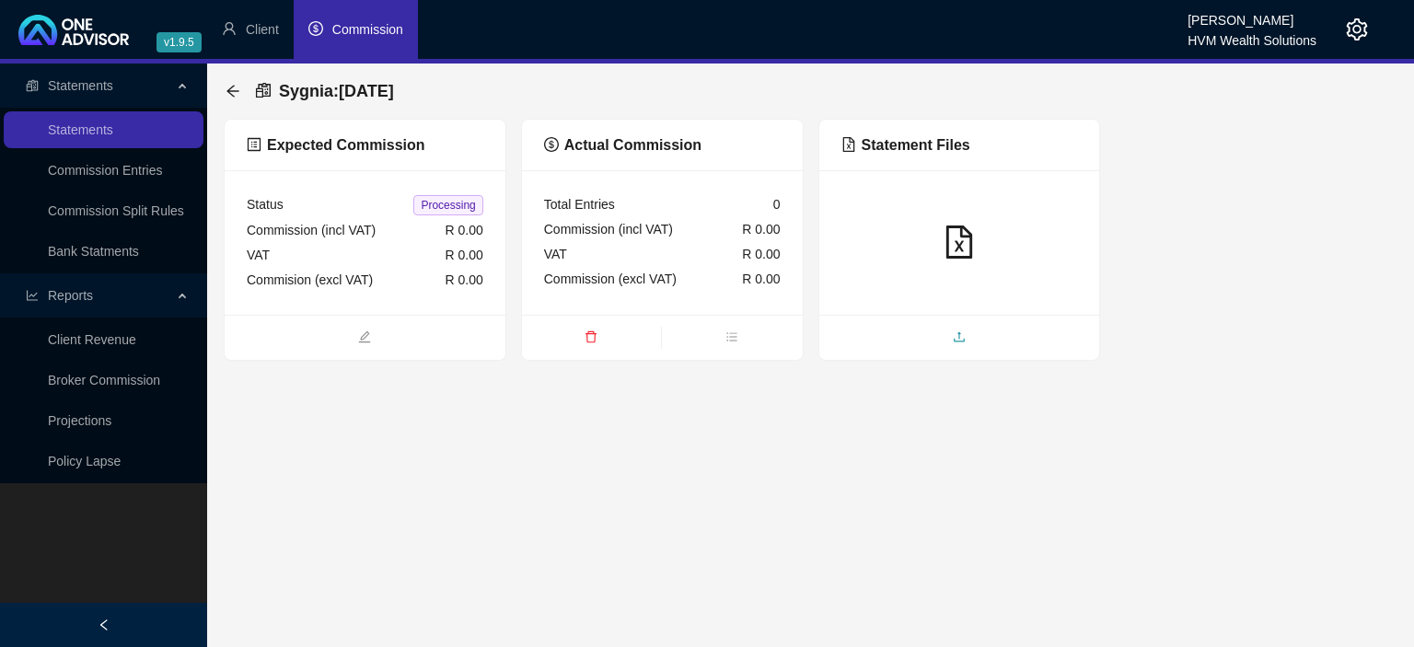
click at [948, 334] on span "upload" at bounding box center [959, 339] width 281 height 20
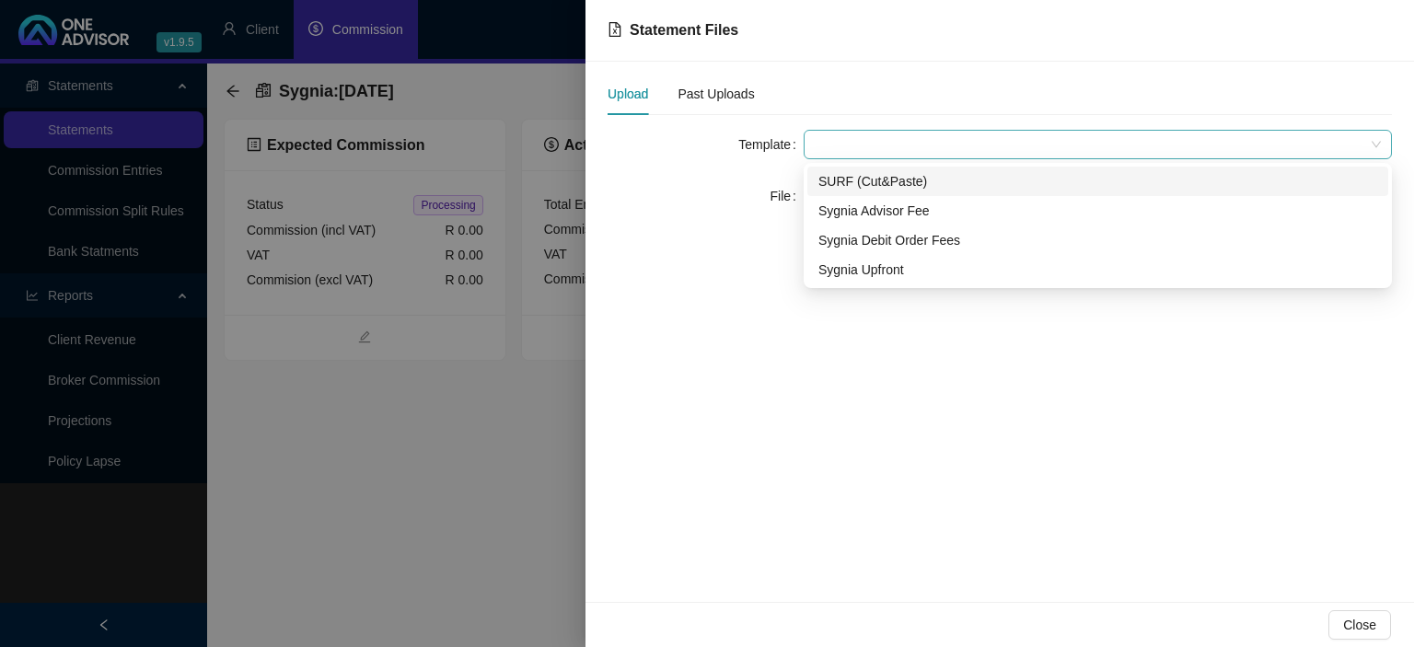
click at [873, 142] on span at bounding box center [1098, 145] width 566 height 28
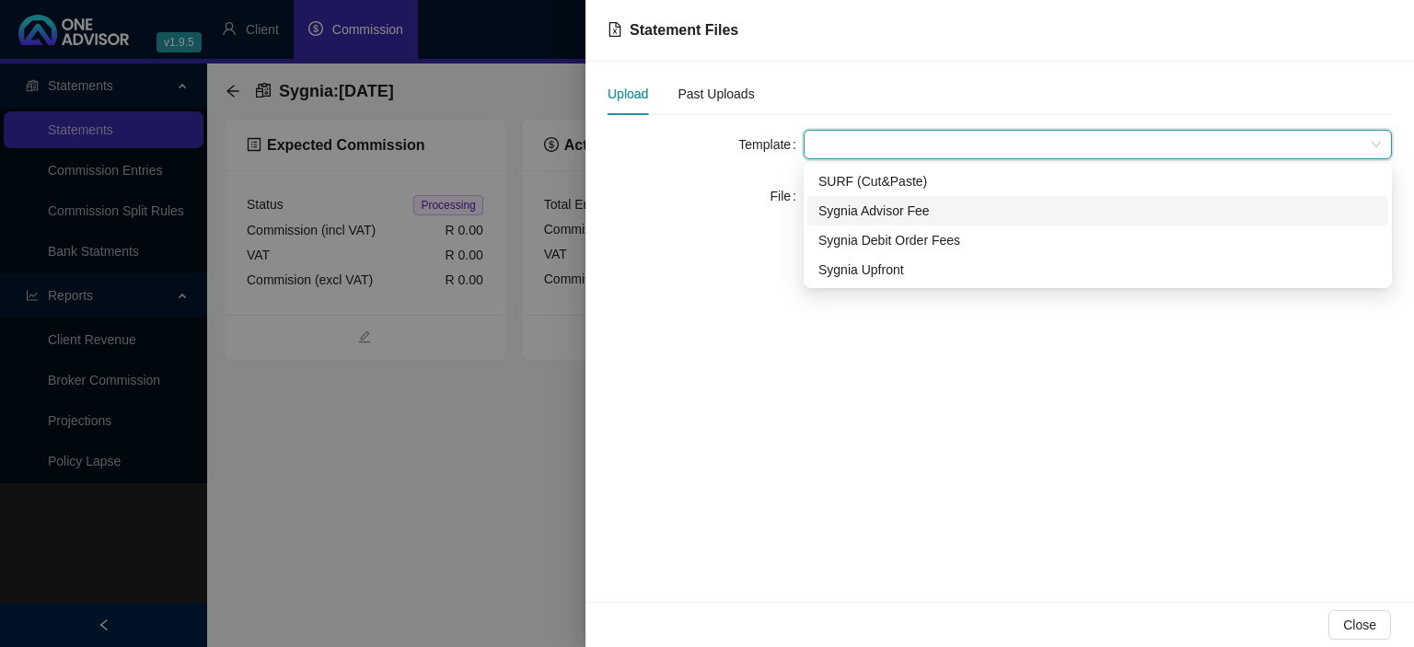
click at [844, 209] on div "Sygnia Advisor Fee" at bounding box center [1097, 211] width 559 height 20
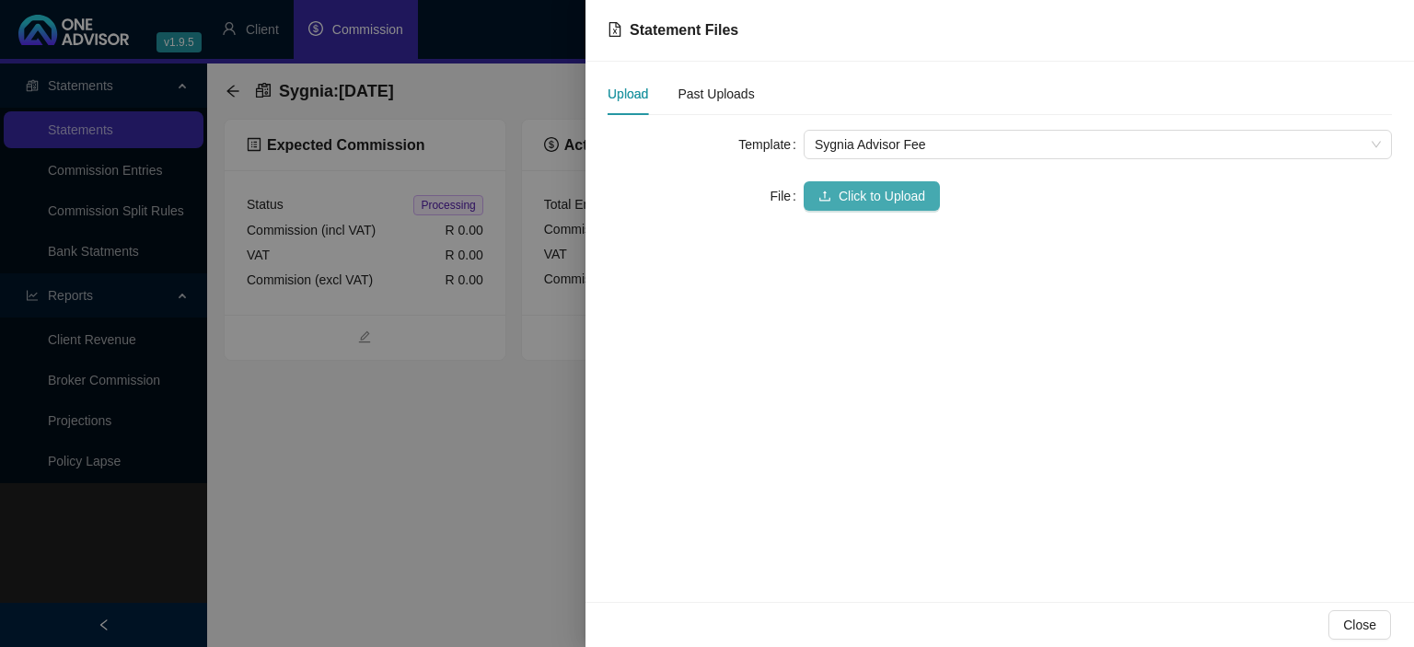
click at [843, 197] on span "Click to Upload" at bounding box center [881, 196] width 87 height 20
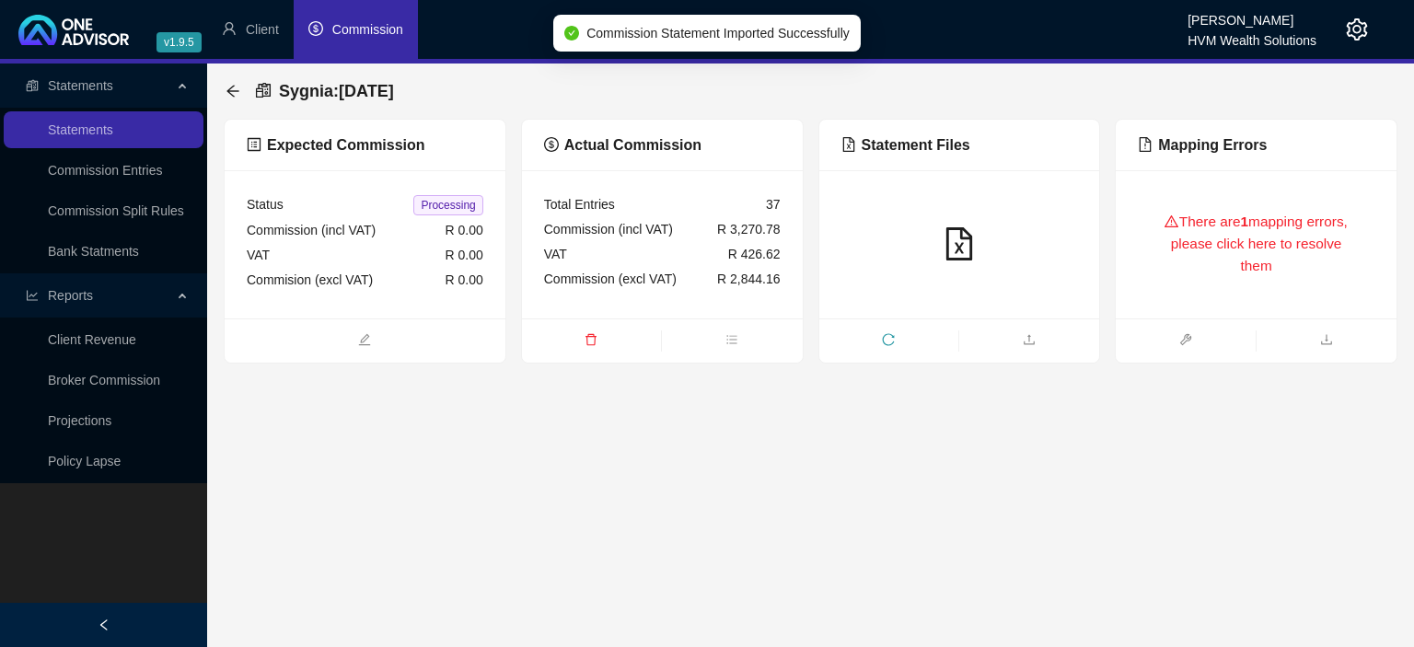
click at [1222, 260] on div "There are 1 mapping errors, please click here to resolve them" at bounding box center [1256, 244] width 237 height 104
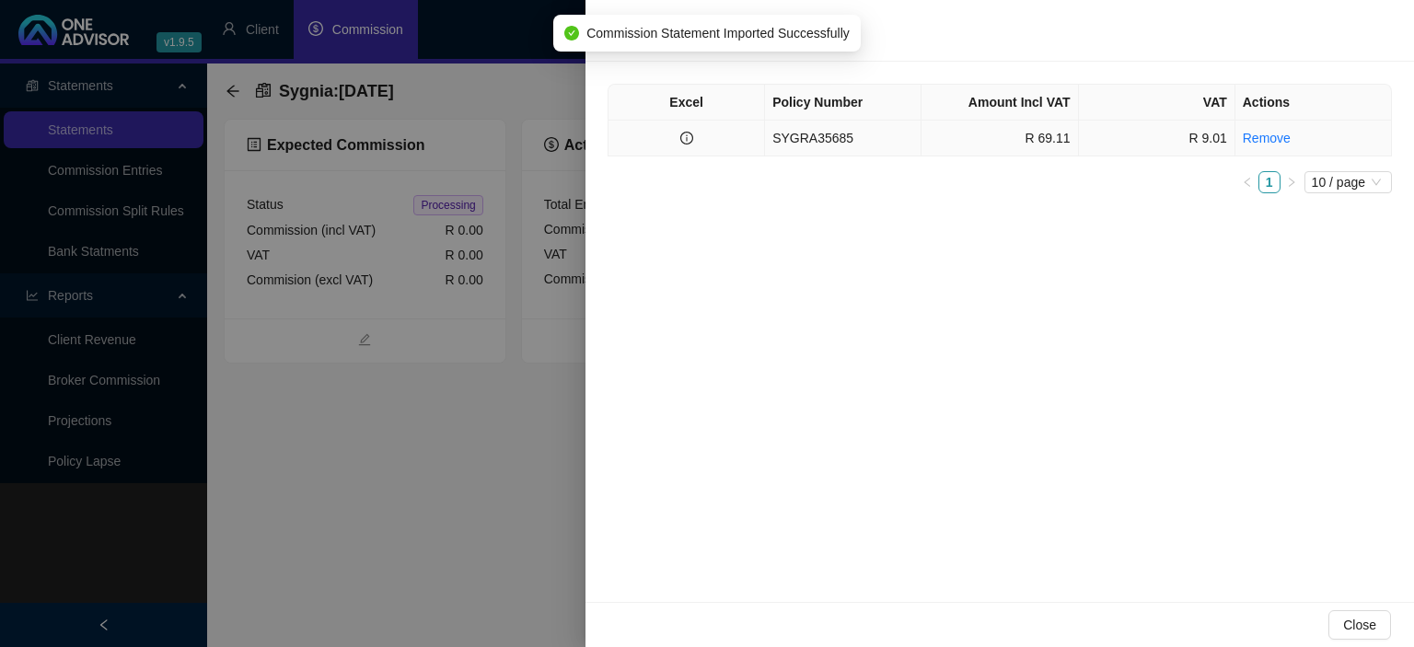
click at [856, 143] on td "SYGRA35685" at bounding box center [843, 139] width 156 height 36
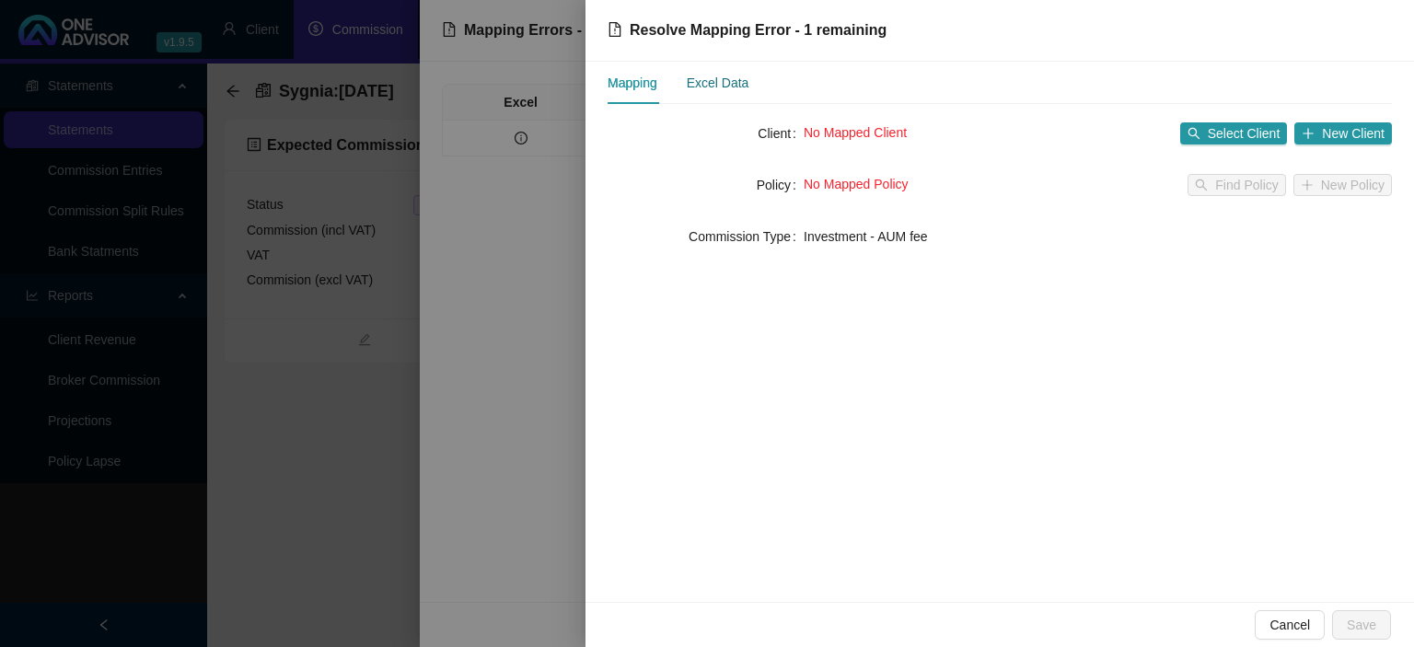
click at [738, 84] on div "Excel Data" at bounding box center [718, 83] width 63 height 20
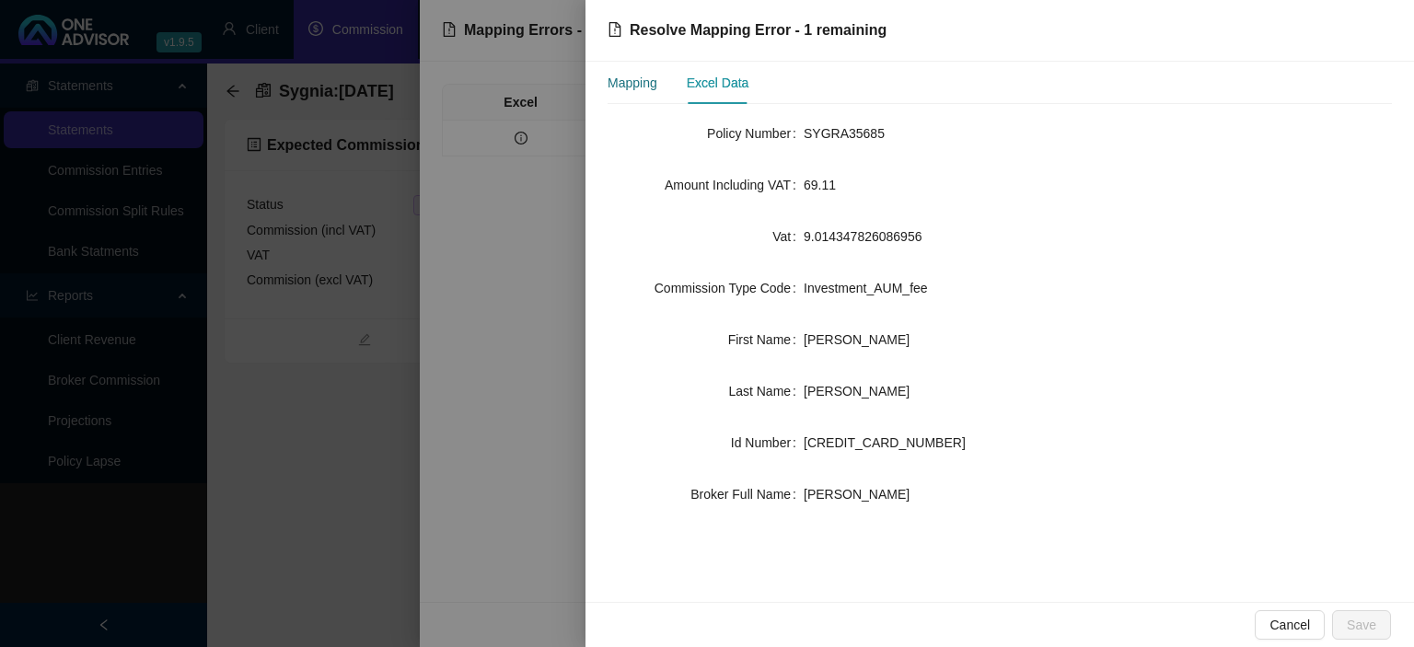
click at [646, 79] on div "Mapping" at bounding box center [632, 83] width 50 height 20
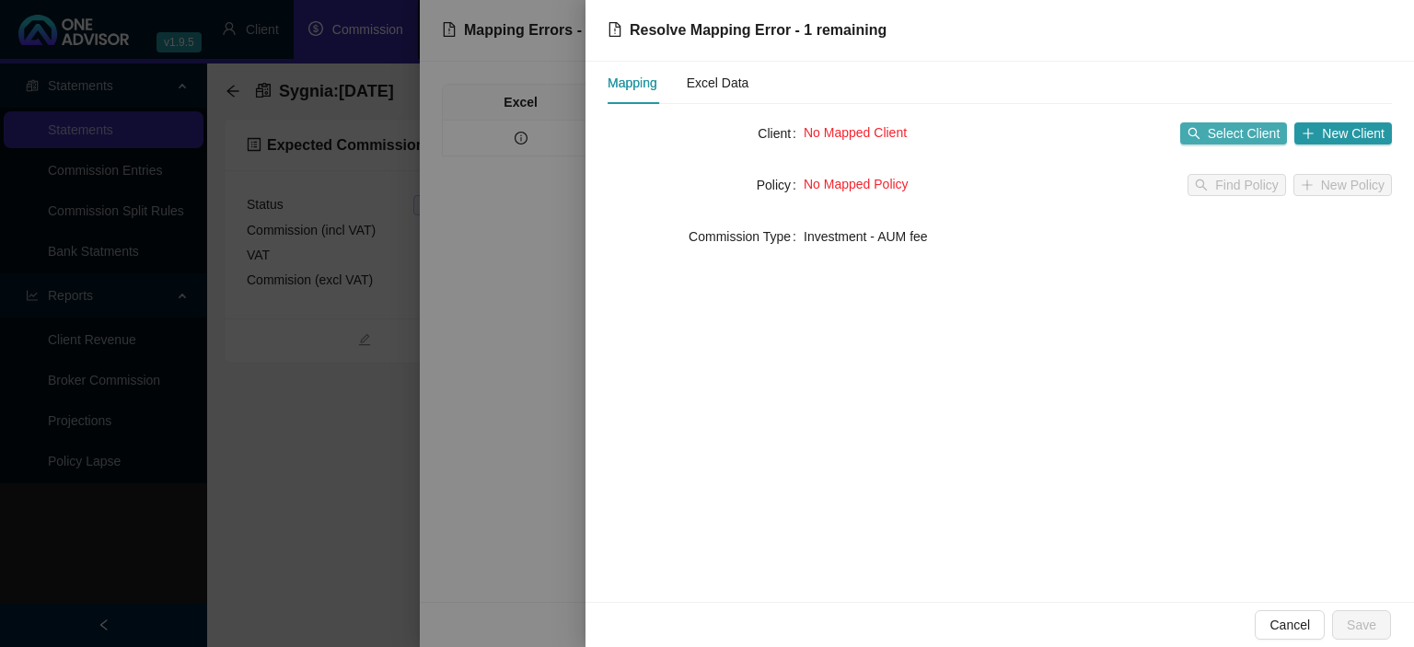
click at [1195, 133] on icon "search" at bounding box center [1193, 133] width 13 height 13
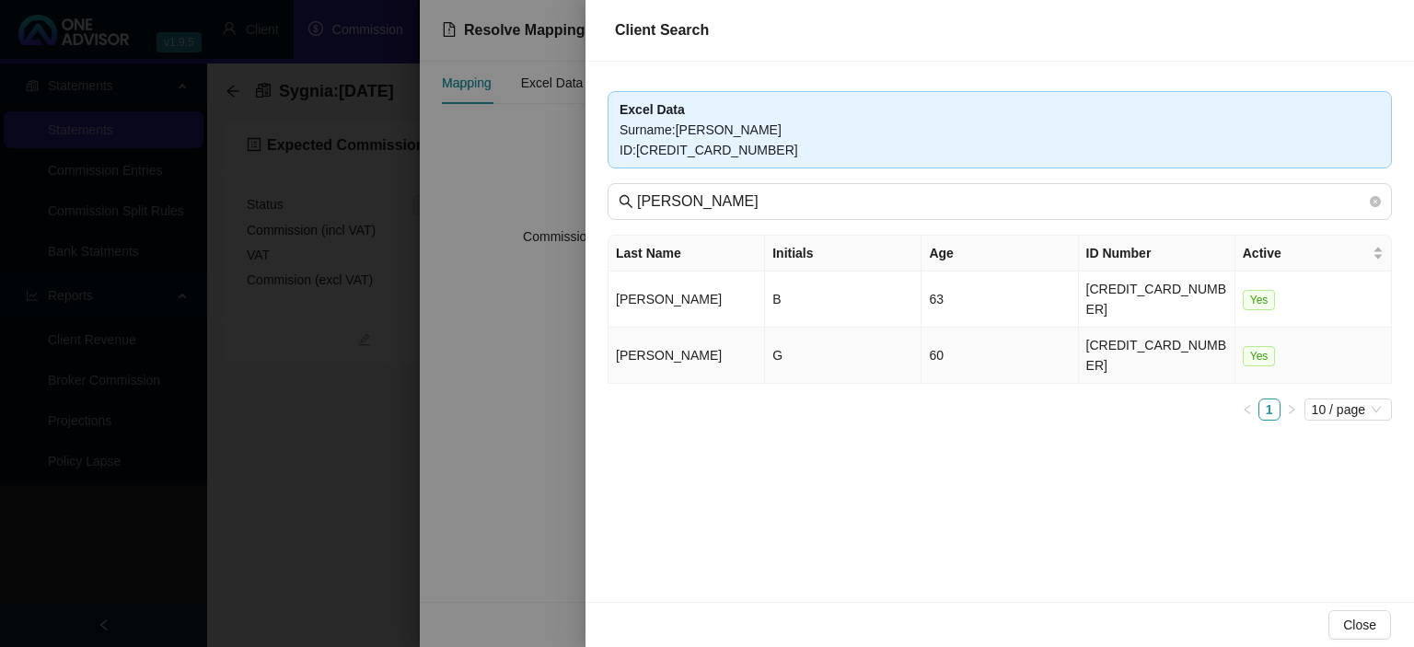
click at [847, 328] on td "G" at bounding box center [843, 356] width 156 height 56
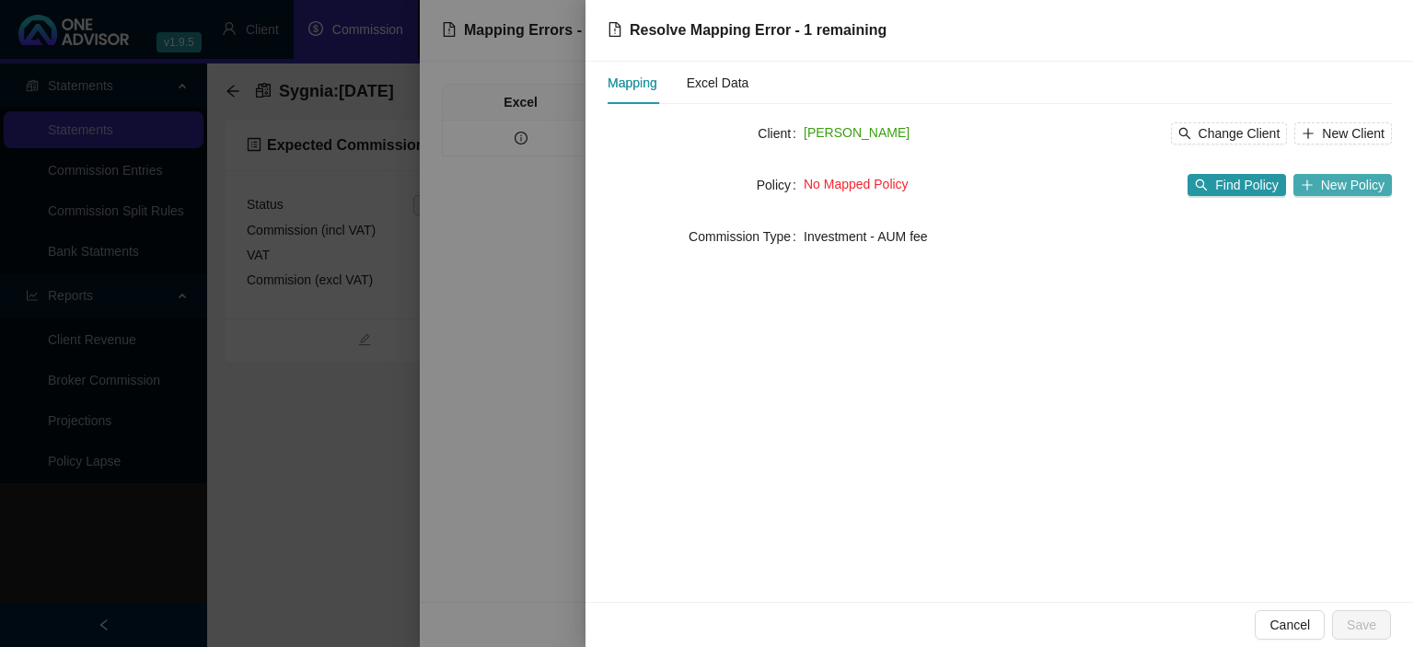
click at [1363, 184] on span "New Policy" at bounding box center [1353, 185] width 64 height 20
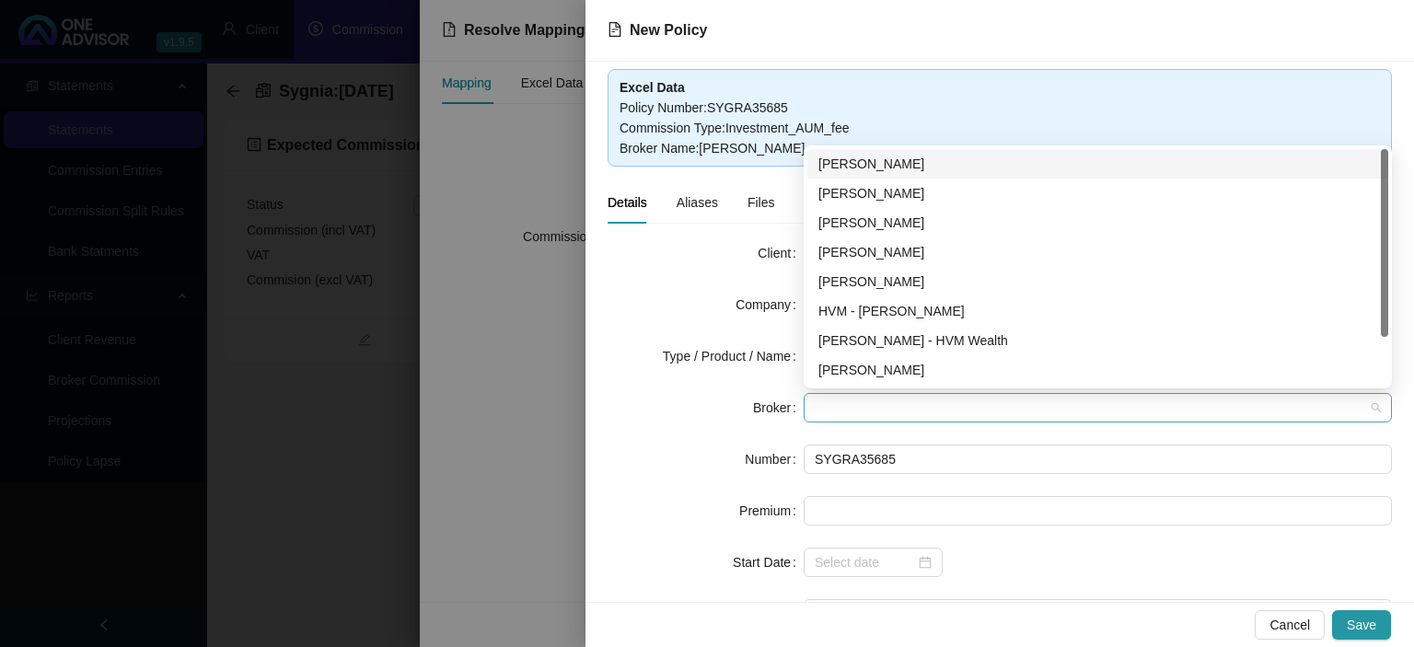
click at [896, 403] on span at bounding box center [1098, 408] width 566 height 28
type input "c"
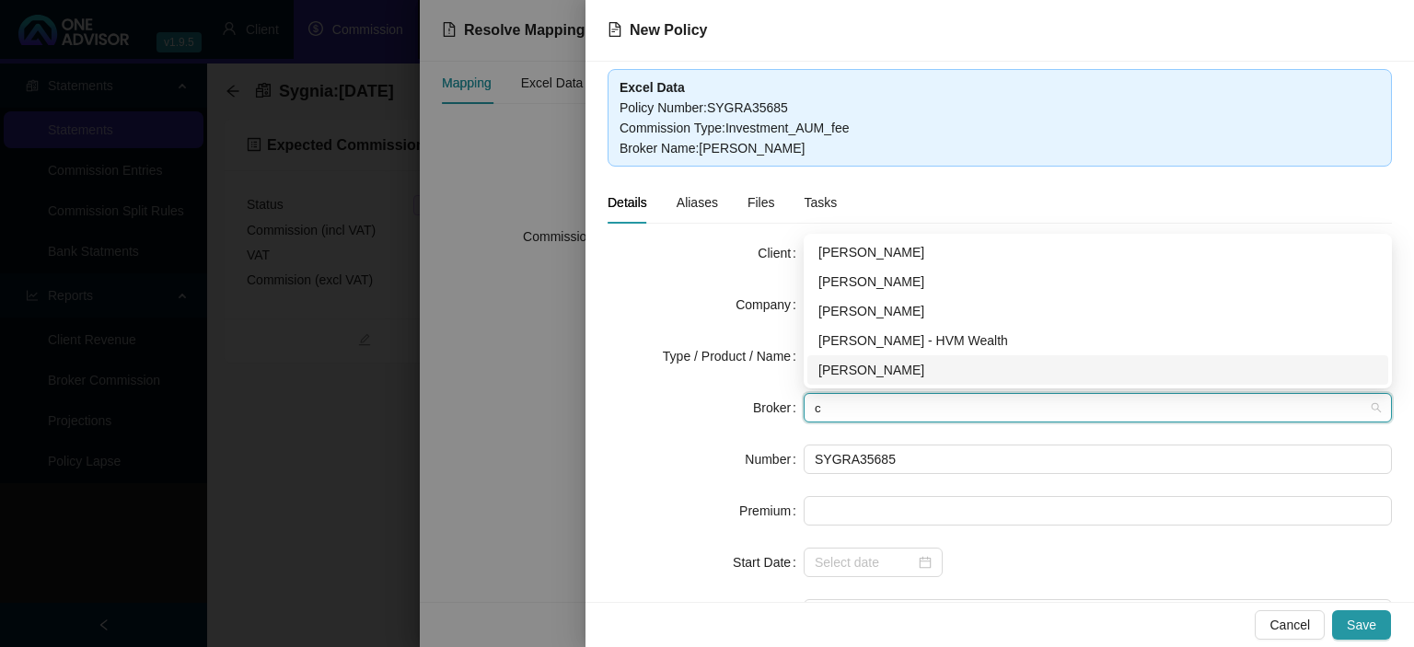
click at [847, 377] on div "[PERSON_NAME]" at bounding box center [1097, 370] width 559 height 20
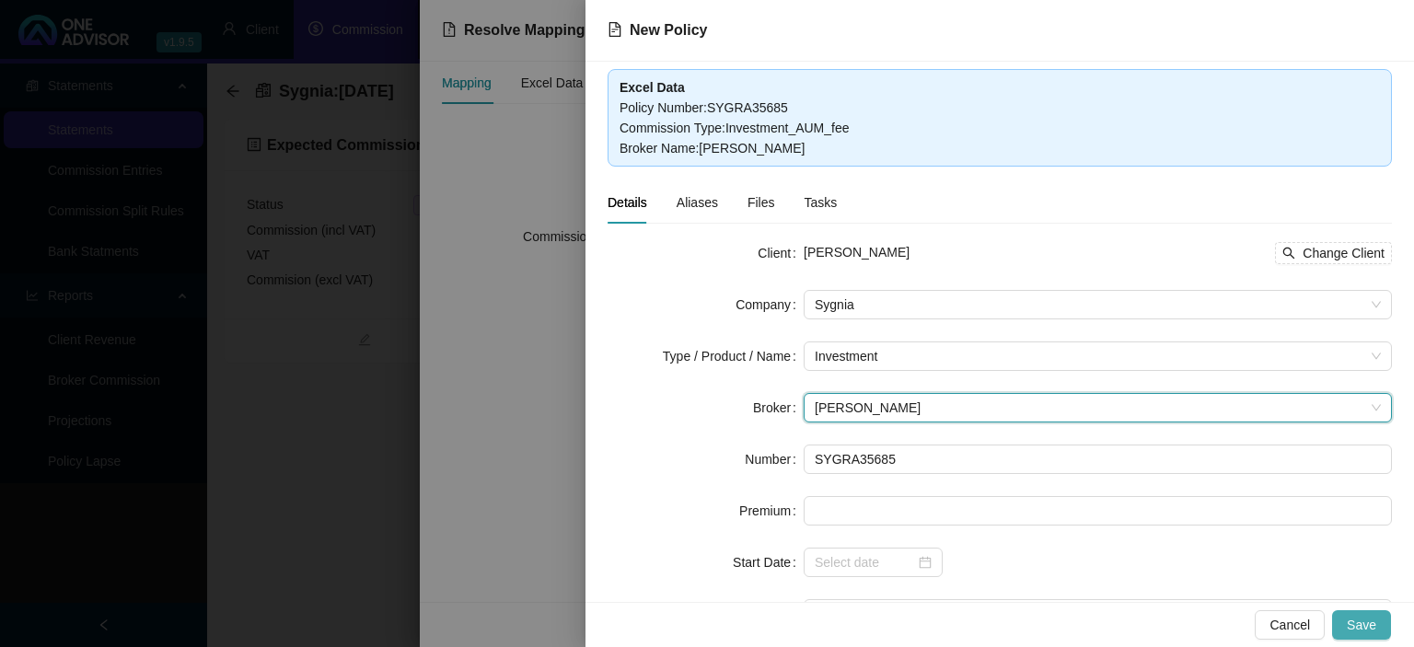
click at [1360, 621] on span "Save" at bounding box center [1361, 625] width 29 height 20
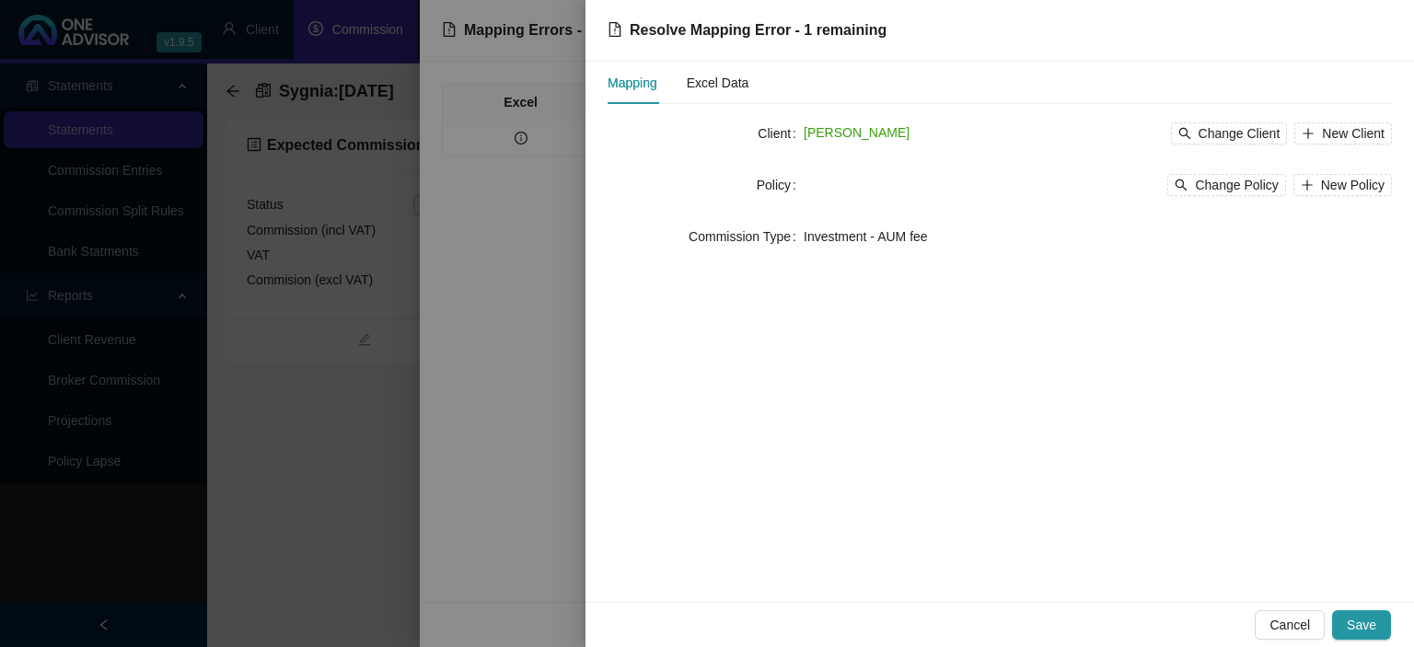
click at [1356, 620] on span "Save" at bounding box center [1361, 625] width 29 height 20
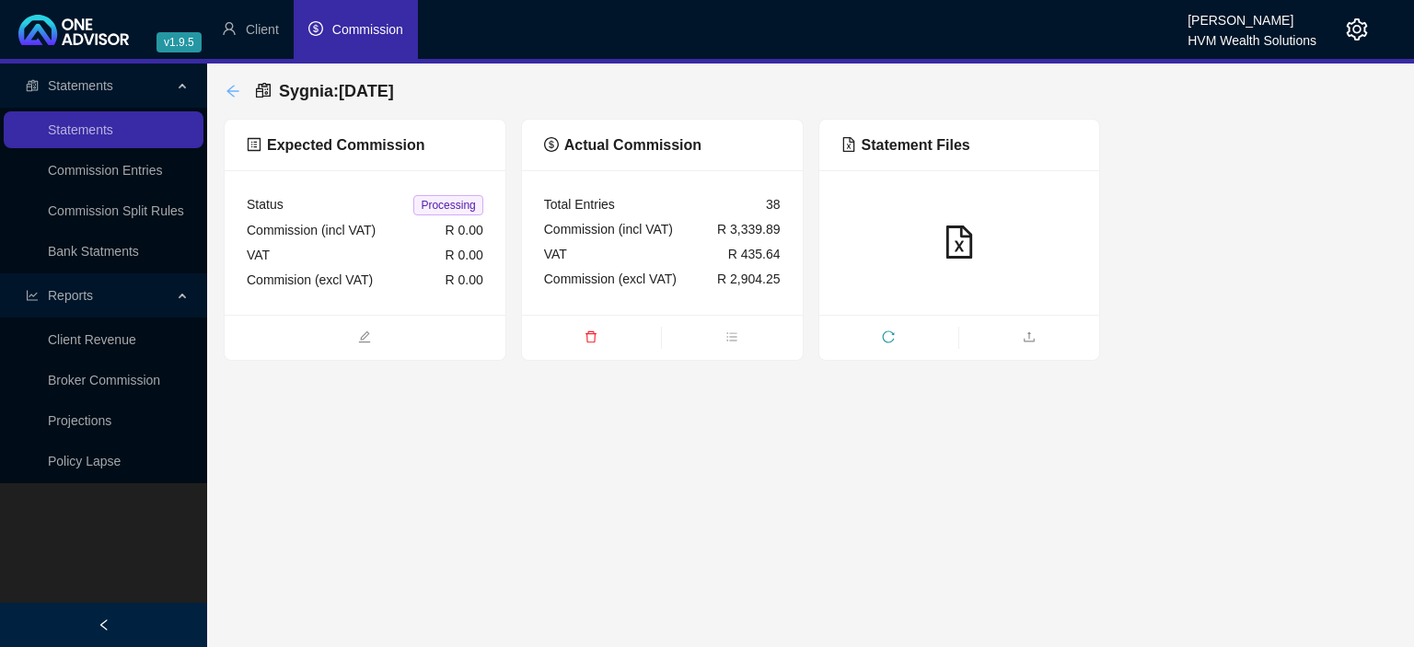
click at [233, 94] on icon "arrow-left" at bounding box center [232, 91] width 15 height 15
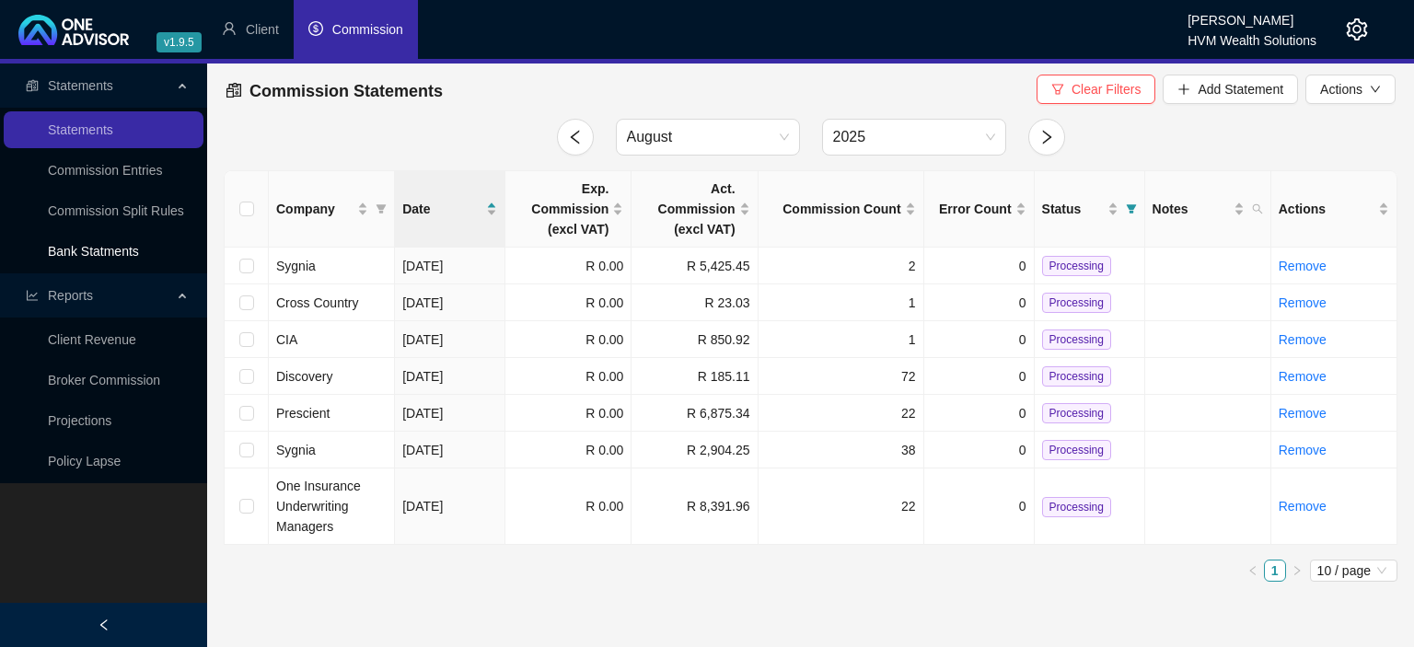
click at [82, 249] on link "Bank Statments" at bounding box center [93, 251] width 91 height 15
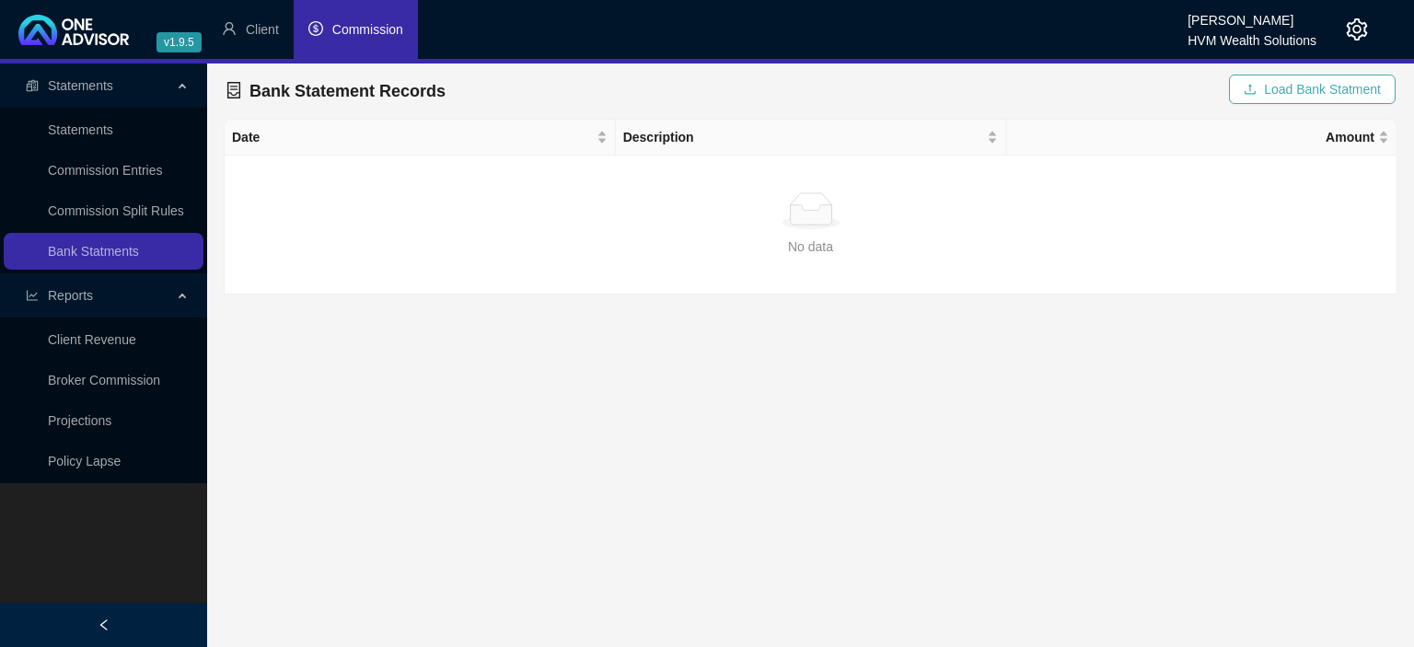
click at [1256, 87] on icon "upload" at bounding box center [1249, 89] width 13 height 13
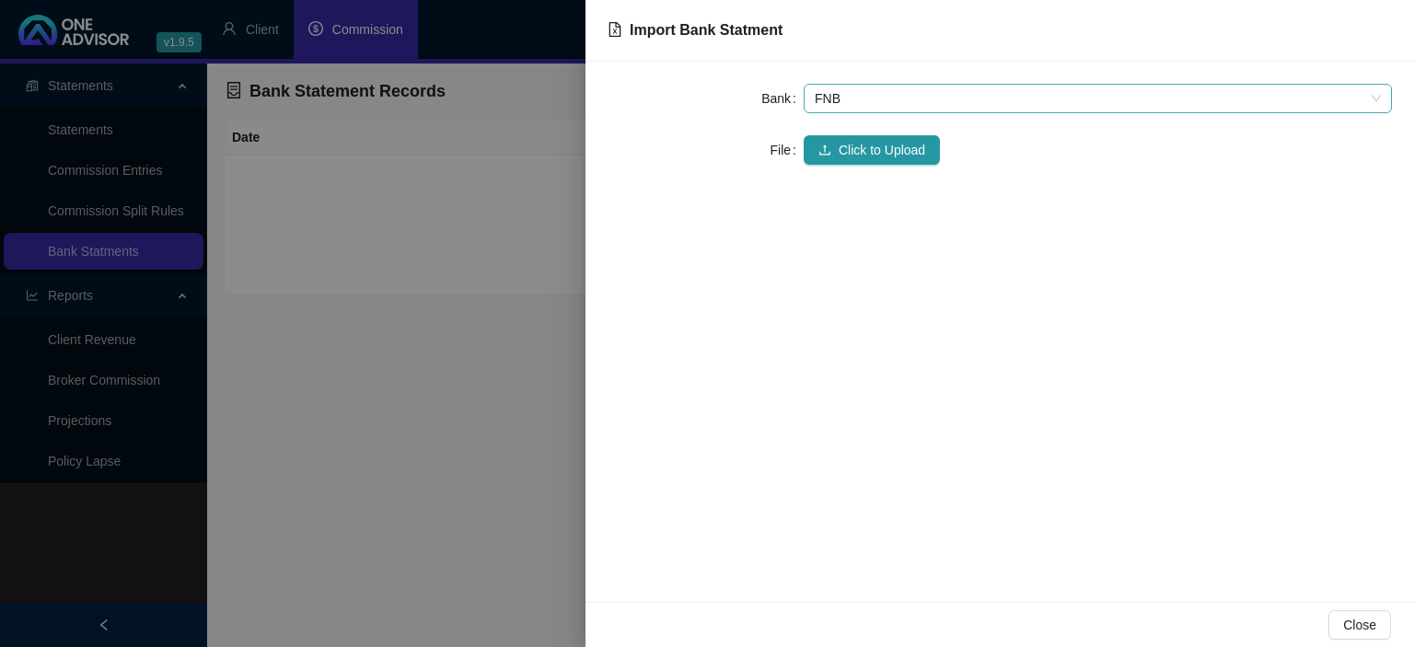
click at [816, 98] on span "FNB" at bounding box center [1098, 99] width 566 height 28
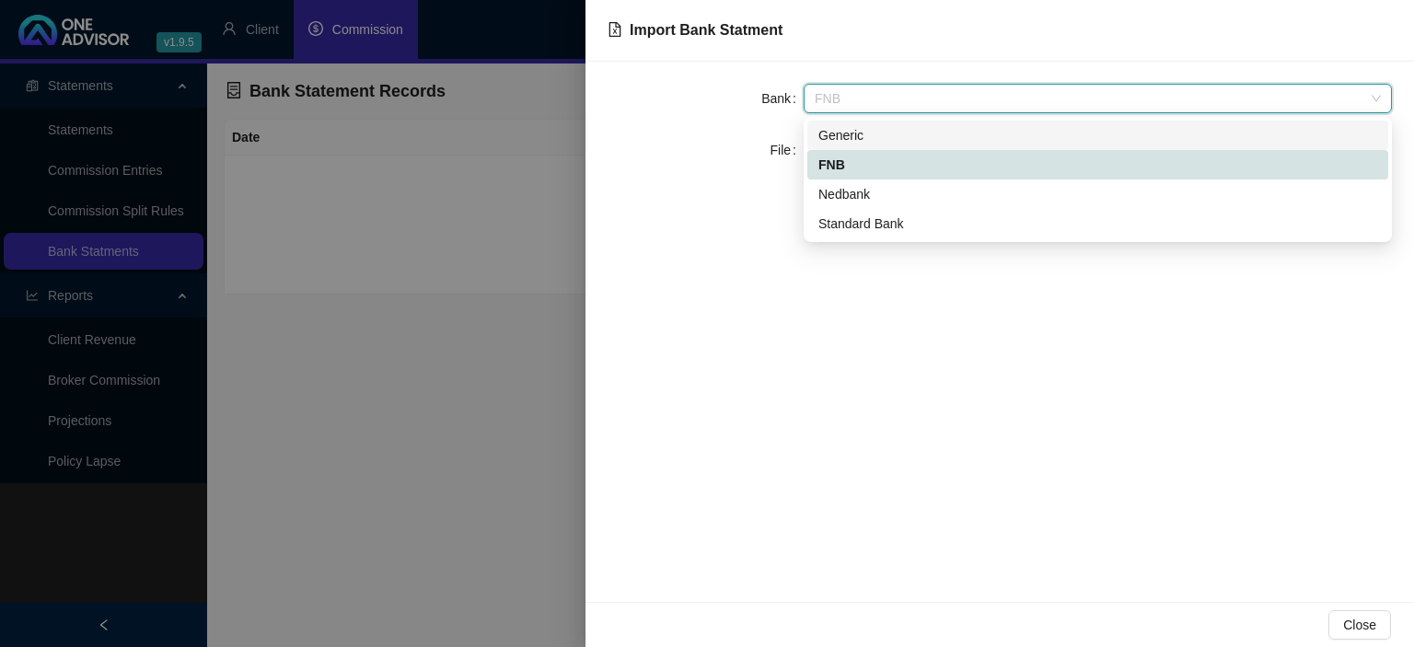
click at [844, 139] on div "Generic" at bounding box center [1097, 135] width 559 height 20
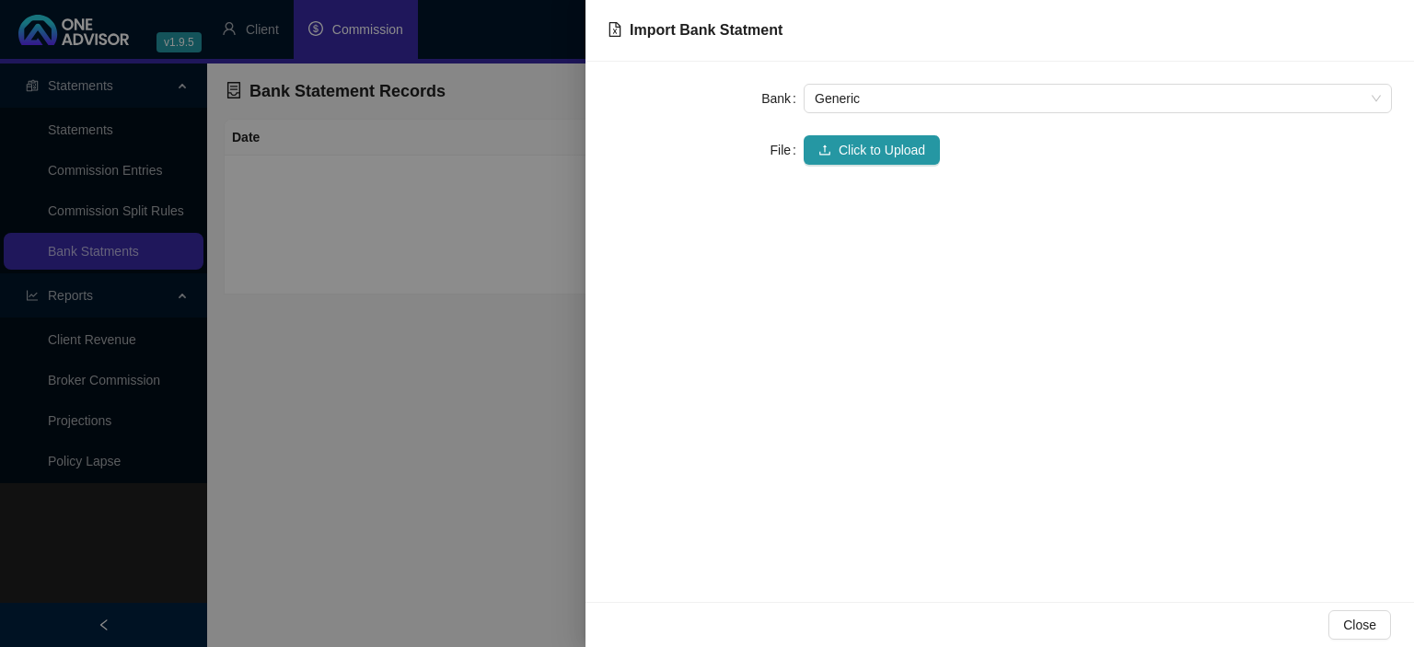
click at [844, 139] on button "Click to Upload" at bounding box center [871, 149] width 136 height 29
click at [804, 145] on button "Click to Upload" at bounding box center [871, 149] width 136 height 29
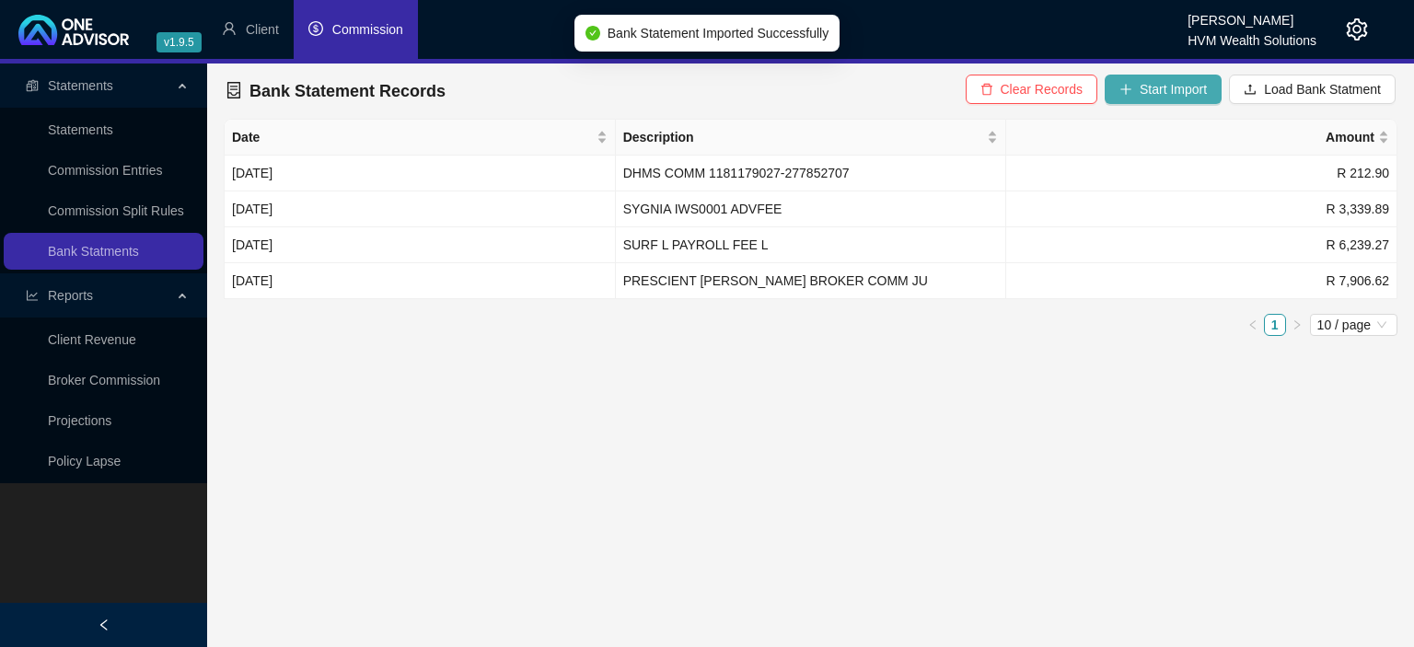
click at [1158, 86] on span "Start Import" at bounding box center [1172, 89] width 67 height 20
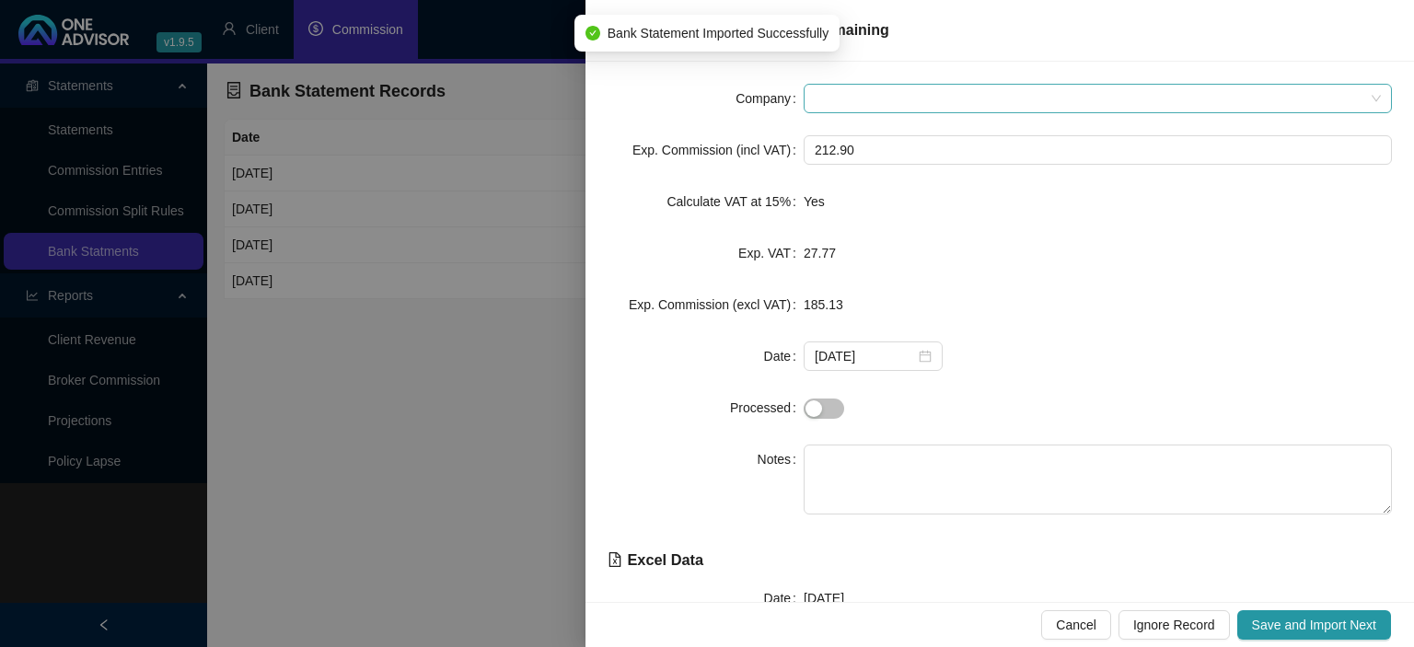
click at [837, 109] on span at bounding box center [1098, 99] width 566 height 28
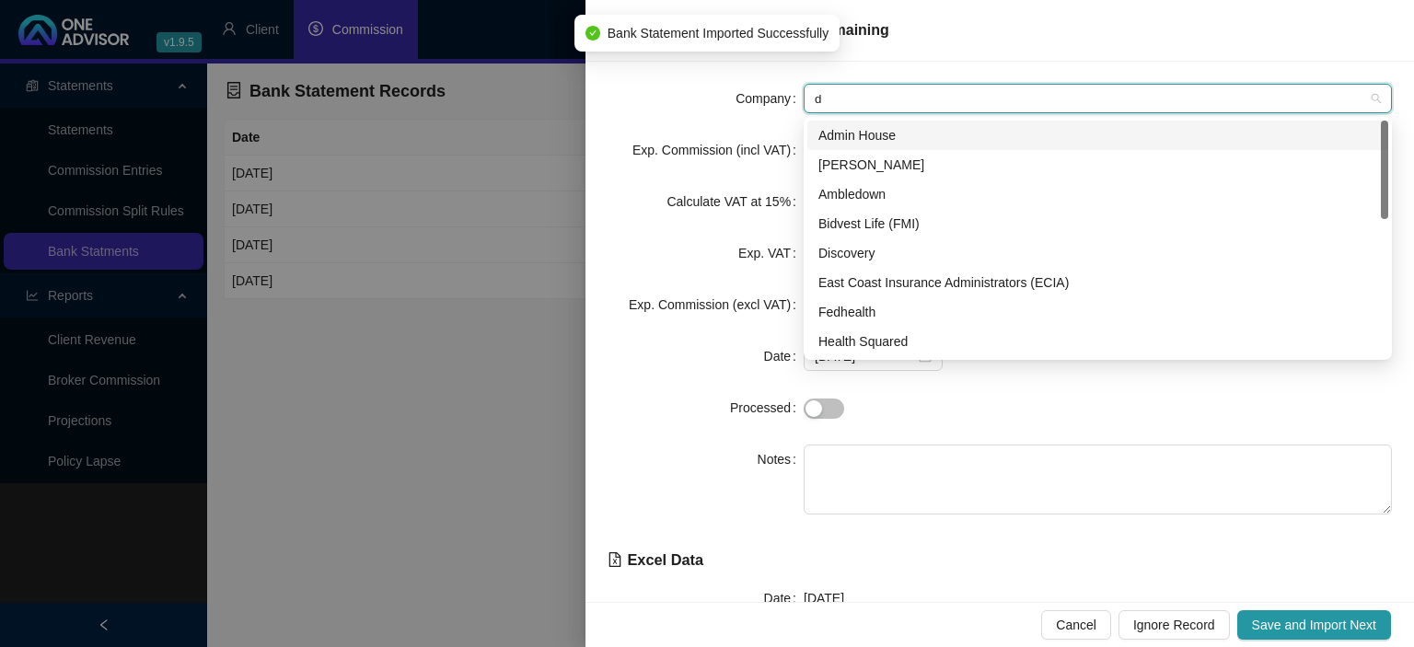
type input "di"
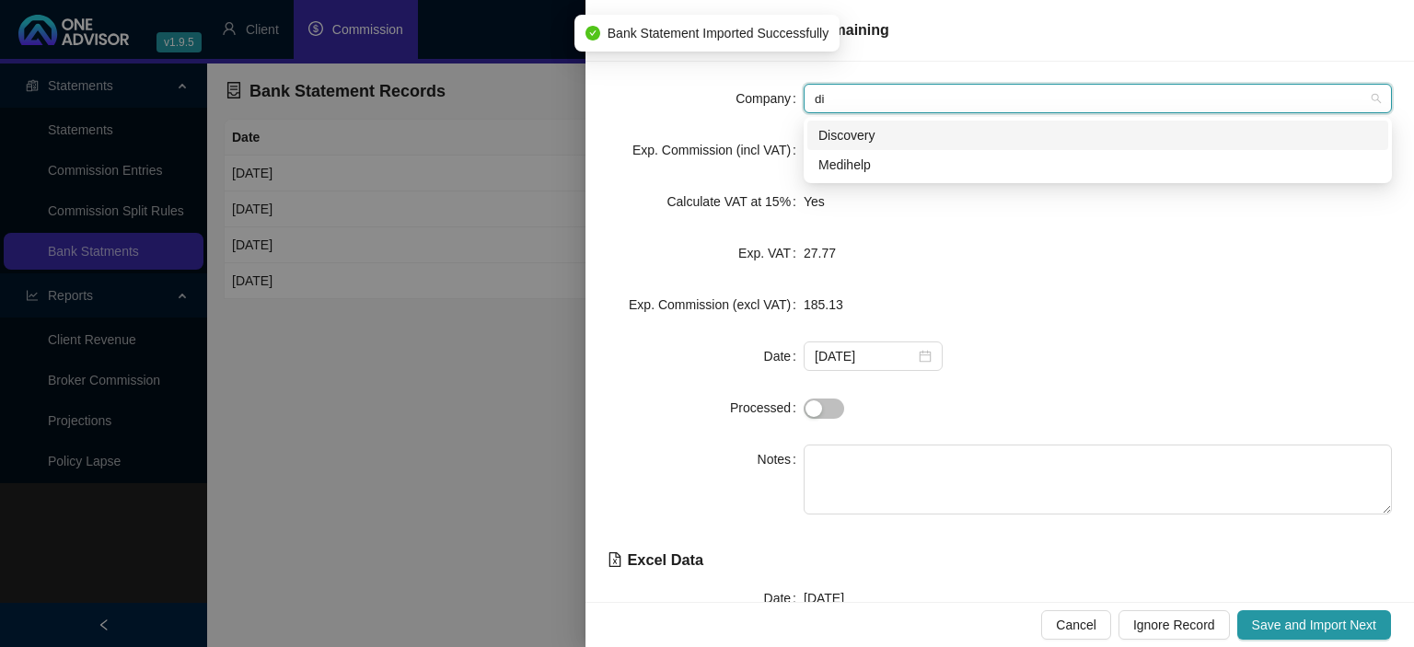
click at [834, 132] on div "Discovery" at bounding box center [1097, 135] width 559 height 20
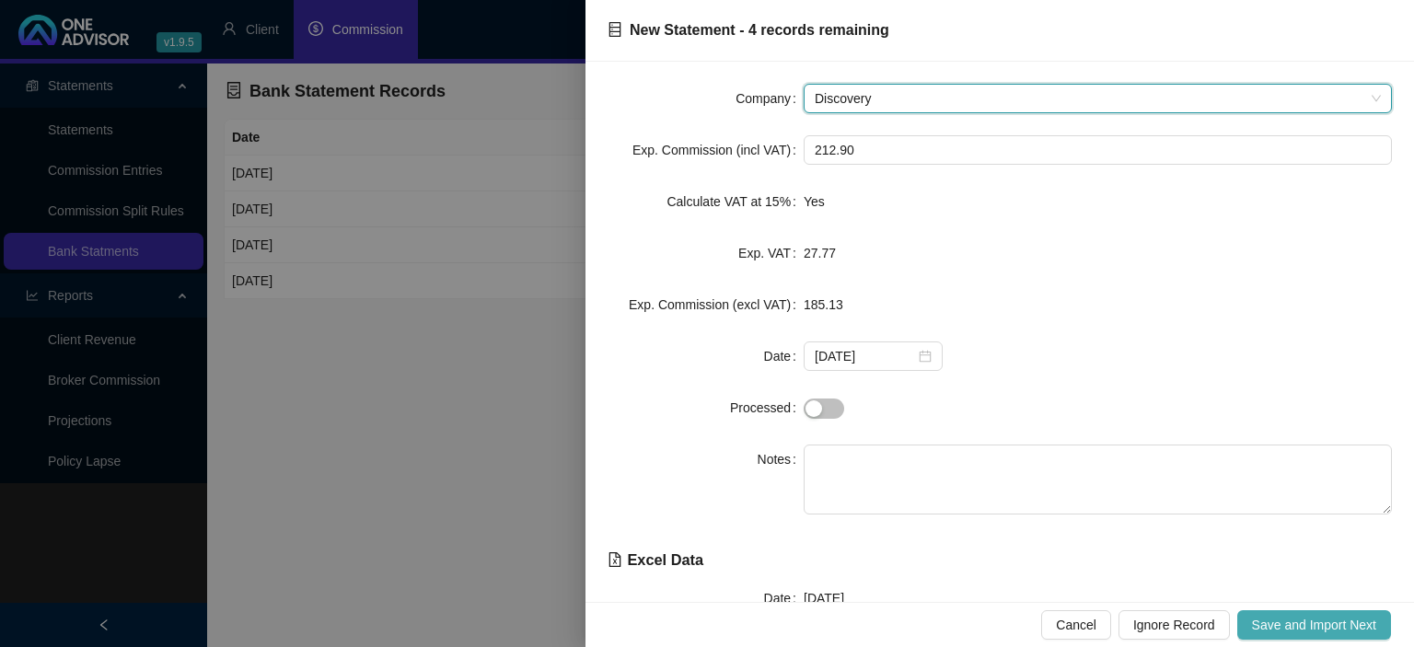
click at [1321, 616] on span "Save and Import Next" at bounding box center [1314, 625] width 124 height 20
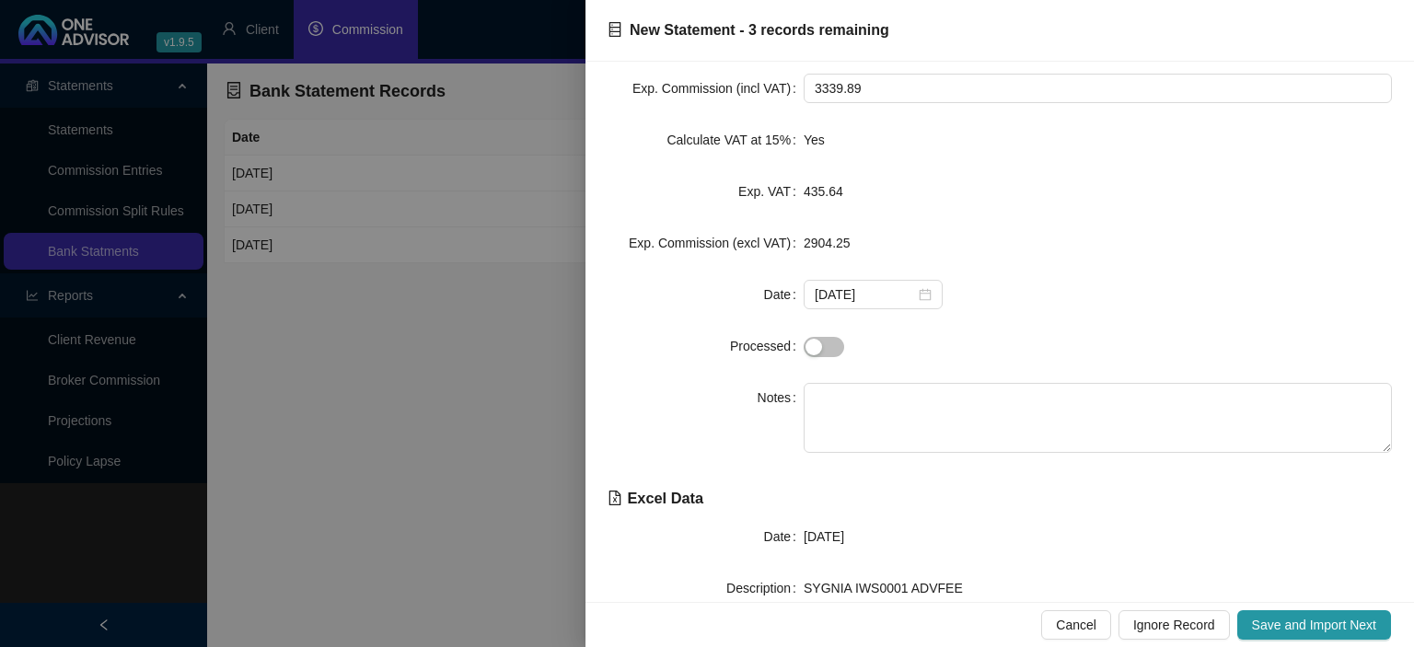
scroll to position [101, 0]
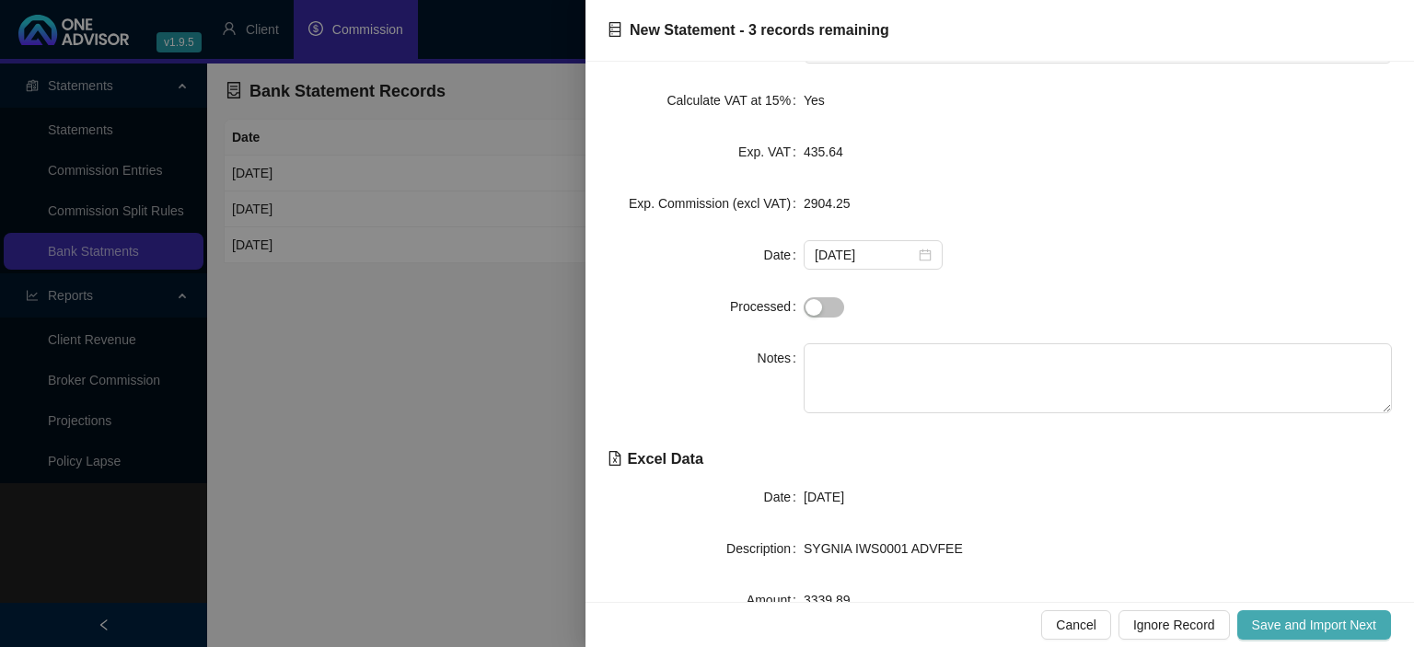
click at [1250, 617] on button "Save and Import Next" at bounding box center [1314, 624] width 154 height 29
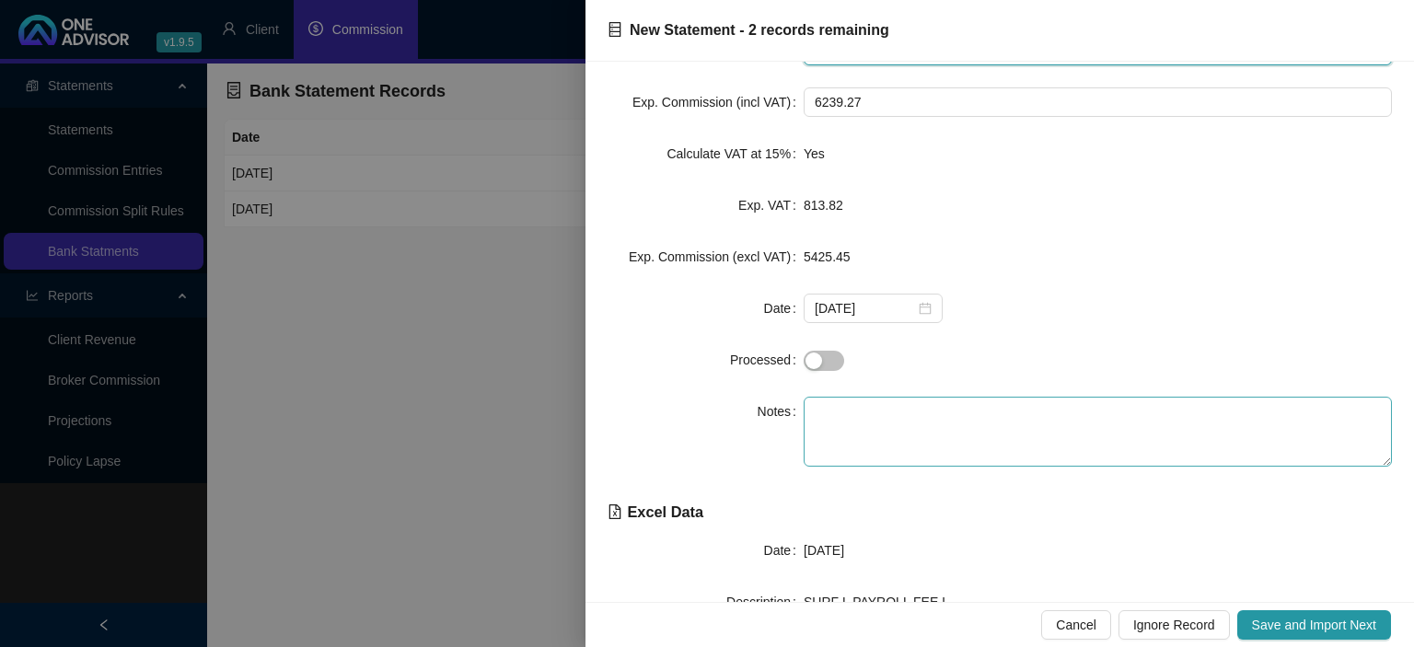
scroll to position [0, 0]
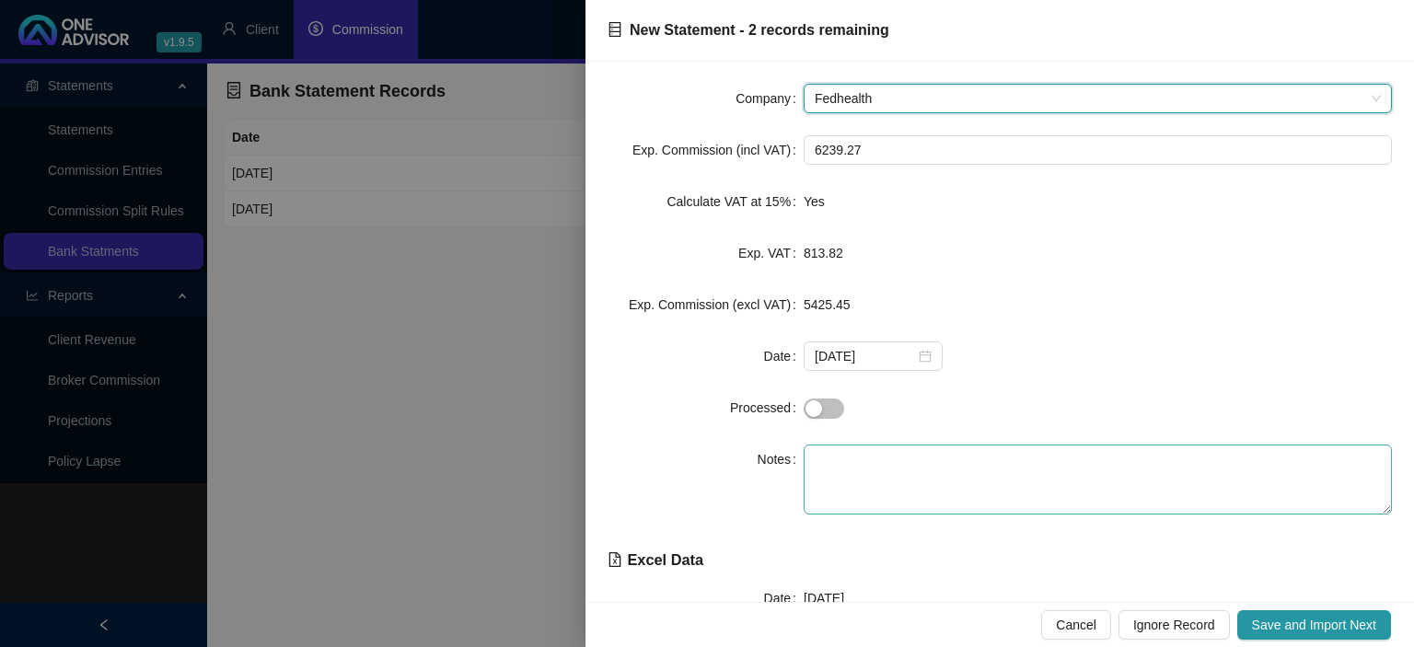
type input "y"
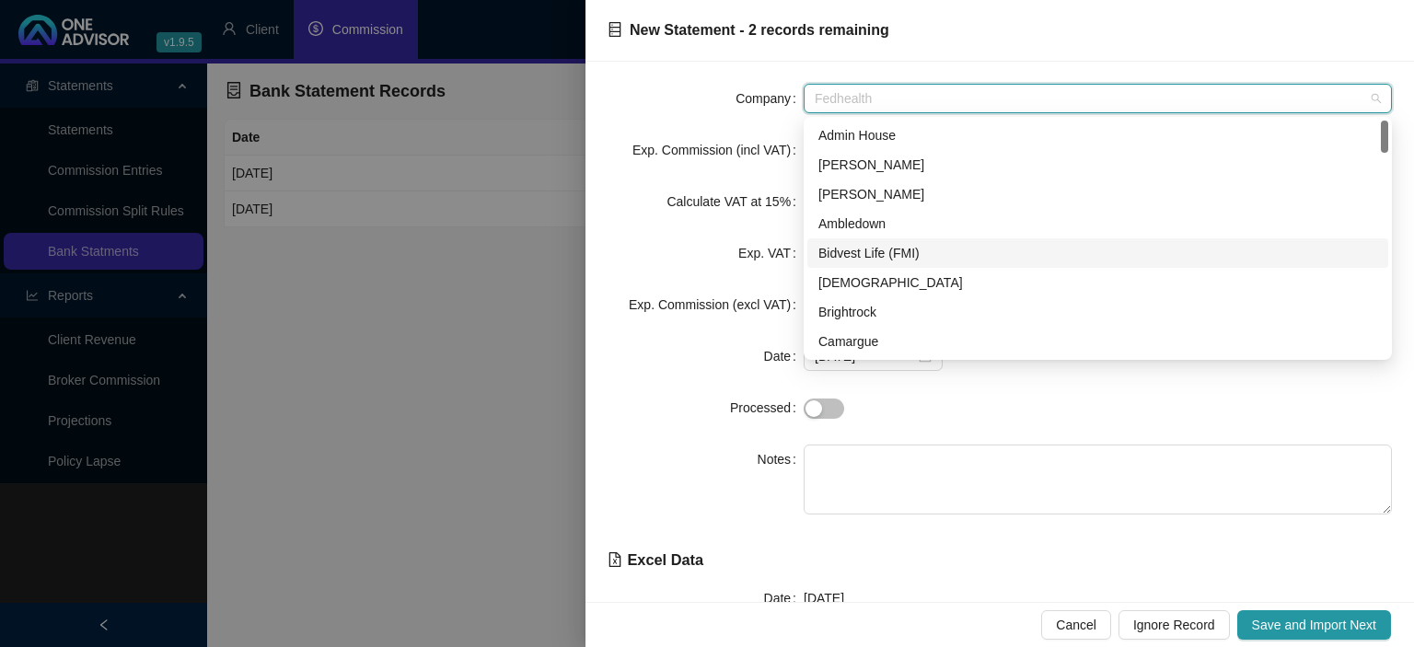
scroll to position [265, 0]
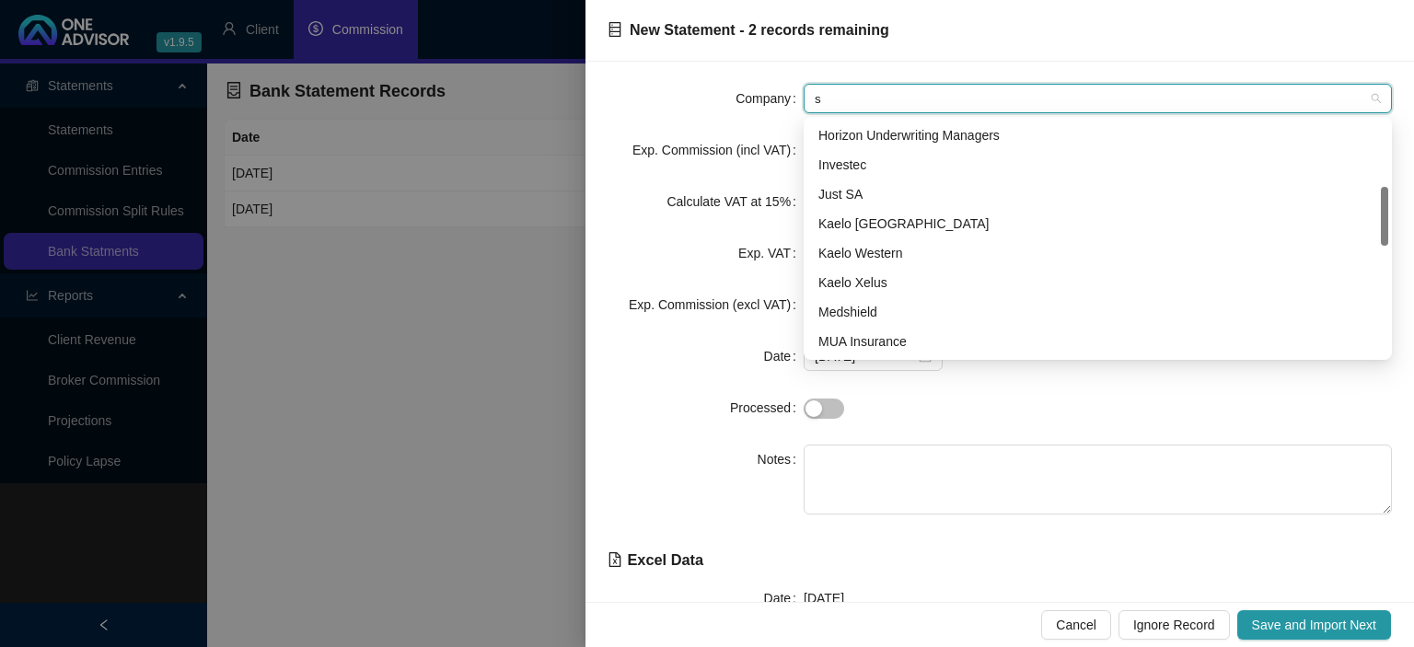
type input "sy"
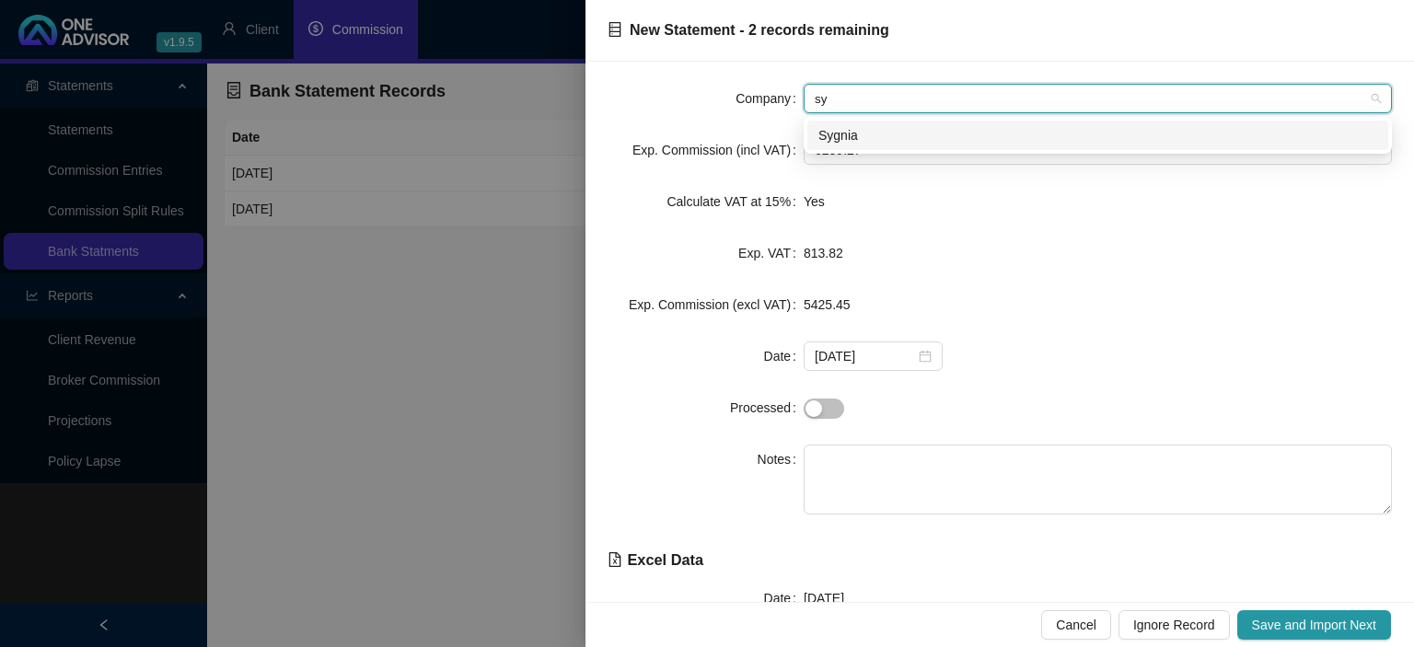
click at [844, 134] on div "Sygnia" at bounding box center [1097, 135] width 559 height 20
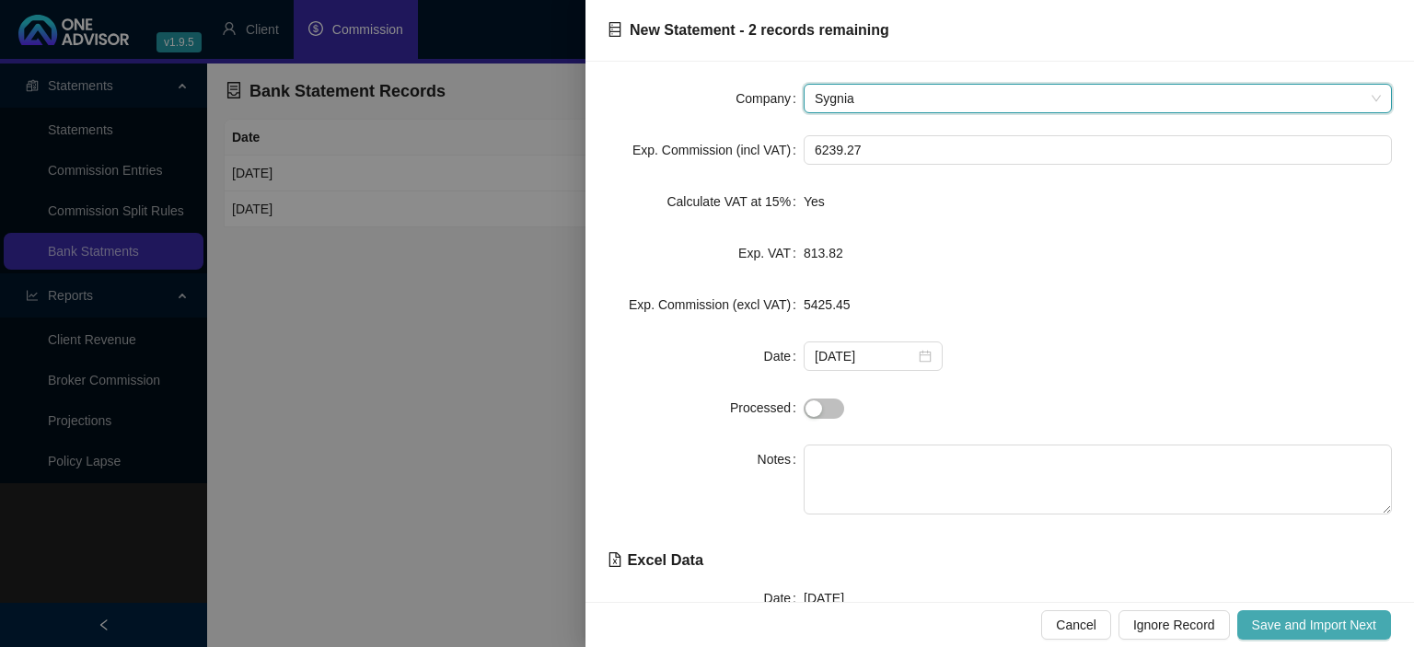
click at [1264, 616] on button "Save and Import Next" at bounding box center [1314, 624] width 154 height 29
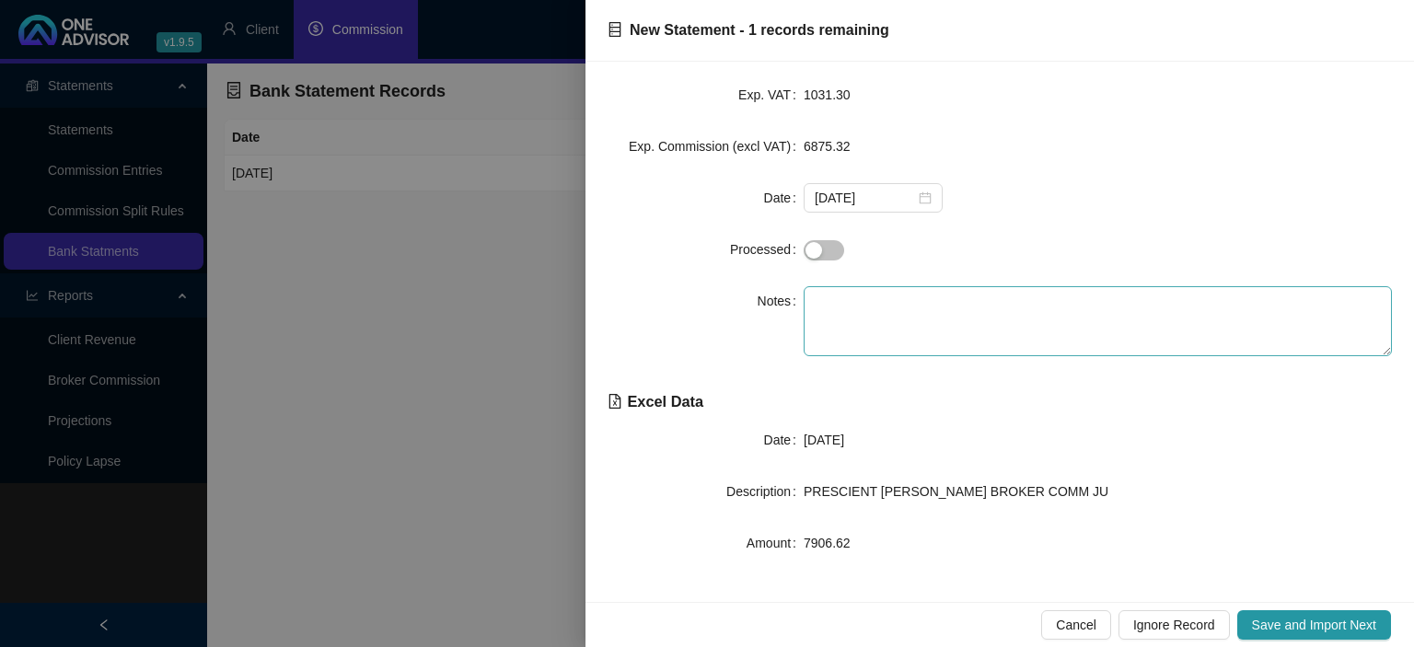
scroll to position [159, 0]
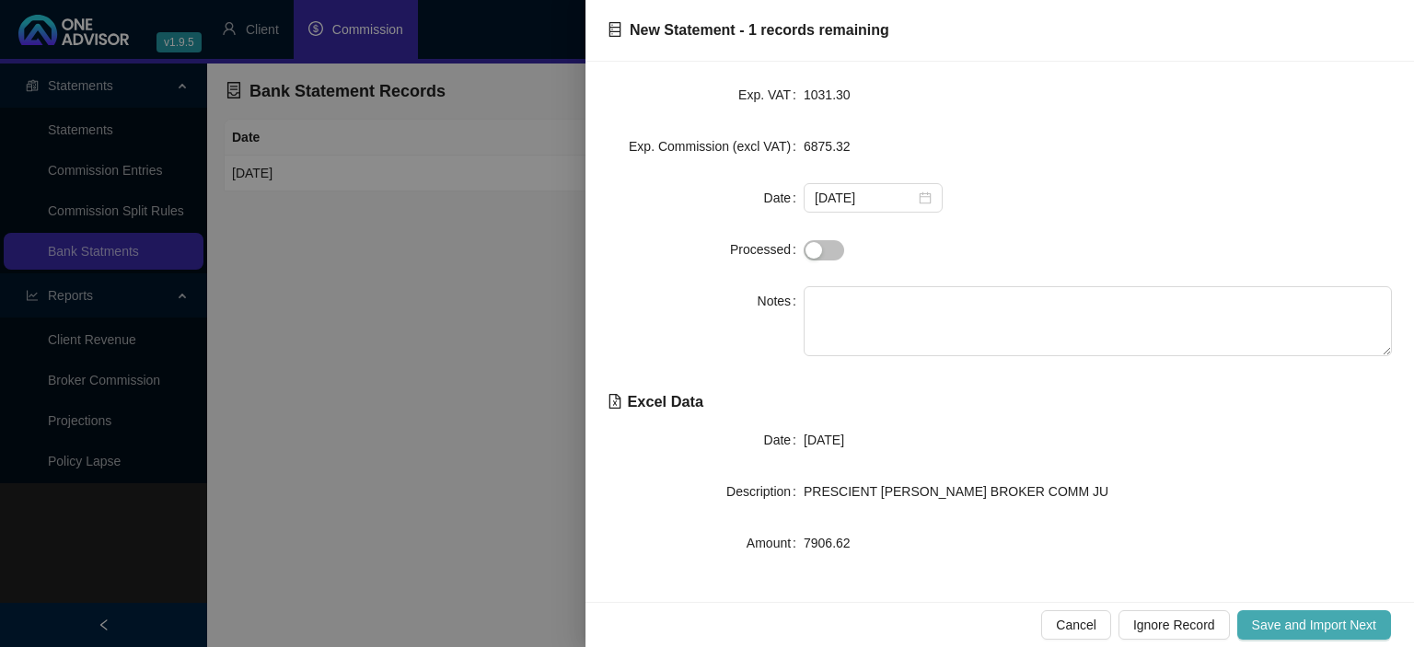
click at [1287, 620] on span "Save and Import Next" at bounding box center [1314, 625] width 124 height 20
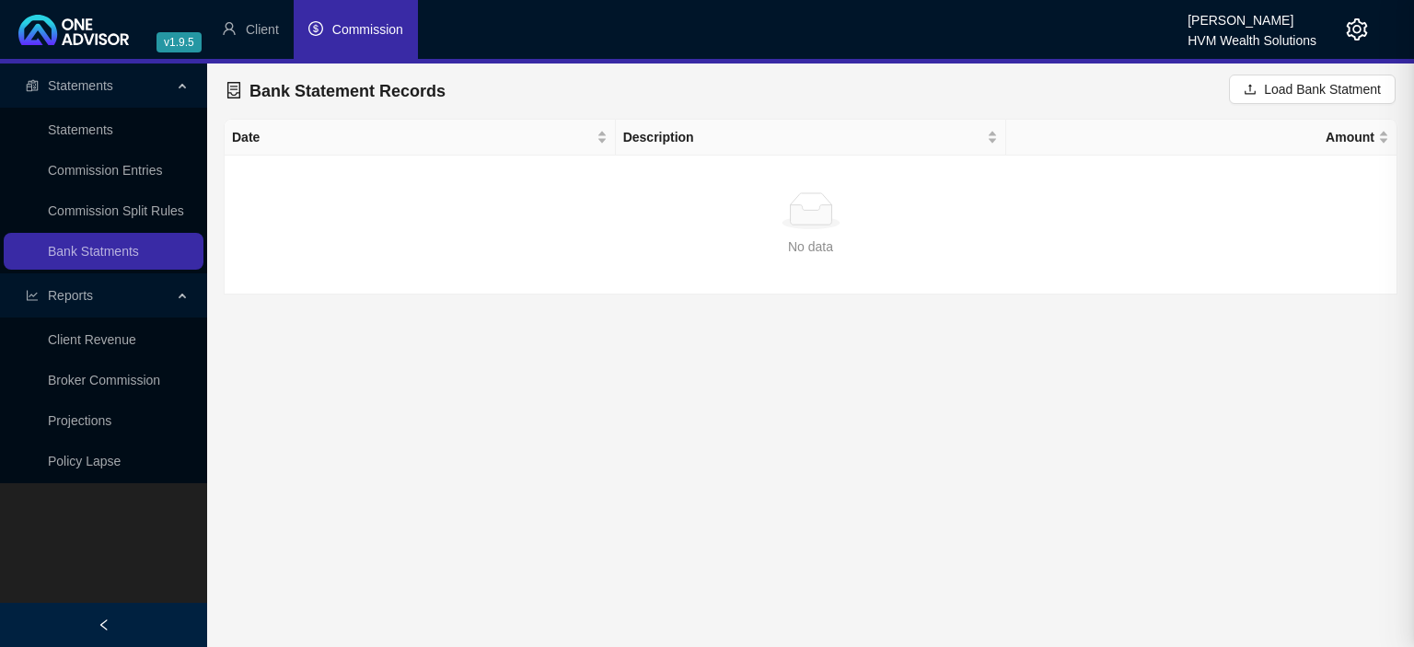
scroll to position [0, 0]
click at [1254, 91] on icon "upload" at bounding box center [1249, 89] width 11 height 10
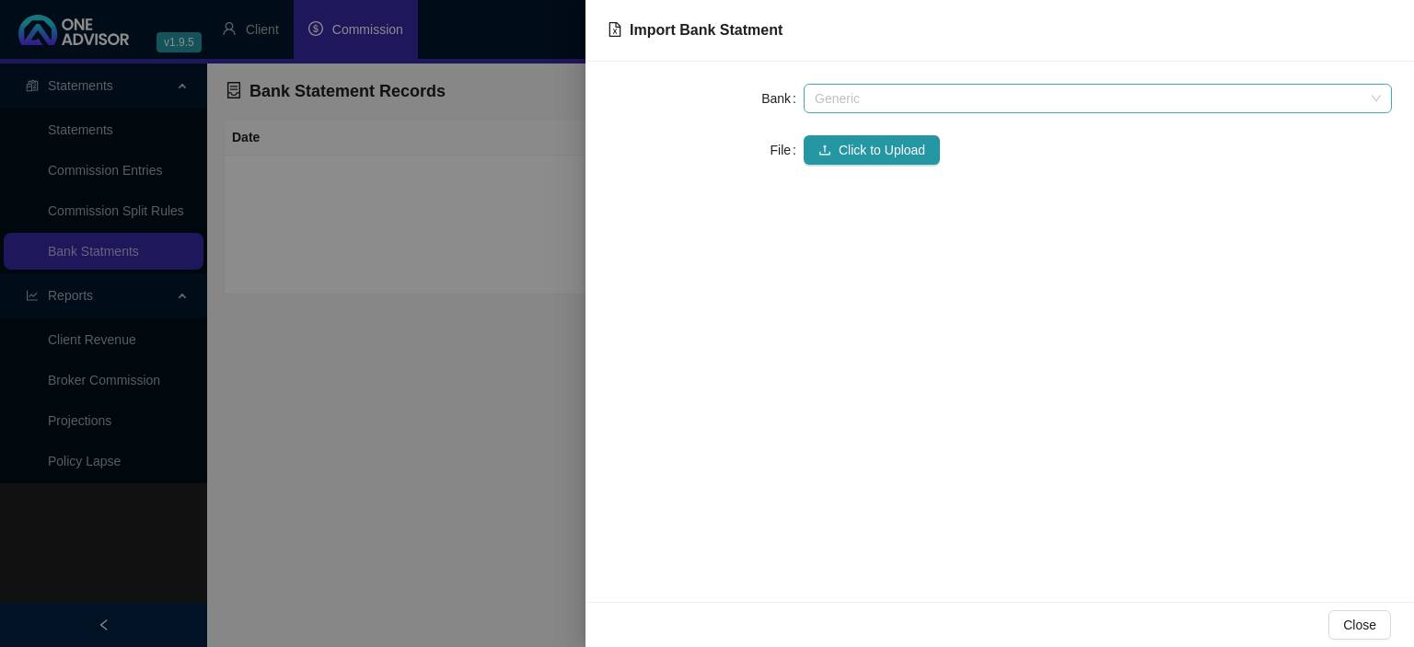
click at [893, 103] on span "Generic" at bounding box center [1098, 99] width 566 height 28
click at [892, 102] on span "Generic" at bounding box center [1098, 99] width 566 height 28
click at [874, 145] on span "Click to Upload" at bounding box center [881, 150] width 87 height 20
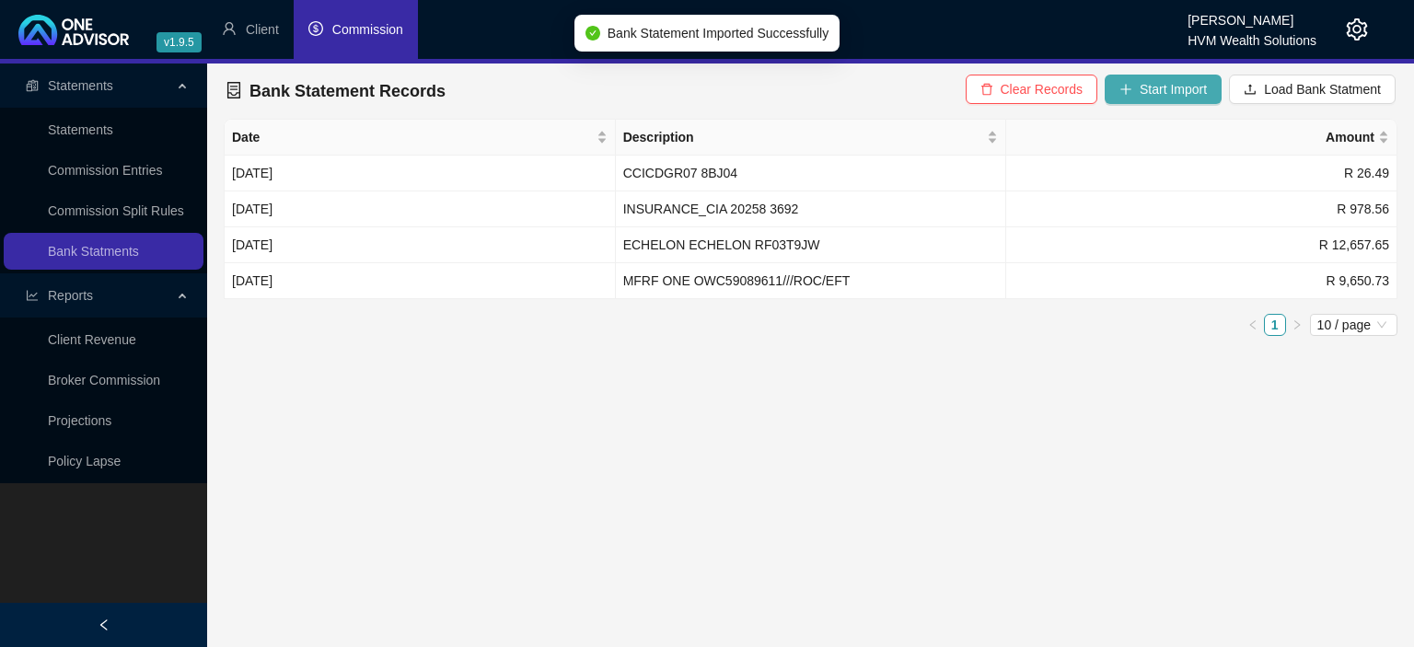
click at [1141, 87] on button "Start Import" at bounding box center [1162, 89] width 117 height 29
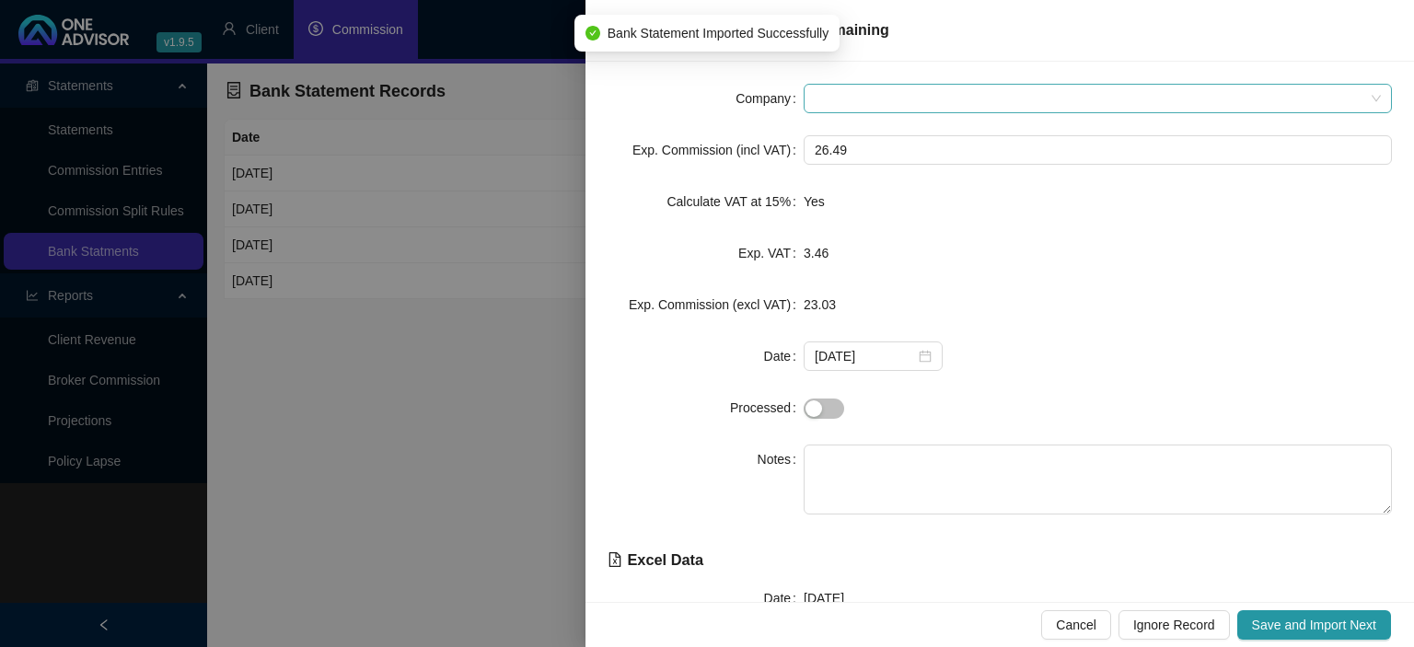
click at [846, 100] on span at bounding box center [1098, 99] width 566 height 28
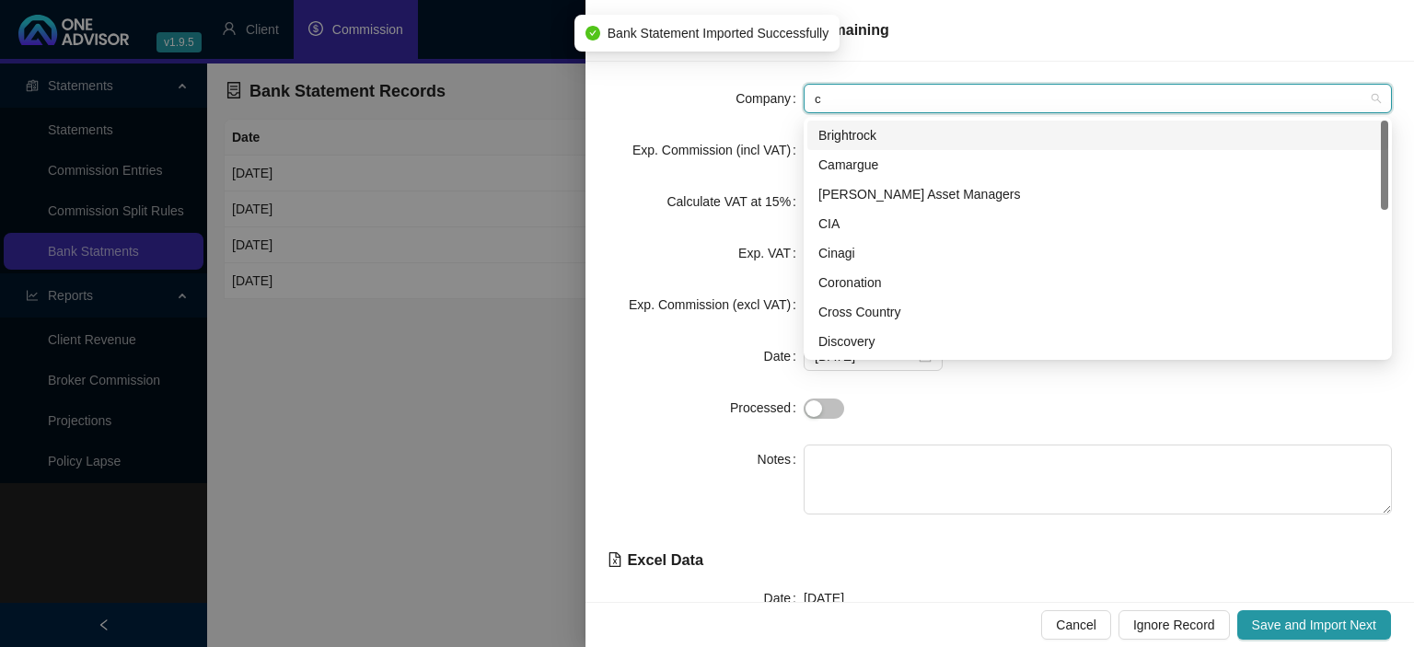
type input "cr"
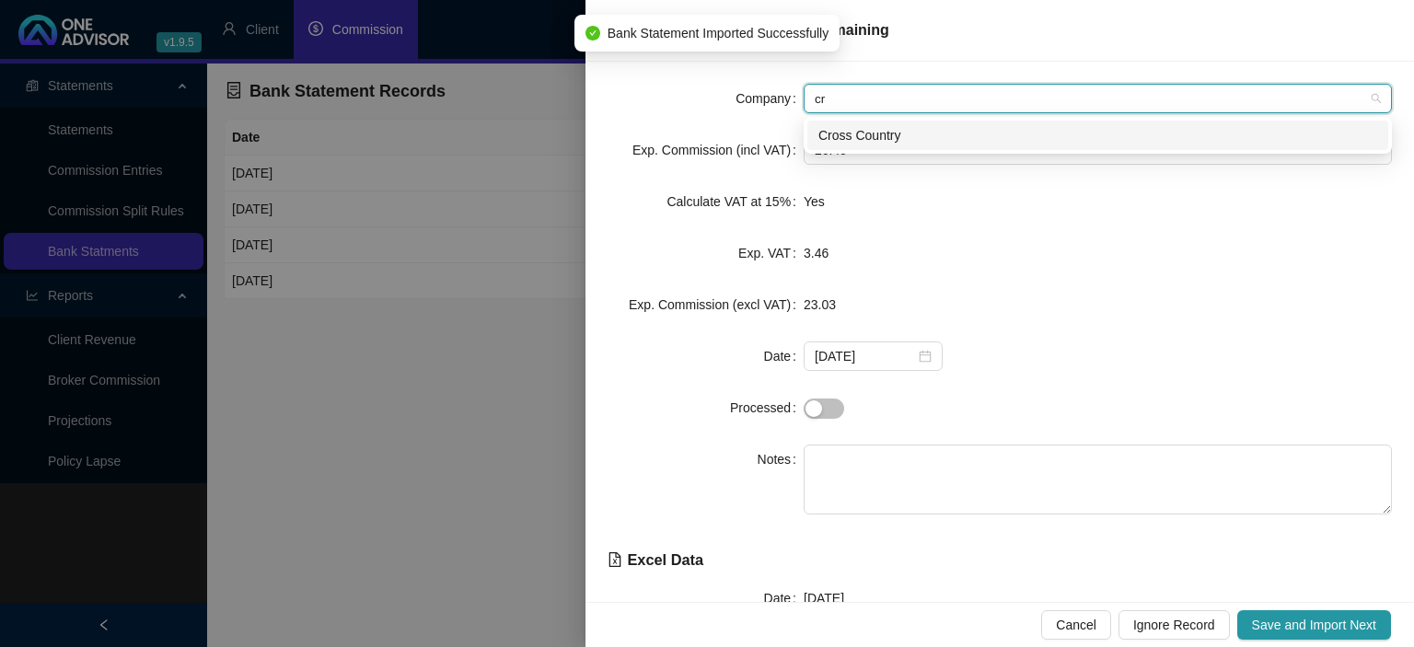
click at [843, 134] on div "Cross Country" at bounding box center [1097, 135] width 559 height 20
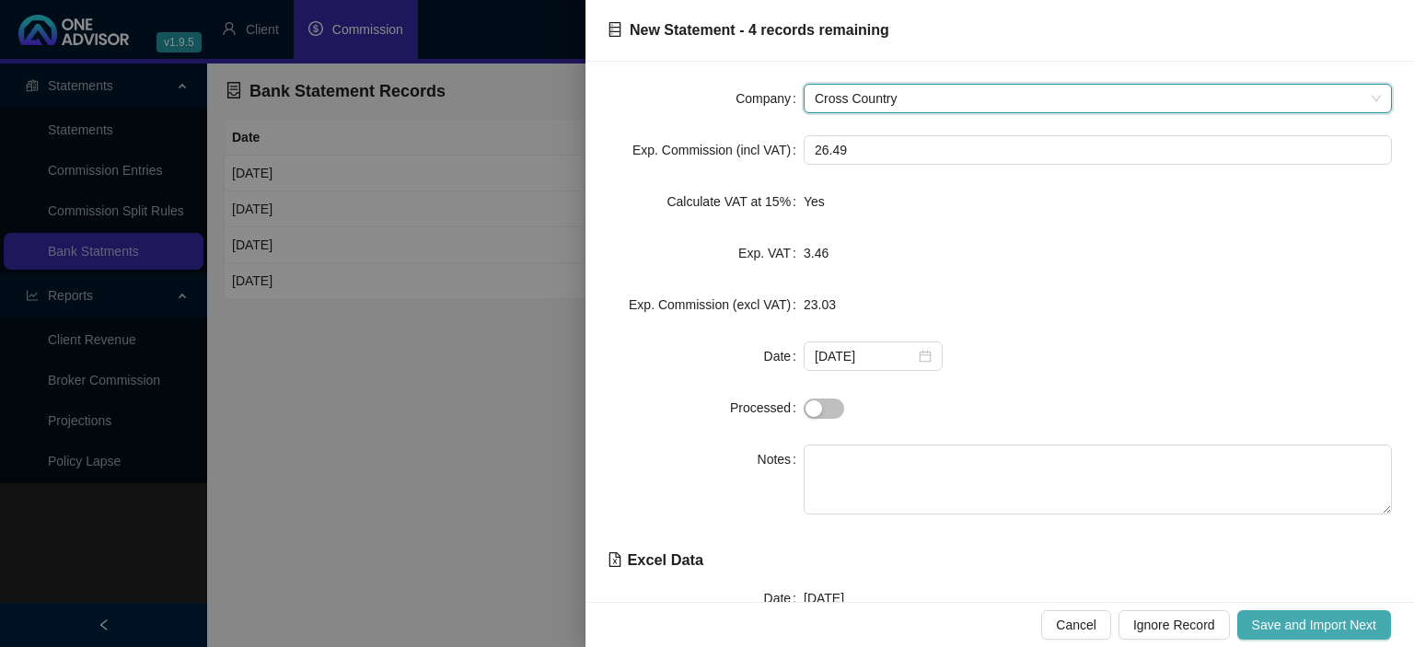
click at [1301, 622] on span "Save and Import Next" at bounding box center [1314, 625] width 124 height 20
type input "c"
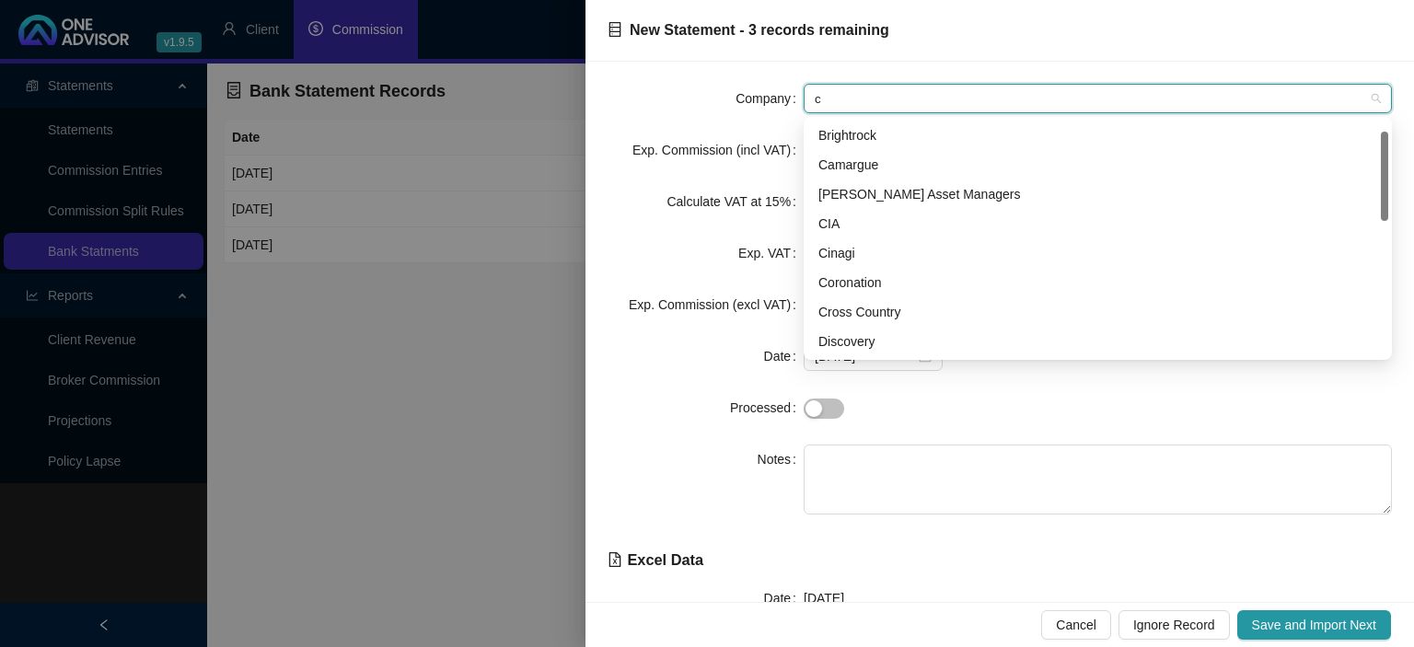
scroll to position [29, 0]
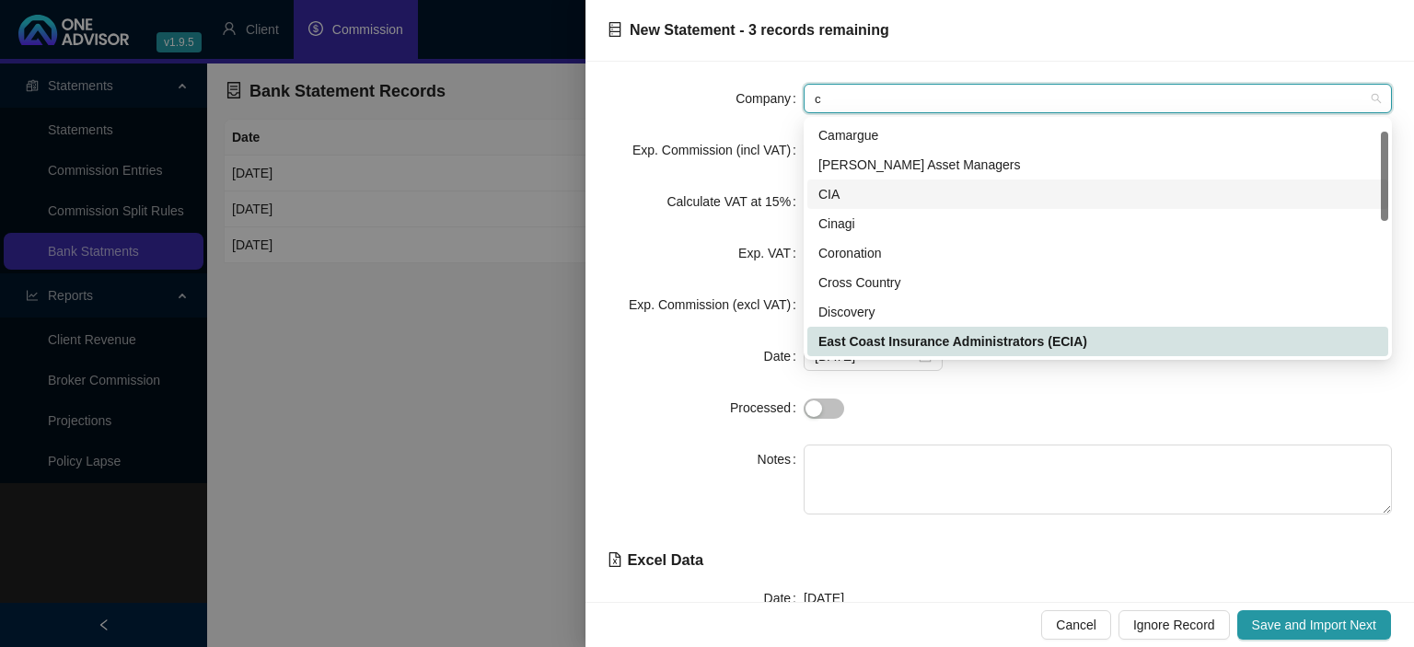
click at [856, 183] on div "CIA" at bounding box center [1097, 193] width 581 height 29
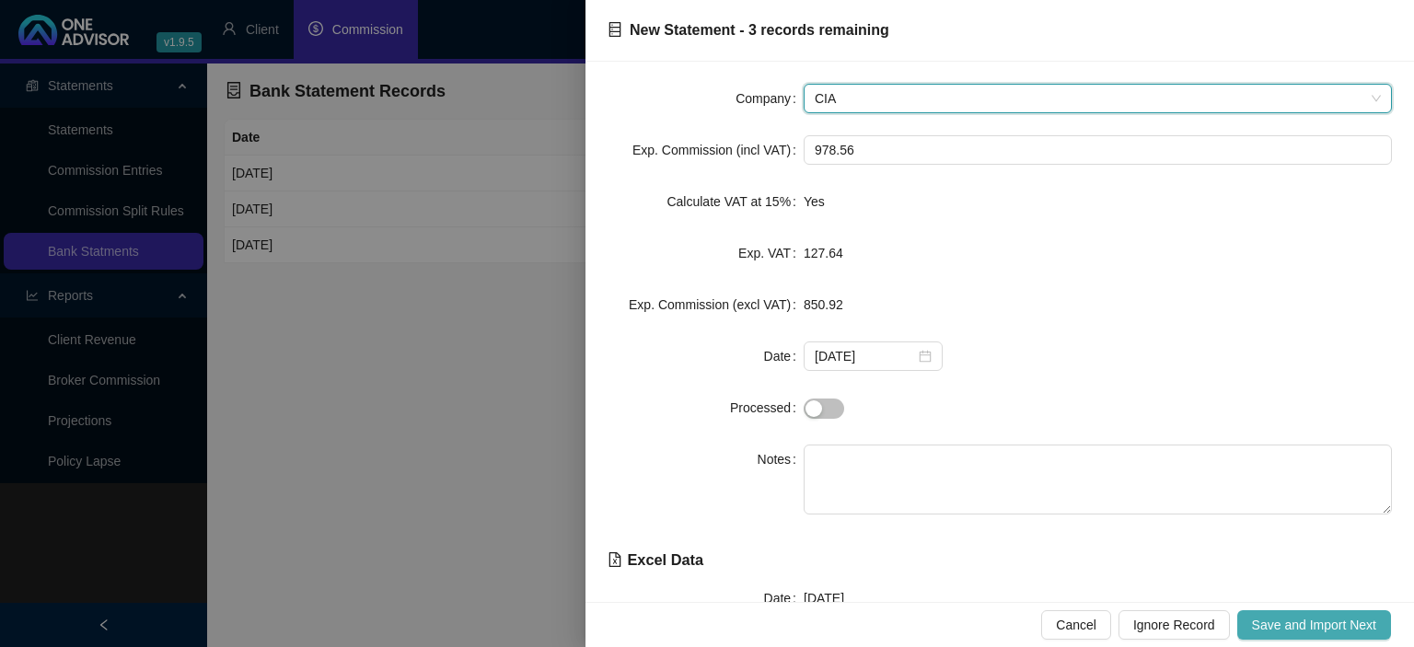
click at [1279, 628] on span "Save and Import Next" at bounding box center [1314, 625] width 124 height 20
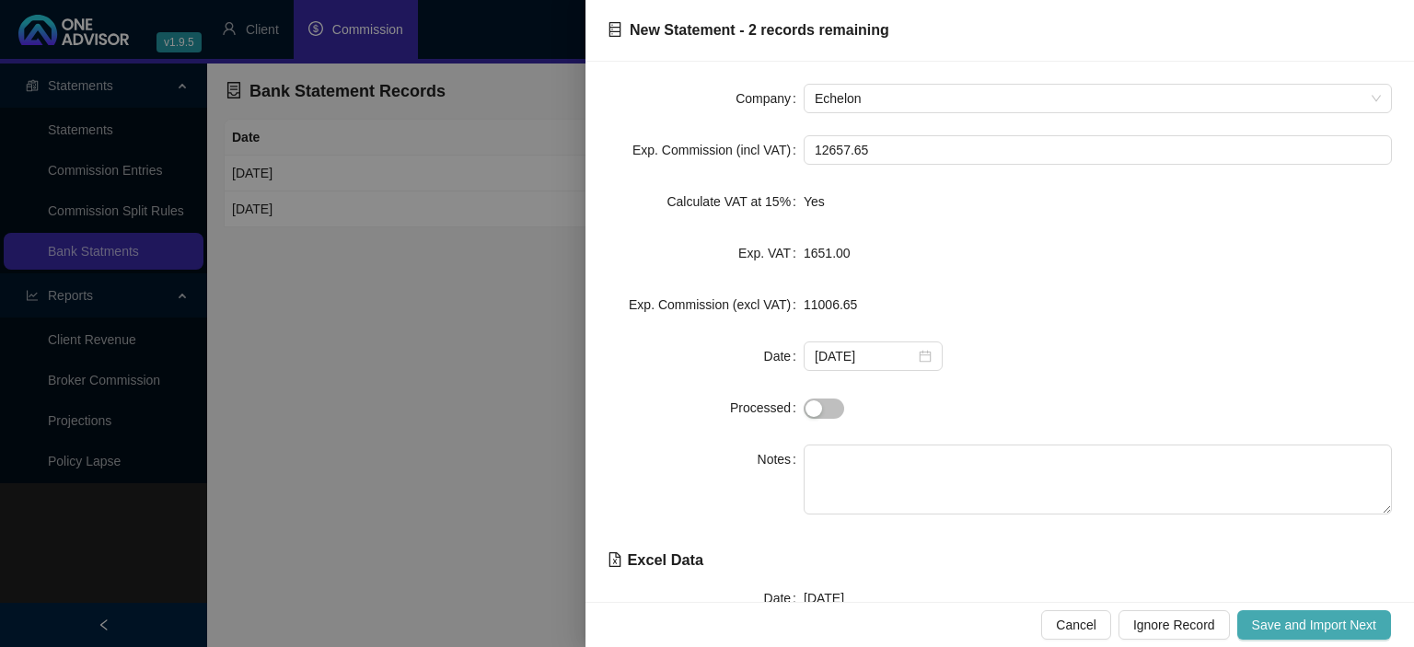
click at [1279, 627] on span "Save and Import Next" at bounding box center [1314, 625] width 124 height 20
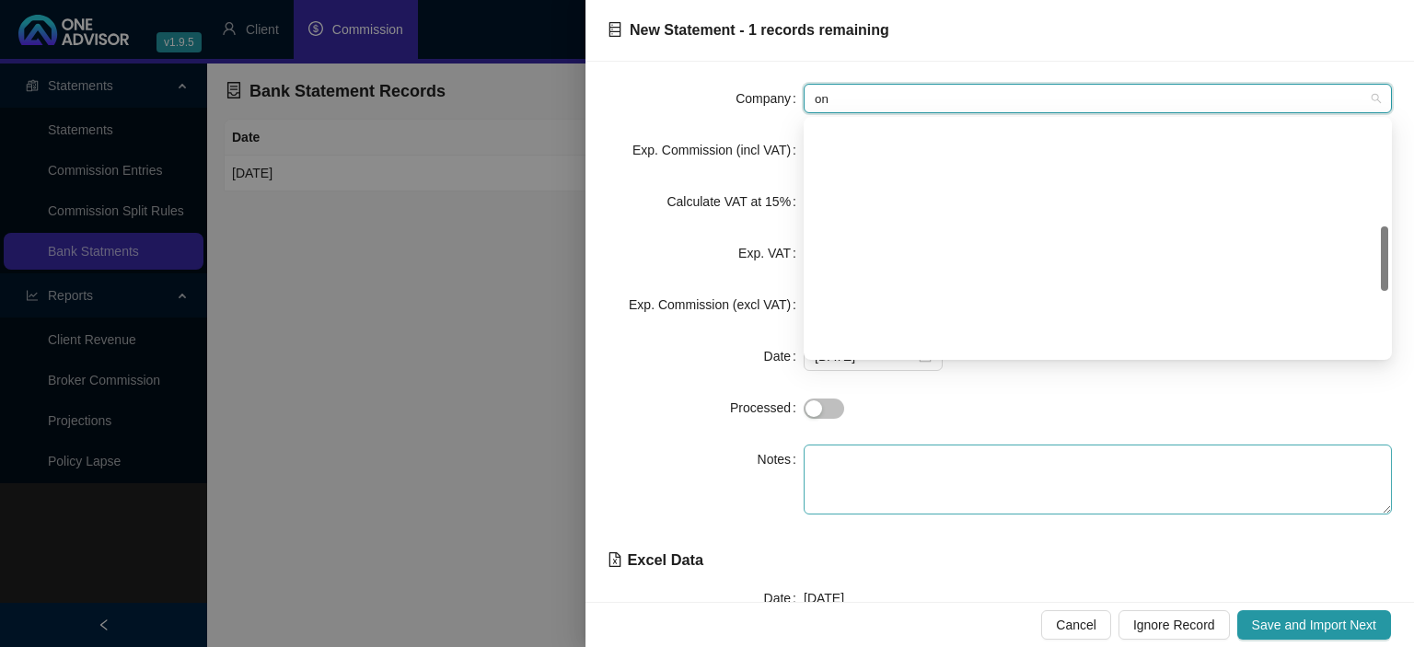
scroll to position [59, 0]
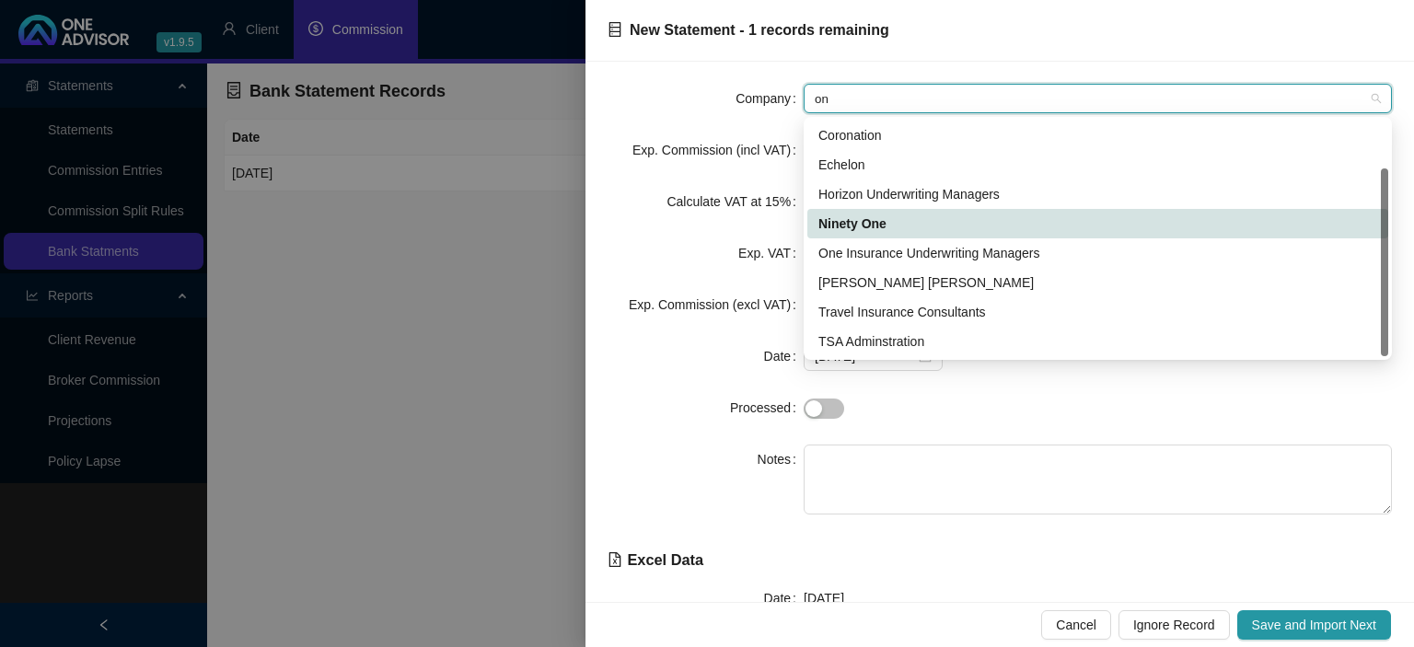
type input "one"
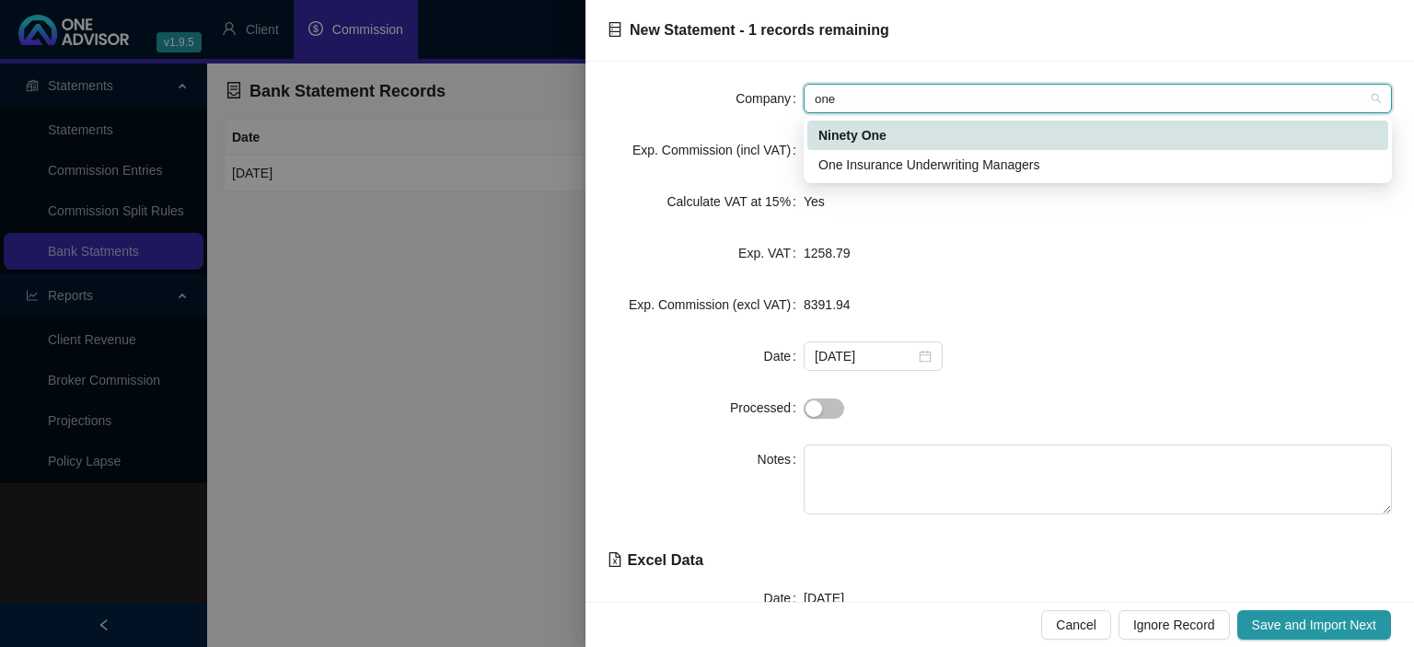
scroll to position [0, 0]
click at [890, 165] on div "One Insurance Underwriting Managers" at bounding box center [1097, 165] width 559 height 20
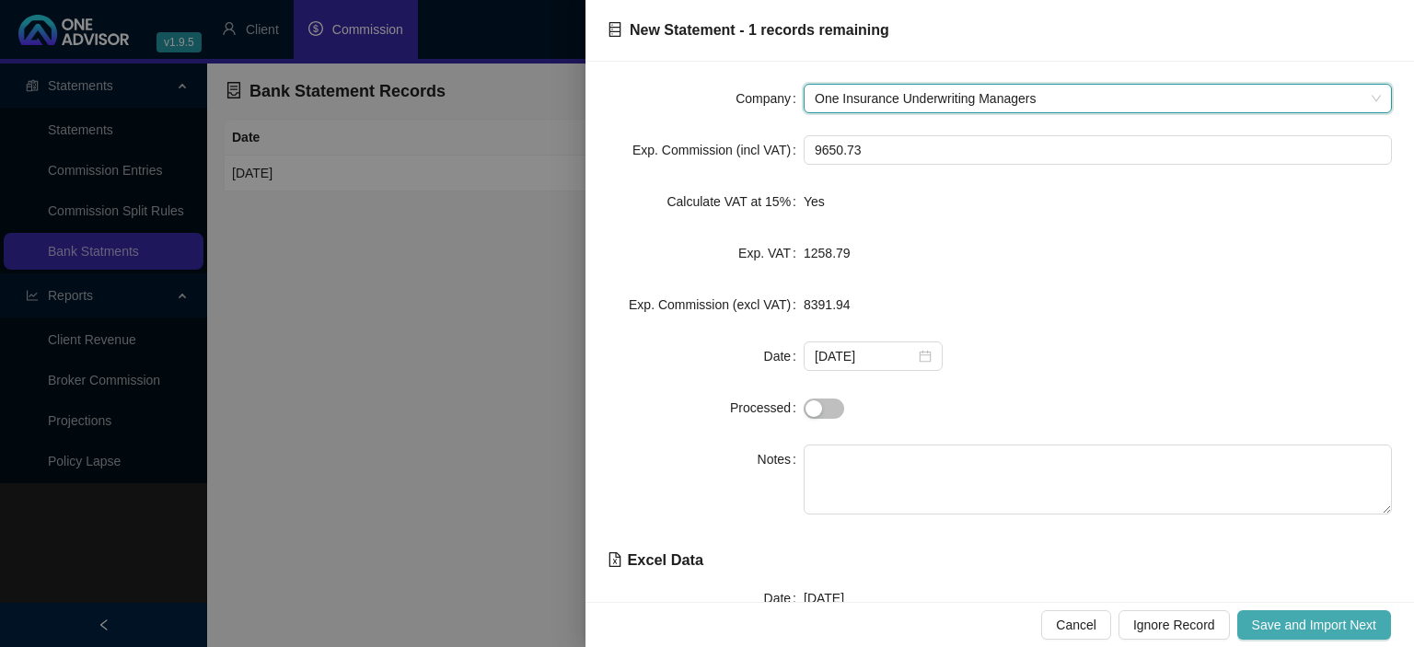
click at [1279, 624] on span "Save and Import Next" at bounding box center [1314, 625] width 124 height 20
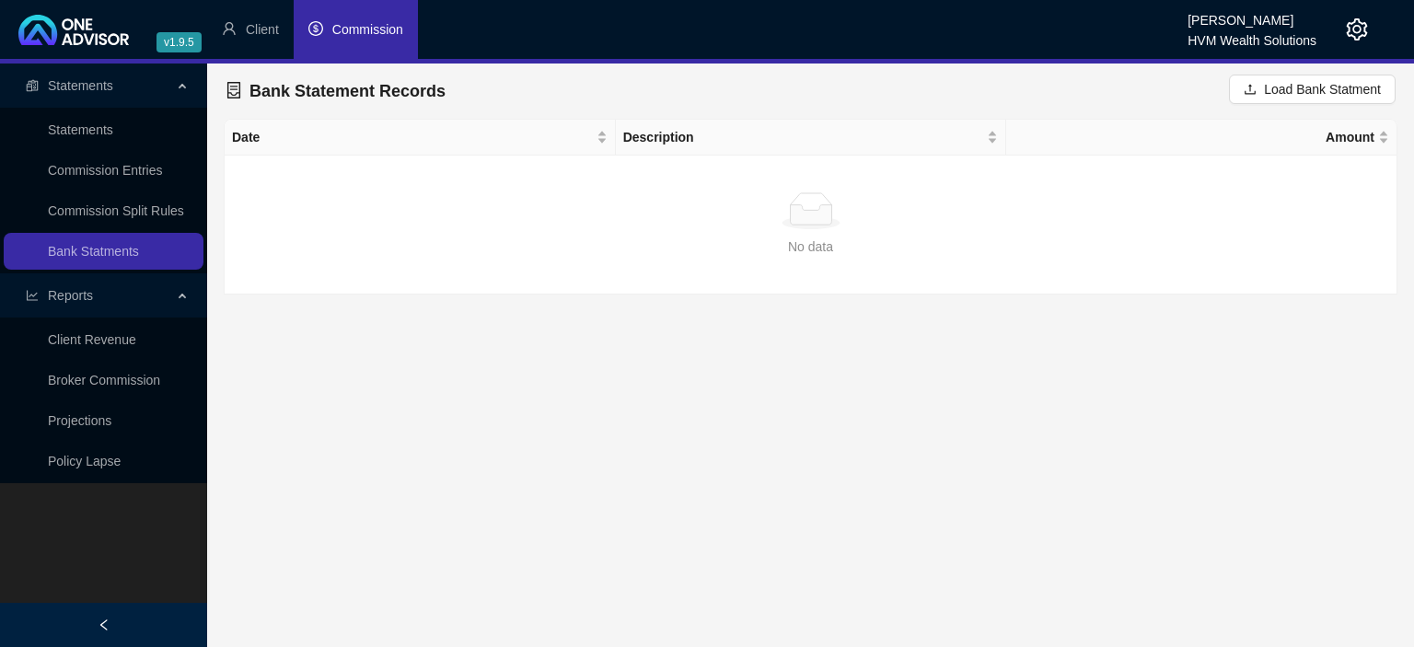
click at [368, 42] on li "Commission" at bounding box center [356, 29] width 124 height 59
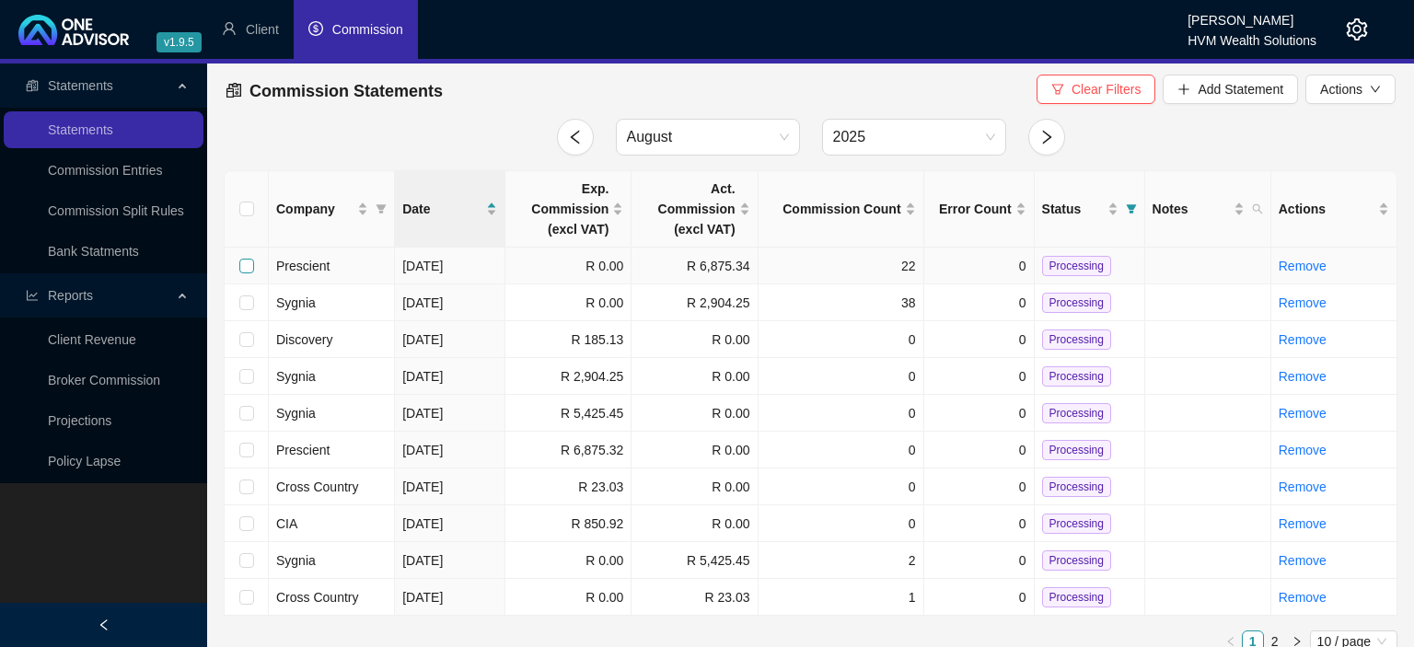
click at [245, 268] on input "checkbox" at bounding box center [246, 266] width 15 height 15
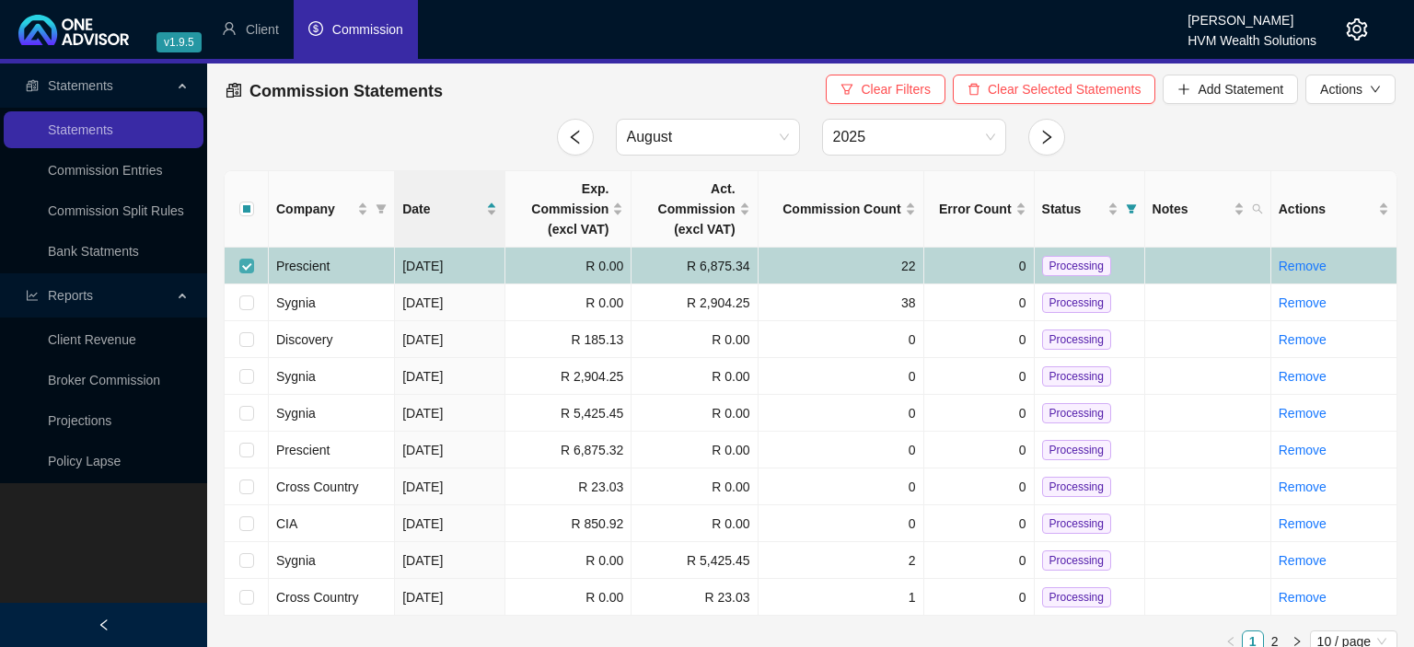
click at [243, 264] on input "checkbox" at bounding box center [246, 266] width 15 height 15
checkbox input "false"
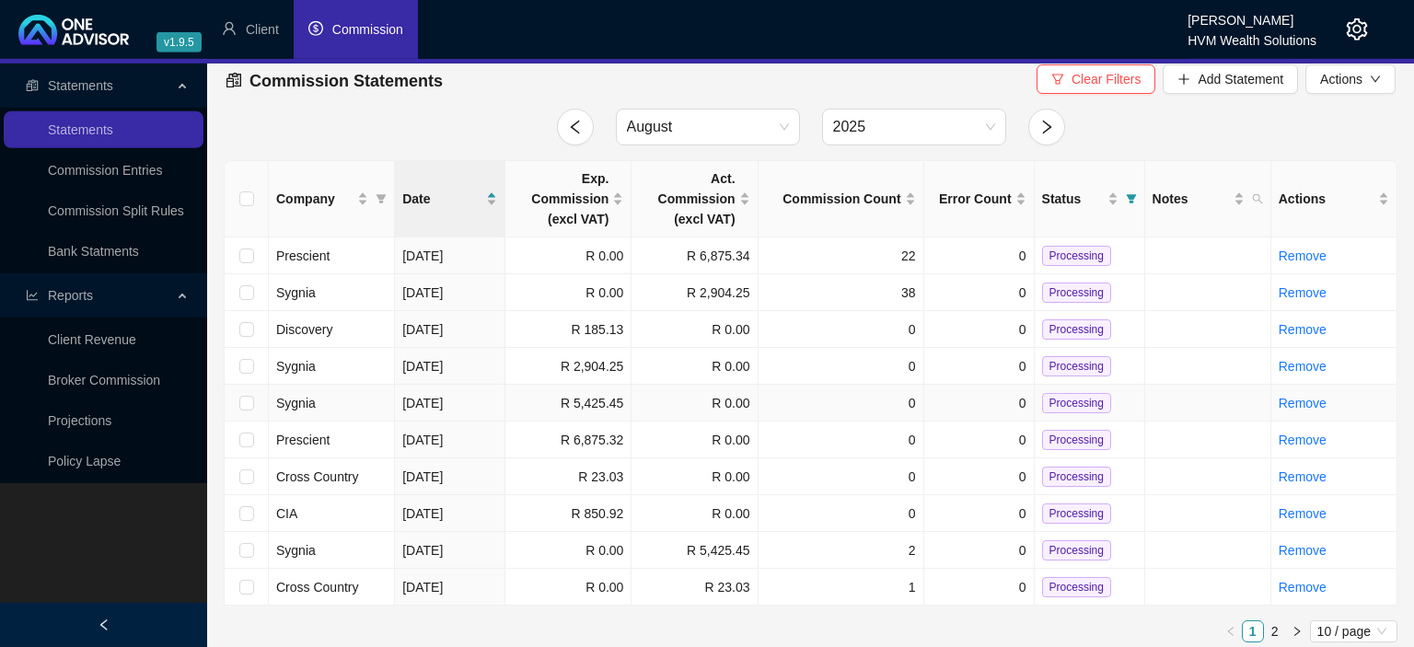
scroll to position [17, 0]
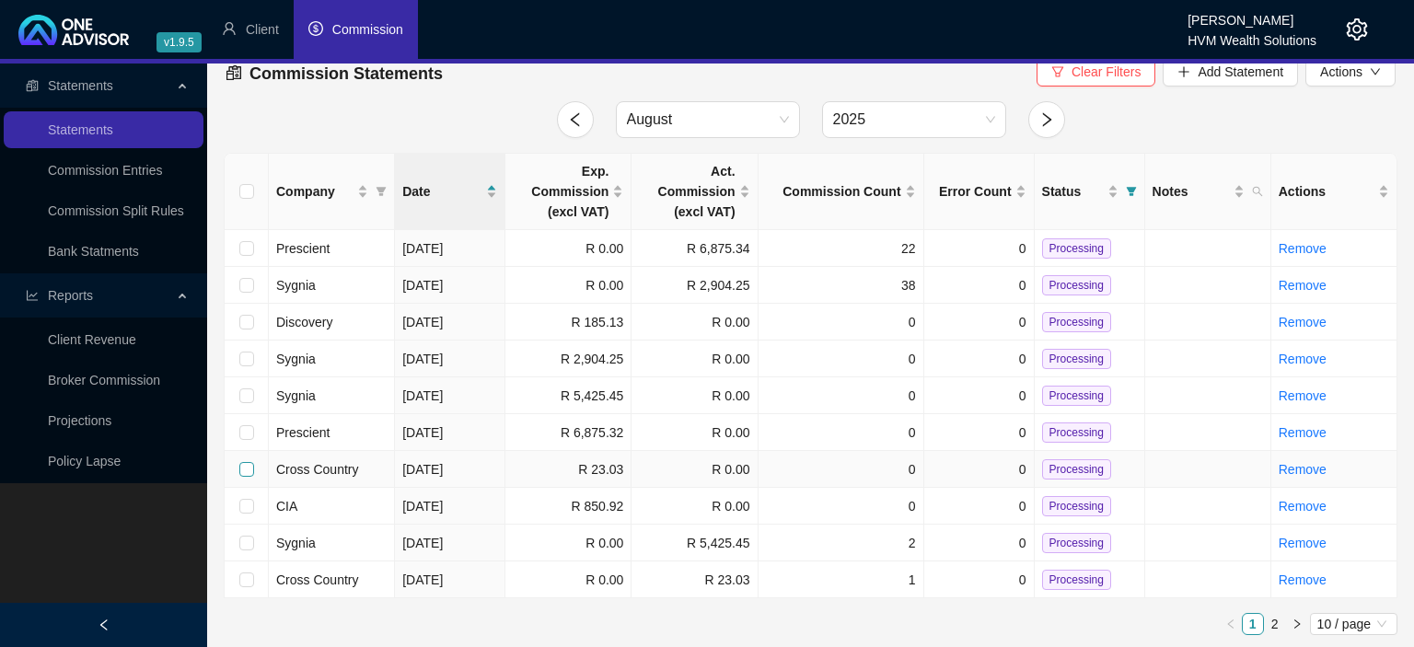
click at [248, 470] on input "checkbox" at bounding box center [246, 469] width 15 height 15
checkbox input "true"
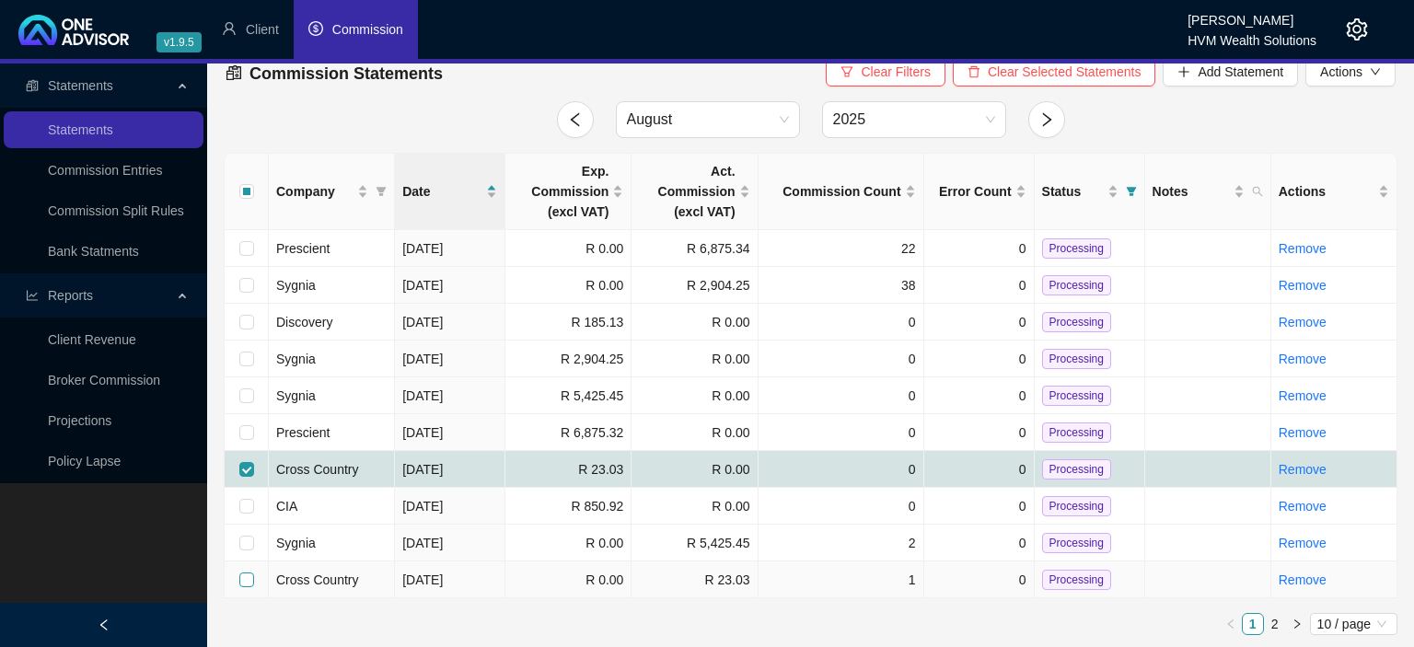
click at [243, 584] on input "checkbox" at bounding box center [246, 579] width 15 height 15
checkbox input "true"
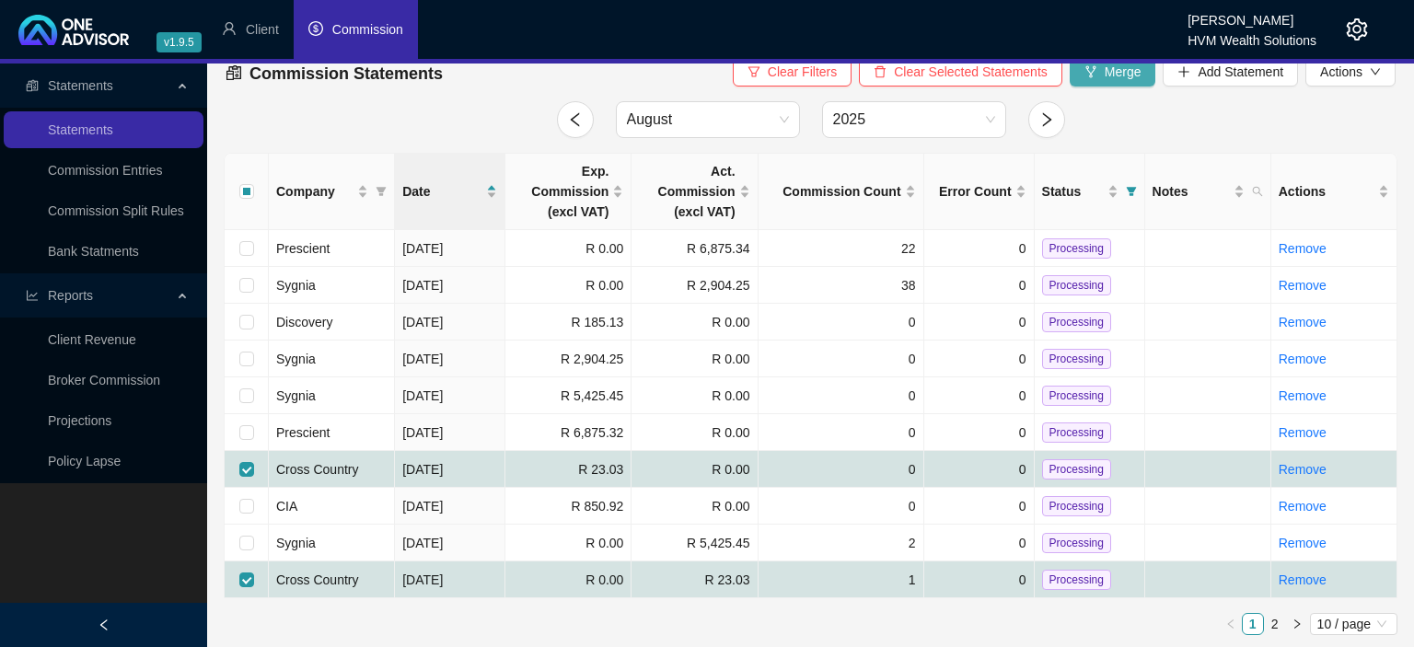
click at [1094, 75] on icon "fork" at bounding box center [1090, 71] width 13 height 13
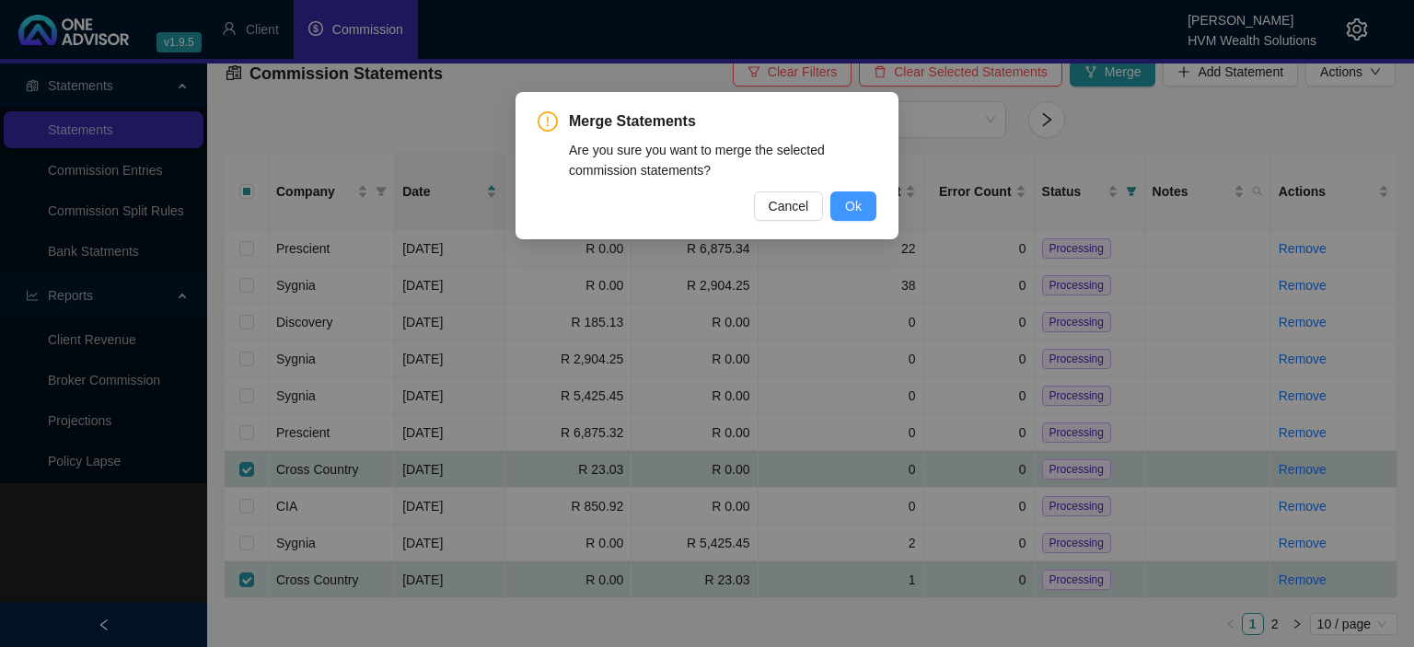
click at [845, 208] on button "Ok" at bounding box center [853, 205] width 46 height 29
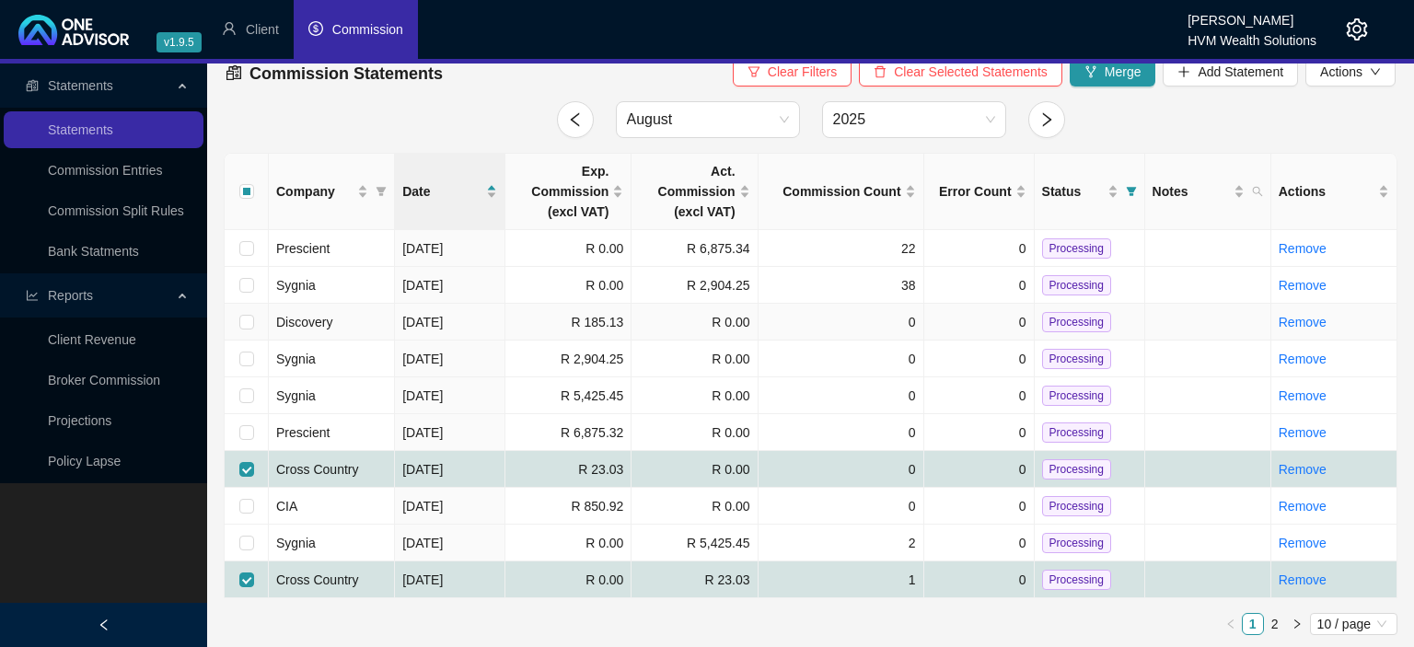
checkbox input "false"
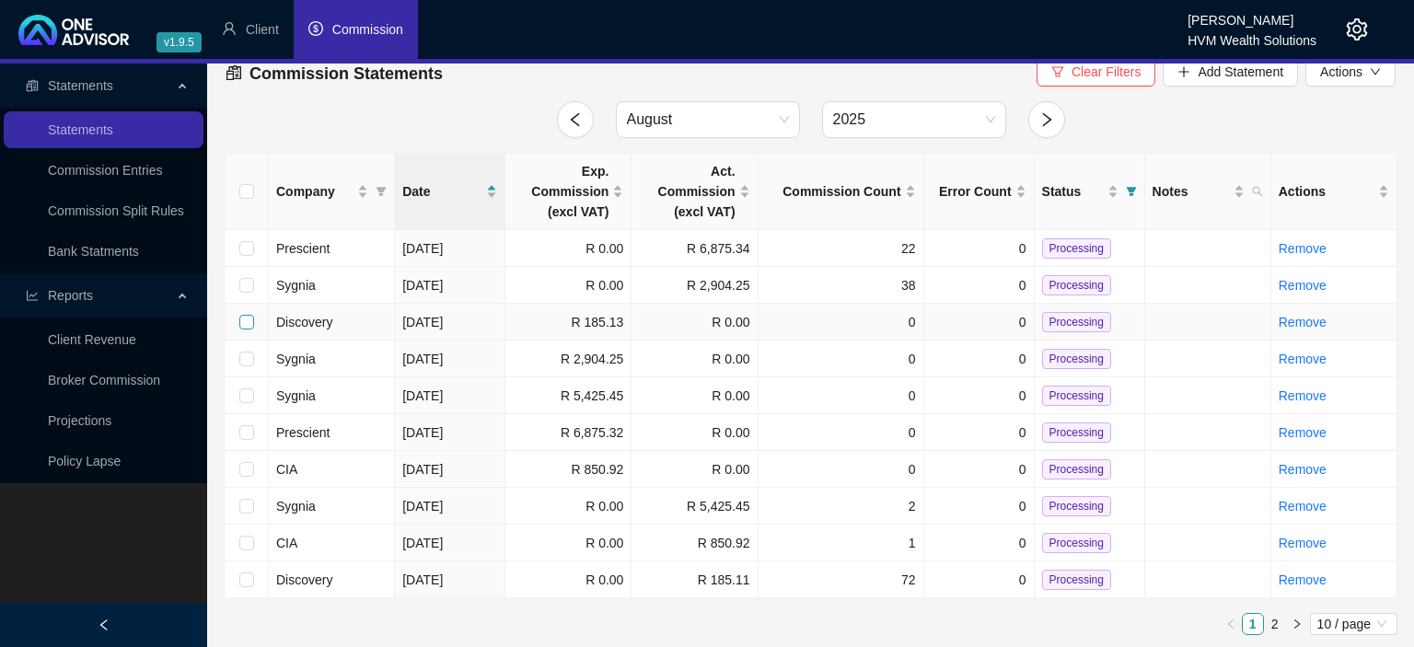
click at [247, 325] on input "checkbox" at bounding box center [246, 322] width 15 height 15
checkbox input "true"
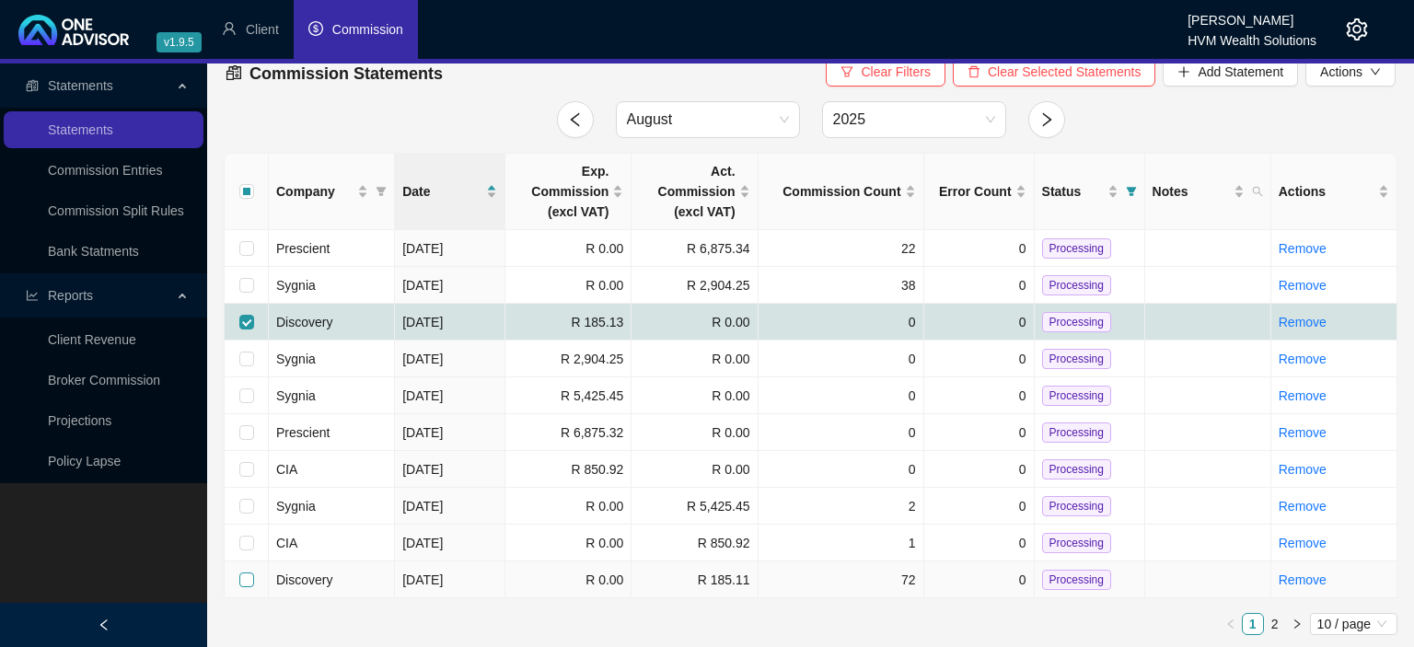
click at [251, 581] on input "checkbox" at bounding box center [246, 579] width 15 height 15
checkbox input "true"
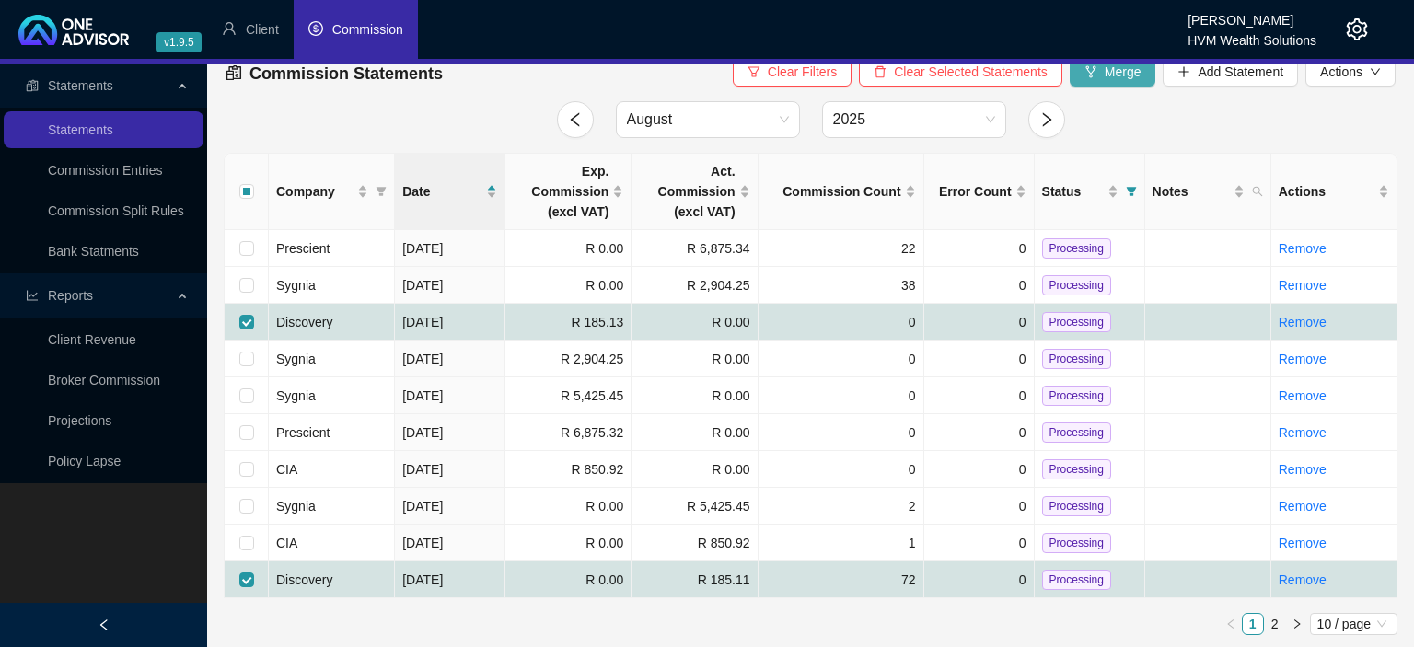
click at [1115, 71] on span "Merge" at bounding box center [1122, 72] width 37 height 20
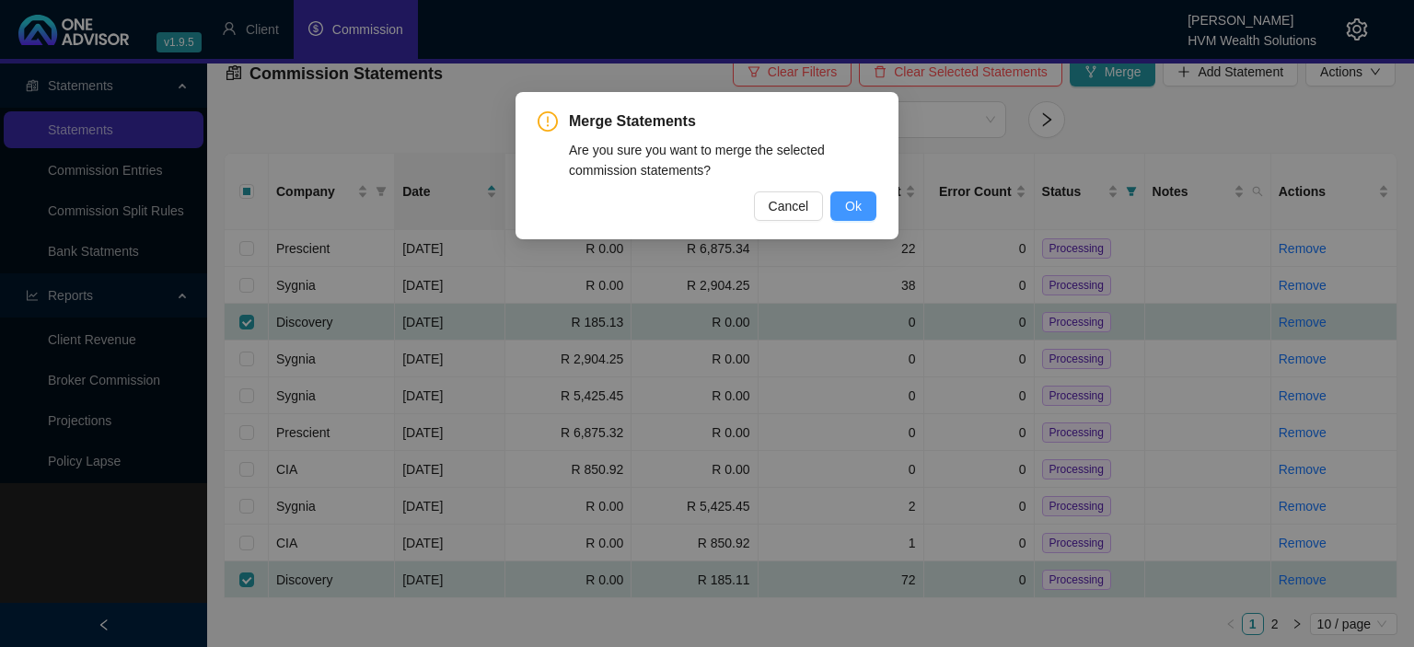
click at [845, 210] on button "Ok" at bounding box center [853, 205] width 46 height 29
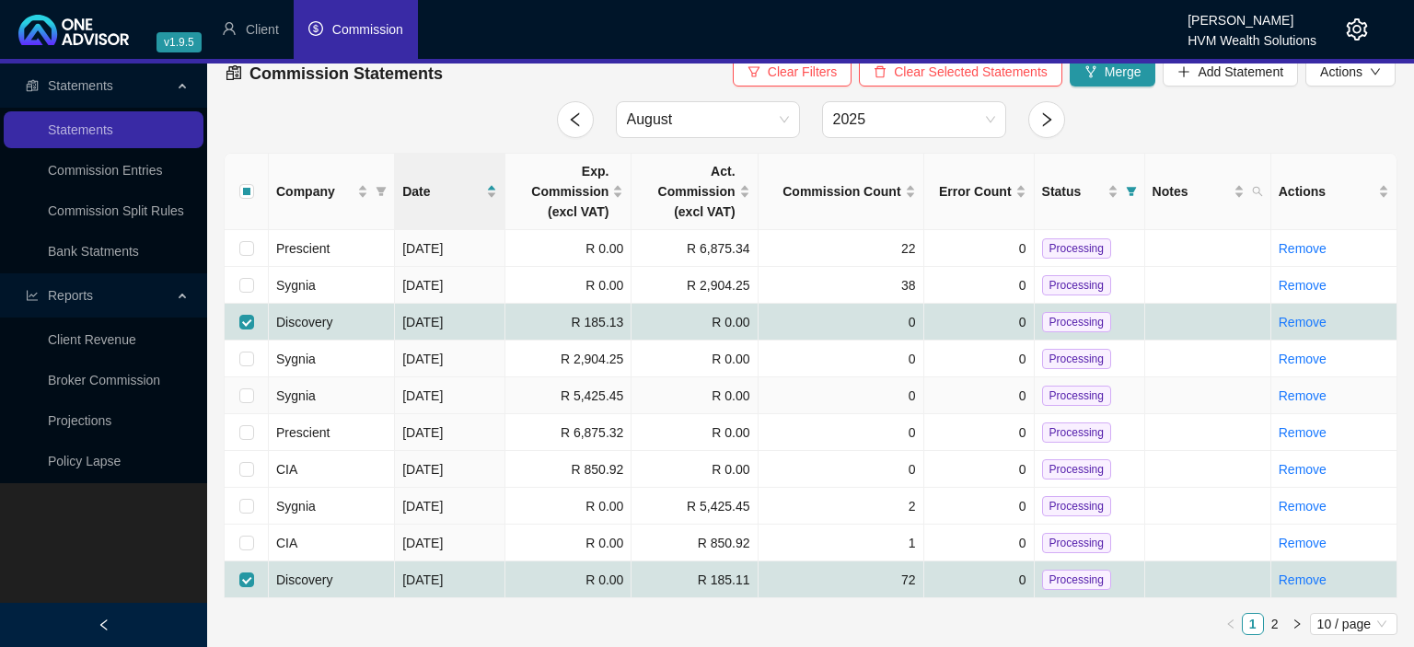
checkbox input "false"
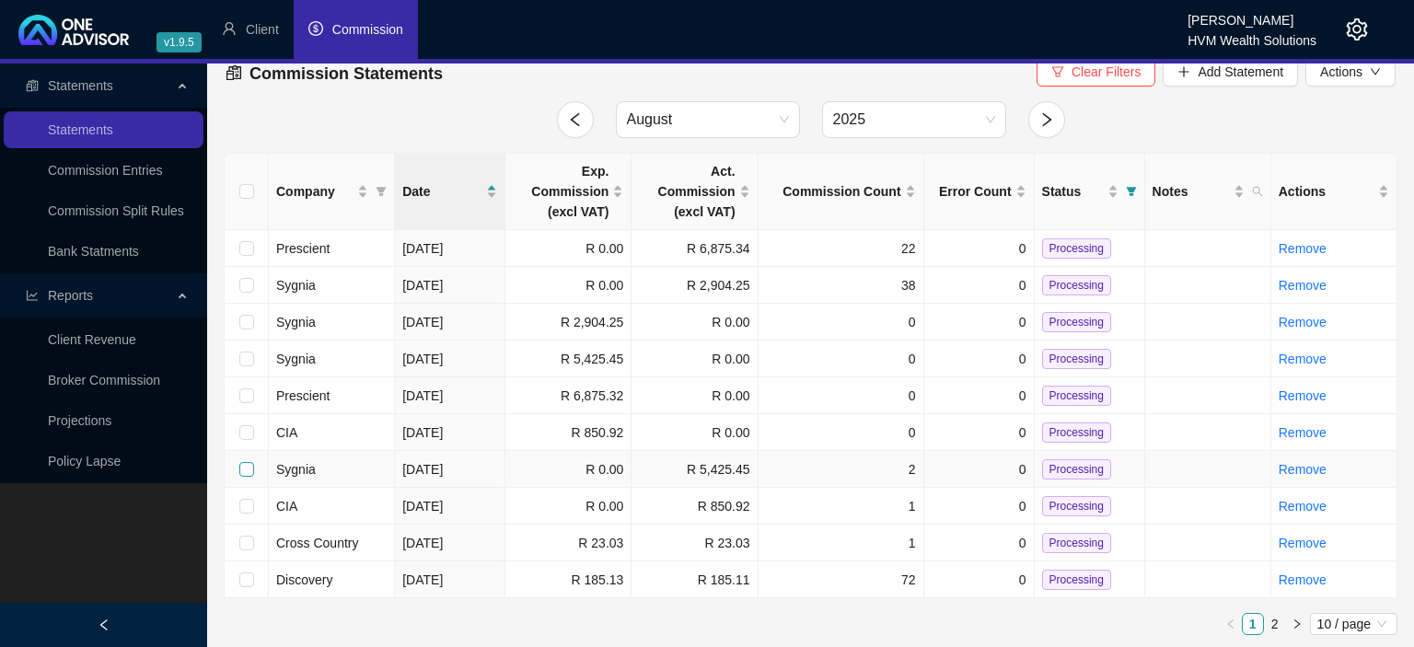
click at [246, 468] on input "checkbox" at bounding box center [246, 469] width 15 height 15
checkbox input "true"
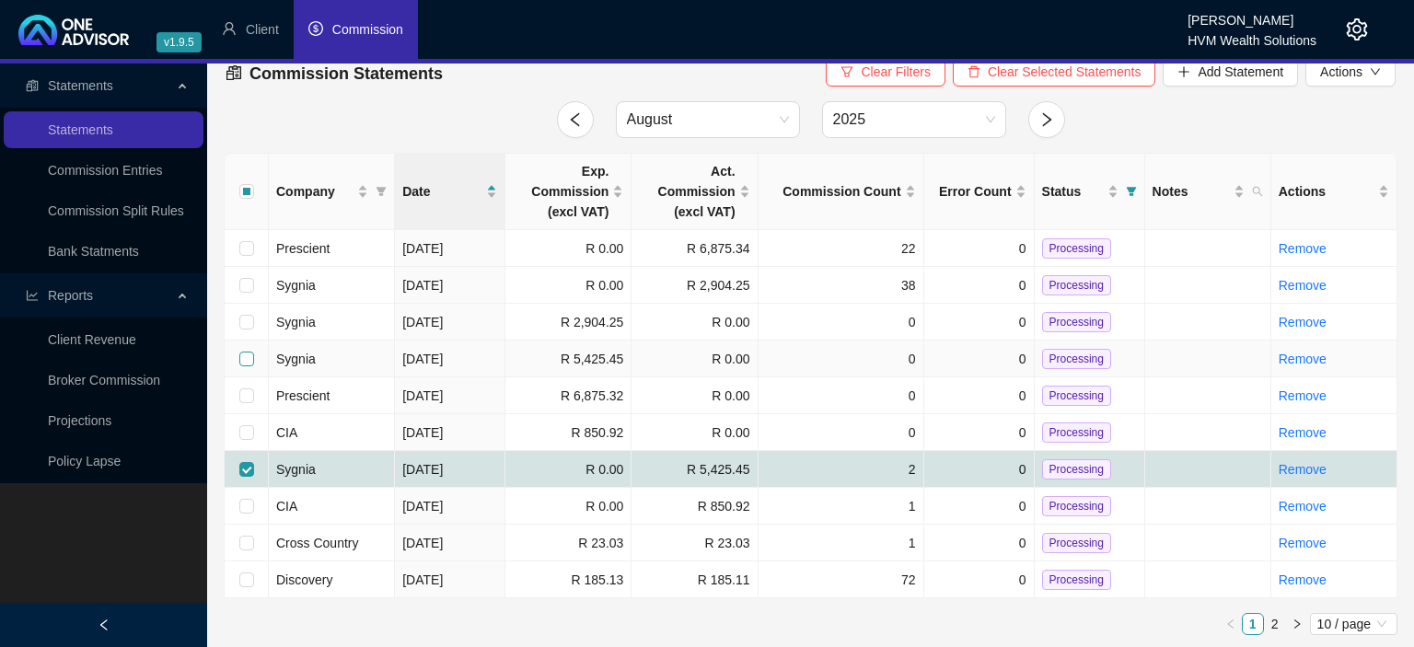
click at [246, 356] on input "checkbox" at bounding box center [246, 359] width 15 height 15
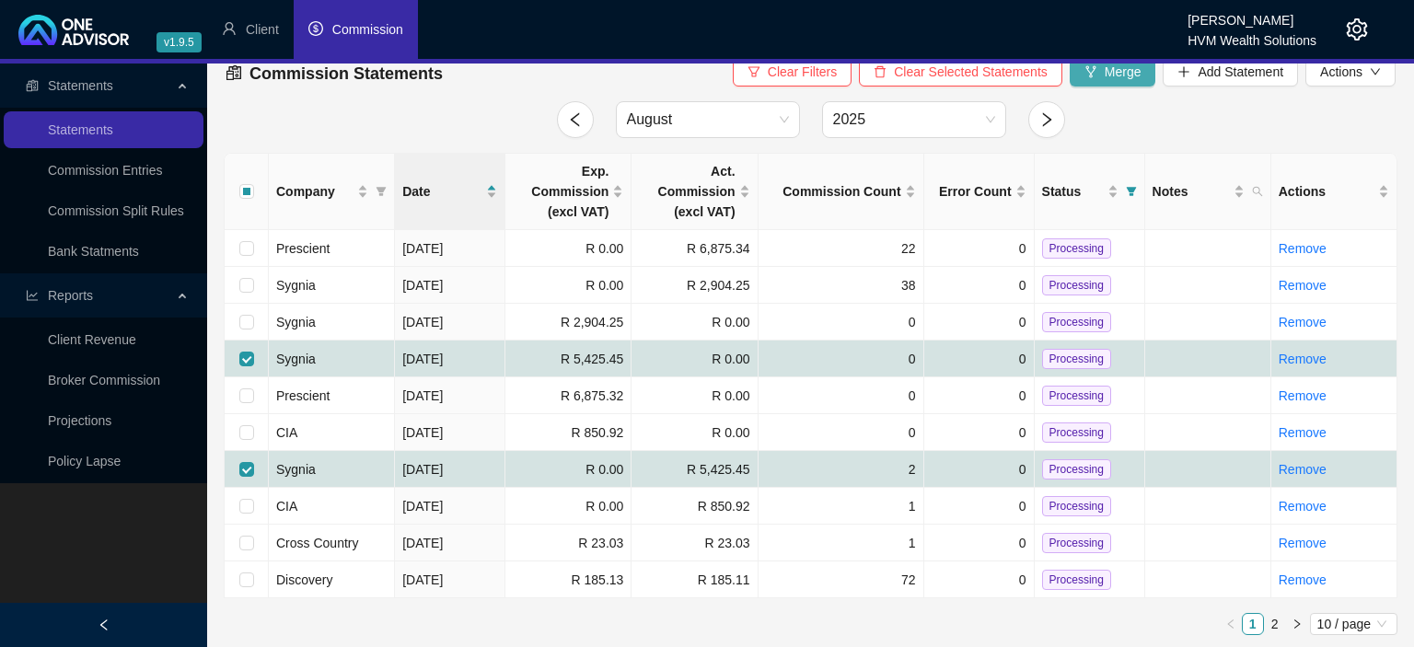
click at [1095, 77] on icon "fork" at bounding box center [1090, 71] width 13 height 13
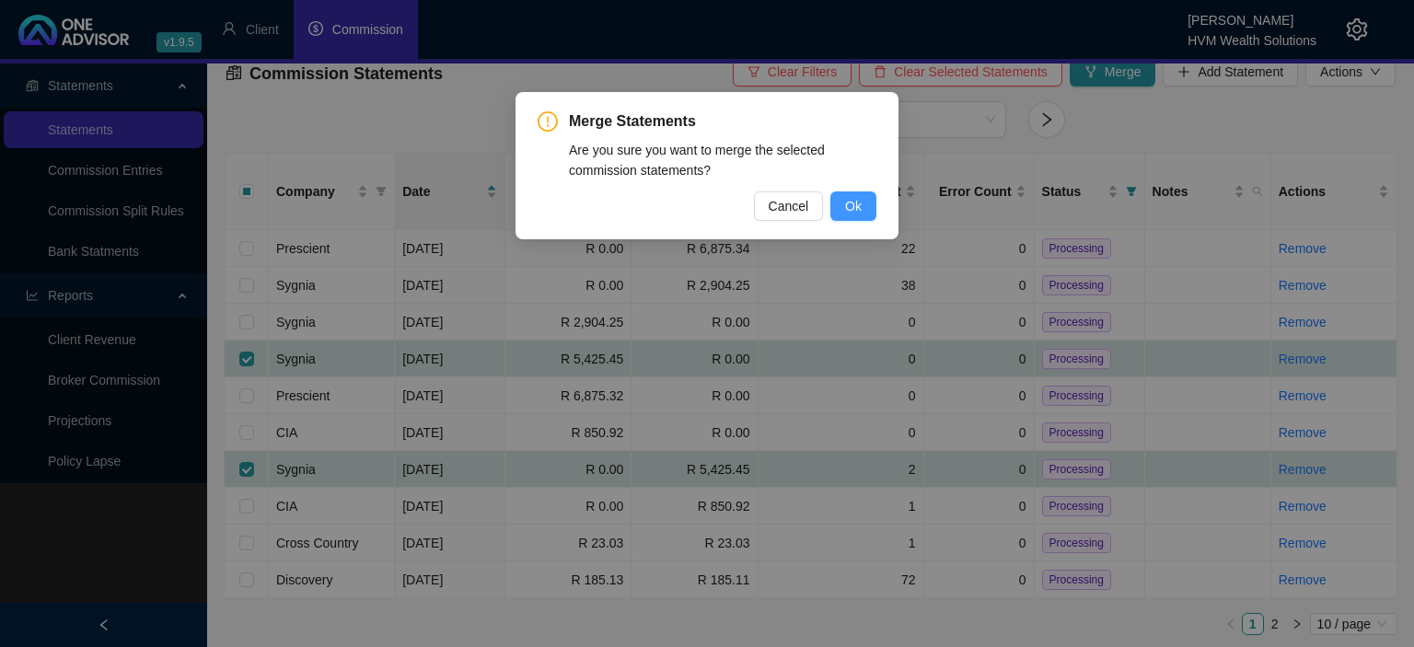
click at [854, 201] on span "Ok" at bounding box center [853, 206] width 17 height 20
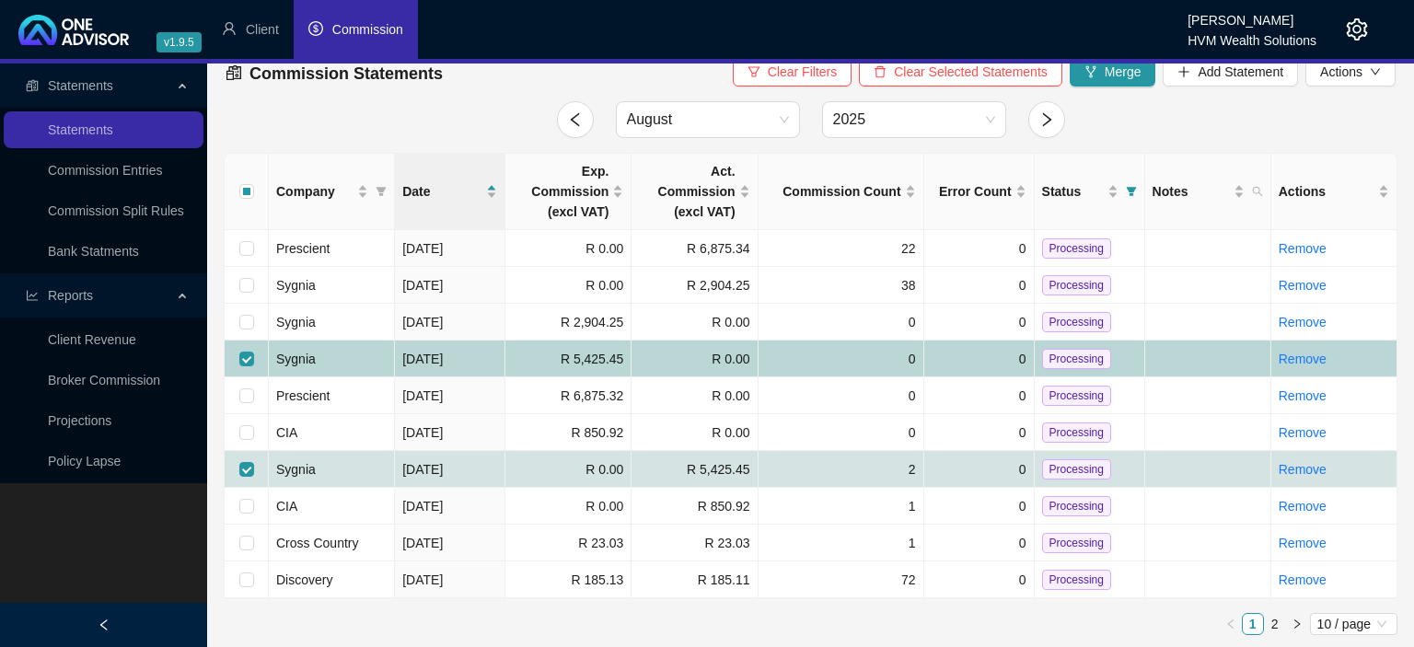
checkbox input "false"
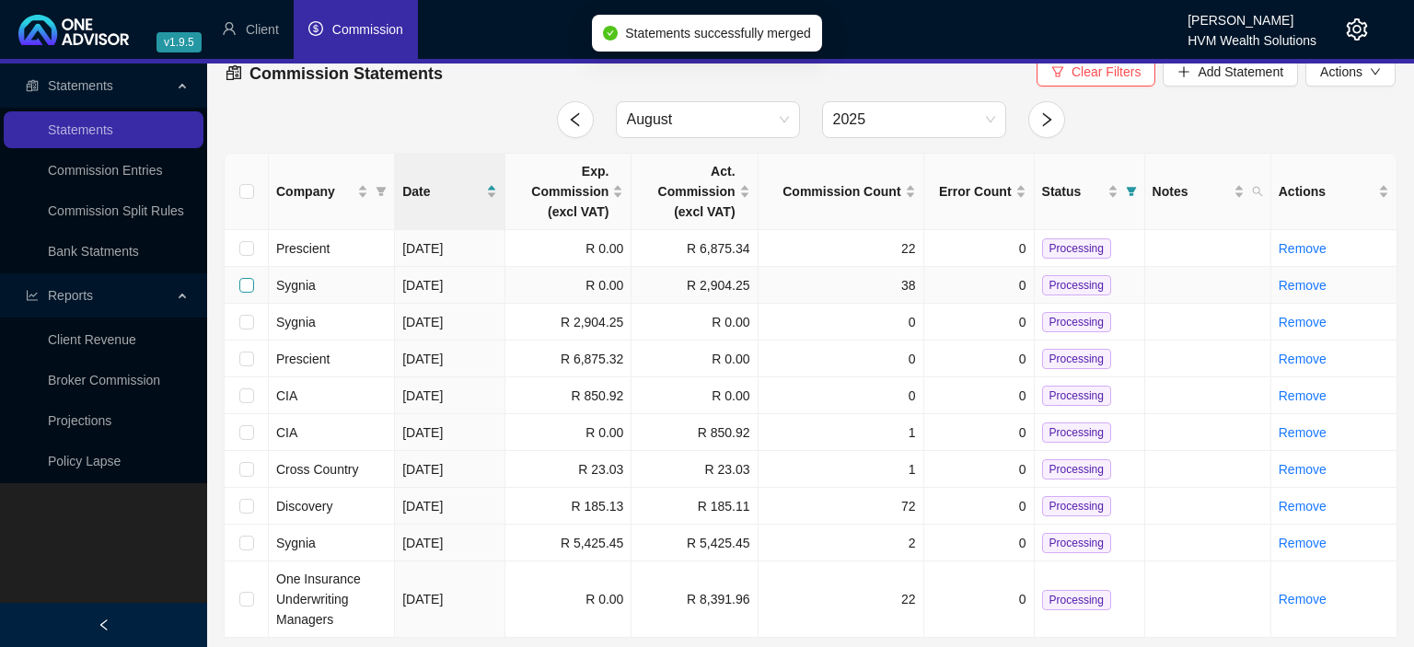
click at [249, 282] on input "checkbox" at bounding box center [246, 285] width 15 height 15
checkbox input "true"
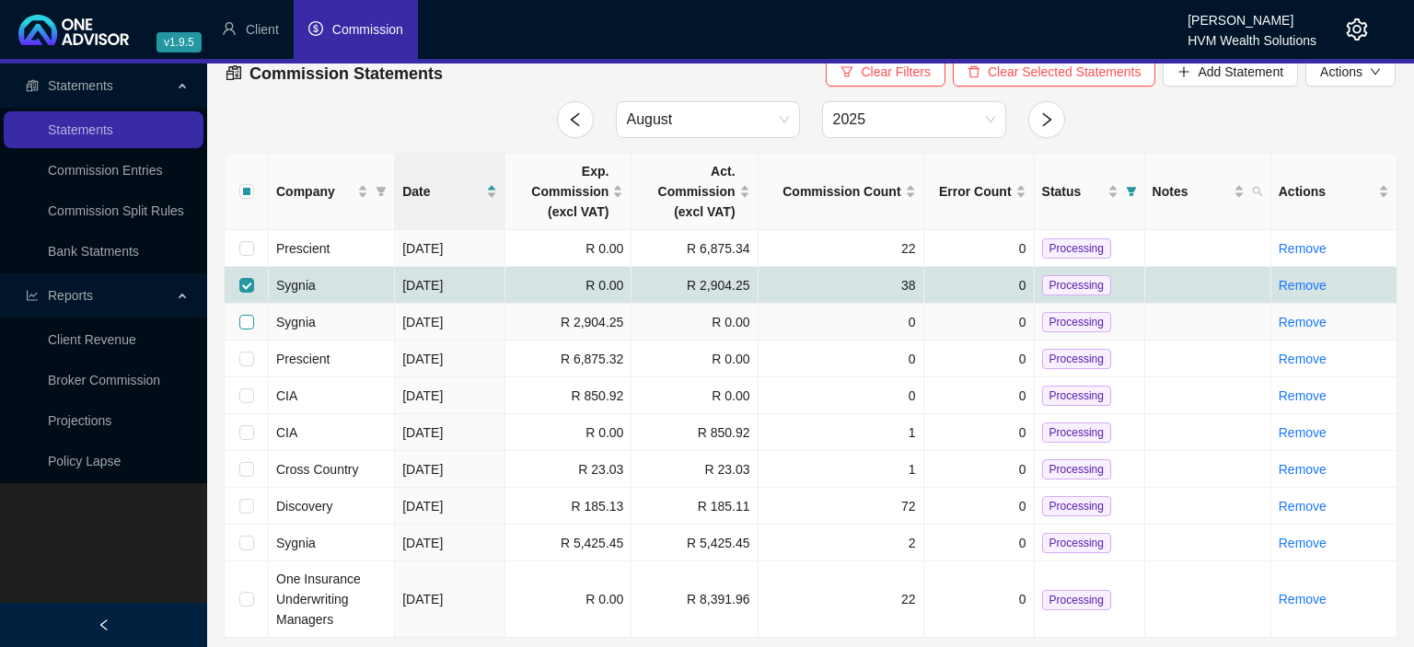
click at [249, 319] on input "checkbox" at bounding box center [246, 322] width 15 height 15
checkbox input "true"
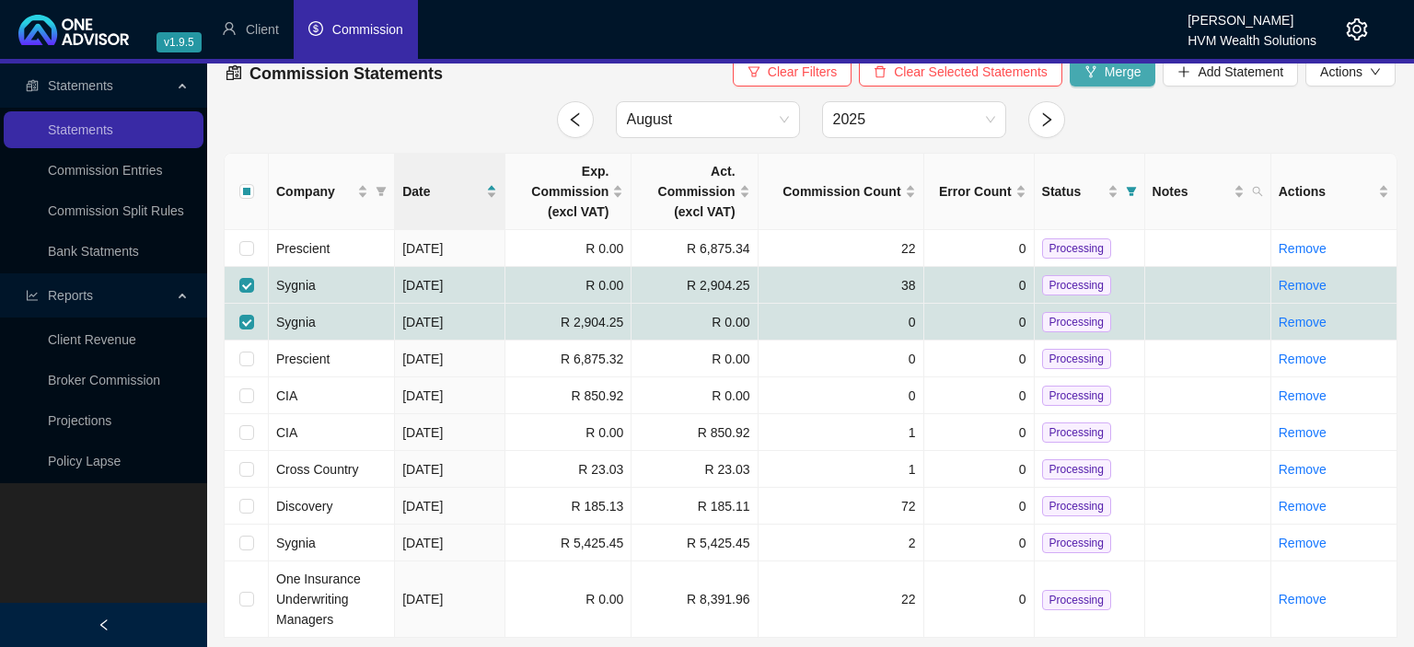
click at [1089, 83] on button "Merge" at bounding box center [1112, 71] width 87 height 29
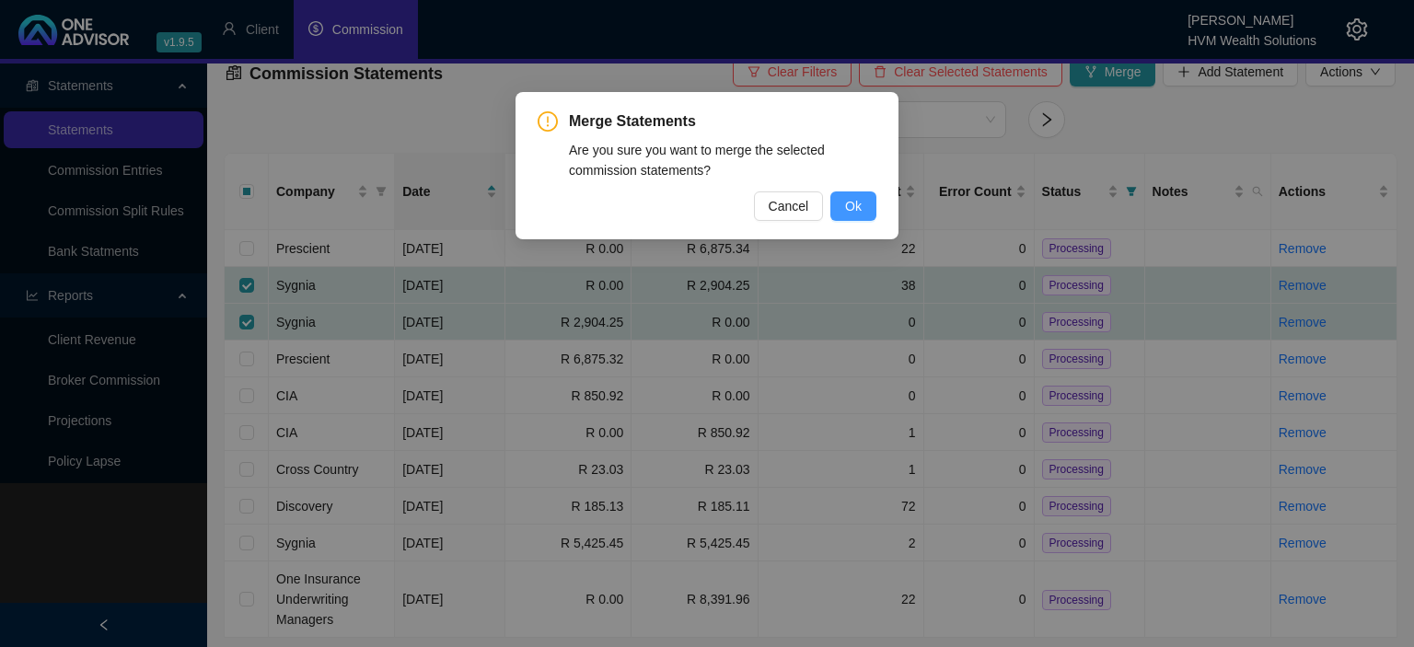
click at [847, 206] on span "Ok" at bounding box center [853, 206] width 17 height 20
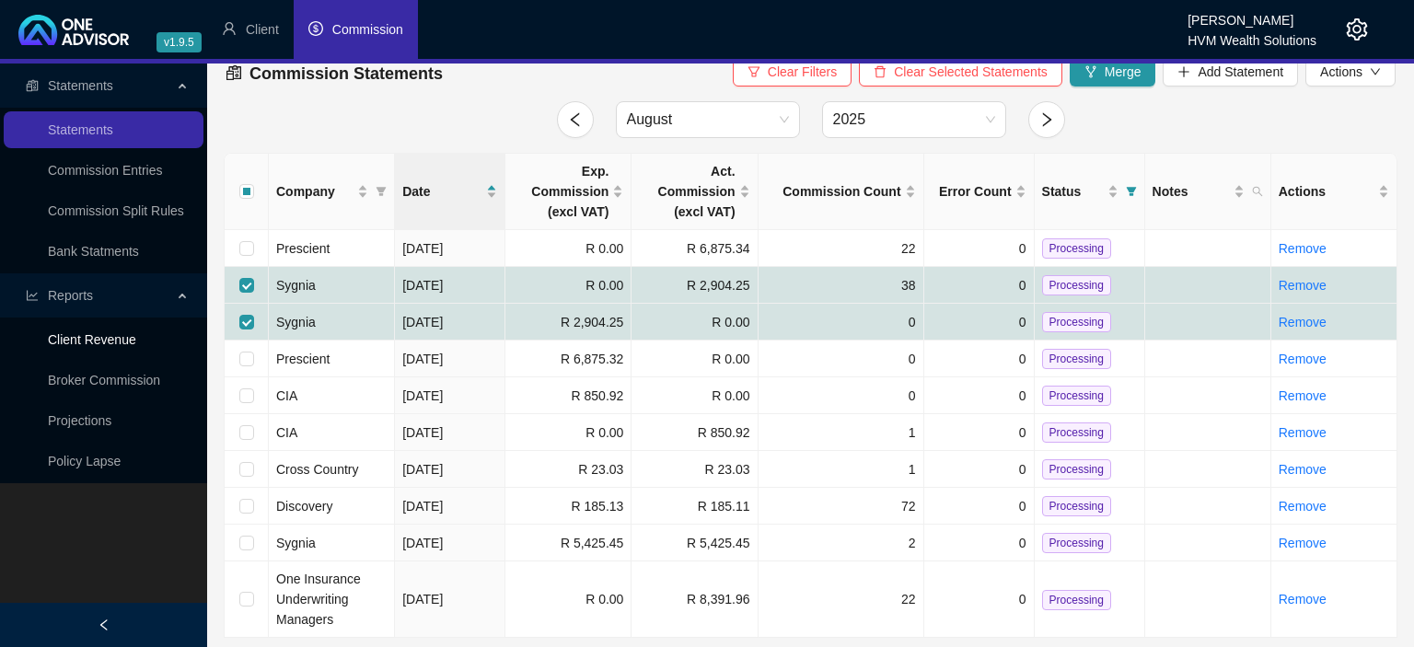
checkbox input "false"
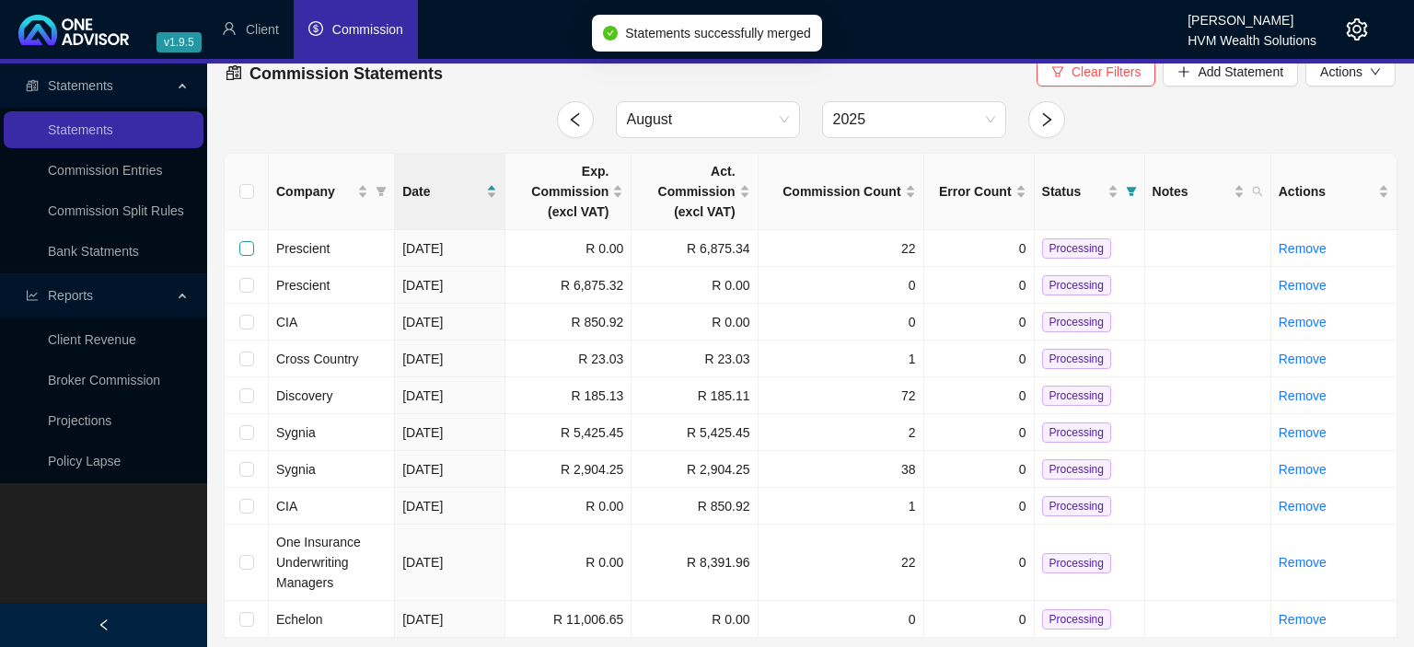
click at [249, 249] on input "checkbox" at bounding box center [246, 248] width 15 height 15
checkbox input "true"
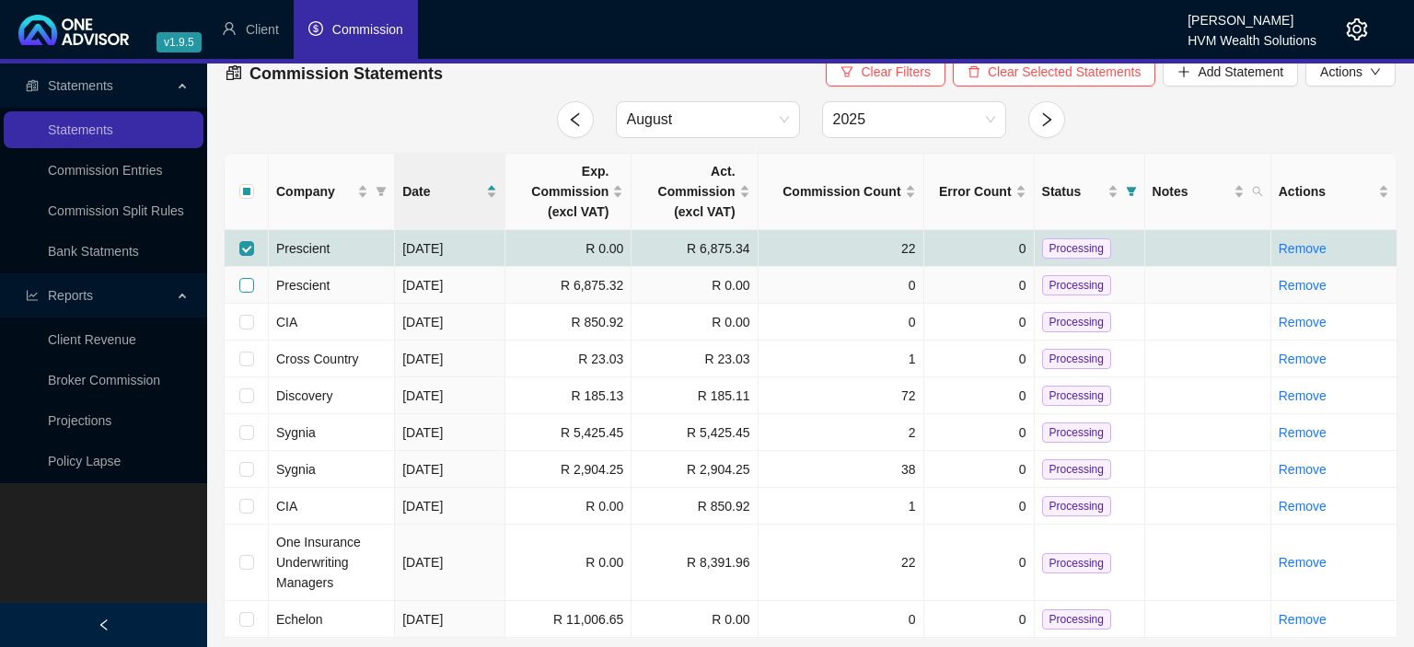
click at [246, 293] on label at bounding box center [246, 285] width 15 height 20
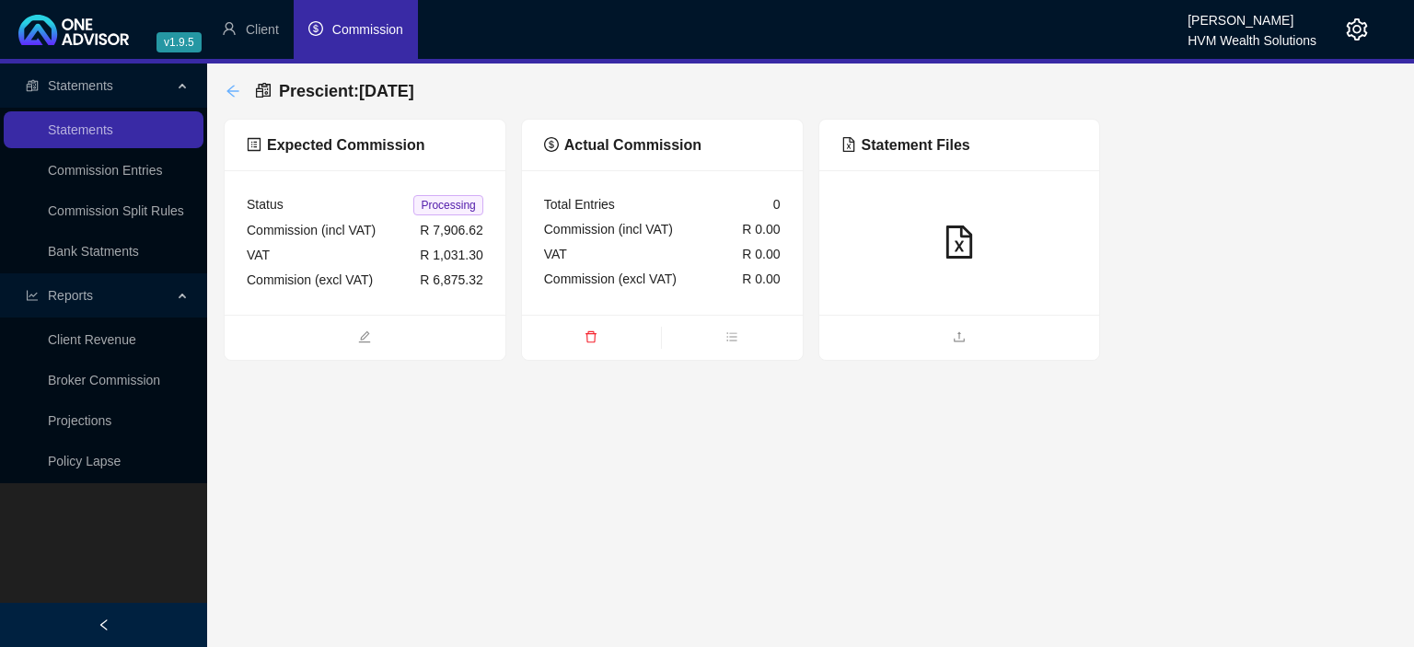
click at [233, 90] on icon "arrow-left" at bounding box center [232, 91] width 15 height 15
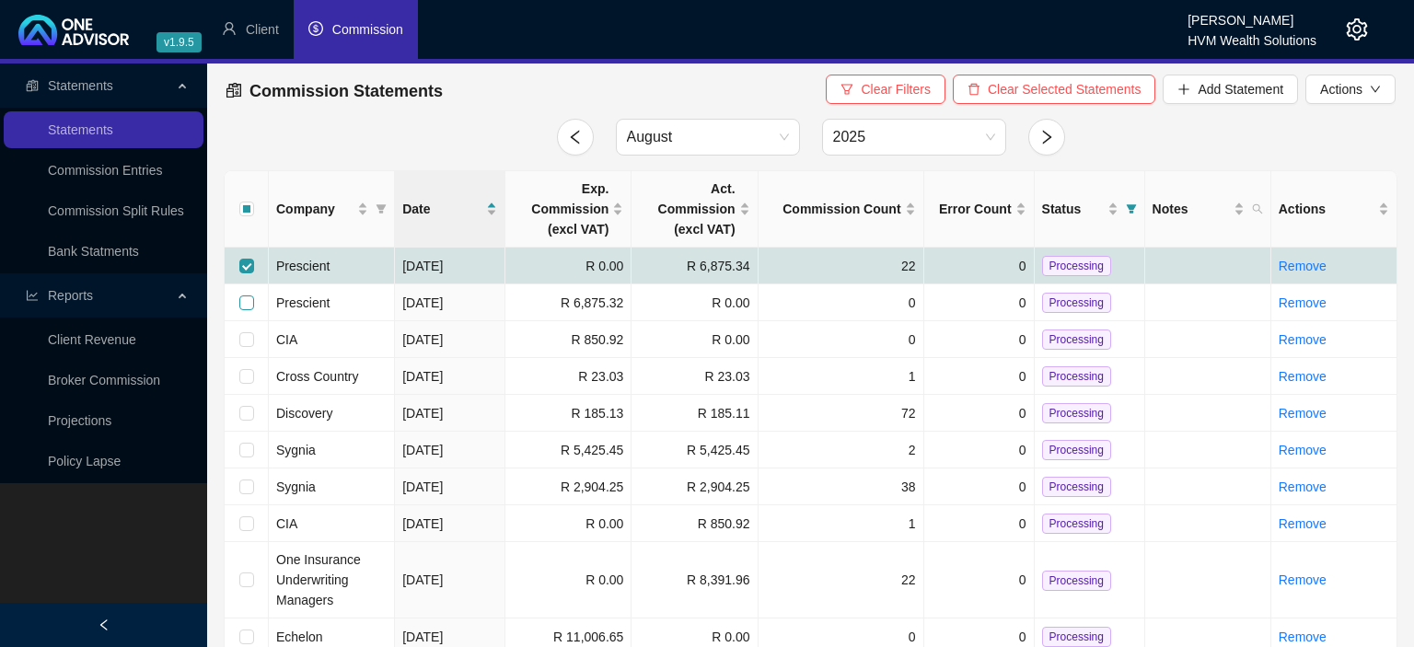
click at [246, 307] on input "checkbox" at bounding box center [246, 302] width 15 height 15
checkbox input "true"
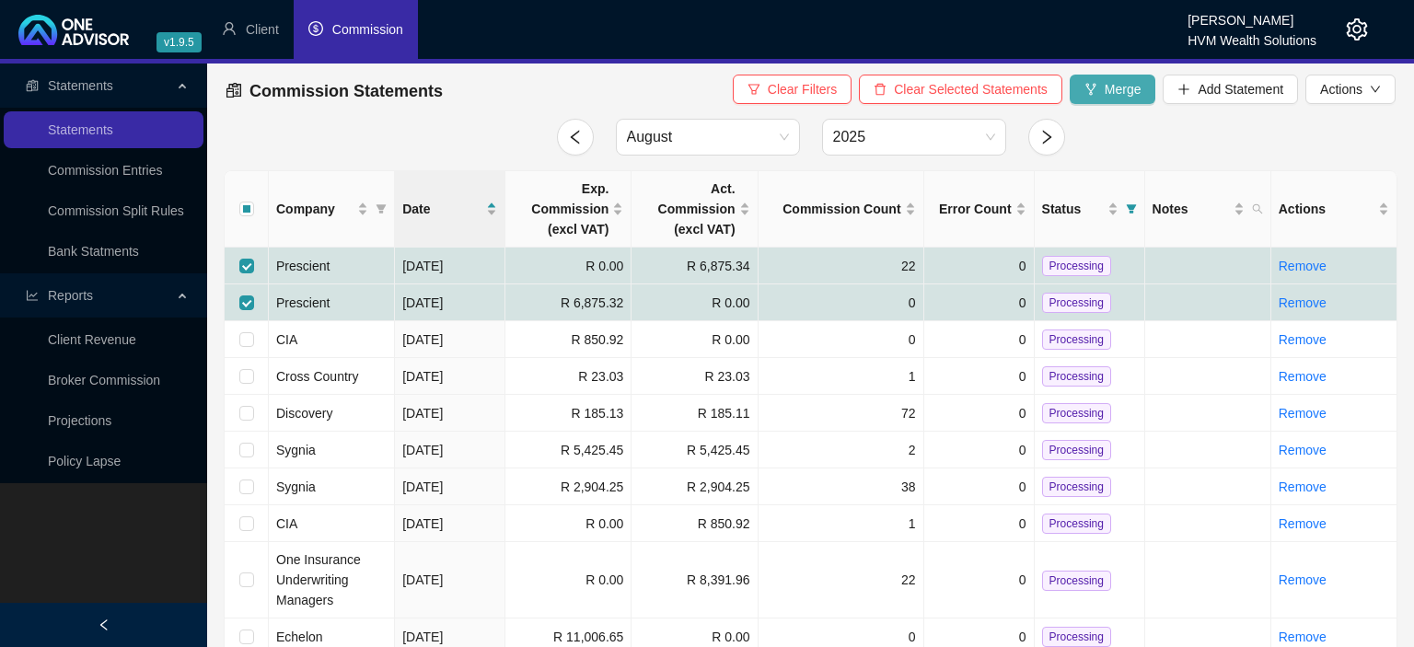
click at [1106, 101] on button "Merge" at bounding box center [1112, 89] width 87 height 29
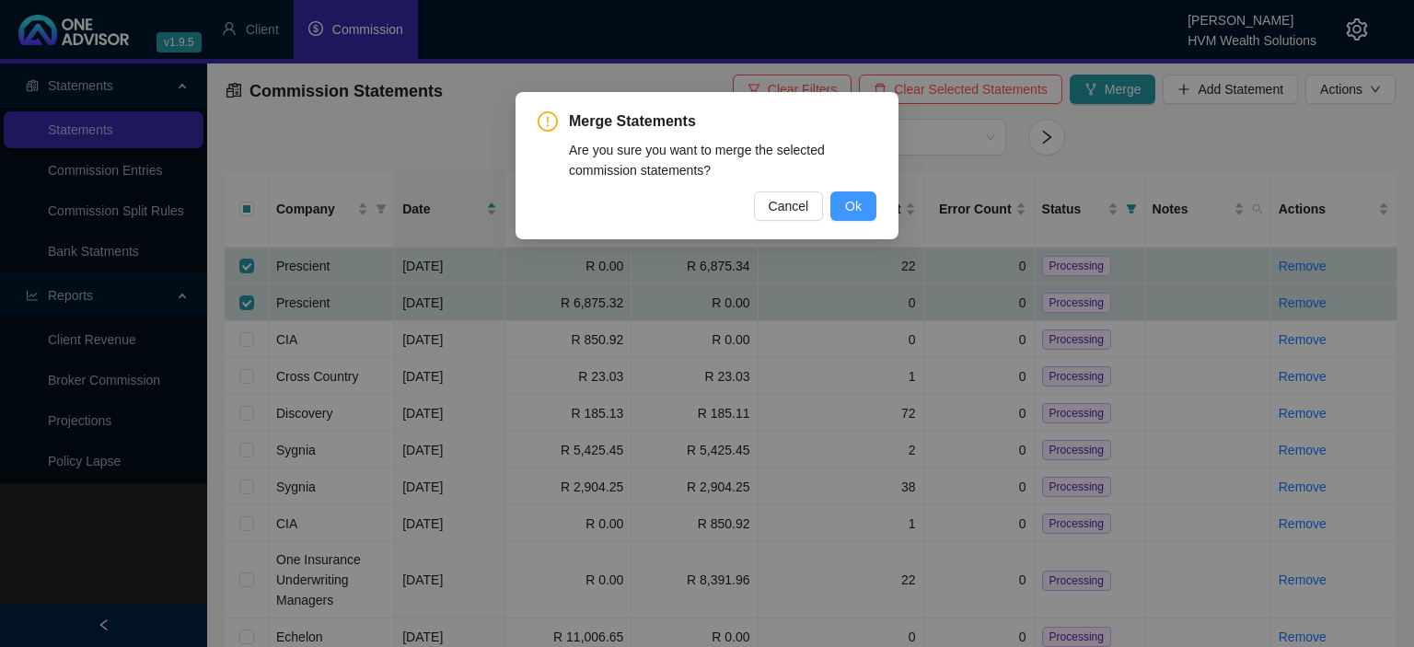
click at [856, 205] on span "Ok" at bounding box center [853, 206] width 17 height 20
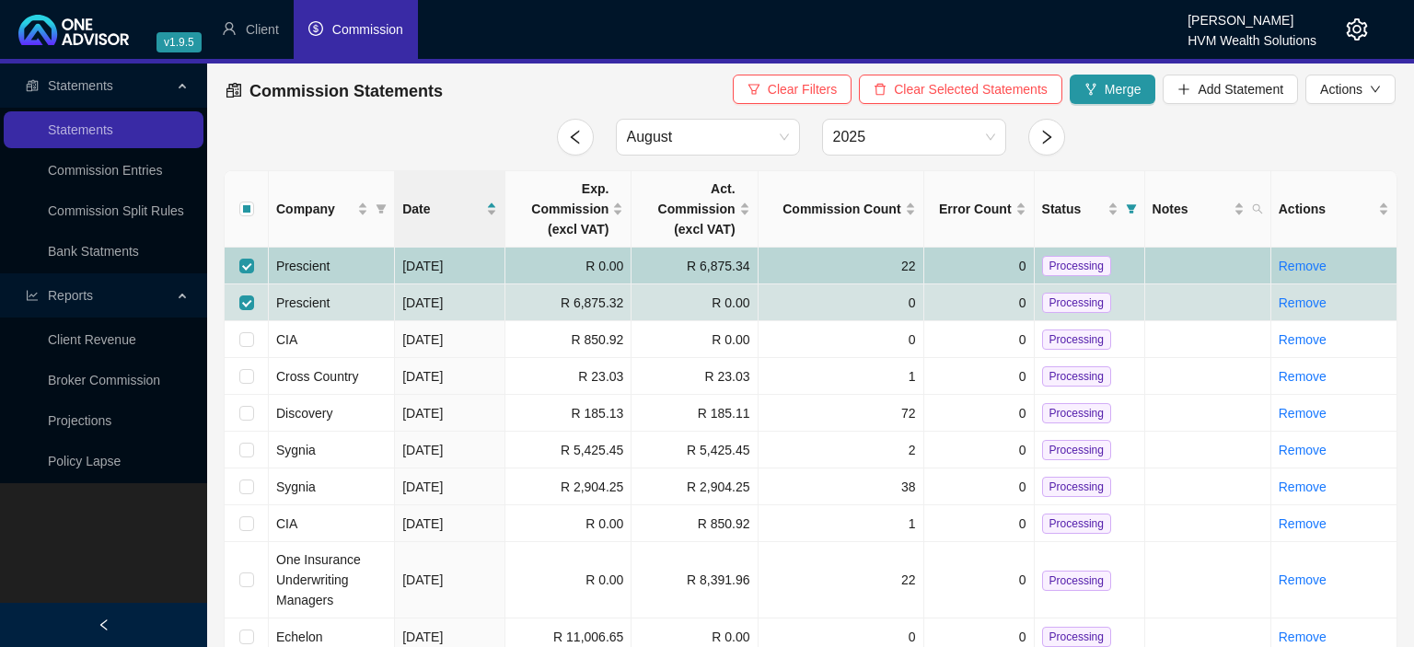
checkbox input "false"
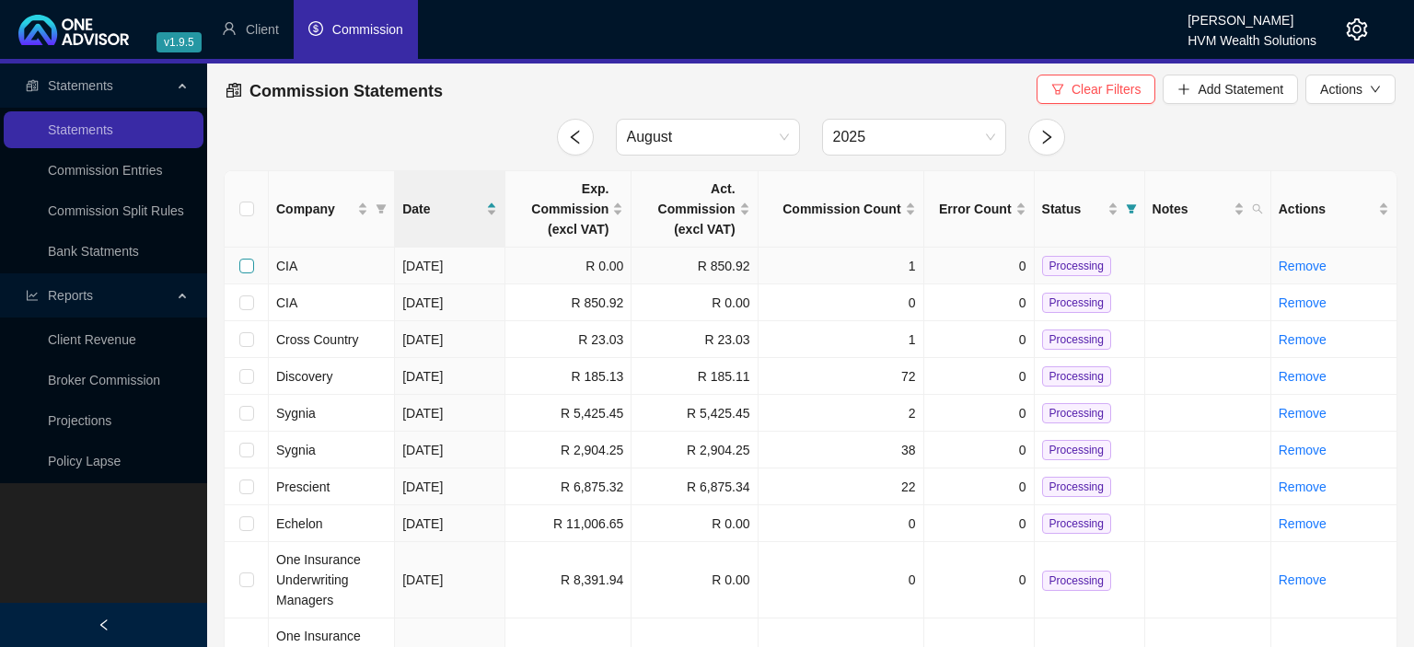
click at [245, 267] on input "checkbox" at bounding box center [246, 266] width 15 height 15
checkbox input "true"
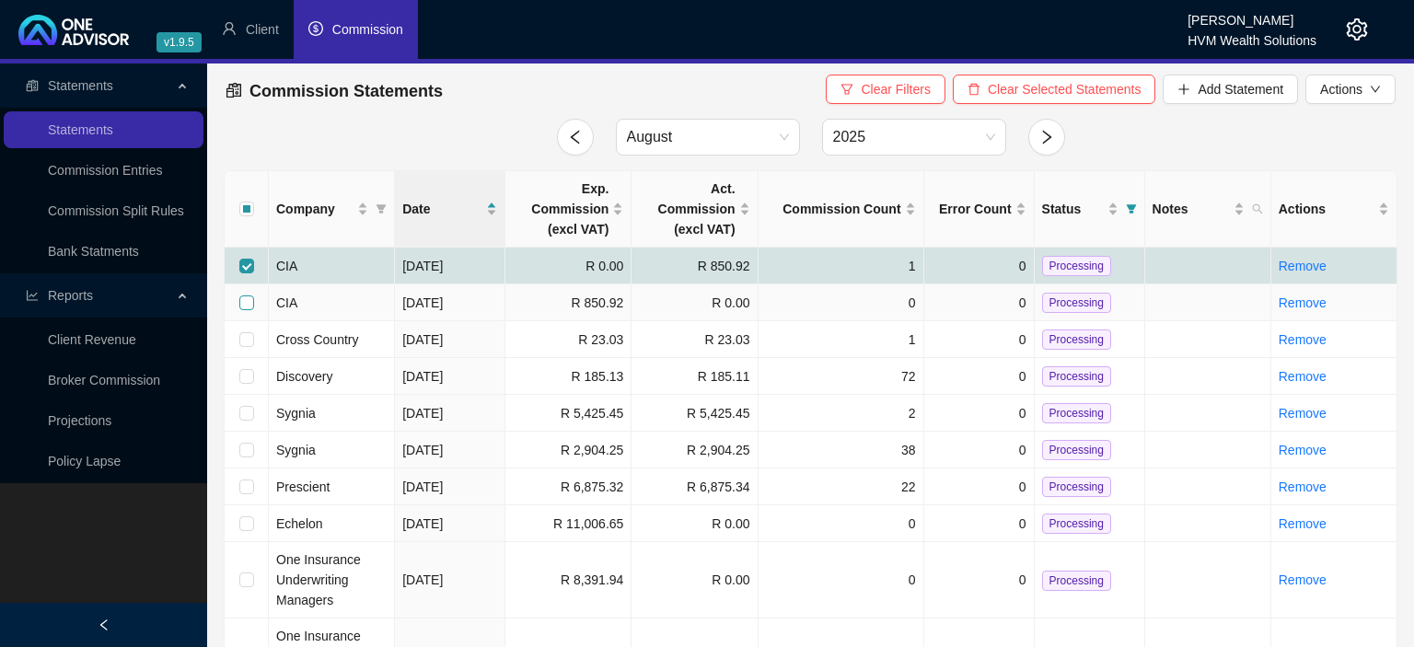
click at [248, 304] on input "checkbox" at bounding box center [246, 302] width 15 height 15
checkbox input "true"
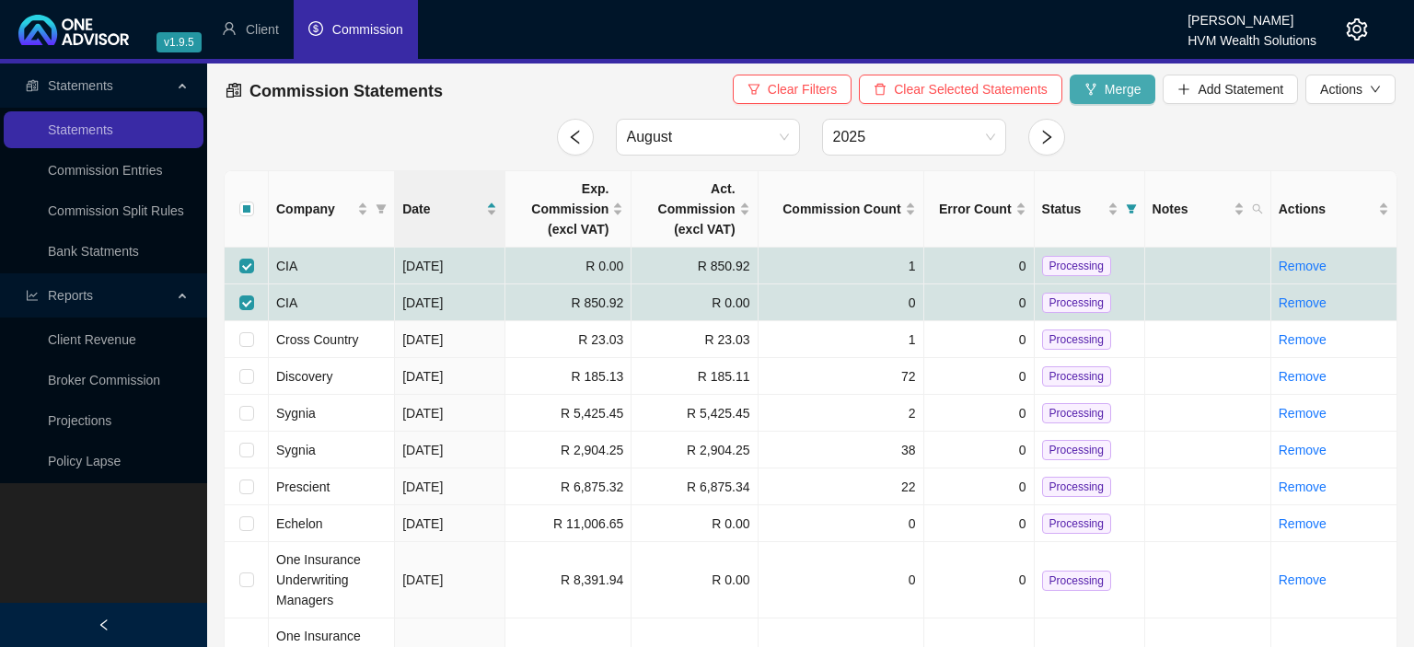
click at [1095, 87] on icon "fork" at bounding box center [1090, 89] width 10 height 12
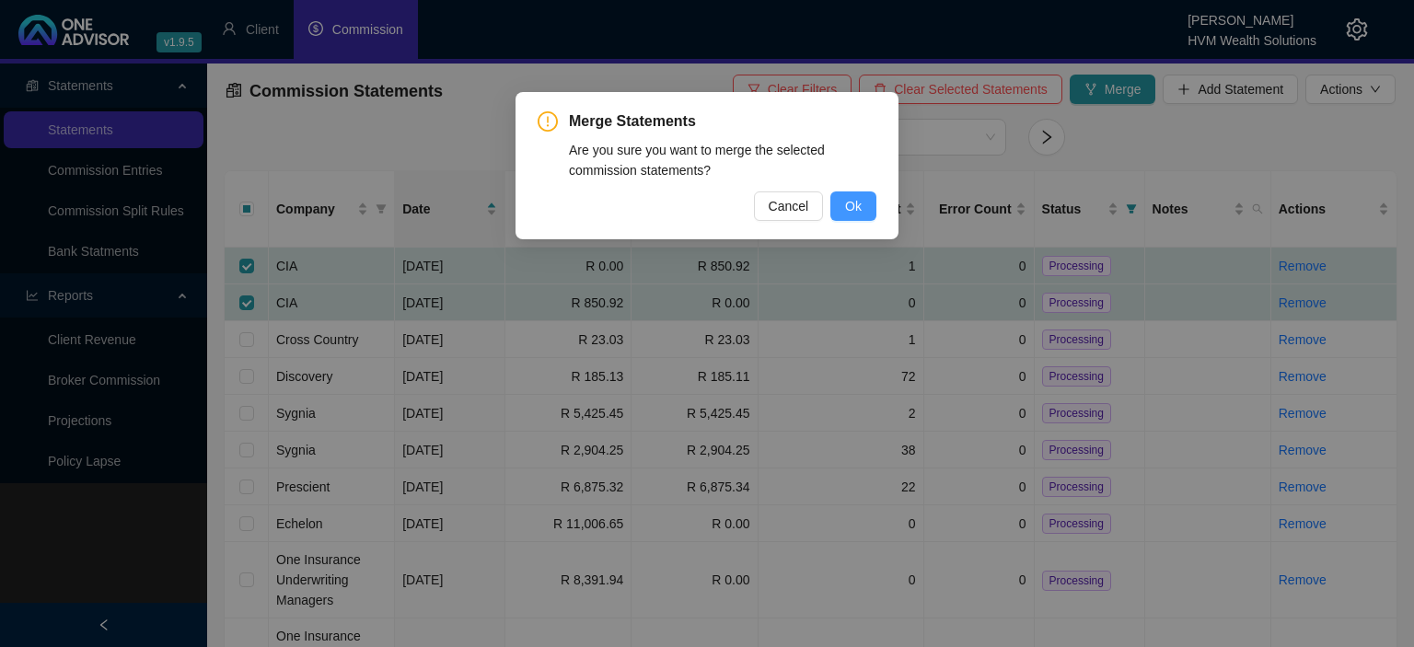
click at [838, 198] on button "Ok" at bounding box center [853, 205] width 46 height 29
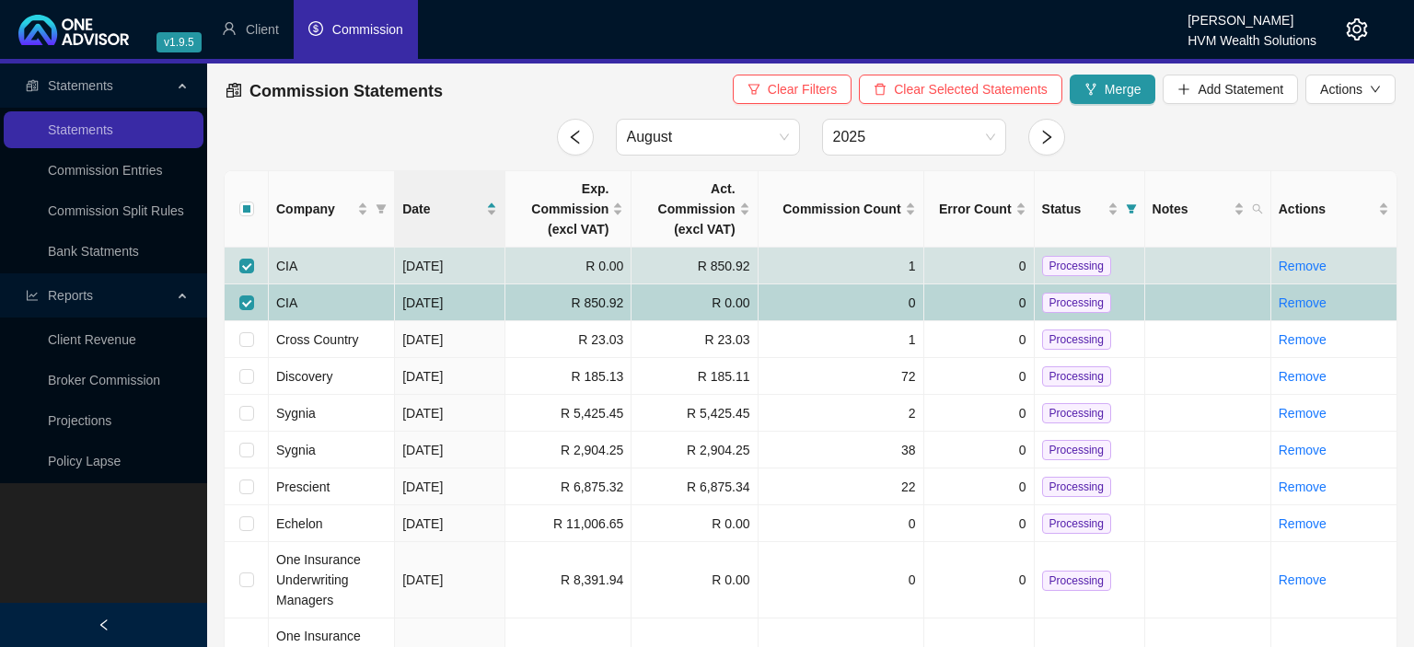
checkbox input "false"
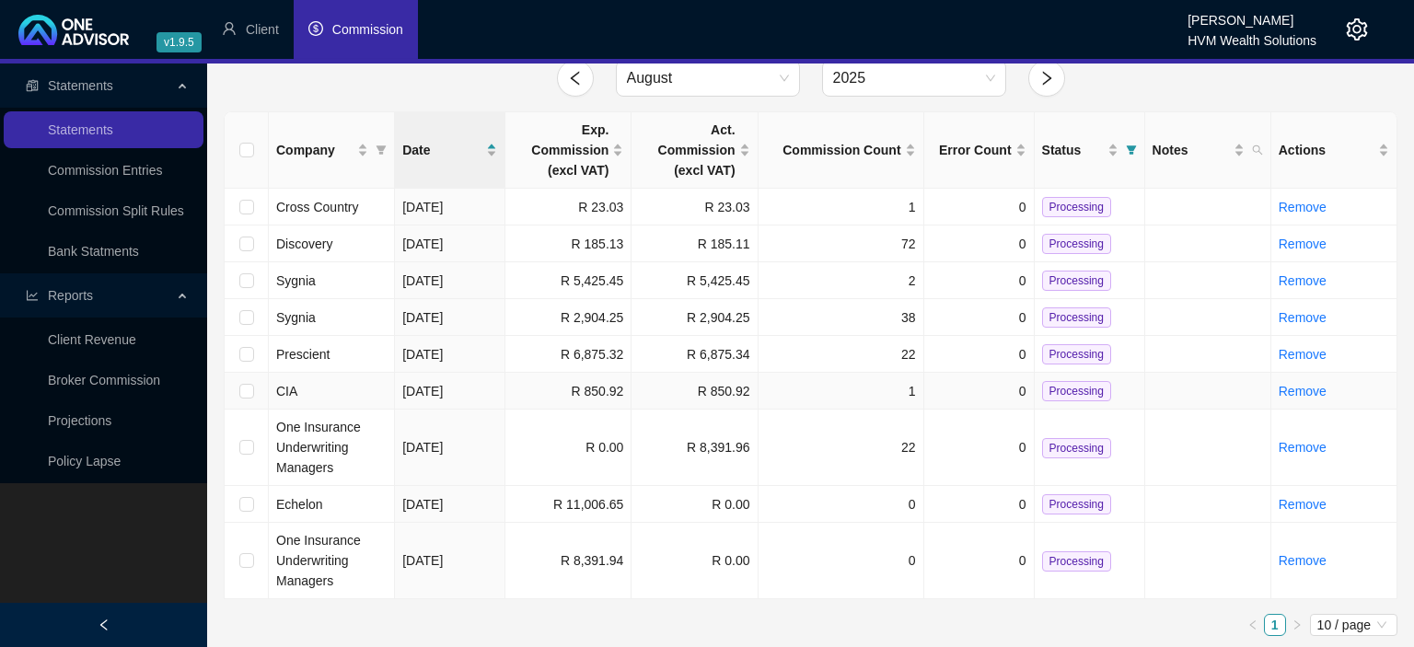
scroll to position [60, 0]
click at [246, 446] on input "checkbox" at bounding box center [246, 446] width 15 height 15
checkbox input "true"
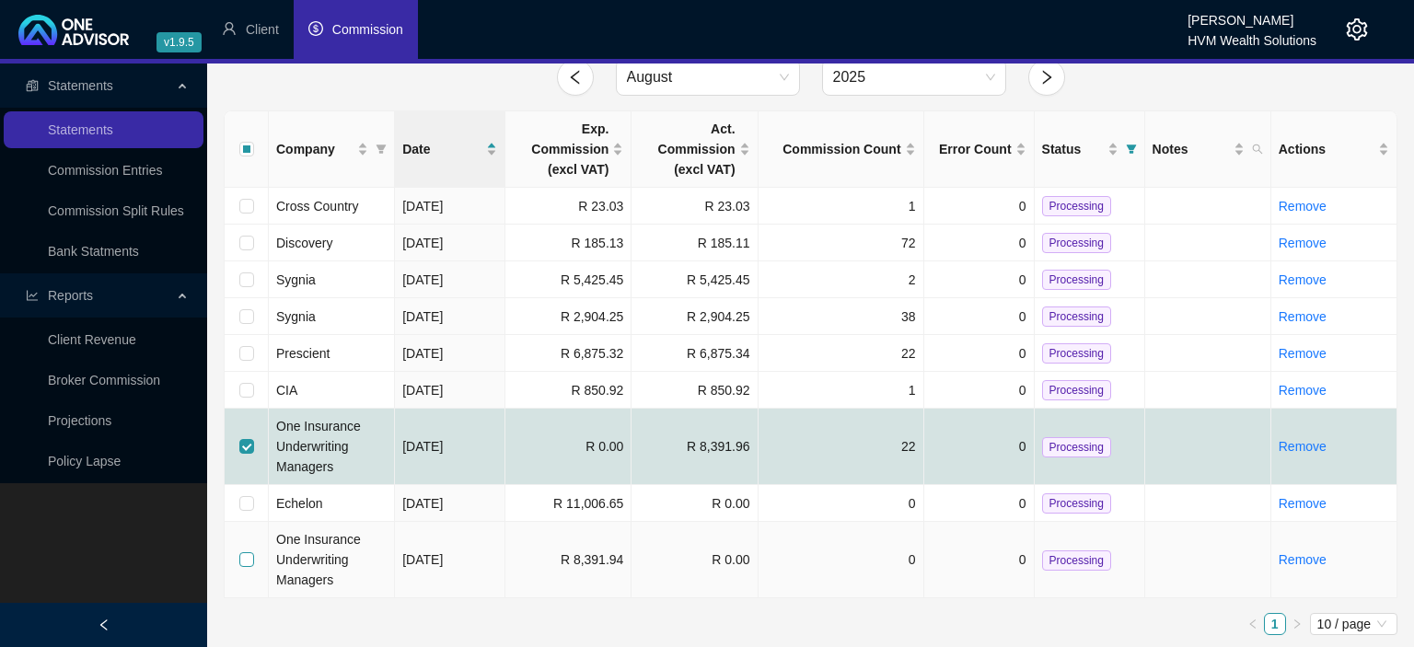
click at [247, 559] on input "checkbox" at bounding box center [246, 559] width 15 height 15
checkbox input "true"
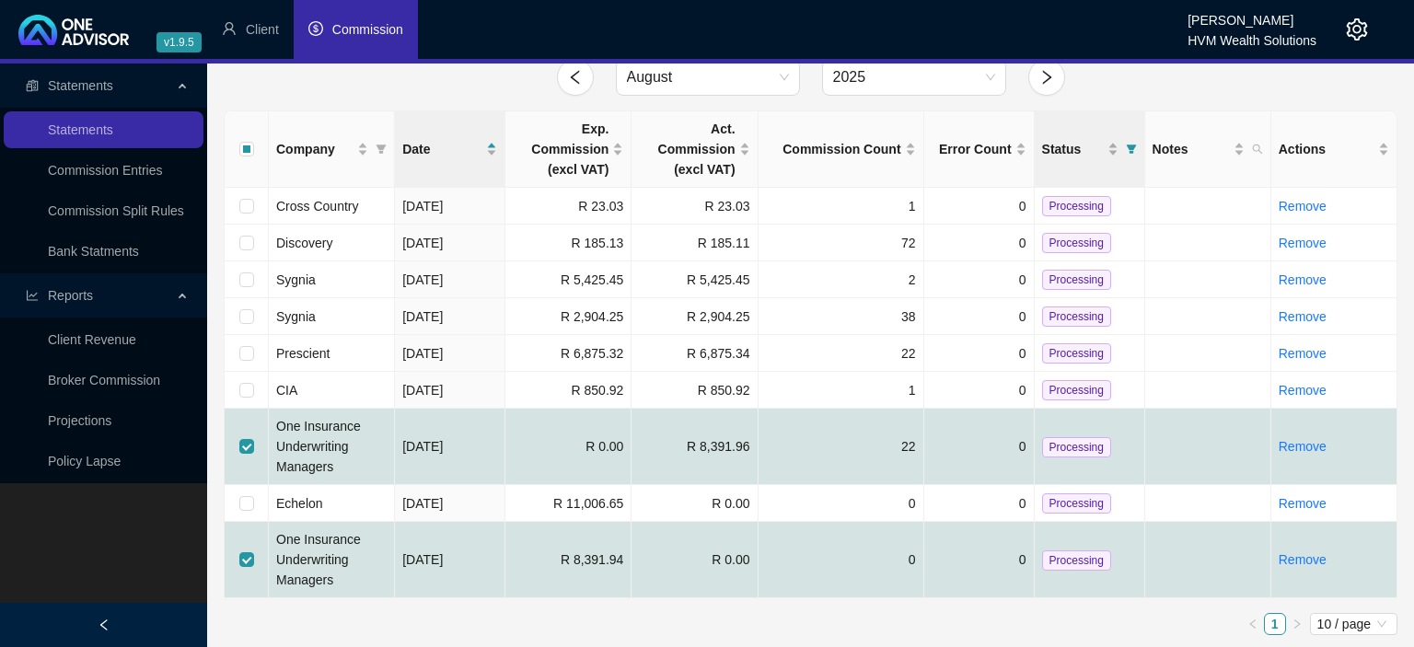
scroll to position [0, 0]
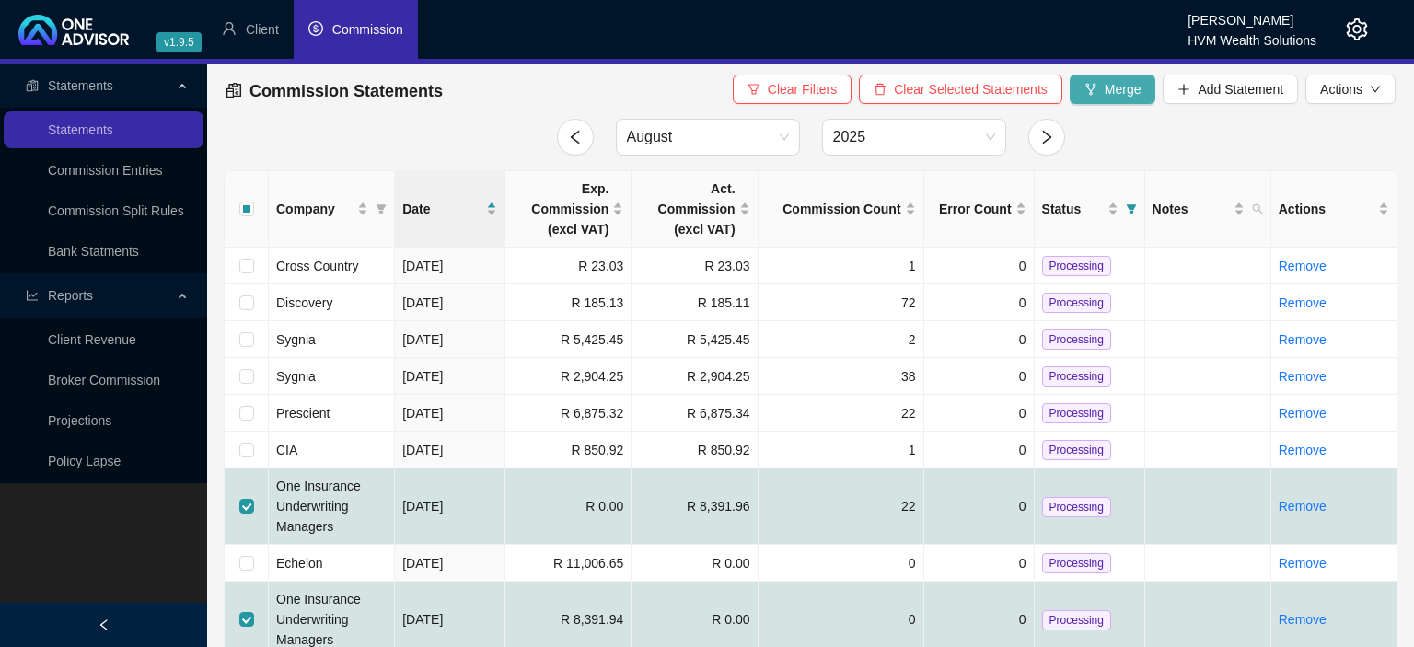
click at [1102, 99] on button "Merge" at bounding box center [1112, 89] width 87 height 29
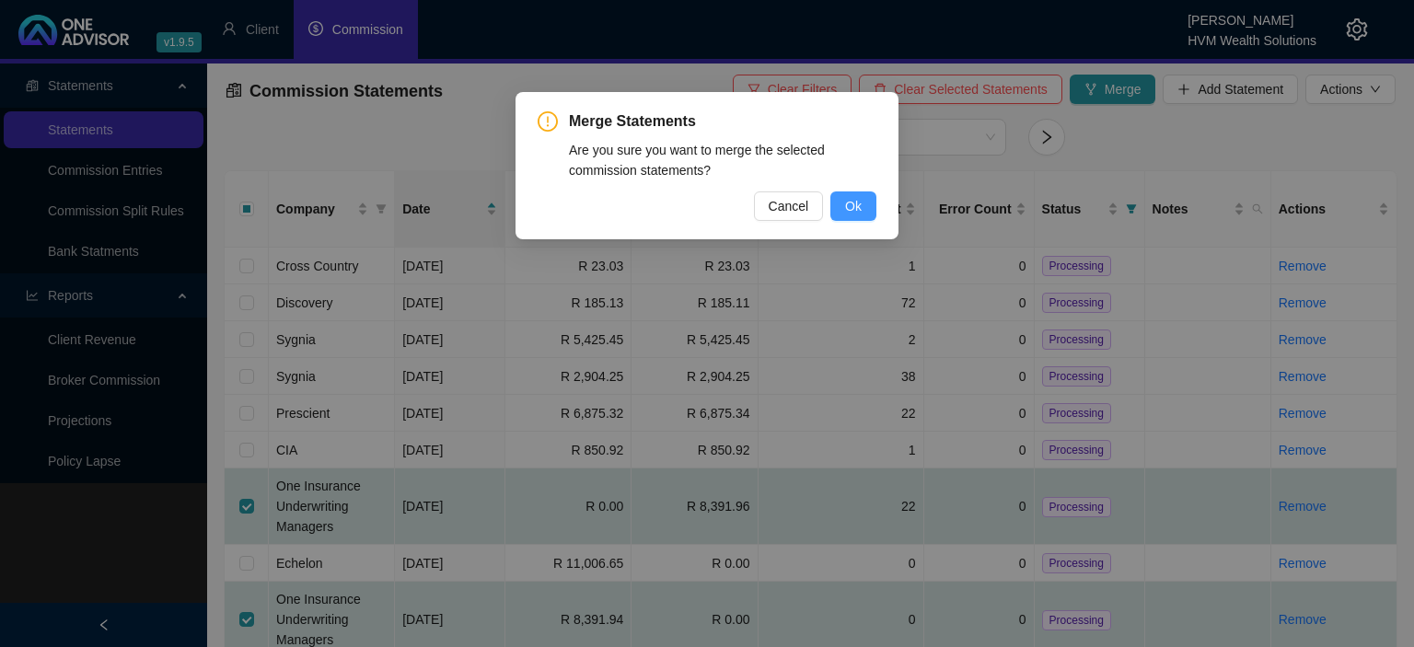
click at [843, 205] on button "Ok" at bounding box center [853, 205] width 46 height 29
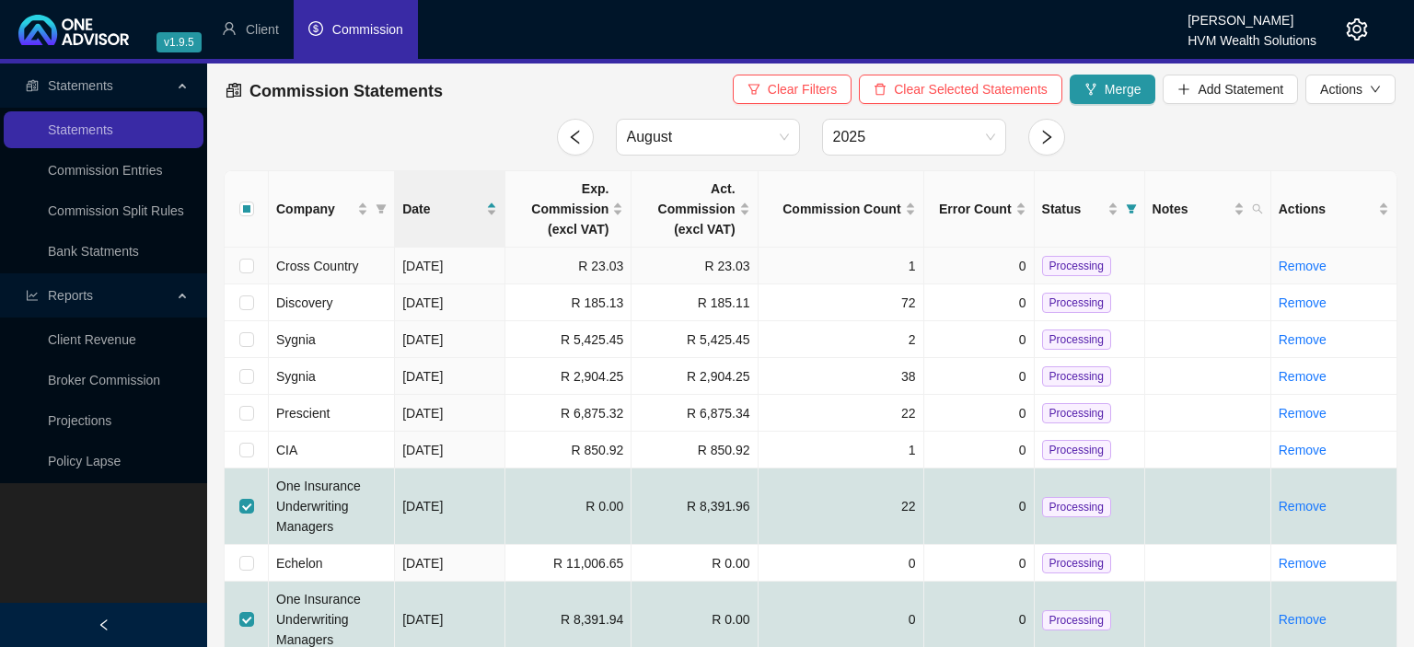
checkbox input "false"
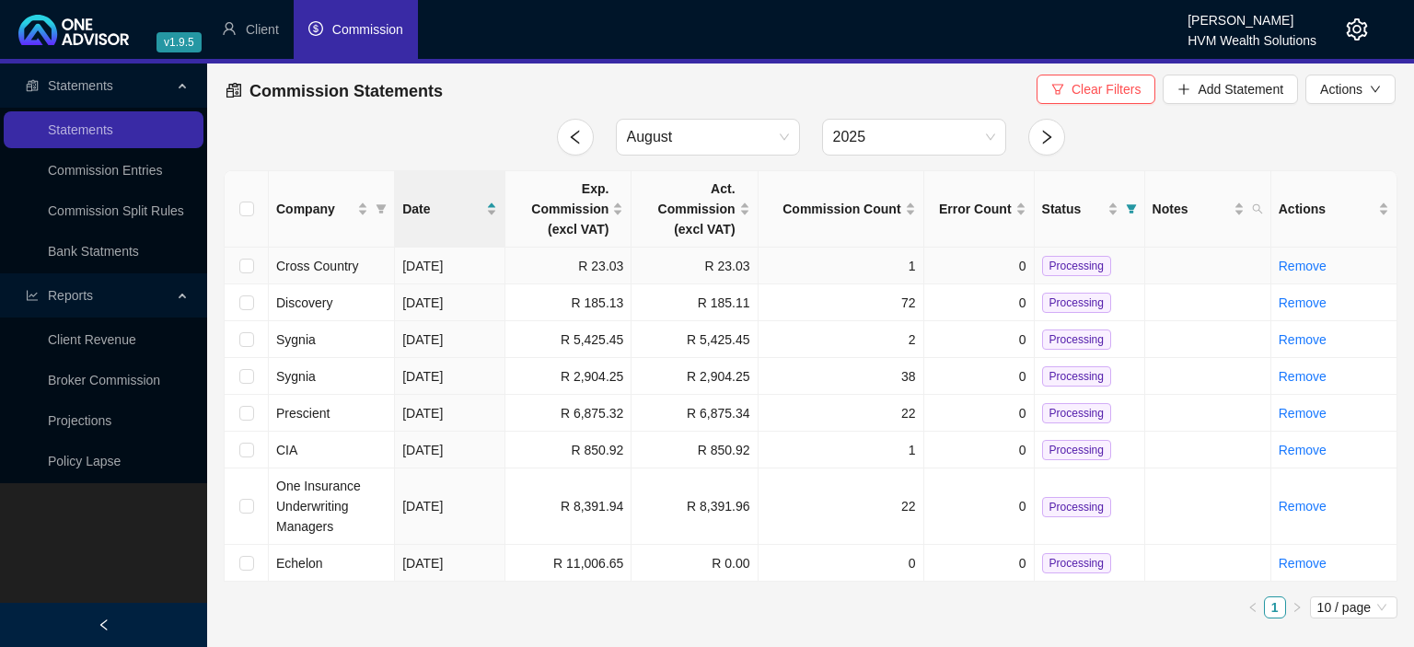
click at [1057, 267] on span "Processing" at bounding box center [1076, 266] width 69 height 20
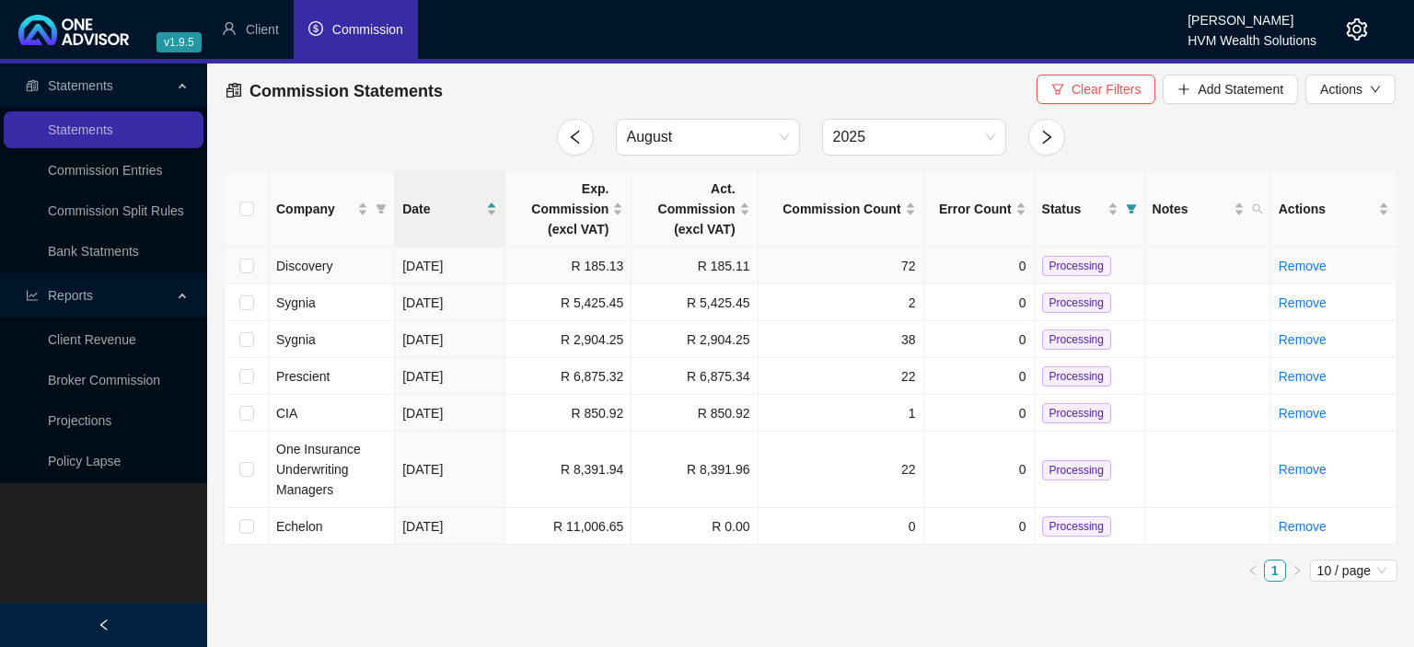
click at [1062, 267] on span "Processing" at bounding box center [1076, 266] width 69 height 20
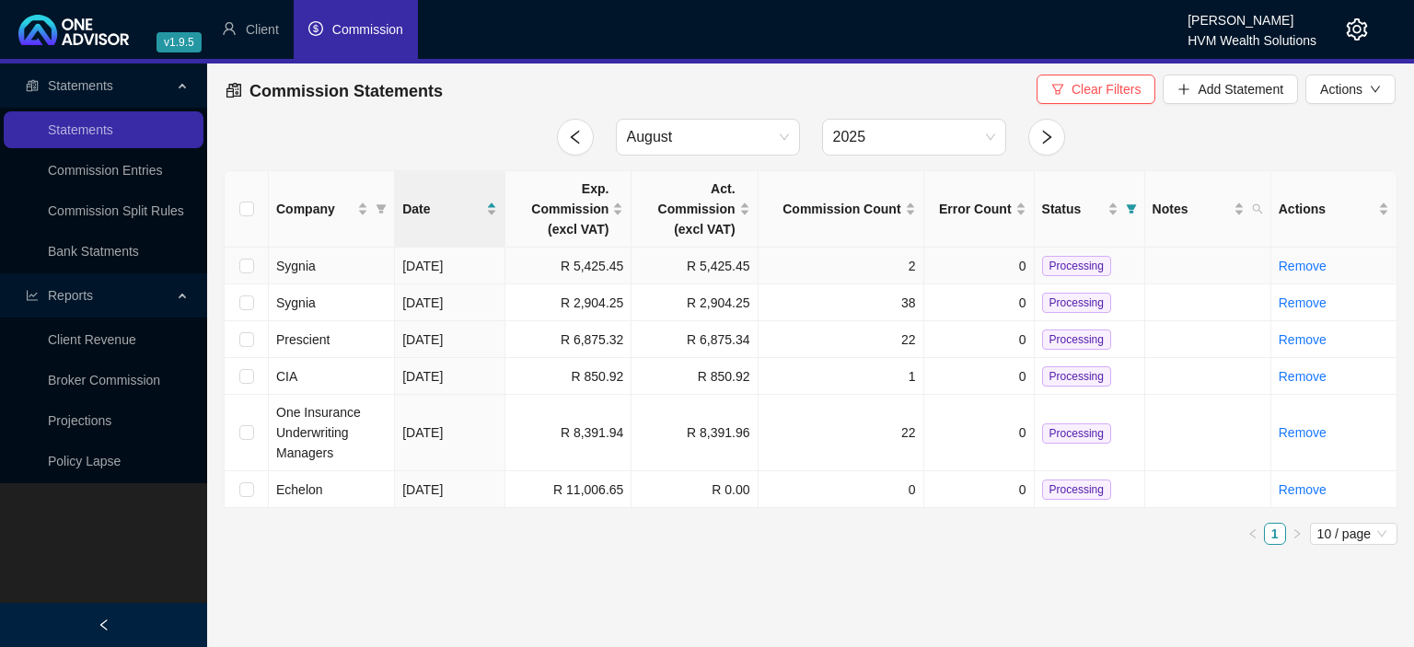
click at [1092, 253] on td "Processing" at bounding box center [1089, 266] width 110 height 37
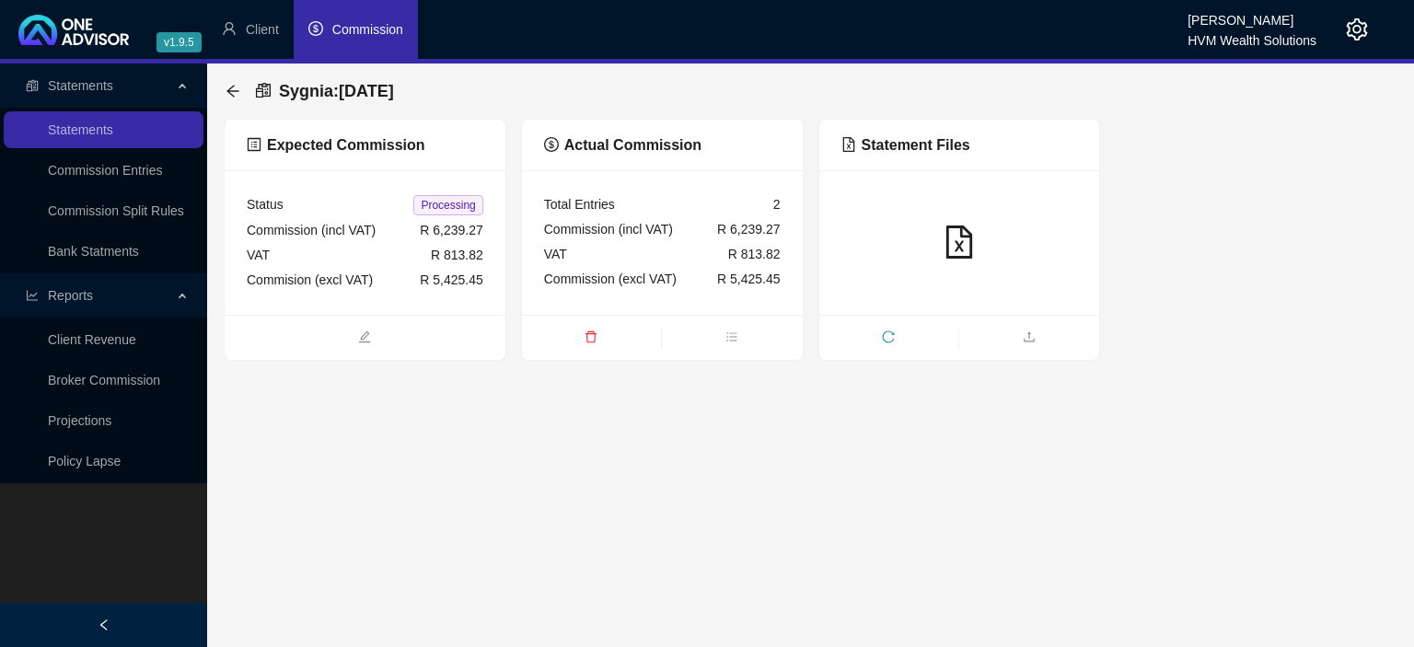
click at [225, 93] on div "Sygnia : 2025-08-14" at bounding box center [810, 91] width 1173 height 55
click at [227, 90] on icon "arrow-left" at bounding box center [232, 91] width 15 height 15
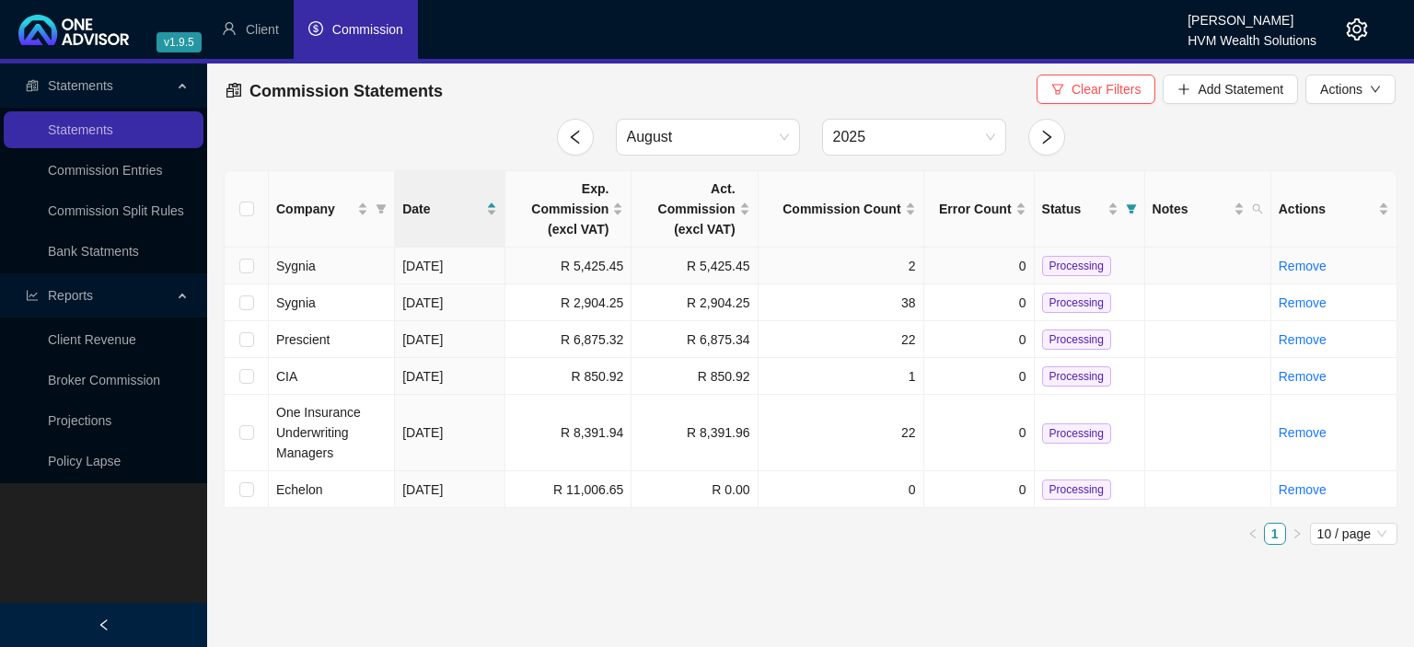
click at [1061, 260] on span "Processing" at bounding box center [1076, 266] width 69 height 20
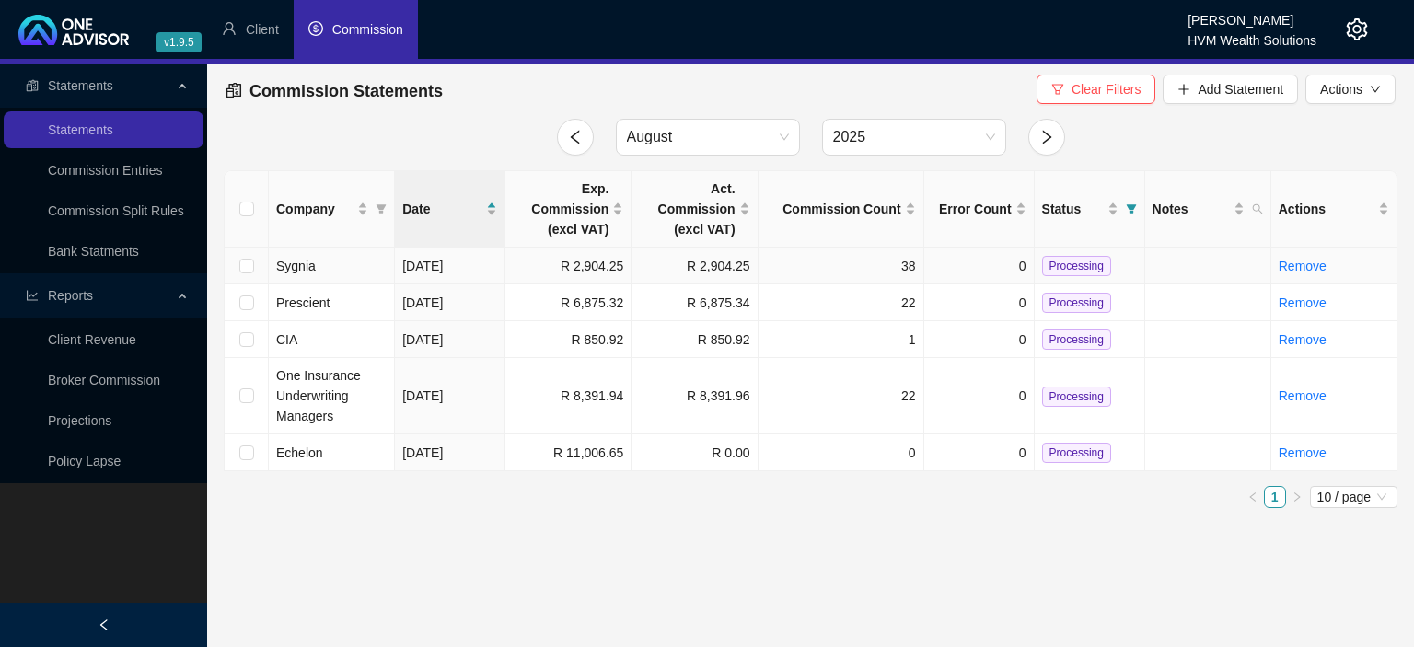
click at [1066, 273] on span "Processing" at bounding box center [1076, 266] width 69 height 20
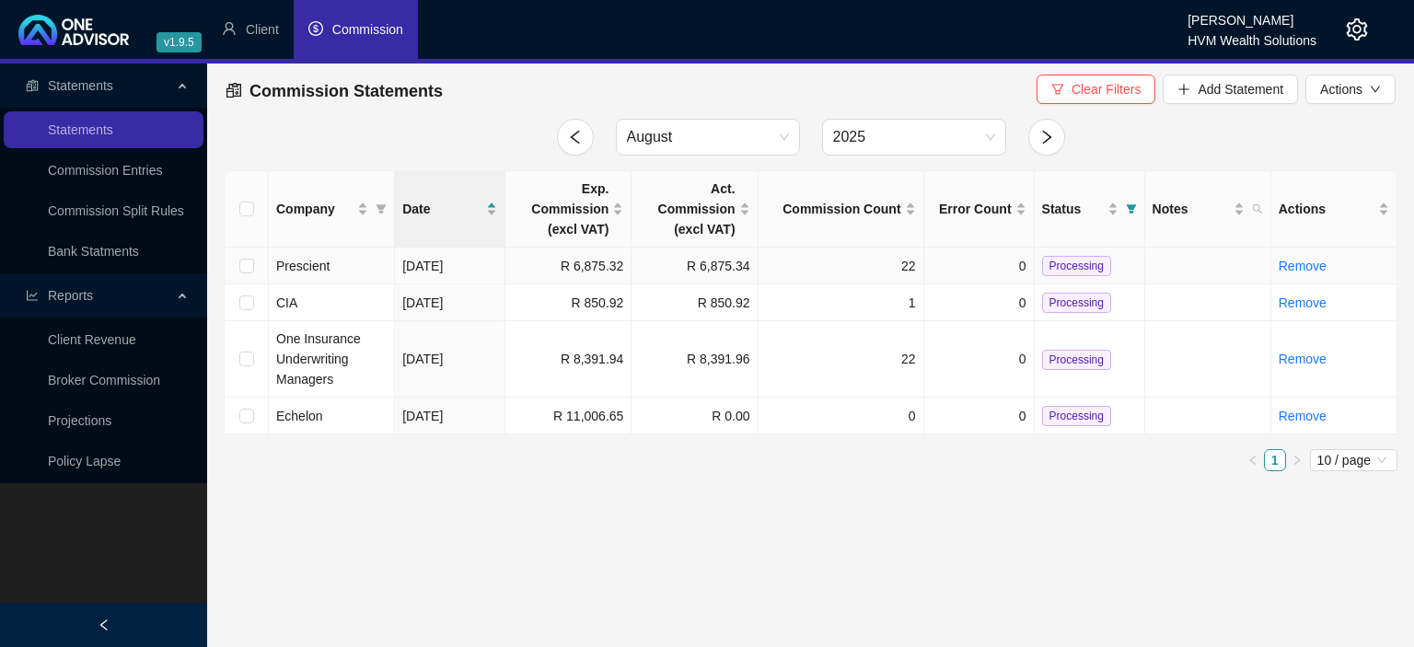
click at [1051, 274] on span "Processing" at bounding box center [1076, 266] width 69 height 20
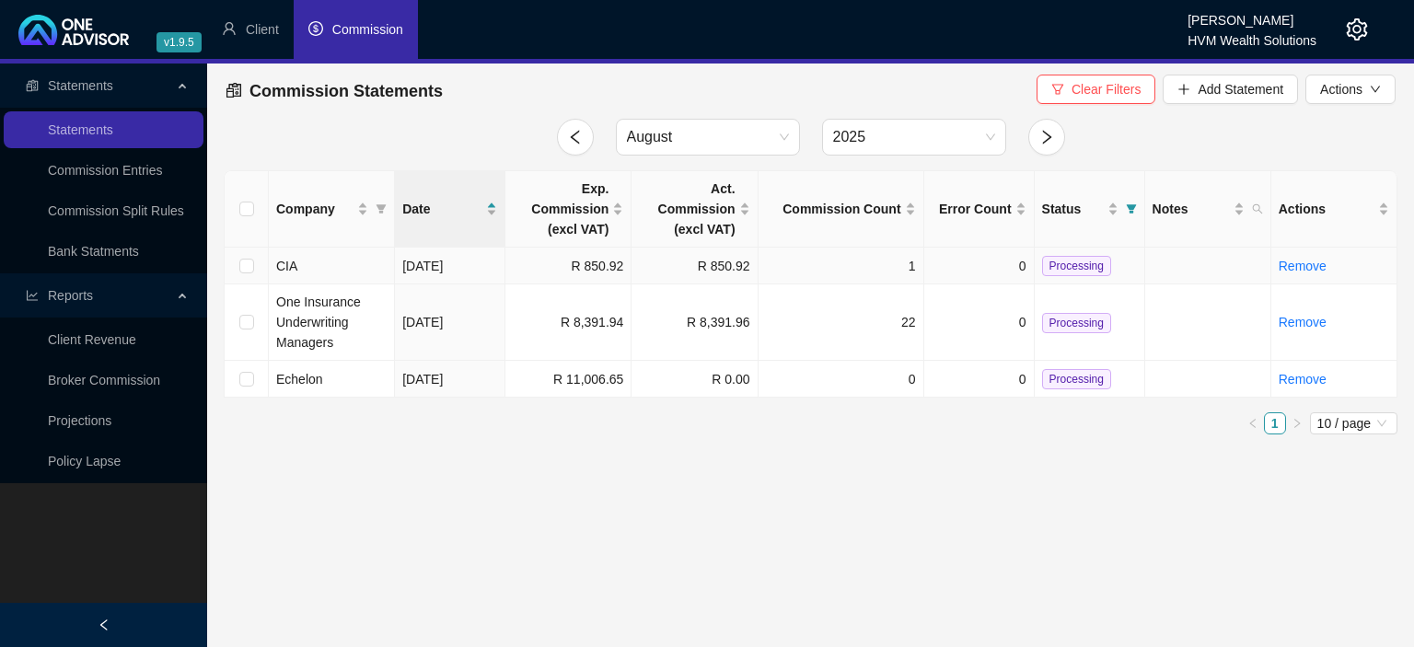
click at [1066, 270] on span "Processing" at bounding box center [1076, 266] width 69 height 20
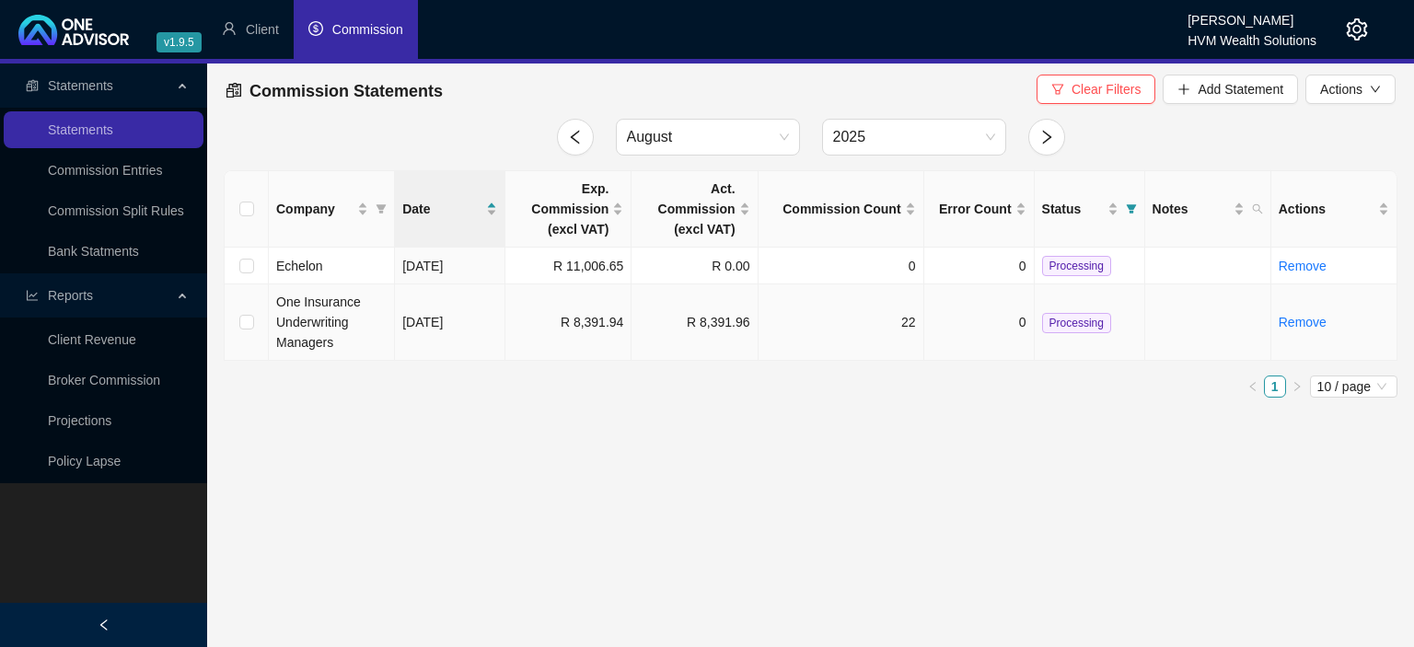
click at [1088, 321] on span "Processing" at bounding box center [1076, 323] width 69 height 20
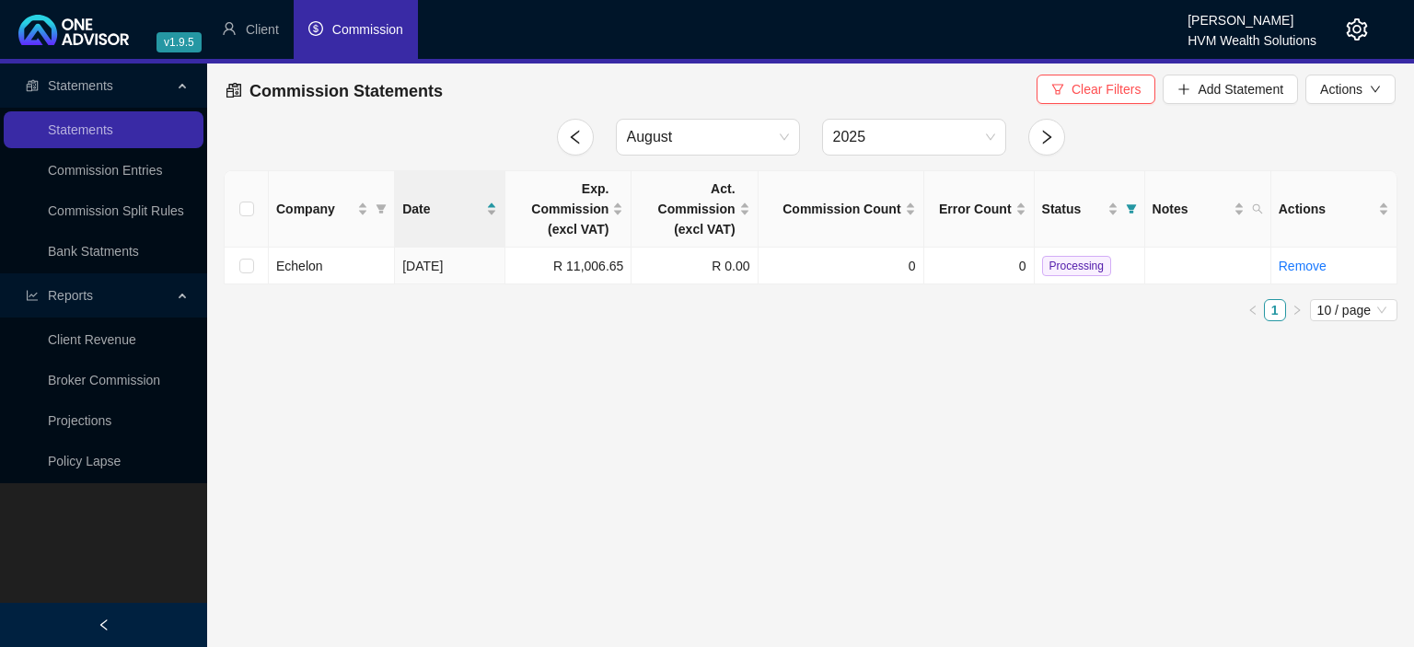
click at [1348, 33] on icon "setting" at bounding box center [1357, 29] width 21 height 22
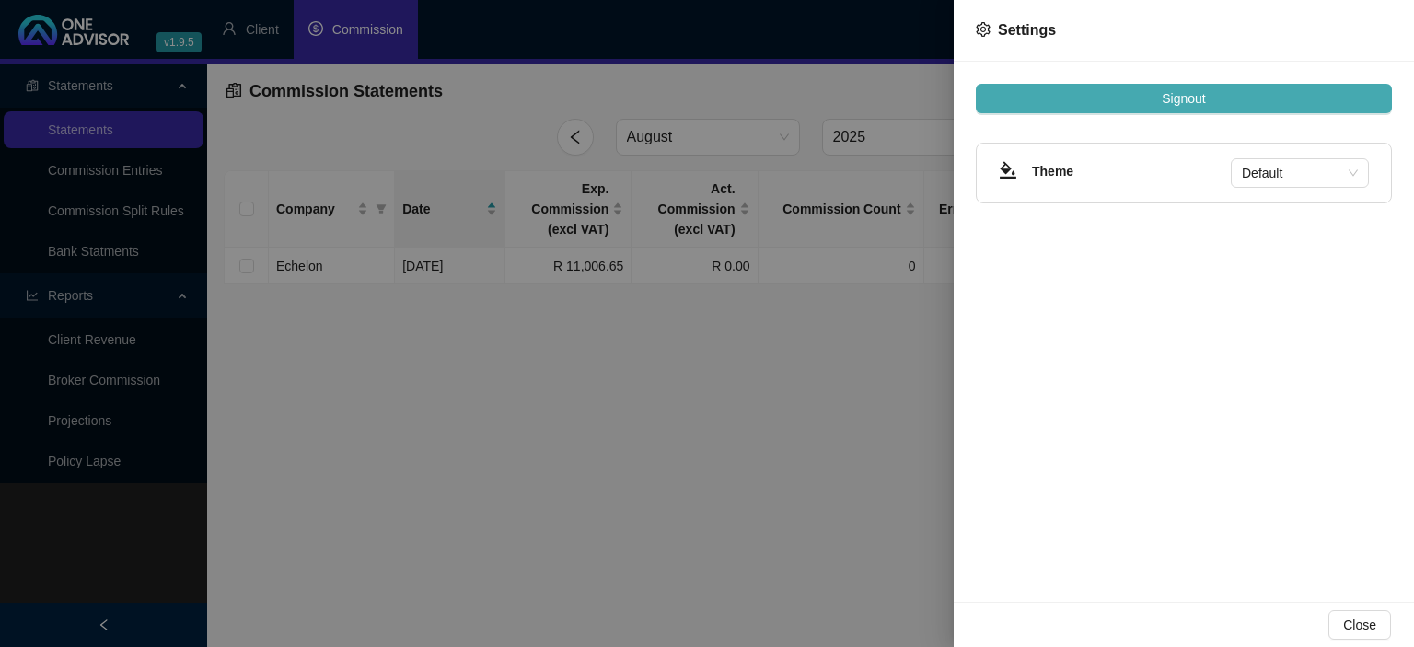
click at [1208, 97] on button "Signout" at bounding box center [1184, 98] width 416 height 29
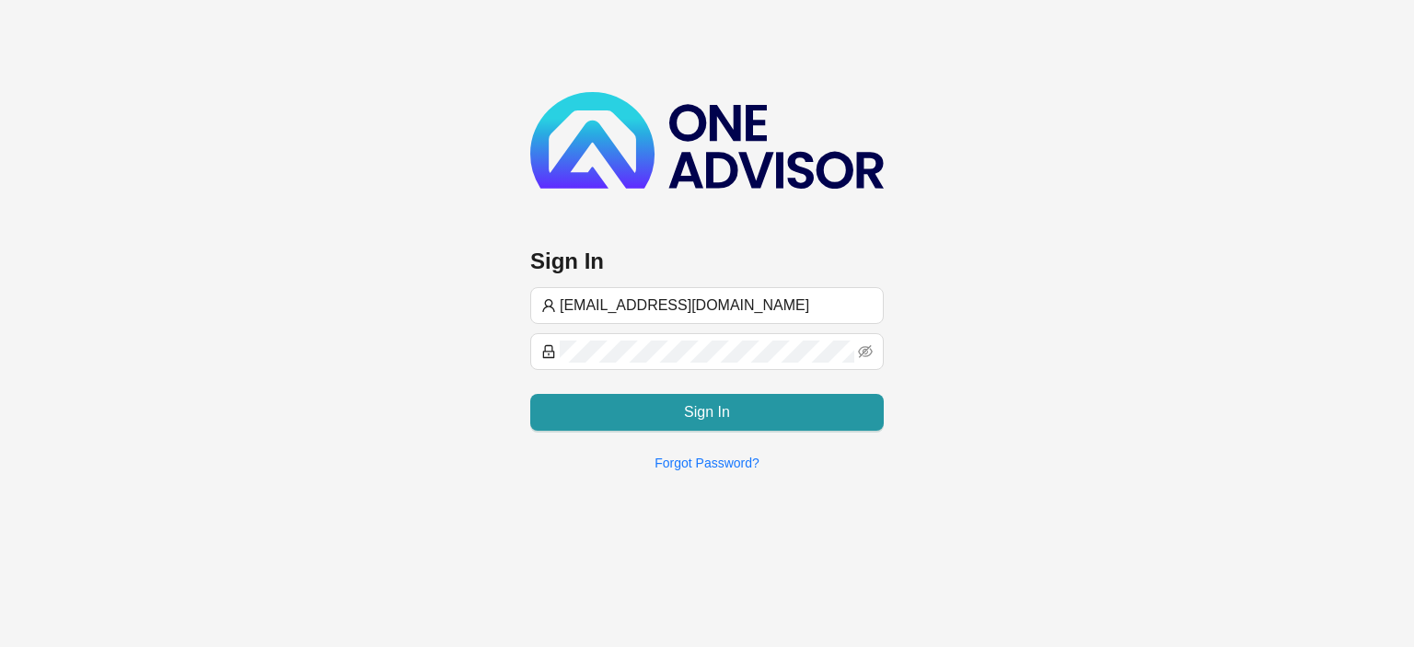
type input "[EMAIL_ADDRESS][DOMAIN_NAME]"
